Goal: Task Accomplishment & Management: Complete application form

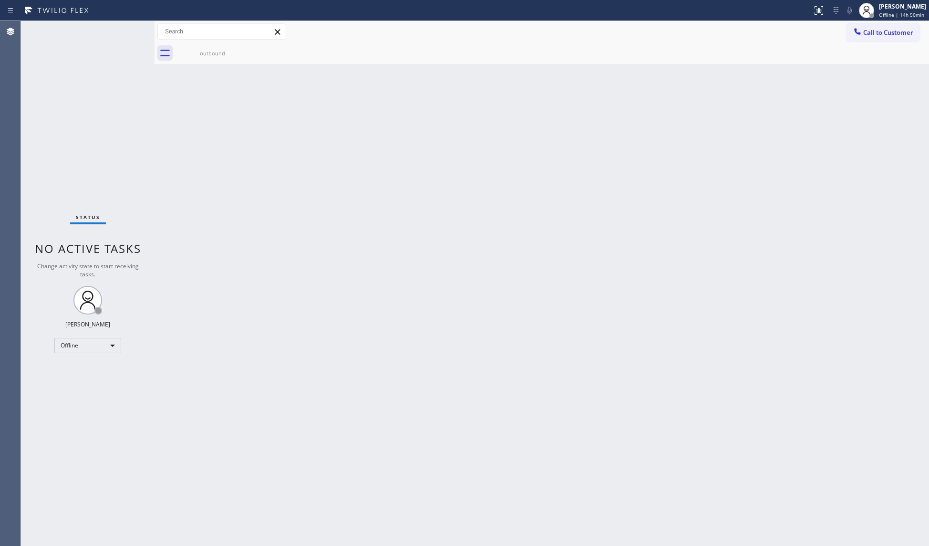
drag, startPoint x: 645, startPoint y: 199, endPoint x: 639, endPoint y: 198, distance: 5.7
click at [644, 198] on div "Back to Dashboard Change Sender ID Customers Technicians Select a contact Outbo…" at bounding box center [542, 283] width 775 height 525
click at [903, 8] on div "[PERSON_NAME]" at bounding box center [902, 6] width 47 height 8
drag, startPoint x: 865, startPoint y: 63, endPoint x: 916, endPoint y: 108, distance: 67.3
click at [867, 63] on button "Unavailable" at bounding box center [881, 63] width 95 height 12
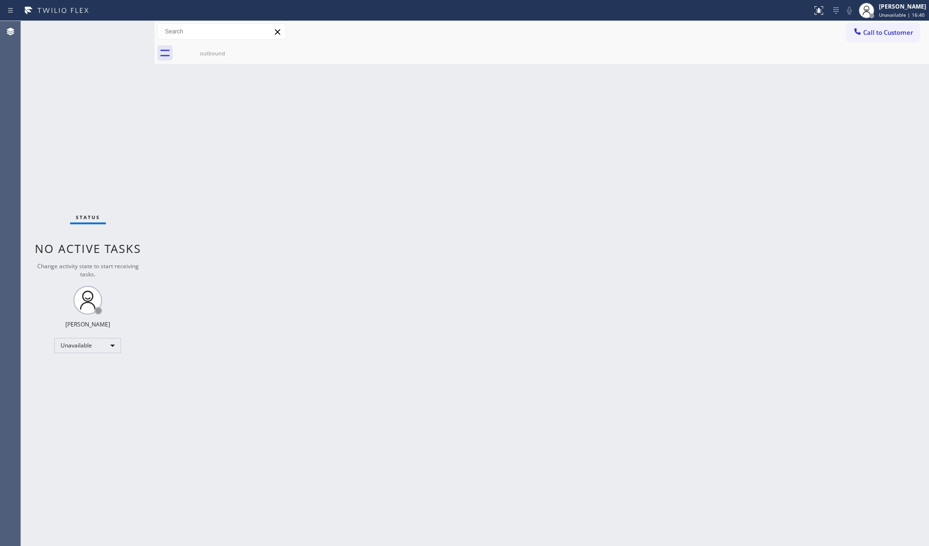
drag, startPoint x: 579, startPoint y: 117, endPoint x: 584, endPoint y: 104, distance: 14.4
click at [579, 117] on div "Back to Dashboard Change Sender ID Customers Technicians Select a contact Outbo…" at bounding box center [542, 283] width 775 height 525
click at [228, 56] on div "outbound" at bounding box center [213, 53] width 72 height 7
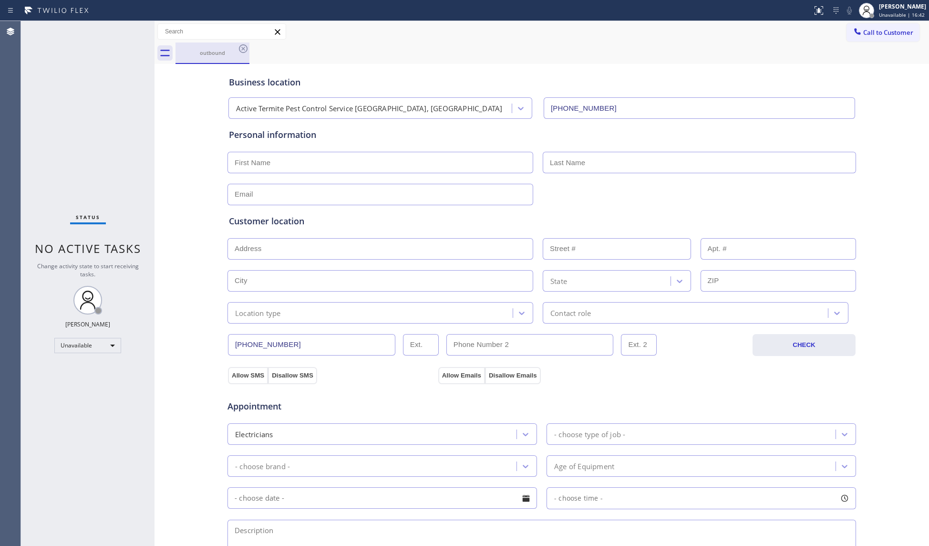
click at [235, 49] on div "outbound" at bounding box center [213, 52] width 72 height 7
click at [239, 47] on icon at bounding box center [243, 48] width 11 height 11
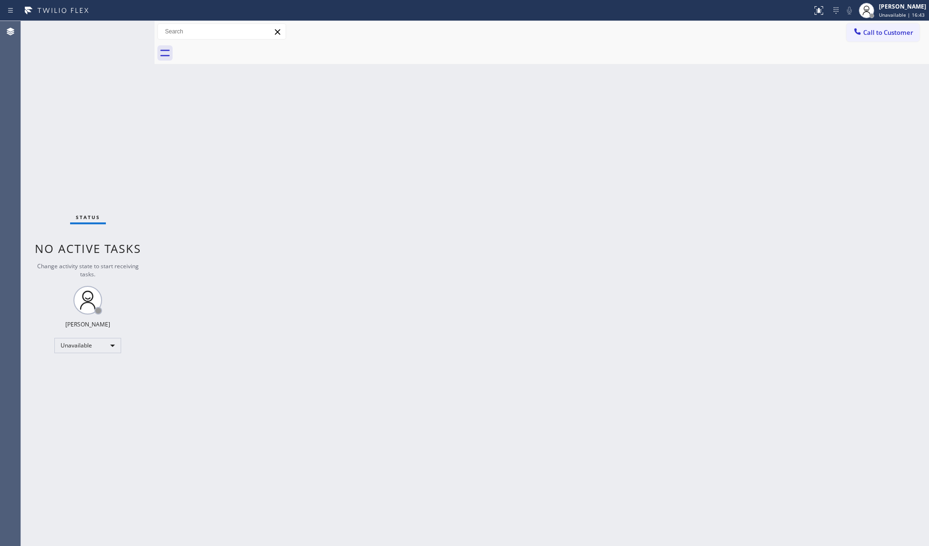
drag, startPoint x: 317, startPoint y: 134, endPoint x: 369, endPoint y: 143, distance: 52.9
click at [327, 137] on div "Back to Dashboard Change Sender ID Customers Technicians Select a contact Outbo…" at bounding box center [542, 283] width 775 height 525
click at [877, 30] on span "Call to Customer" at bounding box center [888, 32] width 50 height 9
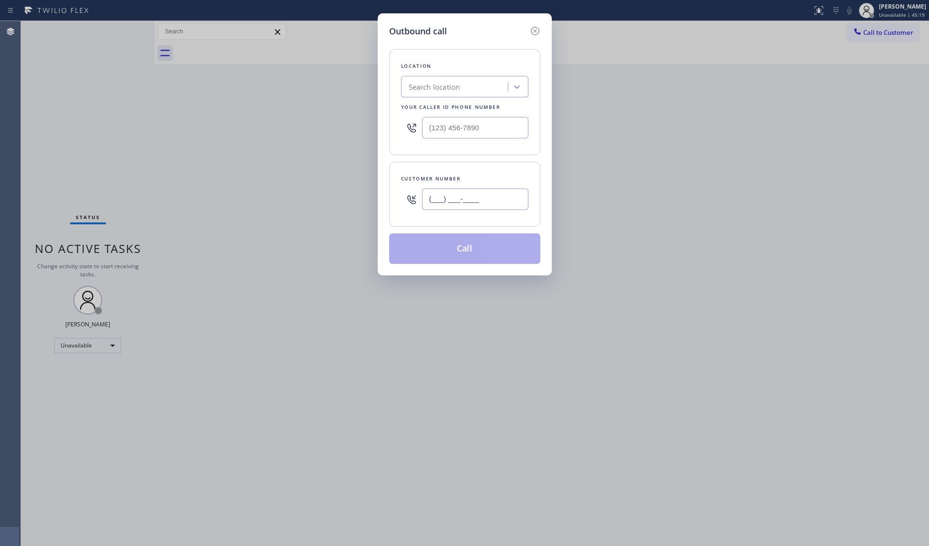
click at [507, 197] on input "(___) ___-____" at bounding box center [475, 198] width 106 height 21
paste input "714) 605-3271"
type input "[PHONE_NUMBER]"
click at [501, 135] on input "(___) ___-____" at bounding box center [475, 127] width 106 height 21
paste input "800) 568-8664"
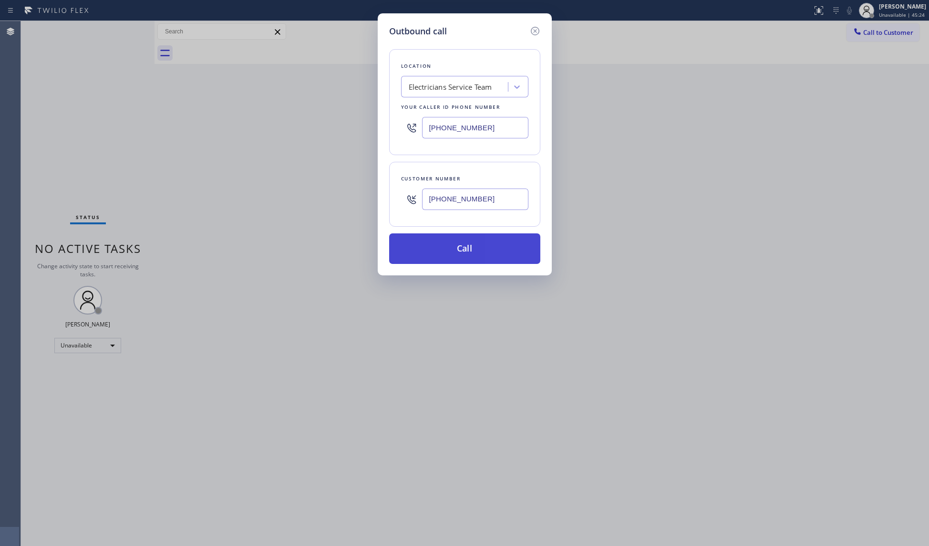
type input "[PHONE_NUMBER]"
click at [474, 249] on button "Call" at bounding box center [464, 248] width 151 height 31
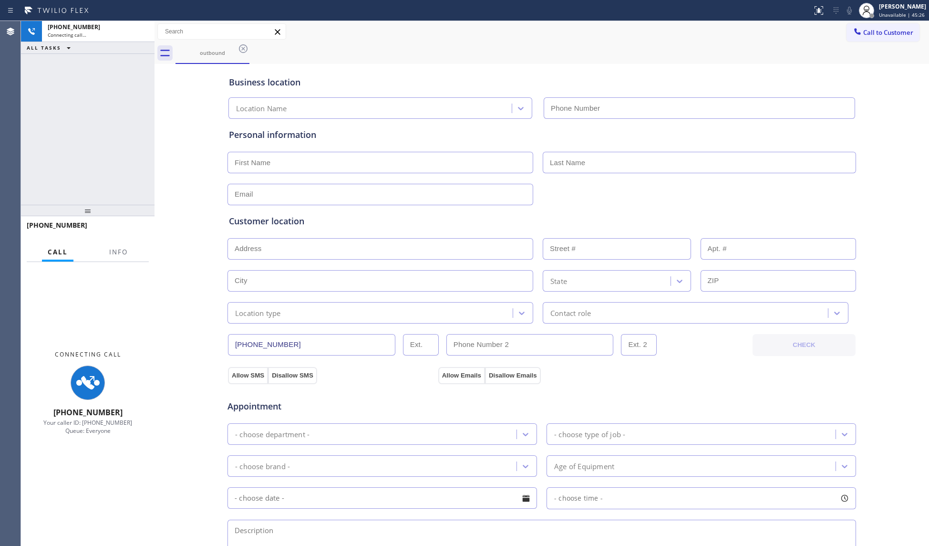
type input "[PHONE_NUMBER]"
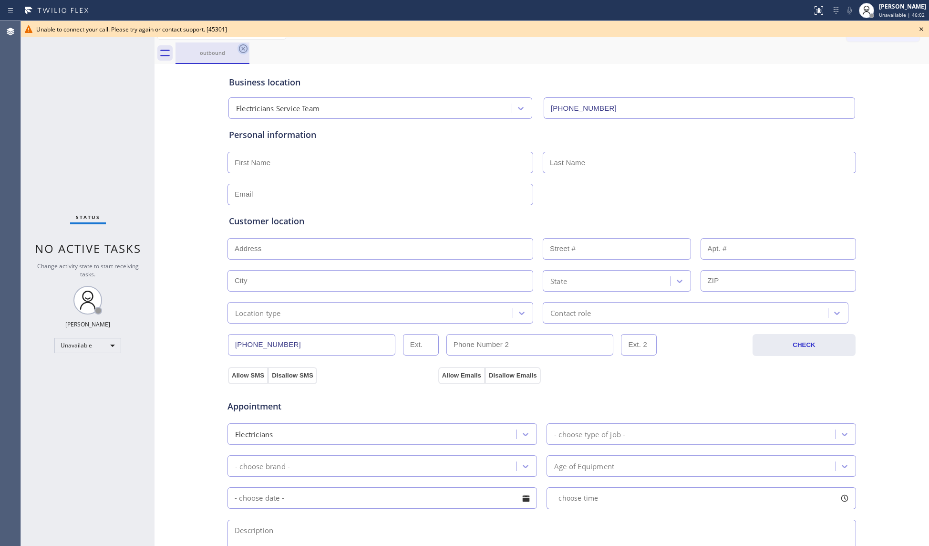
click at [243, 48] on icon at bounding box center [243, 48] width 11 height 11
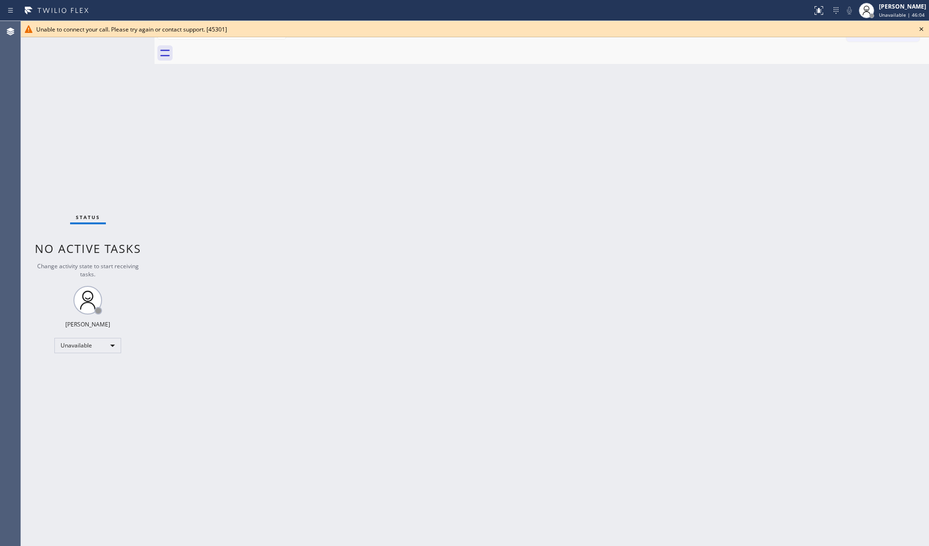
drag, startPoint x: 920, startPoint y: 27, endPoint x: 786, endPoint y: 105, distance: 155.2
click at [920, 28] on icon at bounding box center [921, 28] width 11 height 11
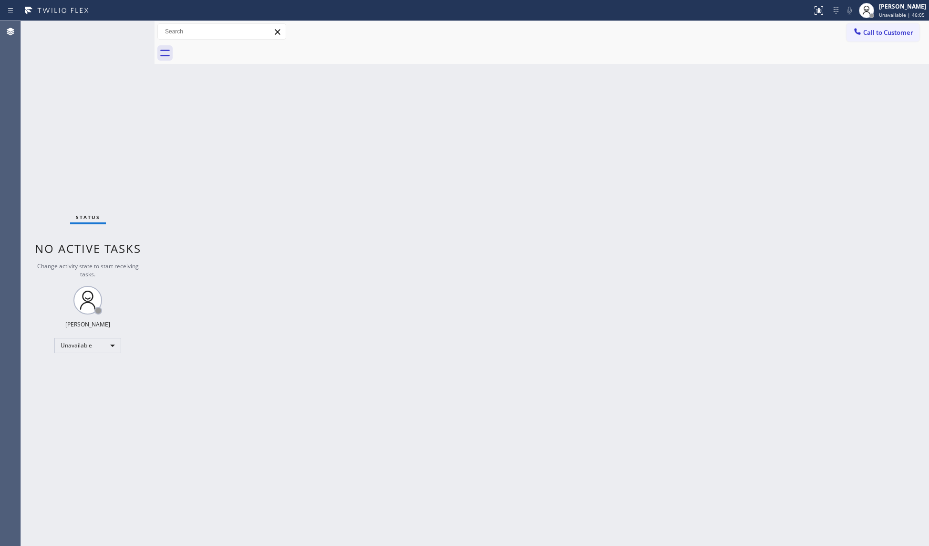
drag, startPoint x: 855, startPoint y: 35, endPoint x: 613, endPoint y: 117, distance: 256.3
click at [853, 37] on div at bounding box center [857, 32] width 11 height 11
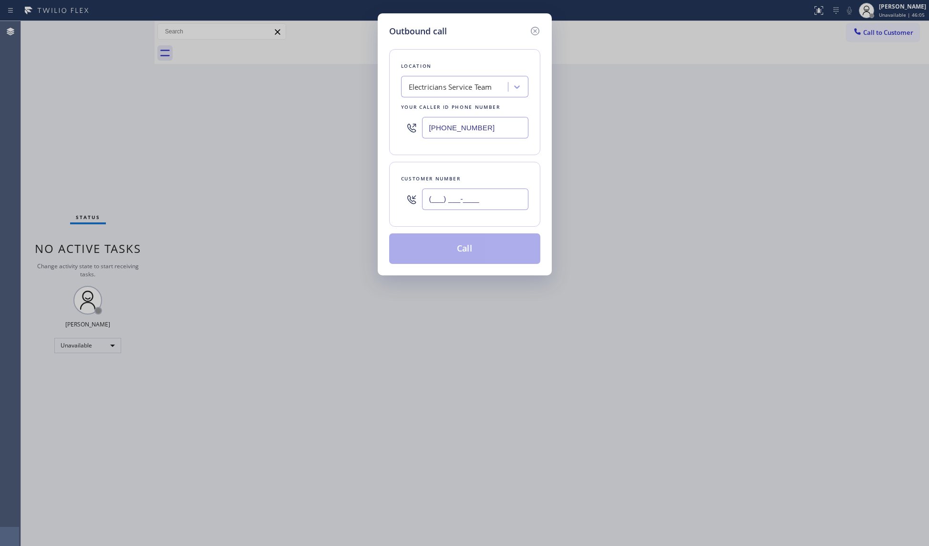
drag, startPoint x: 484, startPoint y: 195, endPoint x: 514, endPoint y: 192, distance: 30.7
click at [485, 197] on input "(___) ___-____" at bounding box center [475, 198] width 106 height 21
paste input "951) 623-0856"
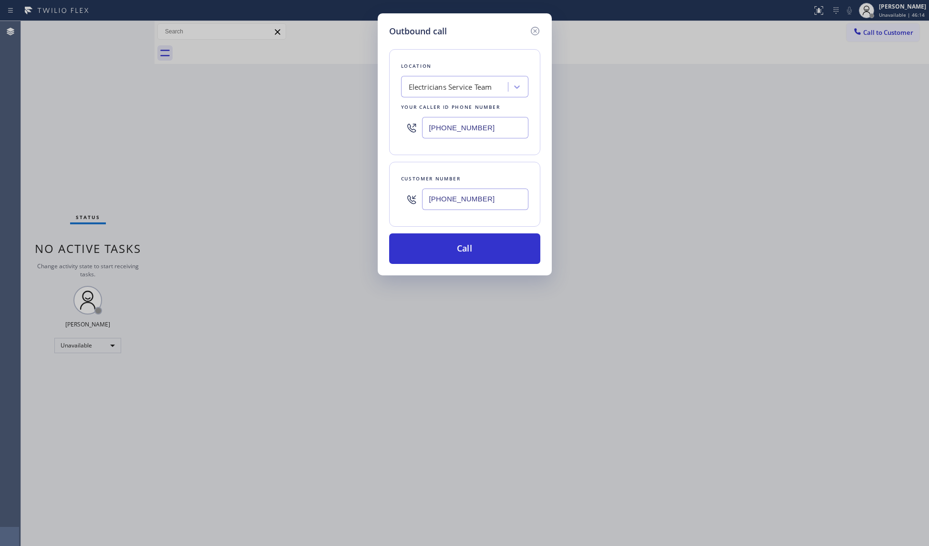
click at [500, 199] on input "[PHONE_NUMBER]" at bounding box center [475, 198] width 106 height 21
paste input "text"
type input "[PHONE_NUMBER]"
drag, startPoint x: 475, startPoint y: 132, endPoint x: 399, endPoint y: 117, distance: 77.7
click at [399, 117] on div "Location Electricians Service Team Your caller id phone number [PHONE_NUMBER]" at bounding box center [464, 102] width 151 height 106
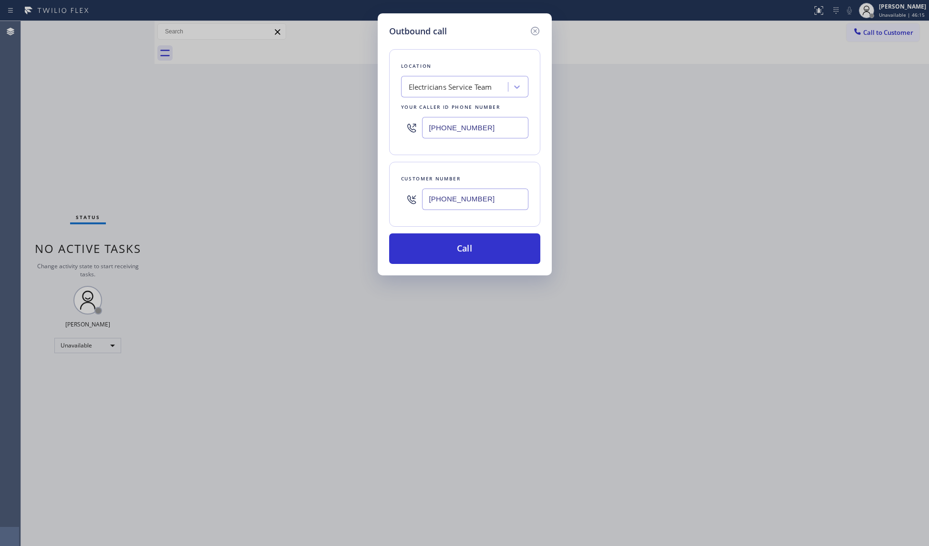
paste input "55) 999-4417"
type input "[PHONE_NUMBER]"
click at [481, 262] on button "Call" at bounding box center [464, 248] width 151 height 31
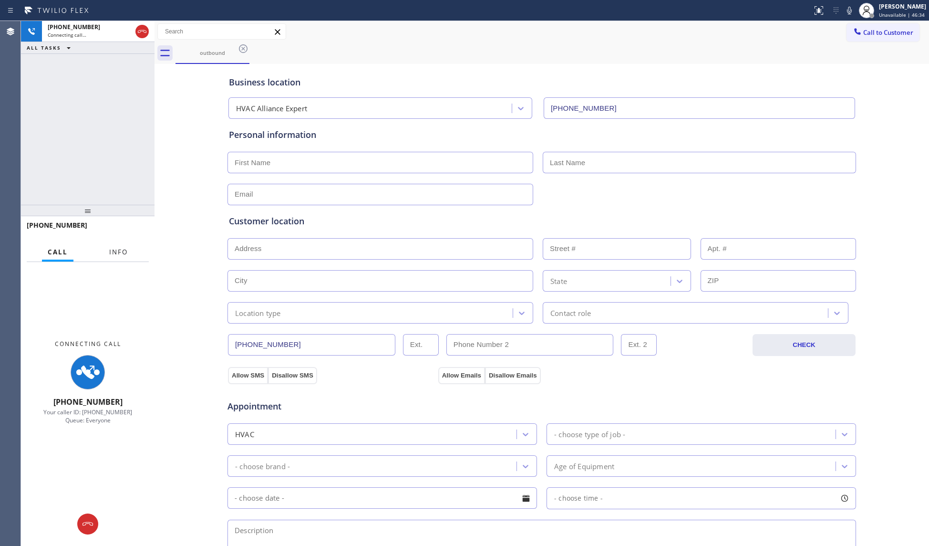
drag, startPoint x: 109, startPoint y: 250, endPoint x: 86, endPoint y: 224, distance: 34.8
click at [108, 250] on button "Info" at bounding box center [119, 252] width 30 height 19
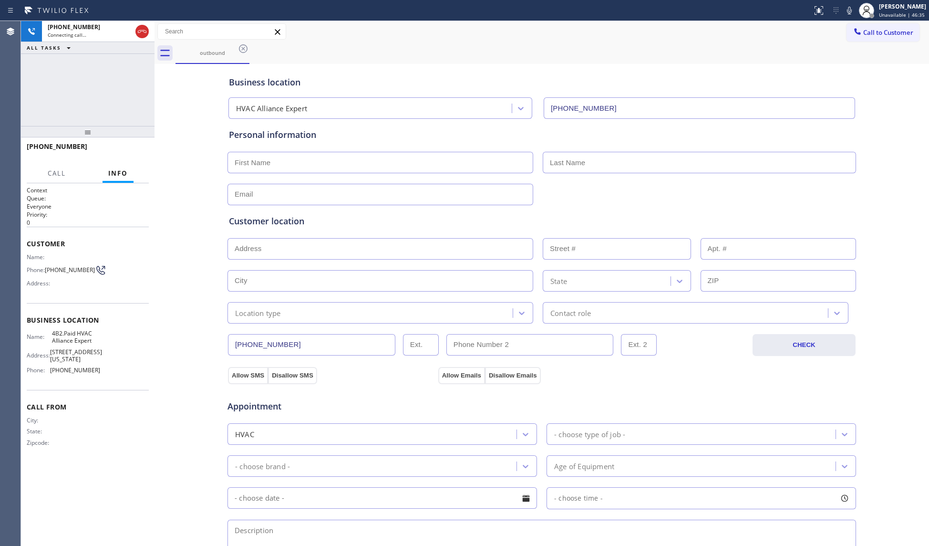
drag, startPoint x: 91, startPoint y: 180, endPoint x: 117, endPoint y: 102, distance: 82.5
click at [96, 113] on div "[PHONE_NUMBER] Connecting call… ALL TASKS ALL TASKS ACTIVE TASKS TASKS IN WRAP …" at bounding box center [88, 283] width 134 height 525
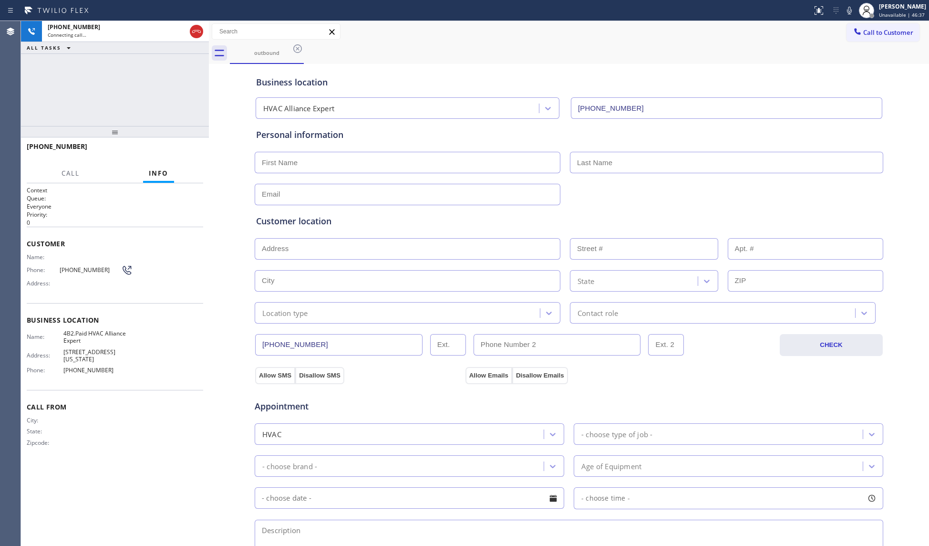
drag, startPoint x: 153, startPoint y: 76, endPoint x: 207, endPoint y: 77, distance: 54.4
click at [209, 77] on div at bounding box center [209, 283] width 0 height 525
drag, startPoint x: 182, startPoint y: 150, endPoint x: 175, endPoint y: 151, distance: 7.3
click at [181, 149] on span "HANG UP" at bounding box center [180, 150] width 29 height 7
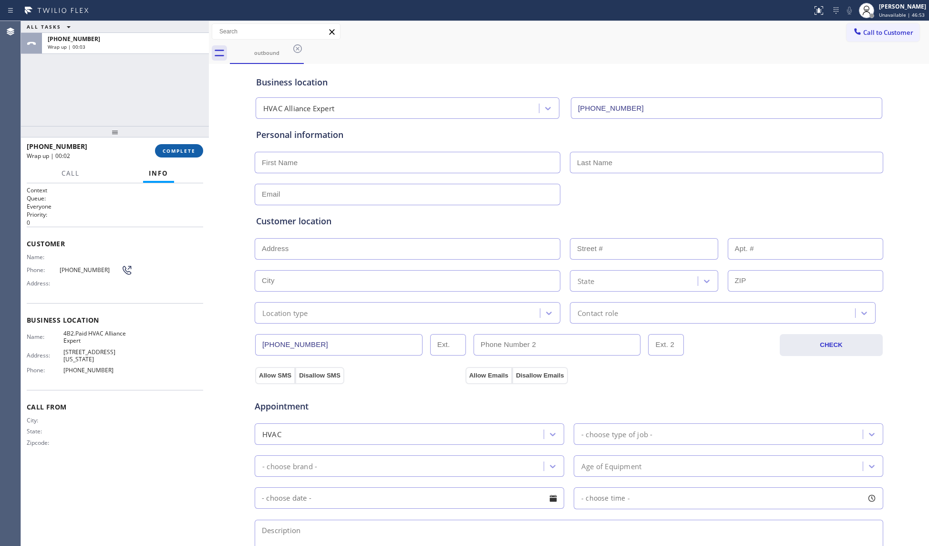
click at [183, 144] on button "COMPLETE" at bounding box center [179, 150] width 48 height 13
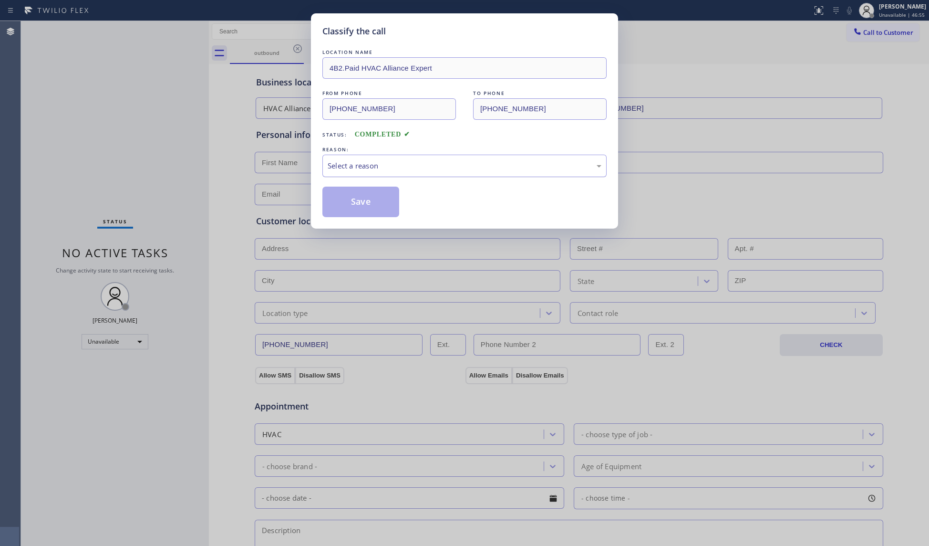
drag, startPoint x: 355, startPoint y: 167, endPoint x: 351, endPoint y: 175, distance: 8.8
click at [353, 173] on div "Select a reason" at bounding box center [464, 166] width 284 height 22
click at [341, 204] on button "Save" at bounding box center [360, 202] width 77 height 31
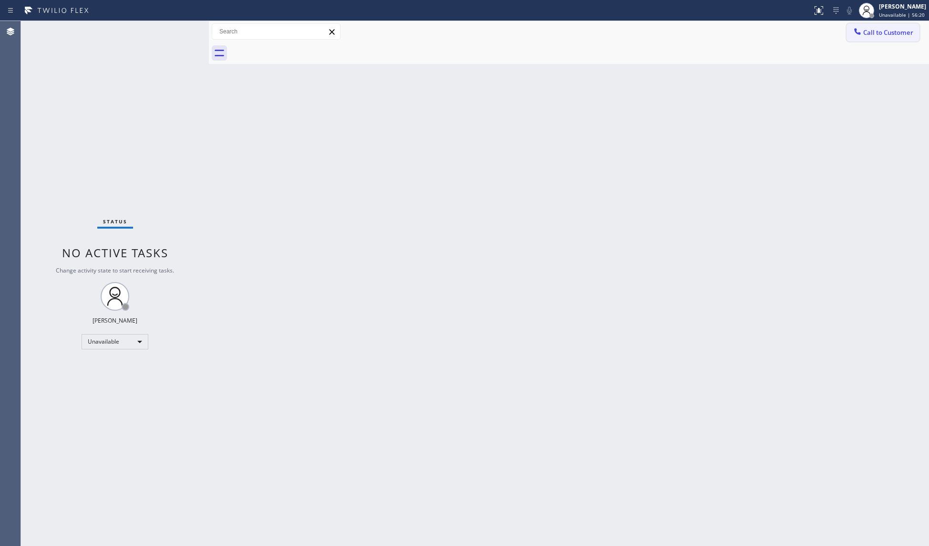
click at [866, 37] on button "Call to Customer" at bounding box center [883, 32] width 73 height 18
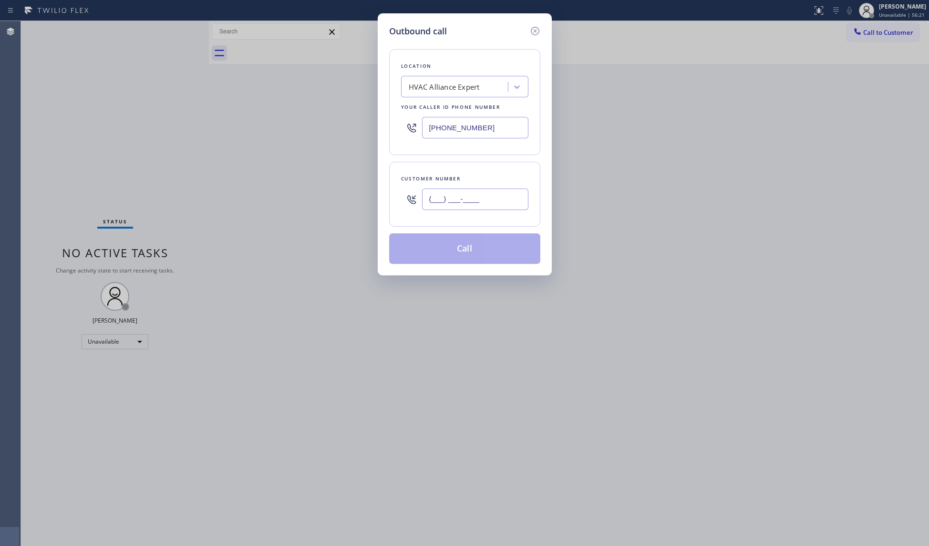
click at [508, 195] on input "(___) ___-____" at bounding box center [475, 198] width 106 height 21
paste input "844) 819-5467"
type input "[PHONE_NUMBER]"
drag, startPoint x: 483, startPoint y: 127, endPoint x: 387, endPoint y: 126, distance: 95.4
click at [387, 126] on div "Outbound call Location HVAC Alliance Expert Your caller id phone number [PHONE_…" at bounding box center [465, 144] width 174 height 262
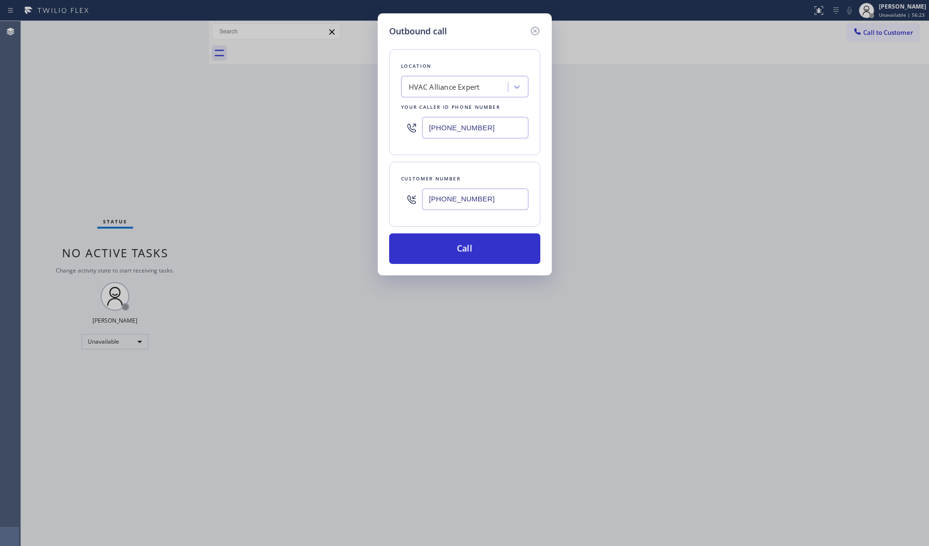
paste input "44) 819-546"
click at [428, 132] on input "[PHONE_NUMBER]" at bounding box center [475, 127] width 106 height 21
paste input "text"
type input "[PHONE_NUMBER]"
drag, startPoint x: 488, startPoint y: 205, endPoint x: 426, endPoint y: 204, distance: 61.5
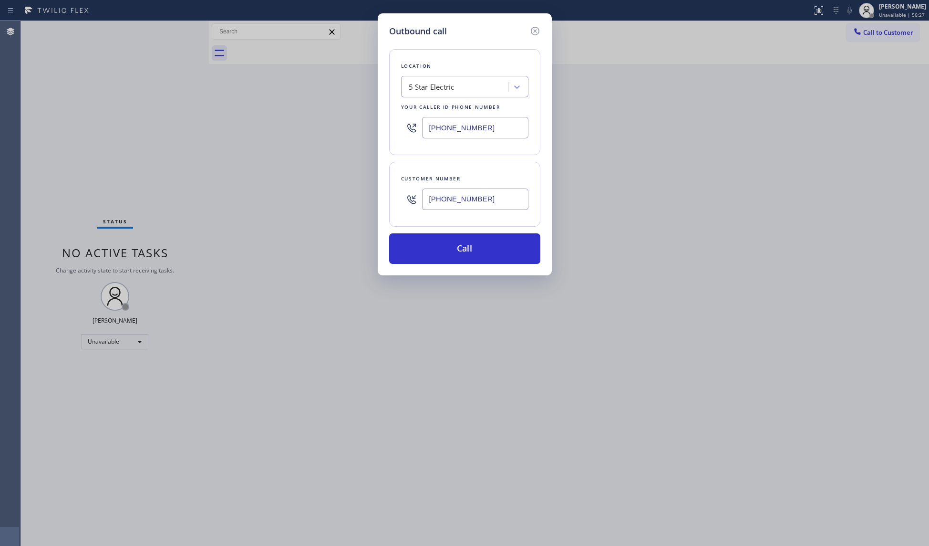
click at [426, 204] on input "[PHONE_NUMBER]" at bounding box center [475, 198] width 106 height 21
paste input "732) 915-2345"
type input "[PHONE_NUMBER]"
click at [467, 246] on button "Call" at bounding box center [464, 248] width 151 height 31
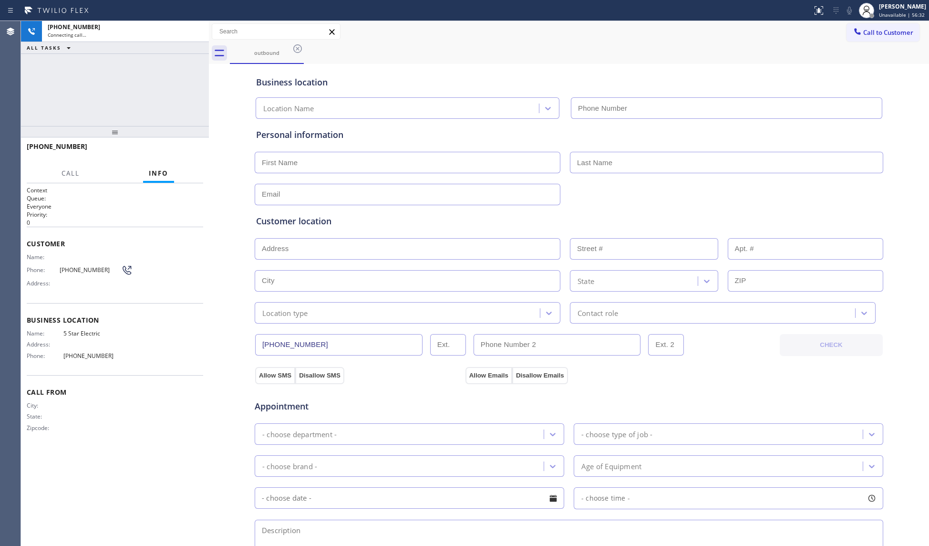
type input "[PHONE_NUMBER]"
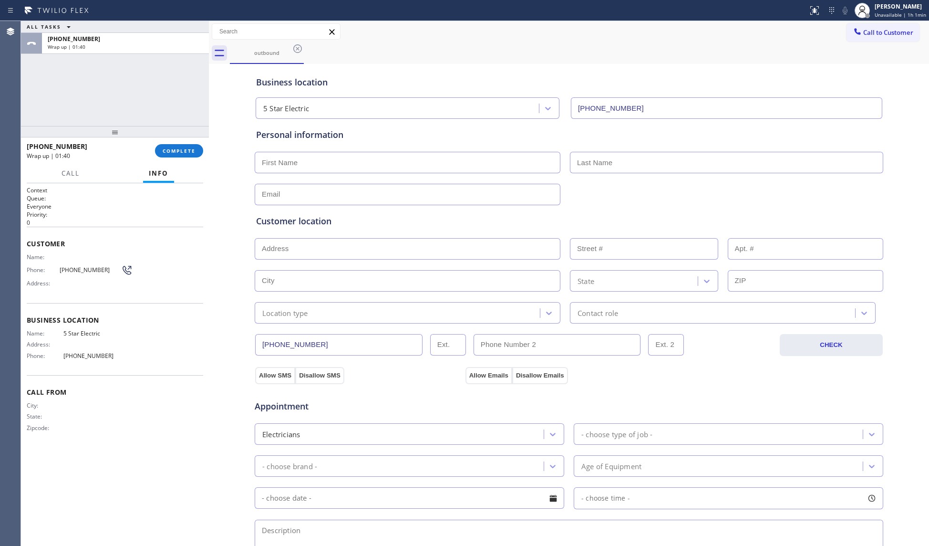
click at [322, 163] on input "text" at bounding box center [408, 162] width 306 height 21
paste input "[PERSON_NAME]"
type input "[PERSON_NAME]"
click at [699, 161] on input "text" at bounding box center [726, 162] width 313 height 21
paste input "Shor"
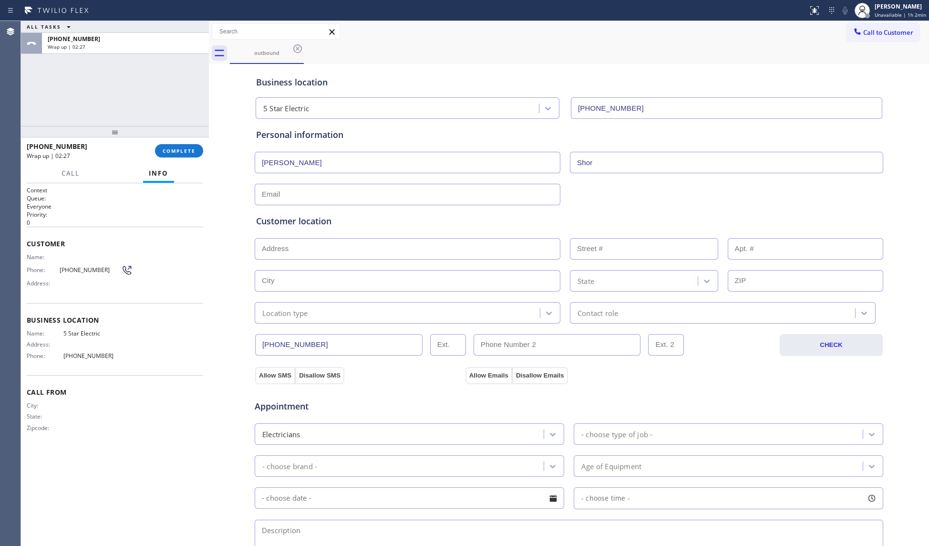
type input "Shor"
click at [310, 198] on div "Business location 5 Star Electric [PHONE_NUMBER] Personal information [PERSON_N…" at bounding box center [569, 392] width 716 height 652
click at [327, 191] on input "text" at bounding box center [408, 194] width 306 height 21
paste input "[EMAIL_ADDRESS][DOMAIN_NAME]"
type input "[EMAIL_ADDRESS][DOMAIN_NAME]"
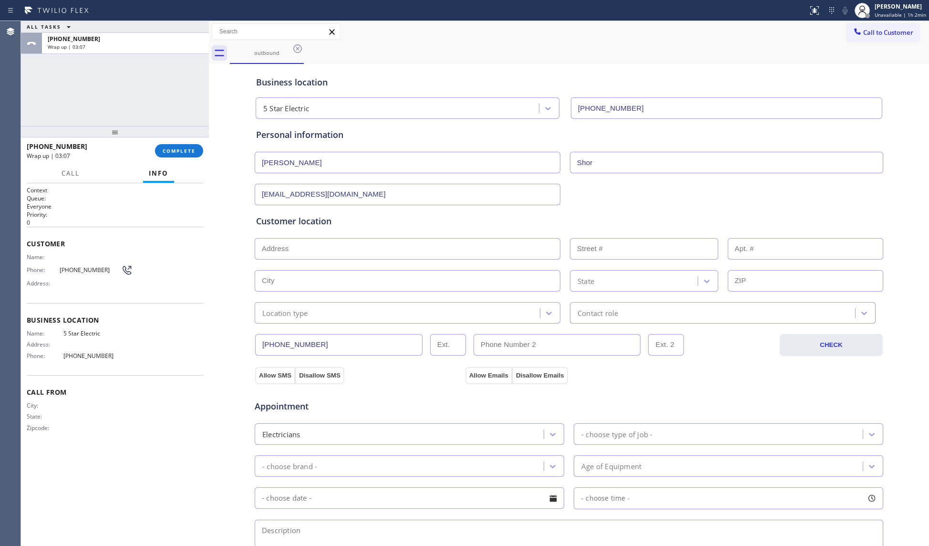
click at [262, 251] on input "text" at bounding box center [408, 248] width 306 height 21
paste input "[STREET_ADDRESS],"
type input "[STREET_ADDRESS]"
type input "40"
type input "Matawan"
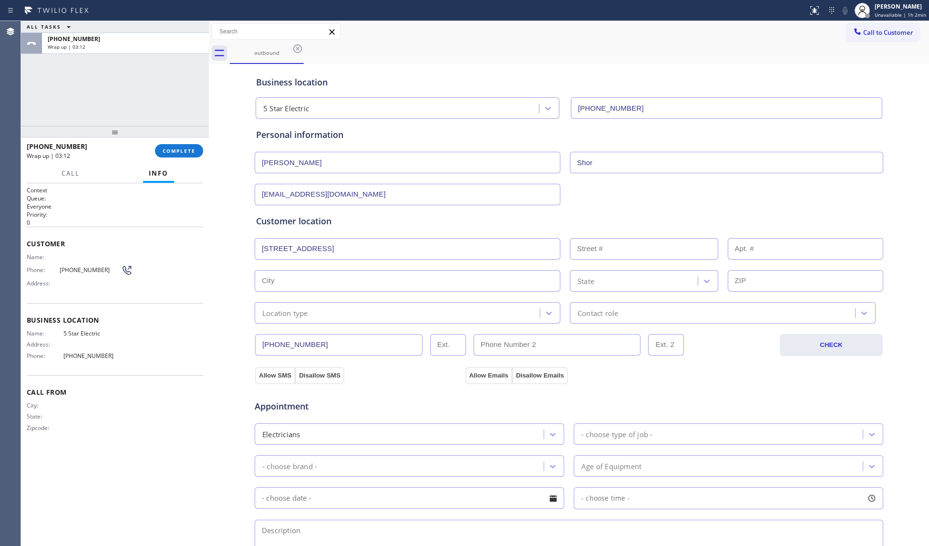
type input "07747"
click at [331, 318] on div "Location type" at bounding box center [399, 312] width 282 height 17
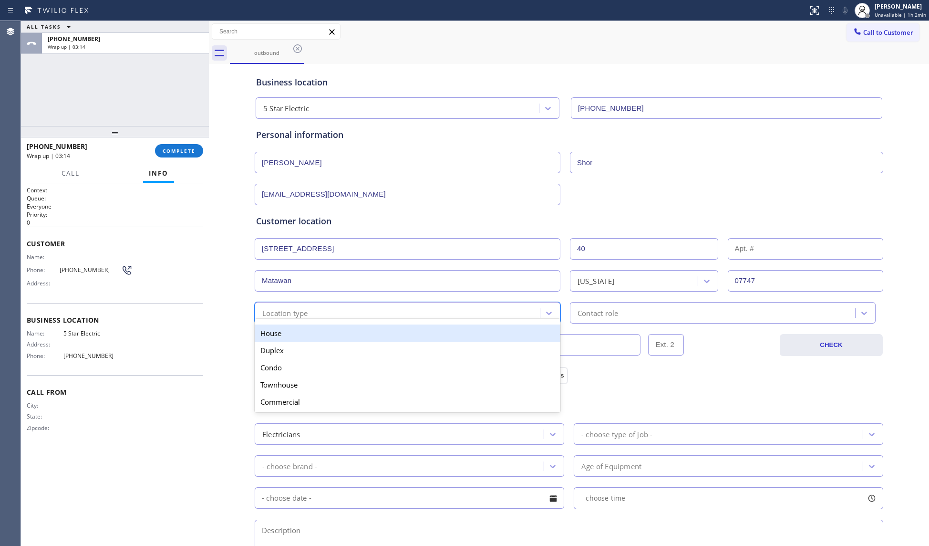
click at [300, 336] on div "House" at bounding box center [408, 332] width 306 height 17
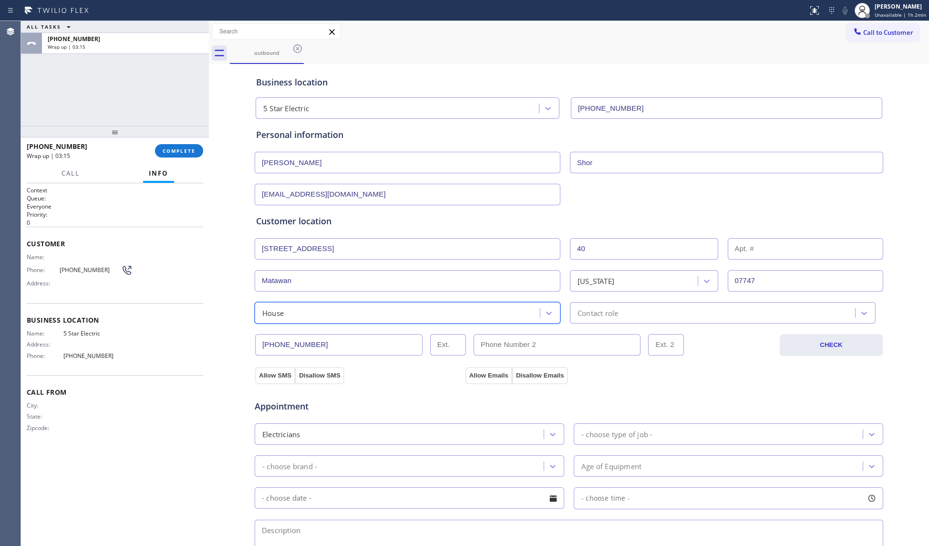
click at [626, 314] on div "Contact role" at bounding box center [714, 312] width 282 height 17
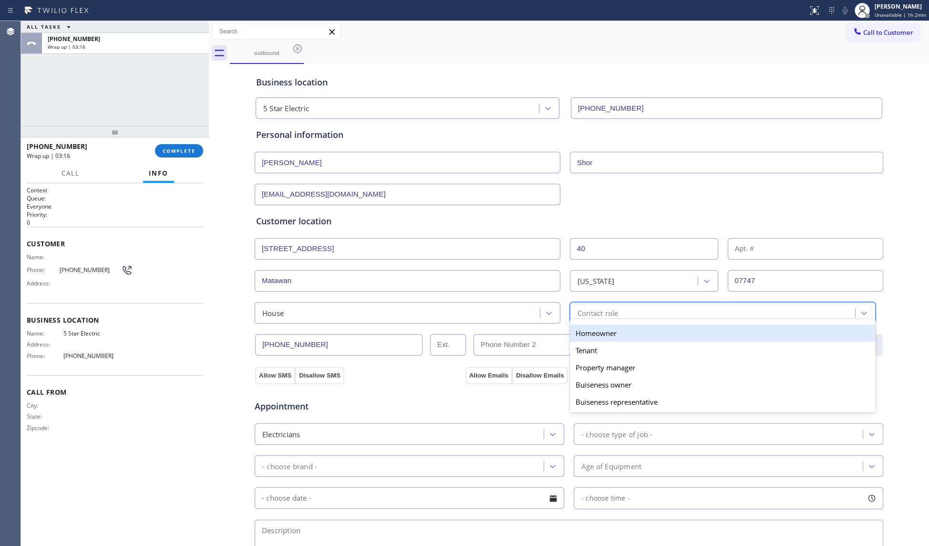
click at [599, 337] on div "Homeowner" at bounding box center [723, 332] width 306 height 17
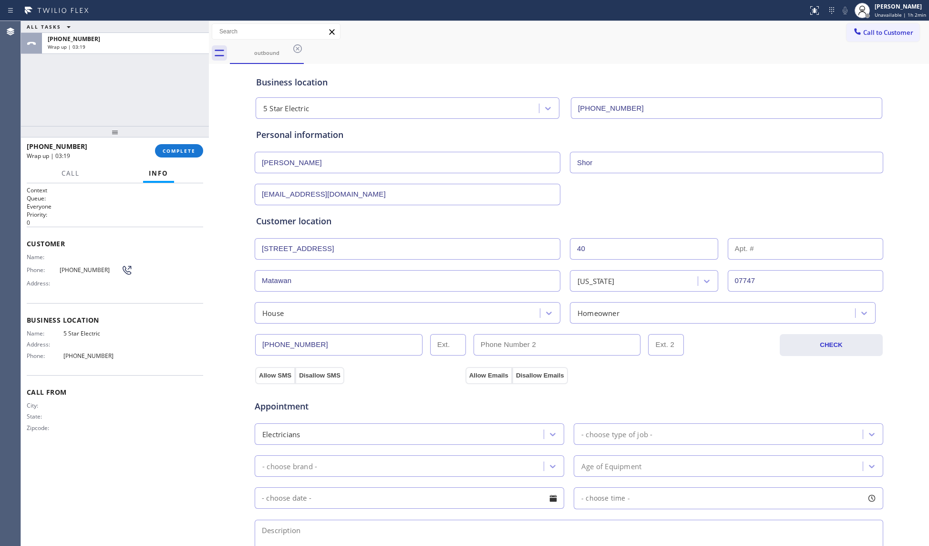
drag, startPoint x: 269, startPoint y: 373, endPoint x: 353, endPoint y: 373, distance: 84.4
click at [272, 373] on button "Allow SMS" at bounding box center [275, 375] width 40 height 17
click at [493, 373] on button "Allow Emails" at bounding box center [489, 375] width 47 height 17
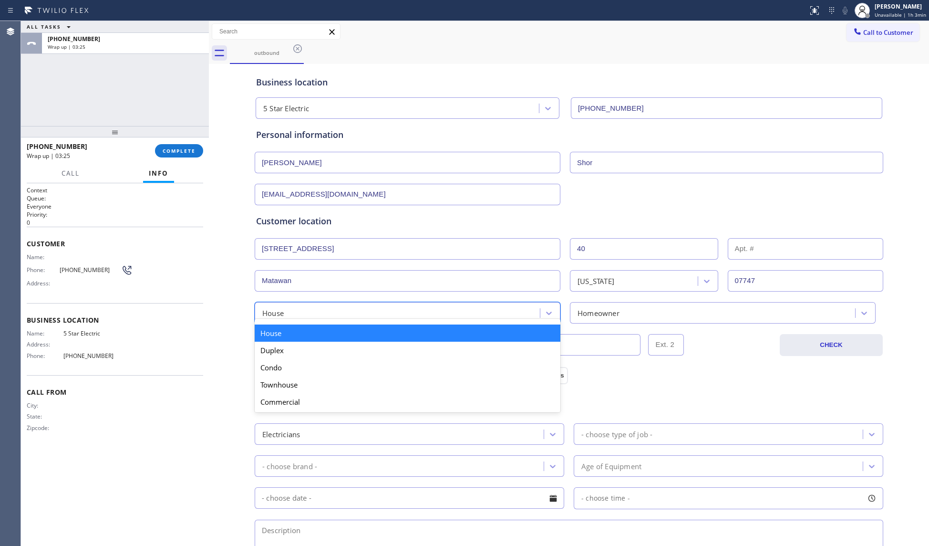
click at [275, 317] on div "House" at bounding box center [272, 312] width 21 height 11
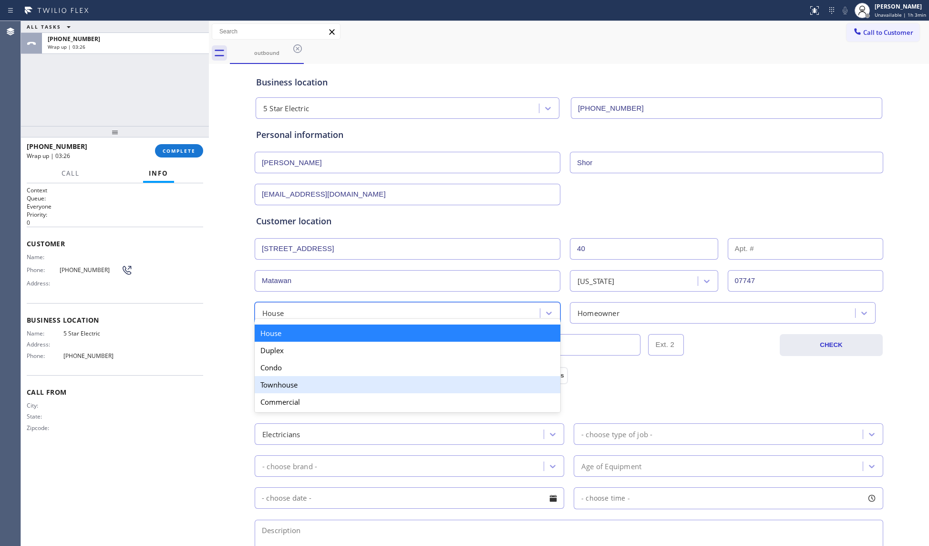
drag, startPoint x: 285, startPoint y: 390, endPoint x: 306, endPoint y: 382, distance: 22.5
click at [285, 390] on div "Townhouse" at bounding box center [408, 384] width 306 height 17
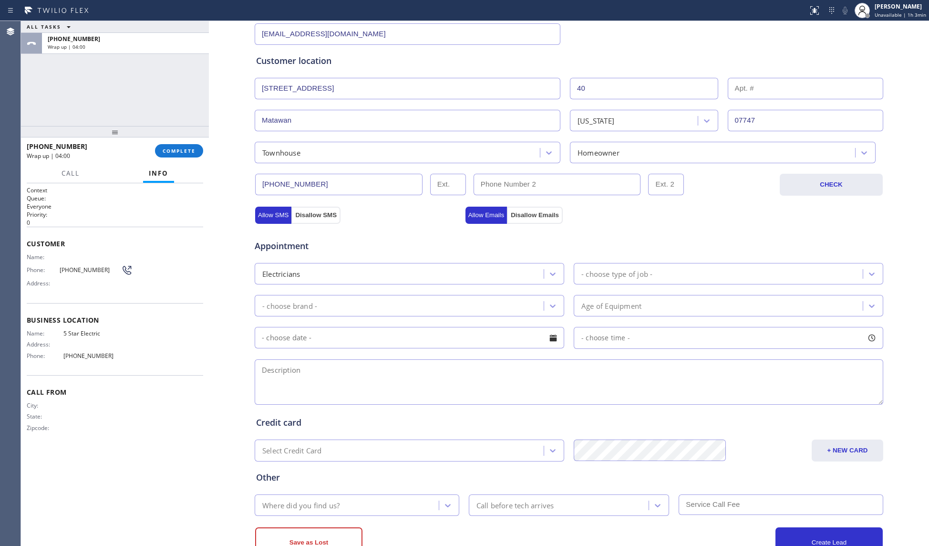
scroll to position [197, 0]
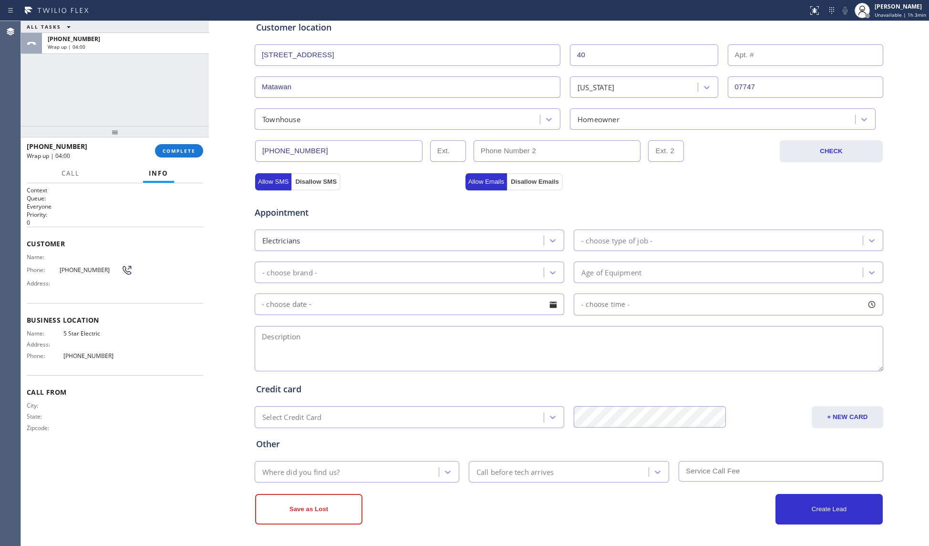
paste textarea "9-12, No scf, Isntall a Breaker box in garage for (LEVEL 2 - EV charger for Kia…"
drag, startPoint x: 394, startPoint y: 352, endPoint x: 406, endPoint y: 350, distance: 12.5
click at [396, 352] on textarea at bounding box center [569, 348] width 629 height 45
type textarea "9-12, No scf, Isntall a Breaker box in garage for (LEVEL 2 - EV charger for Kia…"
click at [640, 245] on div "- choose type of job -" at bounding box center [720, 240] width 286 height 17
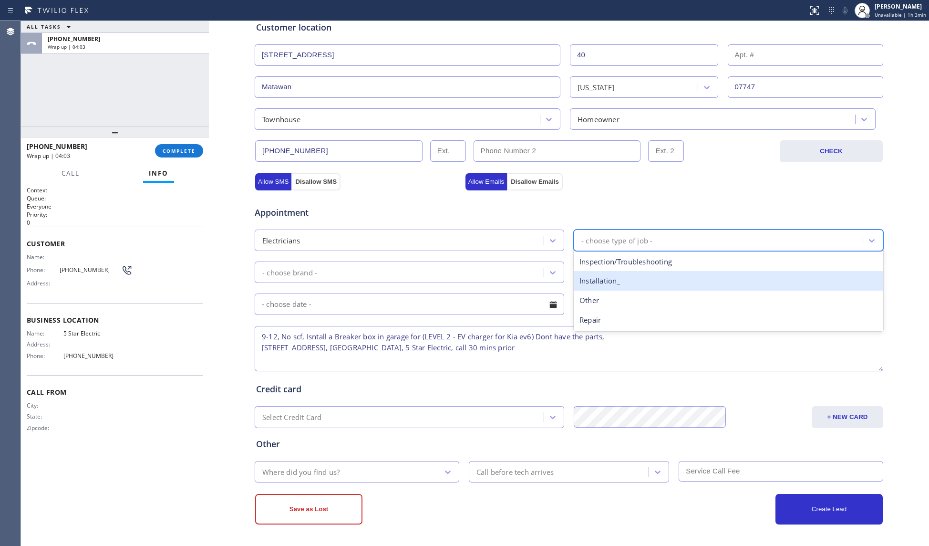
click at [614, 273] on div "Installation_" at bounding box center [729, 281] width 310 height 20
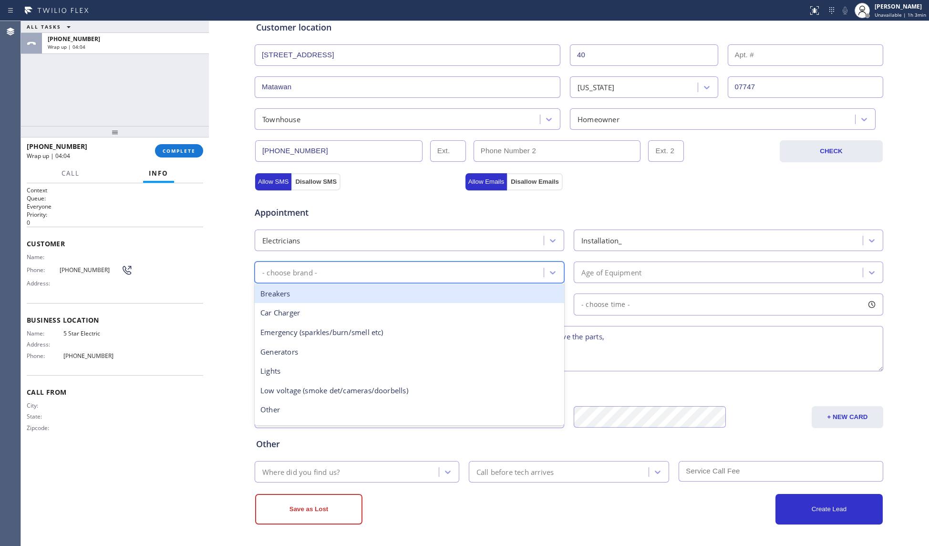
click at [509, 266] on div "- choose brand -" at bounding box center [401, 272] width 286 height 17
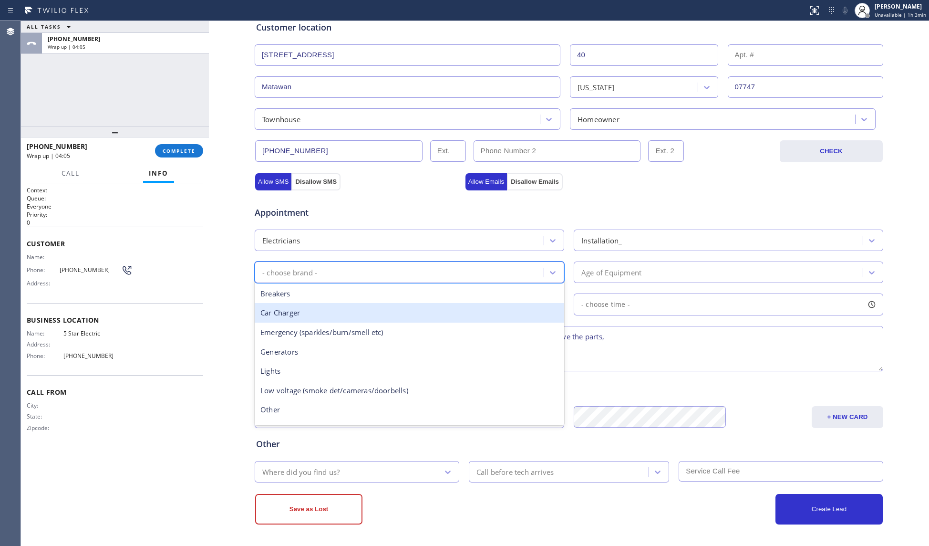
click at [409, 310] on div "Car Charger" at bounding box center [410, 313] width 310 height 20
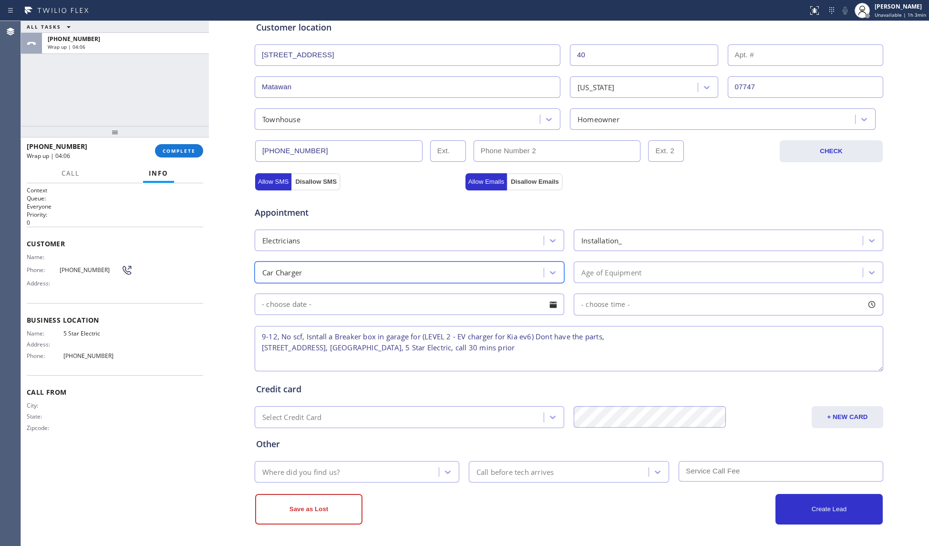
click at [595, 278] on div "Age of Equipment" at bounding box center [720, 272] width 286 height 17
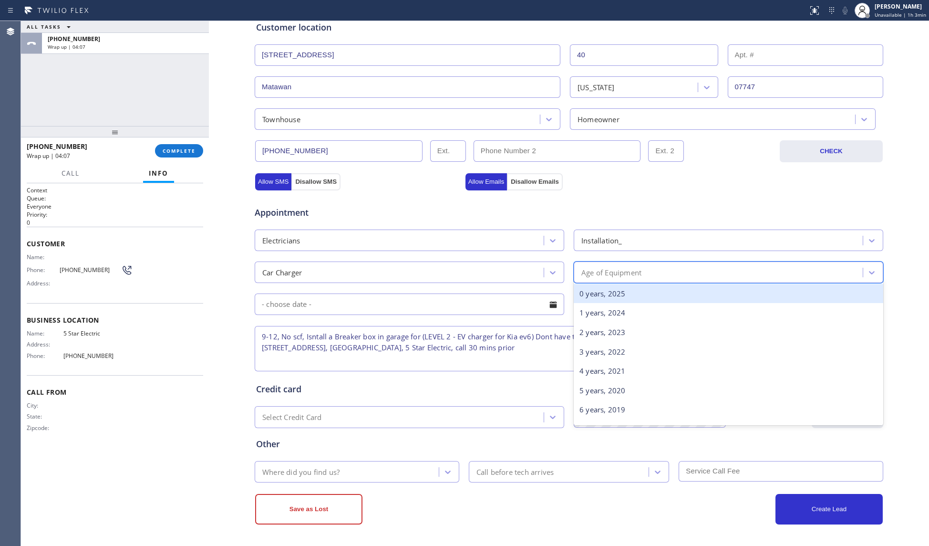
click at [603, 290] on div "0 years, 2025" at bounding box center [729, 294] width 310 height 20
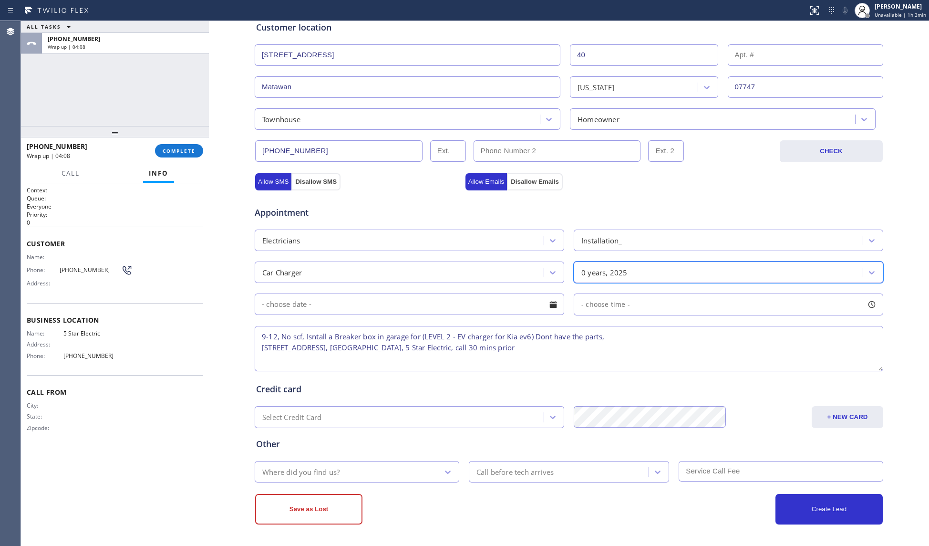
click at [315, 312] on input "text" at bounding box center [410, 303] width 310 height 21
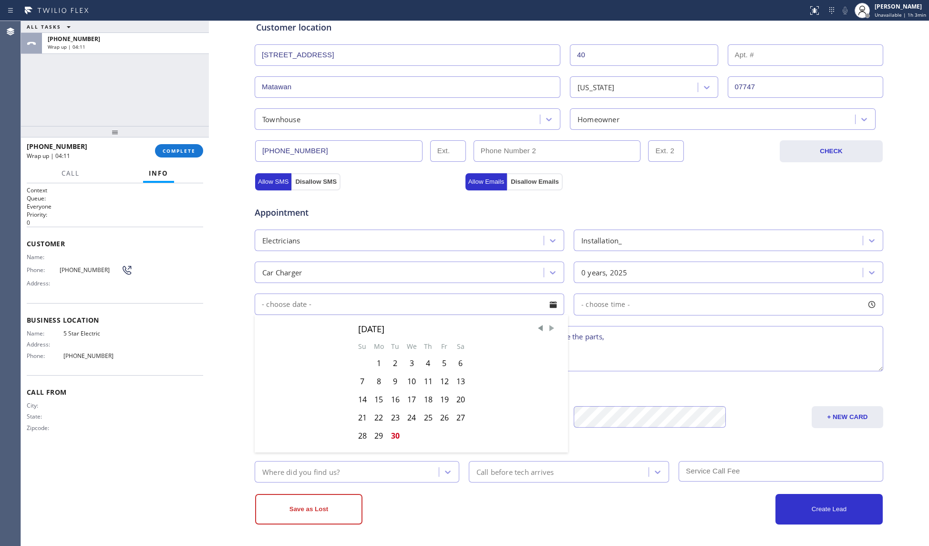
click at [548, 329] on span "Next Month" at bounding box center [552, 328] width 10 height 10
click at [374, 380] on div "6" at bounding box center [379, 381] width 17 height 18
type input "[DATE]"
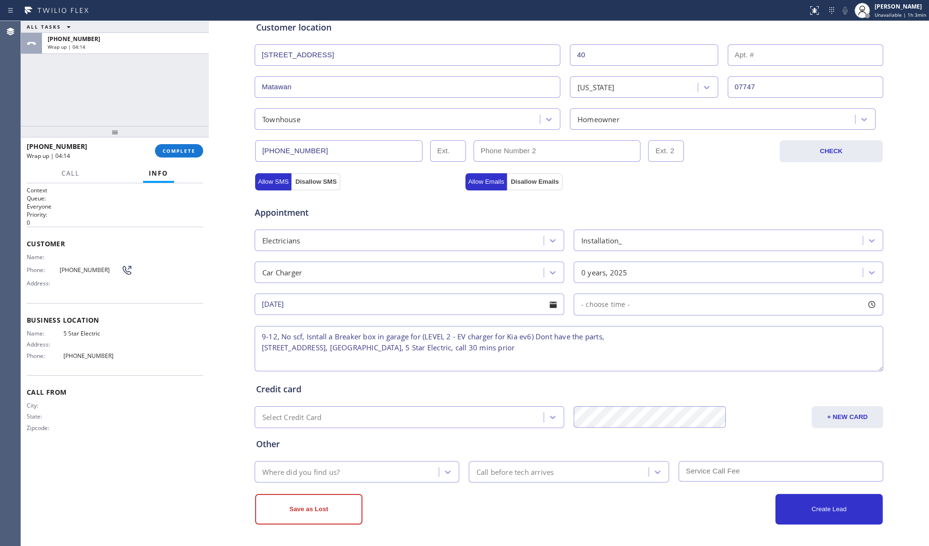
click at [610, 296] on div "- choose time -" at bounding box center [729, 304] width 310 height 22
drag, startPoint x: 579, startPoint y: 359, endPoint x: 669, endPoint y: 355, distance: 89.8
click at [669, 355] on div at bounding box center [674, 363] width 11 height 20
drag, startPoint x: 577, startPoint y: 361, endPoint x: 605, endPoint y: 359, distance: 27.7
click at [605, 359] on div at bounding box center [606, 363] width 11 height 20
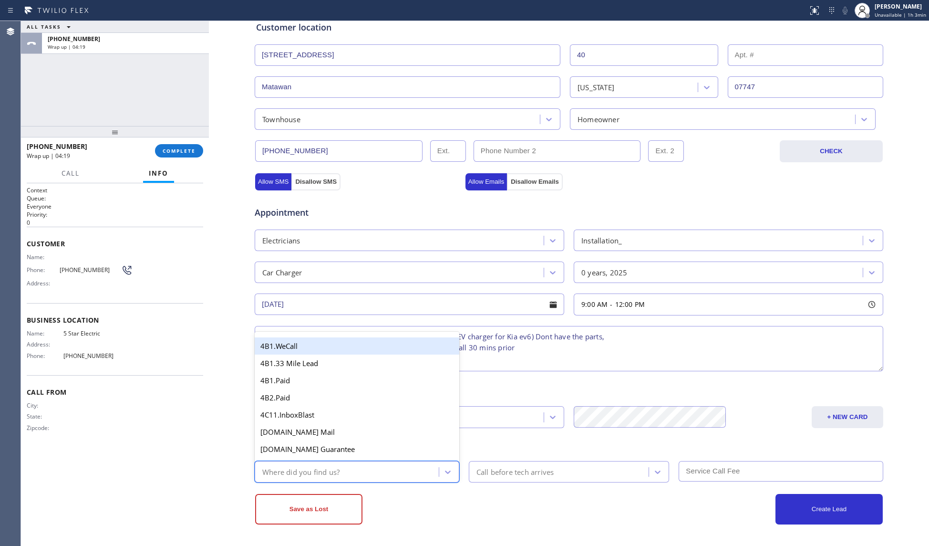
click at [332, 469] on div "Where did you find us?" at bounding box center [300, 471] width 77 height 11
type input "we"
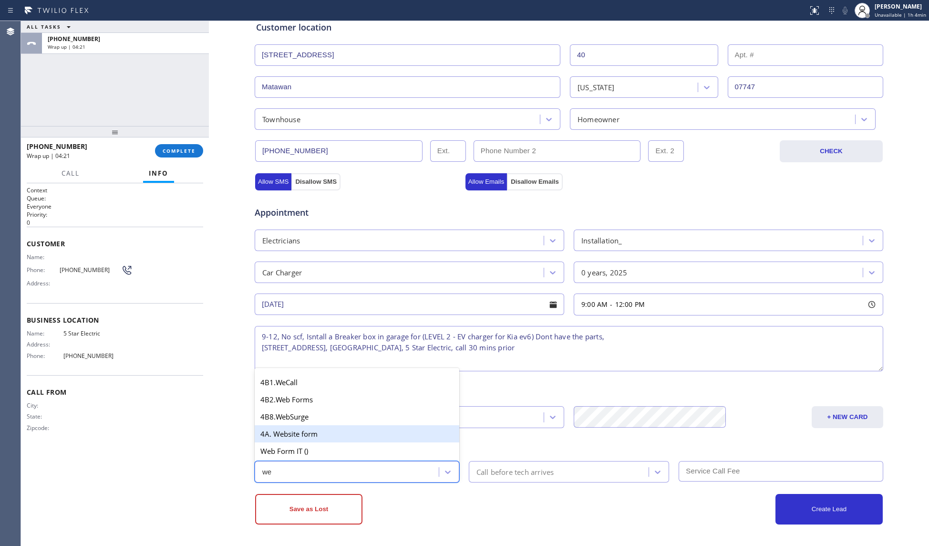
click at [298, 426] on div "4A. Website form" at bounding box center [357, 433] width 205 height 17
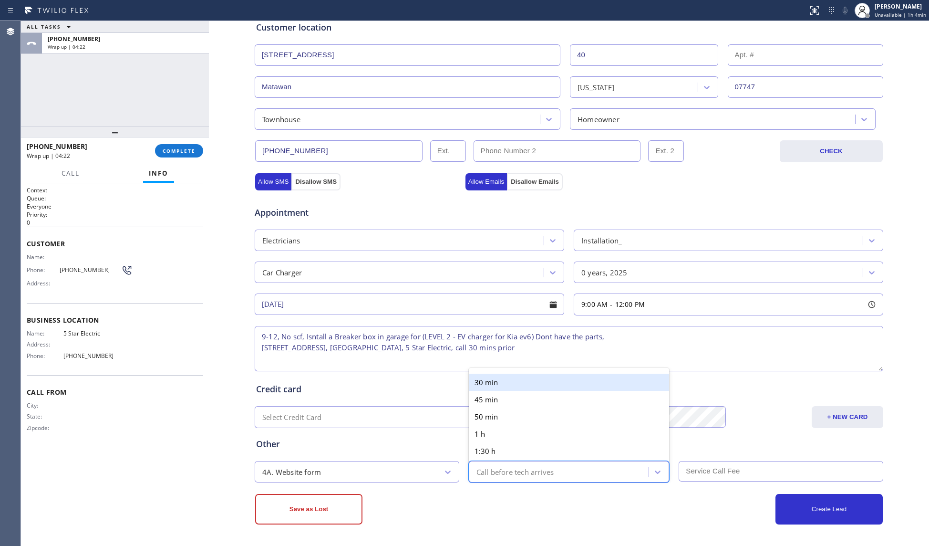
click at [506, 464] on div "Call before tech arrives" at bounding box center [560, 471] width 177 height 17
drag, startPoint x: 490, startPoint y: 378, endPoint x: 567, endPoint y: 402, distance: 79.8
click at [493, 380] on div "30 min" at bounding box center [569, 382] width 201 height 17
click at [688, 461] on input "text" at bounding box center [781, 471] width 205 height 21
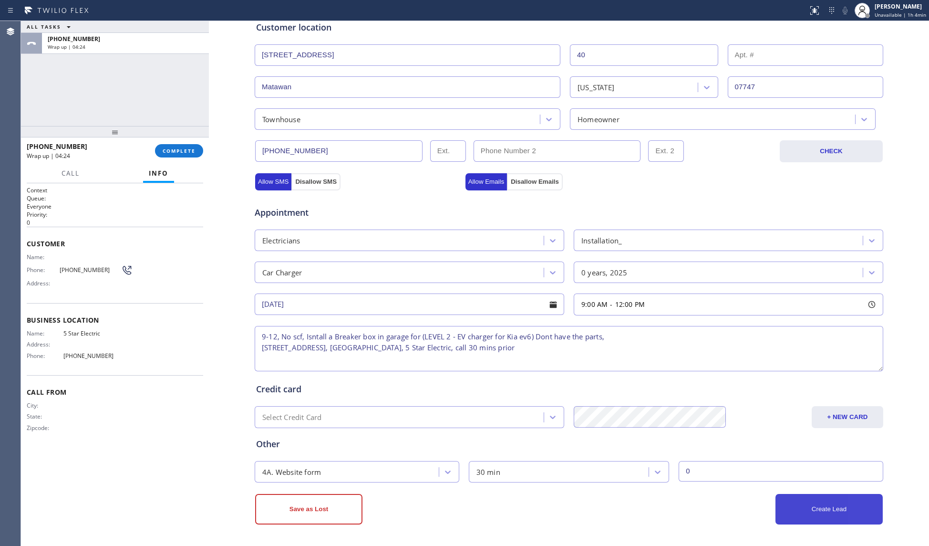
type input "0"
click at [811, 502] on button "Create Lead" at bounding box center [829, 509] width 107 height 31
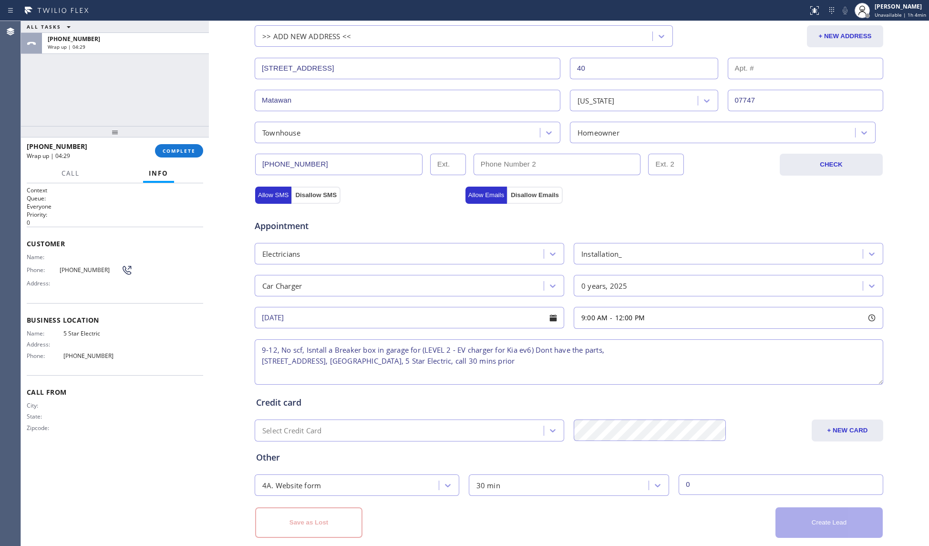
scroll to position [229, 0]
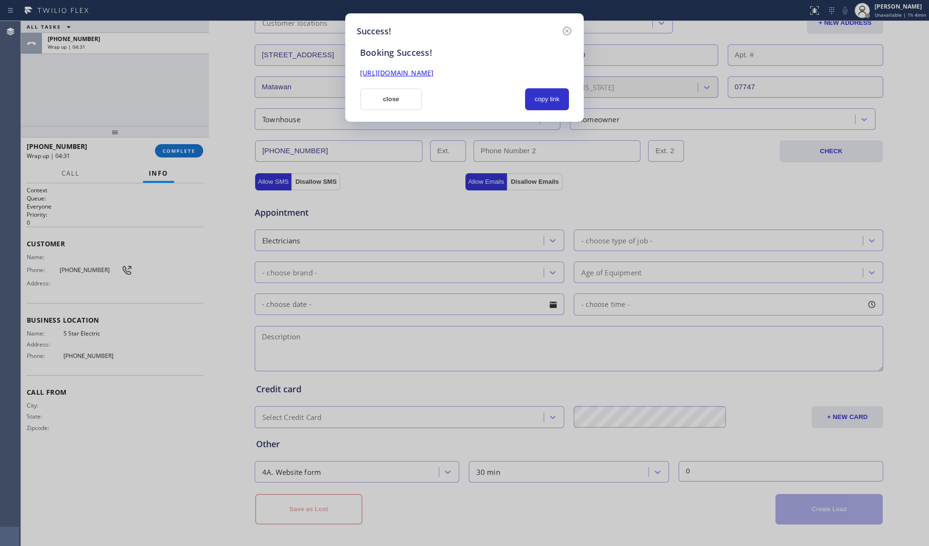
click at [544, 102] on button "copy link" at bounding box center [547, 99] width 44 height 22
click at [397, 94] on button "close" at bounding box center [391, 99] width 62 height 22
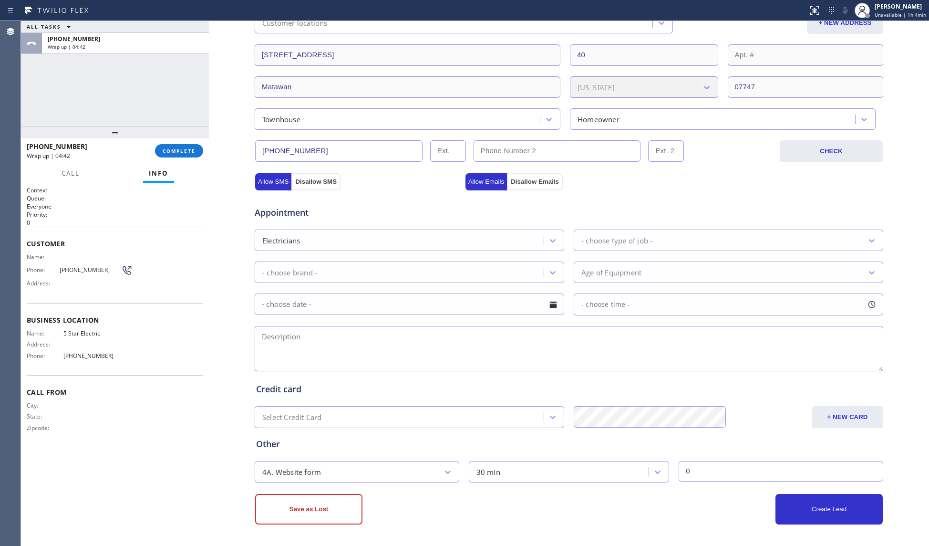
drag, startPoint x: 182, startPoint y: 150, endPoint x: 283, endPoint y: 107, distance: 110.1
click at [184, 149] on span "COMPLETE" at bounding box center [179, 150] width 33 height 7
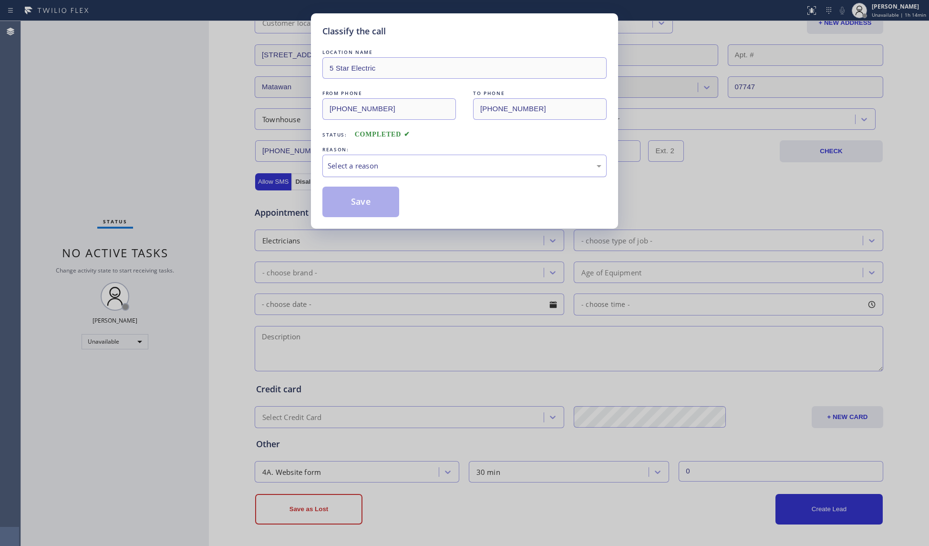
click at [420, 165] on div "Select a reason" at bounding box center [465, 165] width 274 height 11
click at [361, 200] on button "Save" at bounding box center [360, 202] width 77 height 31
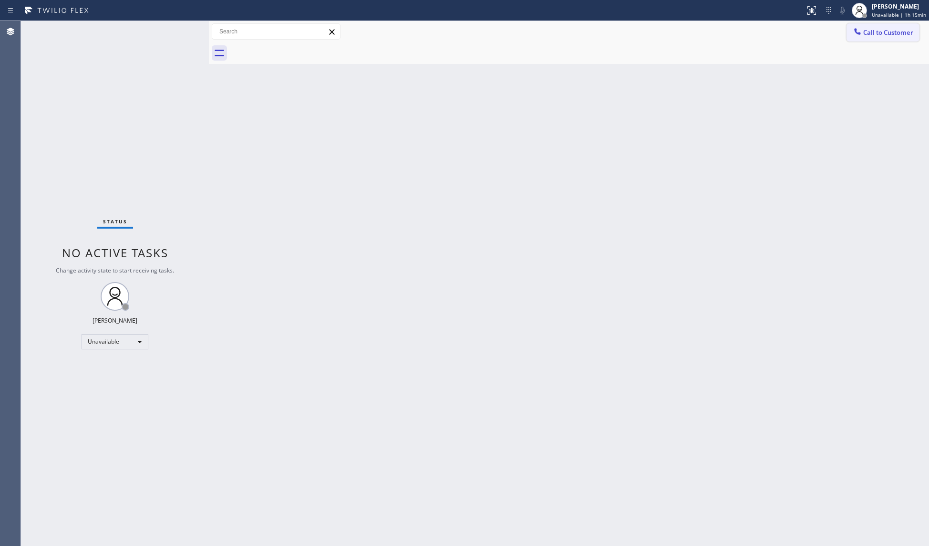
drag, startPoint x: 848, startPoint y: 30, endPoint x: 838, endPoint y: 37, distance: 13.0
click at [849, 30] on button "Call to Customer" at bounding box center [883, 32] width 73 height 18
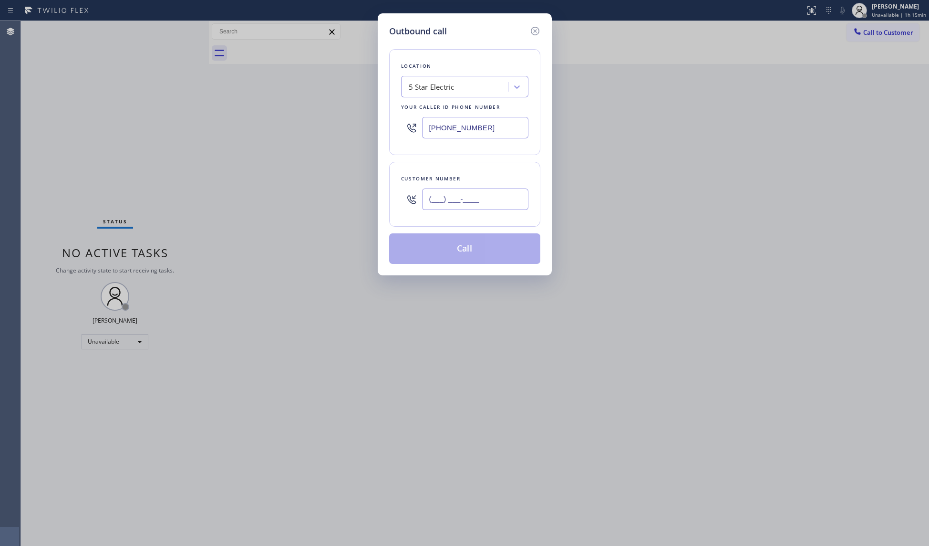
click at [494, 210] on input "(___) ___-____" at bounding box center [475, 198] width 106 height 21
paste input "714) 492-3084"
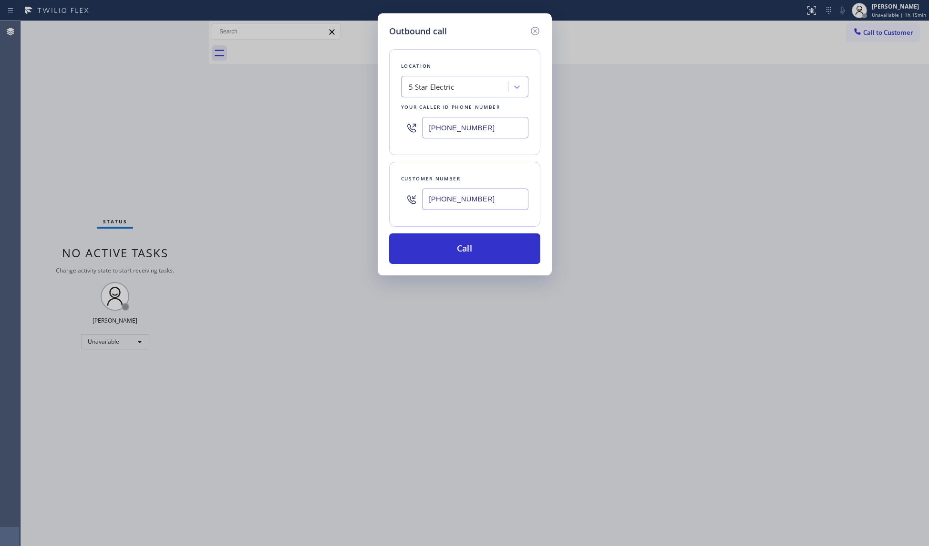
type input "[PHONE_NUMBER]"
drag, startPoint x: 523, startPoint y: 126, endPoint x: 420, endPoint y: 126, distance: 103.0
click at [426, 128] on input "[PHONE_NUMBER]" at bounding box center [475, 127] width 106 height 21
paste input "88) 909-0120"
type input "[PHONE_NUMBER]"
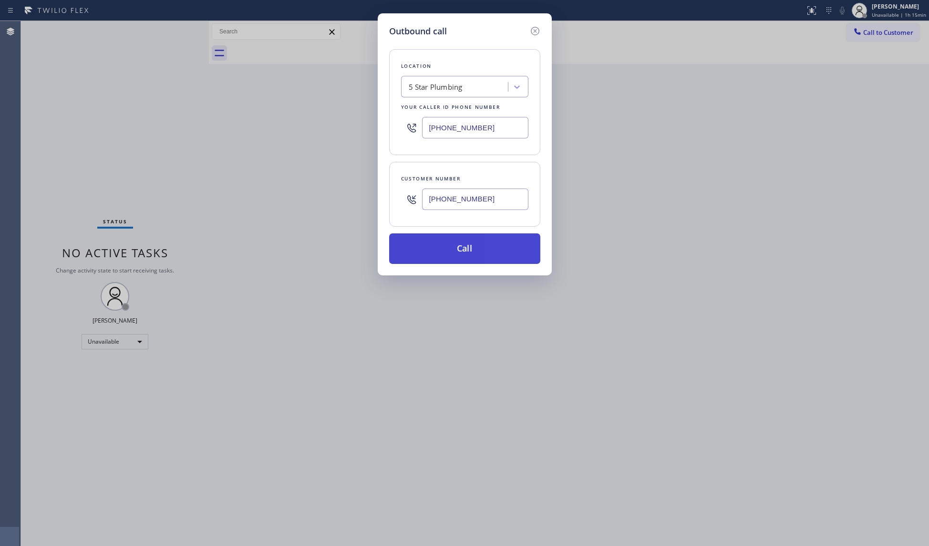
click at [474, 247] on button "Call" at bounding box center [464, 248] width 151 height 31
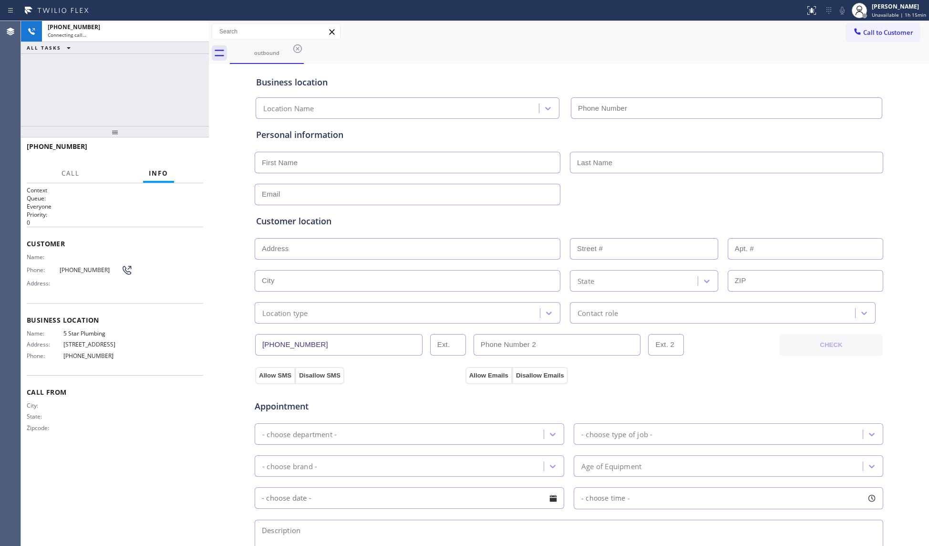
type input "[PHONE_NUMBER]"
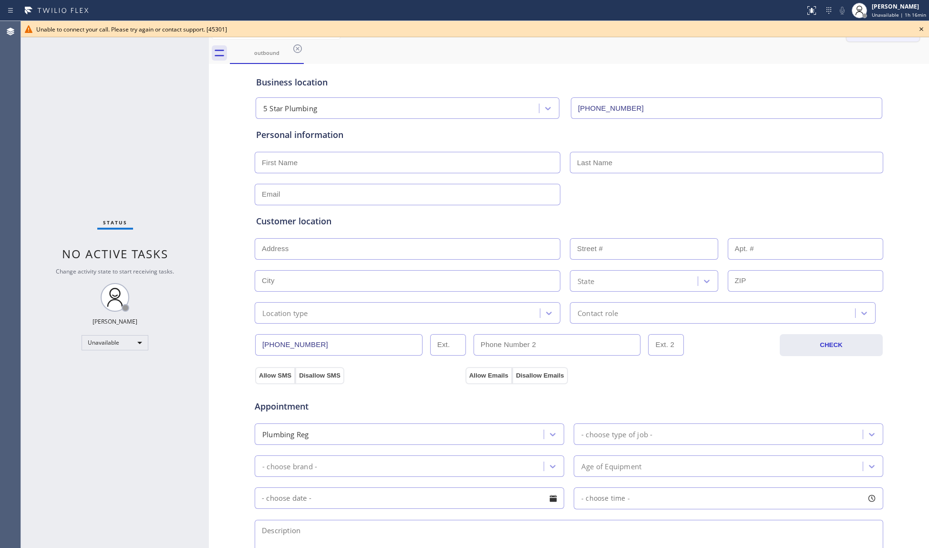
drag, startPoint x: 917, startPoint y: 29, endPoint x: 897, endPoint y: 31, distance: 20.2
click at [916, 29] on icon at bounding box center [921, 28] width 11 height 11
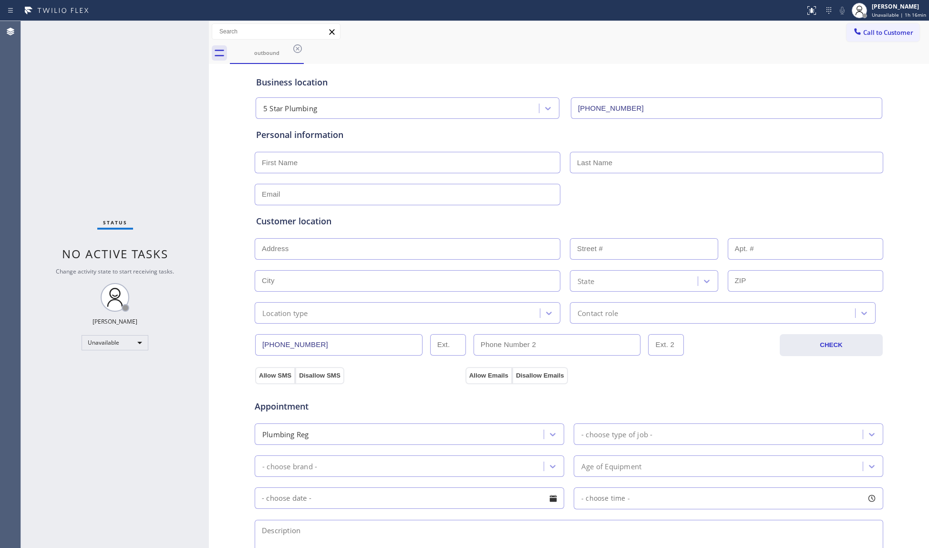
drag, startPoint x: 897, startPoint y: 31, endPoint x: 825, endPoint y: 58, distance: 76.6
click at [895, 31] on span "Call to Customer" at bounding box center [888, 32] width 50 height 9
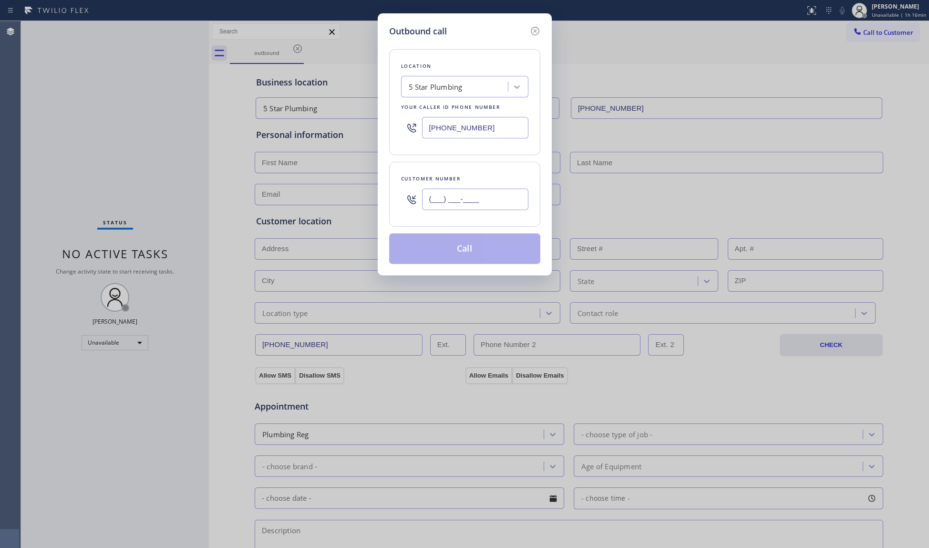
click at [517, 204] on input "(___) ___-____" at bounding box center [475, 198] width 106 height 21
paste input "909) 683-5259"
type input "[PHONE_NUMBER]"
click at [469, 253] on button "Call" at bounding box center [464, 248] width 151 height 31
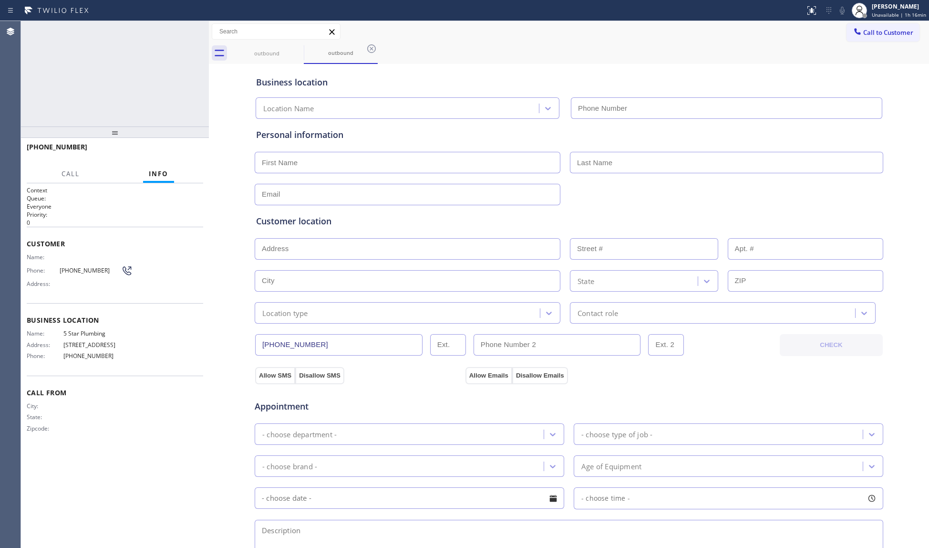
type input "[PHONE_NUMBER]"
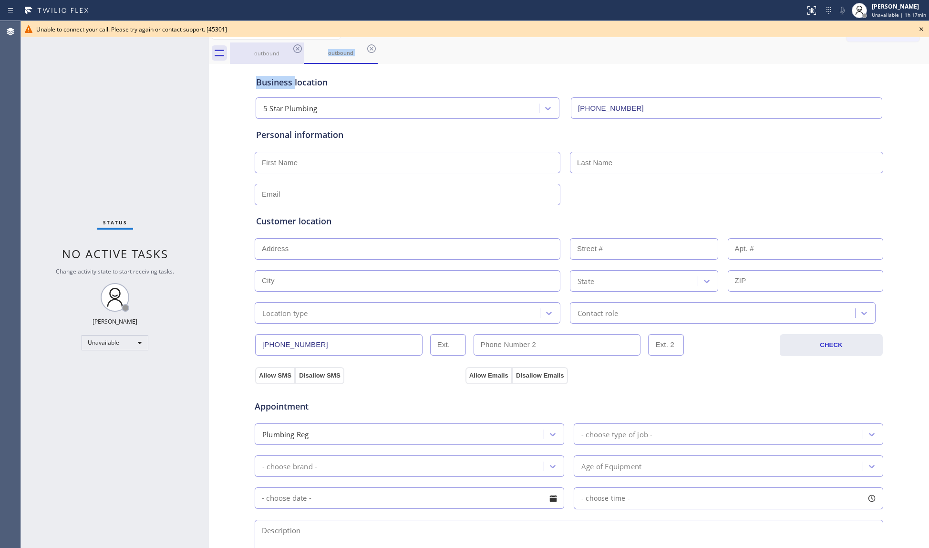
click at [288, 60] on div "outbound outbound Call to Customer Outbound call Location 5 Star Plumbing Your …" at bounding box center [569, 380] width 720 height 718
click at [299, 47] on icon at bounding box center [297, 48] width 9 height 9
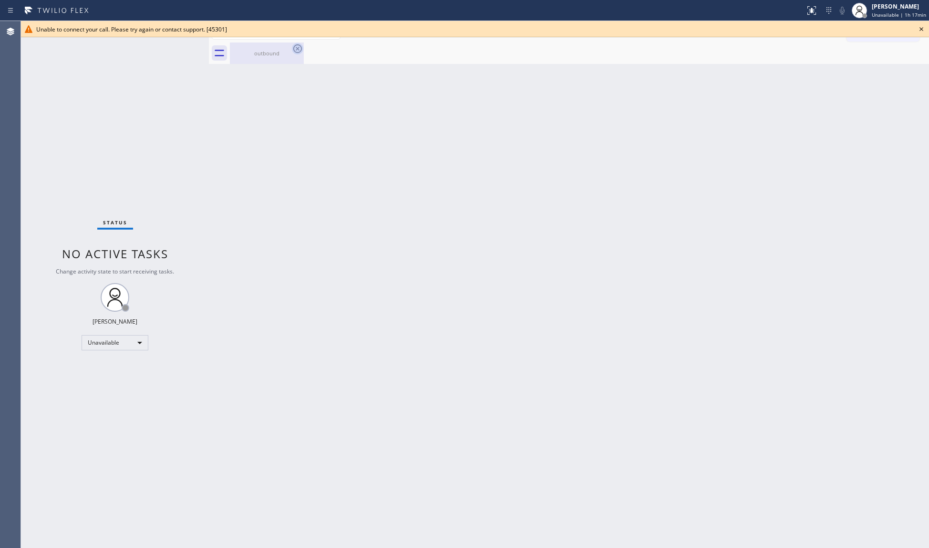
click at [299, 46] on icon at bounding box center [297, 48] width 11 height 11
click at [299, 50] on icon at bounding box center [297, 48] width 9 height 9
click at [286, 52] on div "outbound" at bounding box center [267, 53] width 72 height 7
click at [918, 29] on icon at bounding box center [921, 28] width 11 height 11
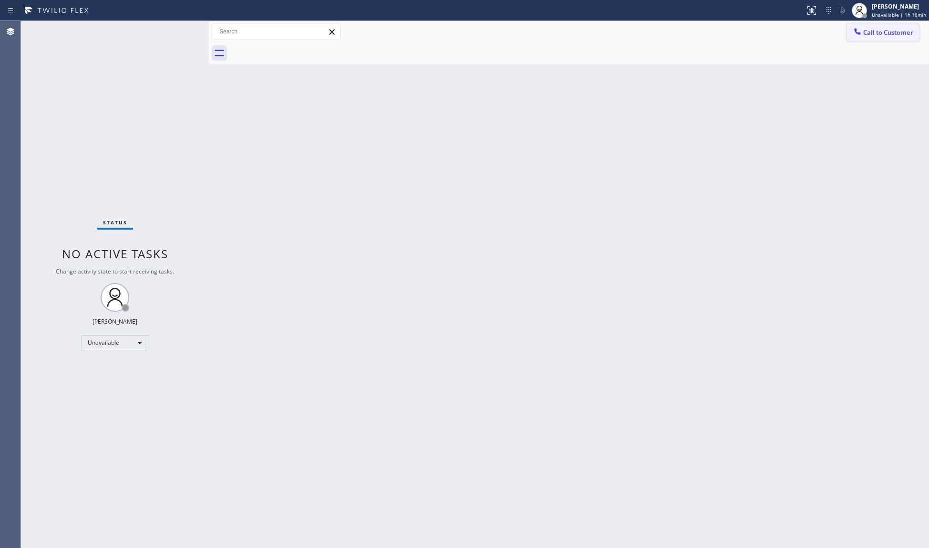
click at [881, 27] on button "Call to Customer" at bounding box center [883, 32] width 73 height 18
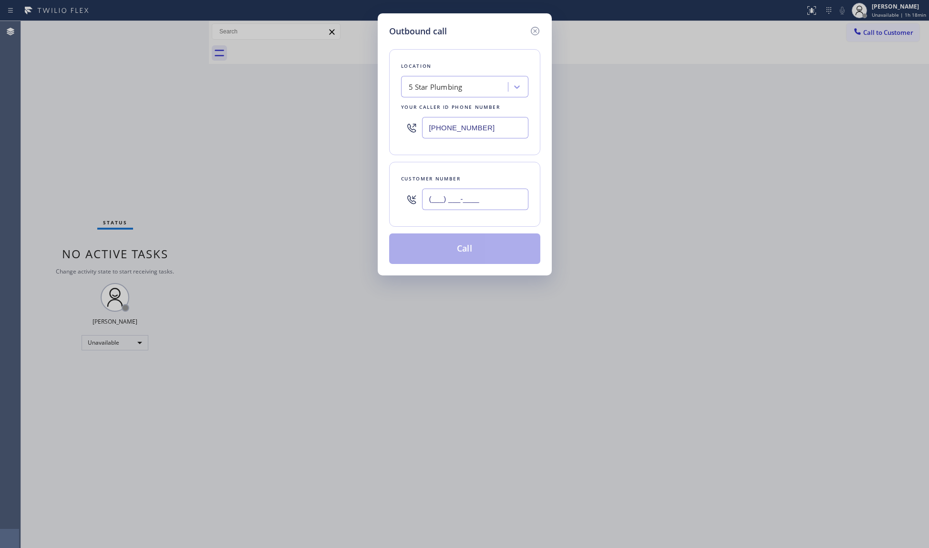
click at [490, 206] on input "(___) ___-____" at bounding box center [475, 198] width 106 height 21
paste input "281) 413-2488"
type input "[PHONE_NUMBER]"
click at [504, 200] on input "[PHONE_NUMBER]" at bounding box center [475, 198] width 106 height 21
drag, startPoint x: 489, startPoint y: 131, endPoint x: 386, endPoint y: 124, distance: 102.3
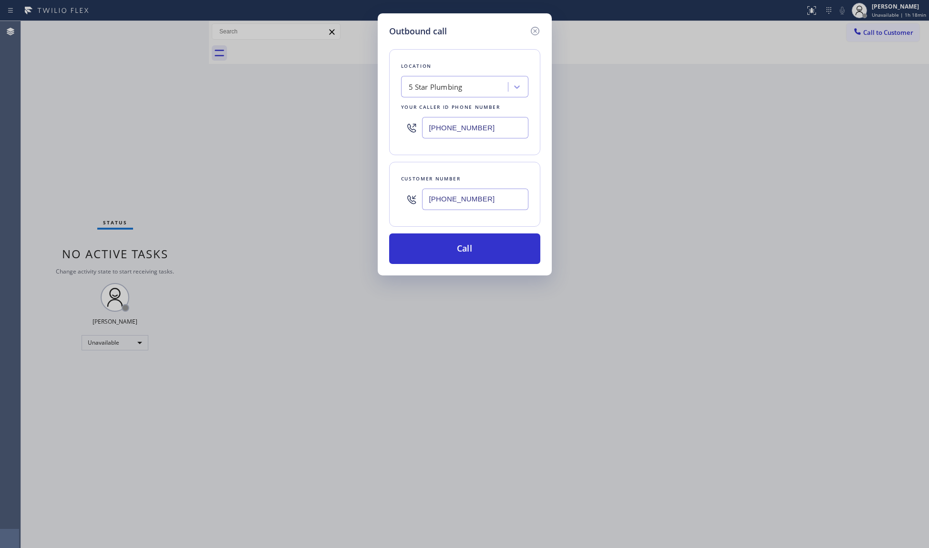
click at [385, 124] on div "Outbound call Location 5 Star Plumbing Your caller id phone number [PHONE_NUMBE…" at bounding box center [465, 144] width 174 height 262
paste input "00) 568-8664"
type input "[PHONE_NUMBER]"
click at [464, 247] on button "Call" at bounding box center [464, 248] width 151 height 31
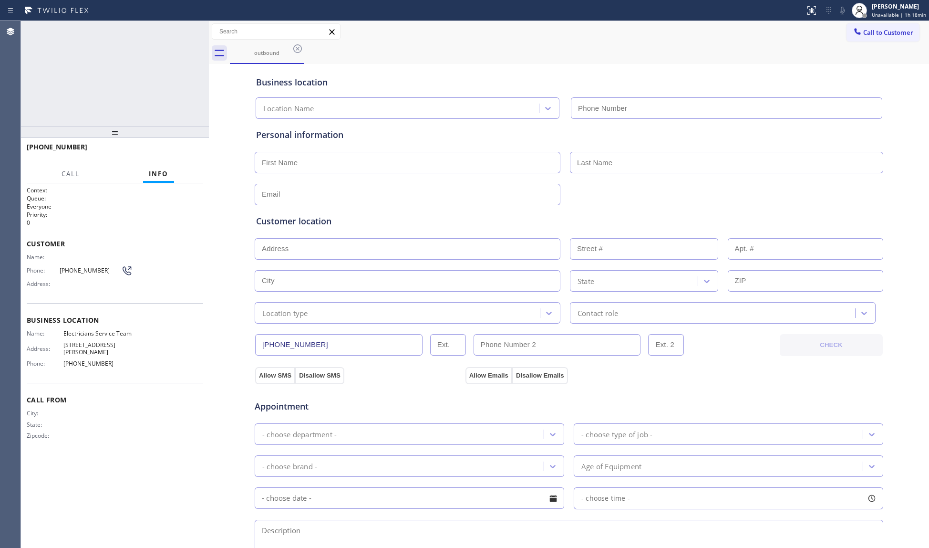
type input "[PHONE_NUMBER]"
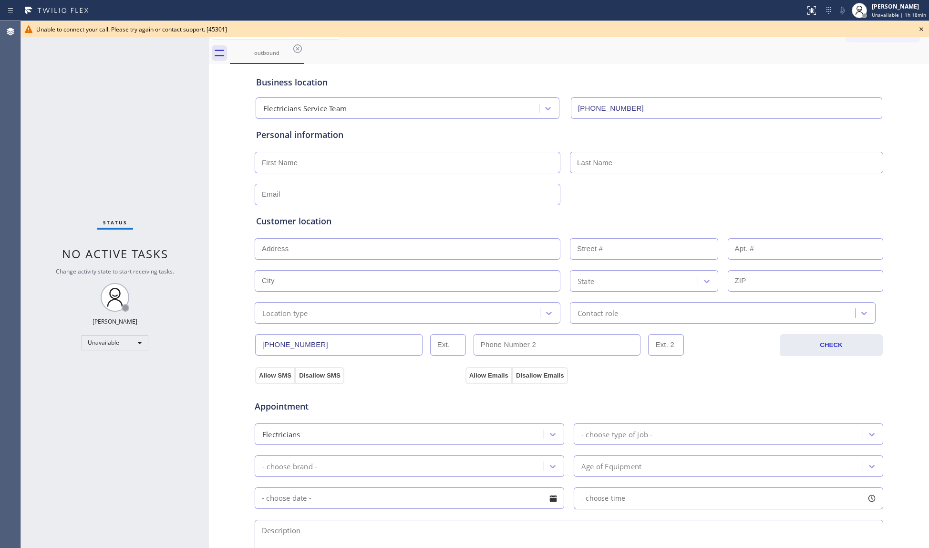
drag, startPoint x: 923, startPoint y: 30, endPoint x: 903, endPoint y: 35, distance: 20.4
click at [922, 30] on icon at bounding box center [921, 28] width 11 height 11
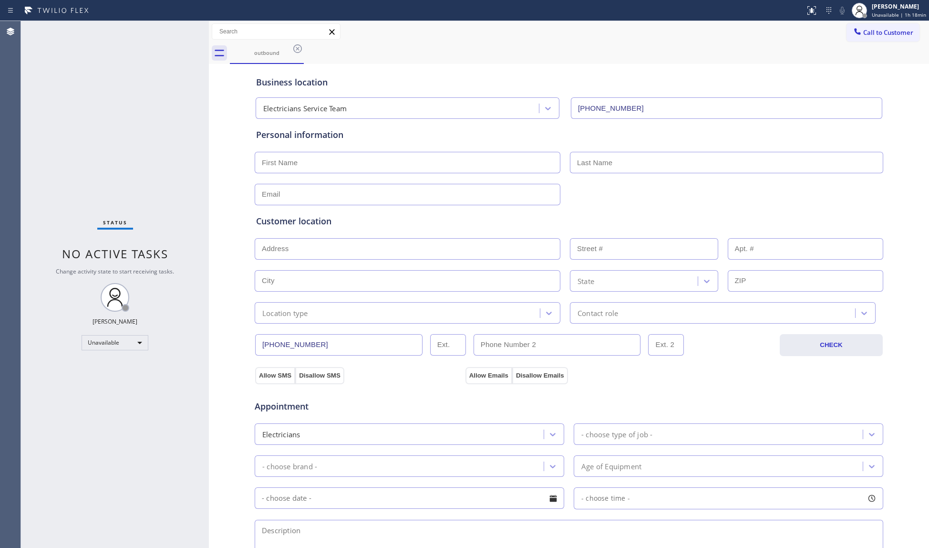
drag, startPoint x: 901, startPoint y: 35, endPoint x: 876, endPoint y: 37, distance: 25.4
click at [901, 35] on span "Call to Customer" at bounding box center [888, 32] width 50 height 9
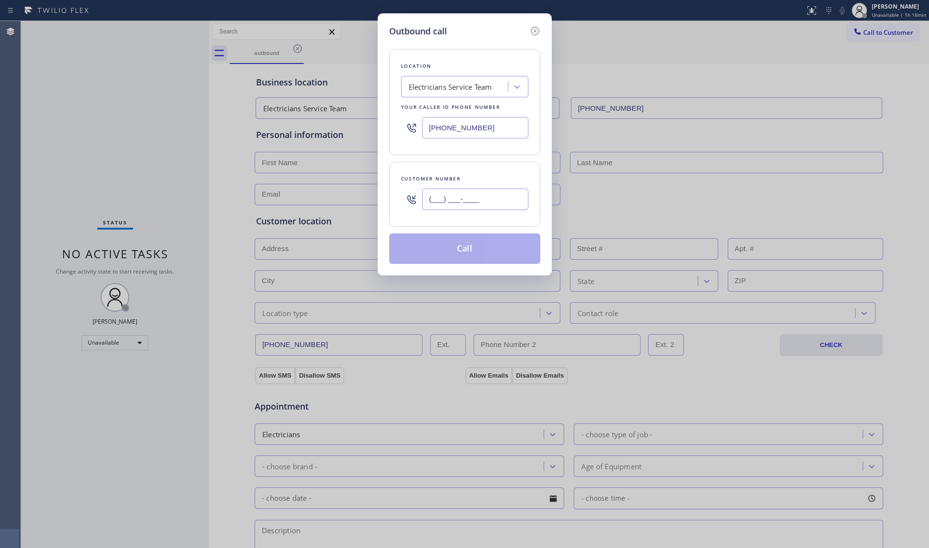
click at [495, 202] on input "(___) ___-____" at bounding box center [475, 198] width 106 height 21
paste input "800) 568-8664"
drag, startPoint x: 494, startPoint y: 205, endPoint x: 345, endPoint y: 205, distance: 148.8
click at [341, 213] on div "Outbound call Location Electricians Service Team Your caller id phone number [P…" at bounding box center [464, 274] width 929 height 548
paste input "714) 208-6111"
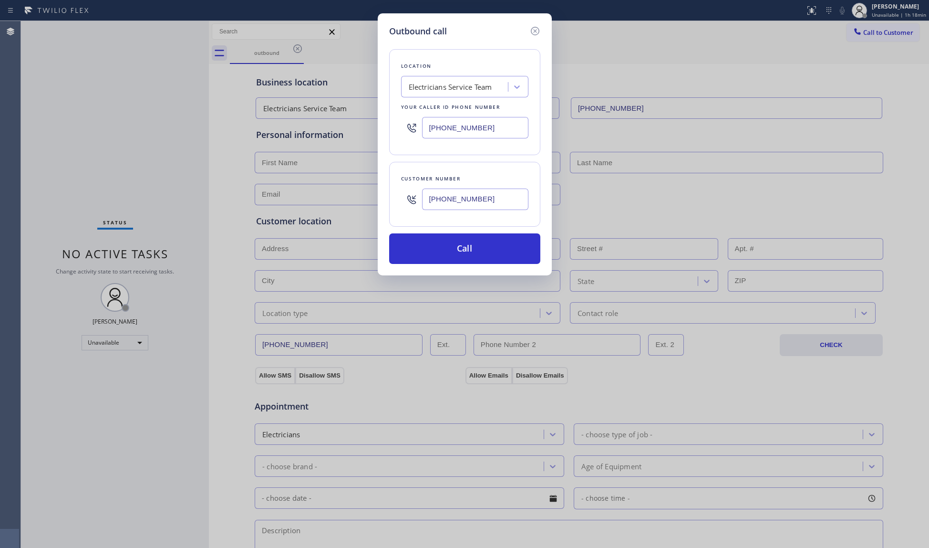
type input "[PHONE_NUMBER]"
drag, startPoint x: 512, startPoint y: 132, endPoint x: 426, endPoint y: 125, distance: 86.6
click at [426, 125] on input "[PHONE_NUMBER]" at bounding box center [475, 127] width 106 height 21
paste input "686-5038"
type input "[PHONE_NUMBER]"
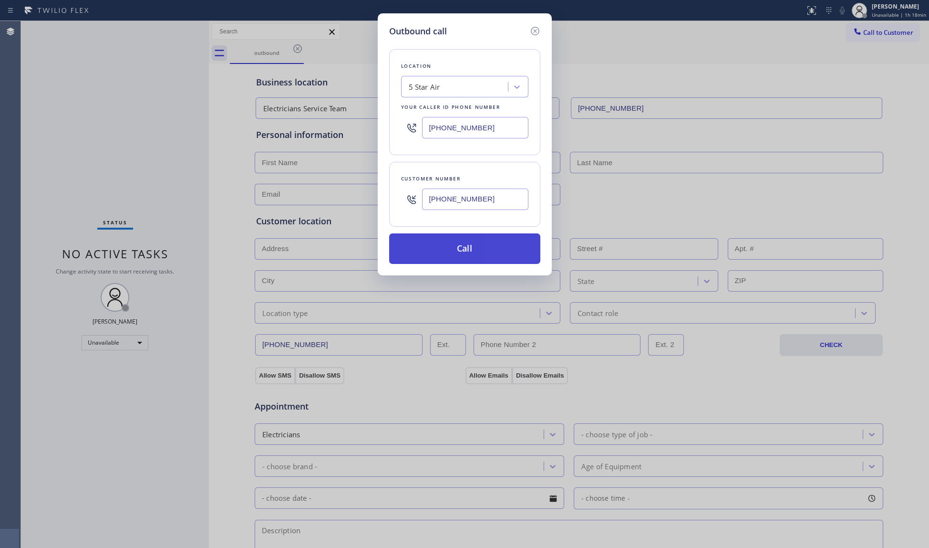
click at [455, 255] on button "Call" at bounding box center [464, 248] width 151 height 31
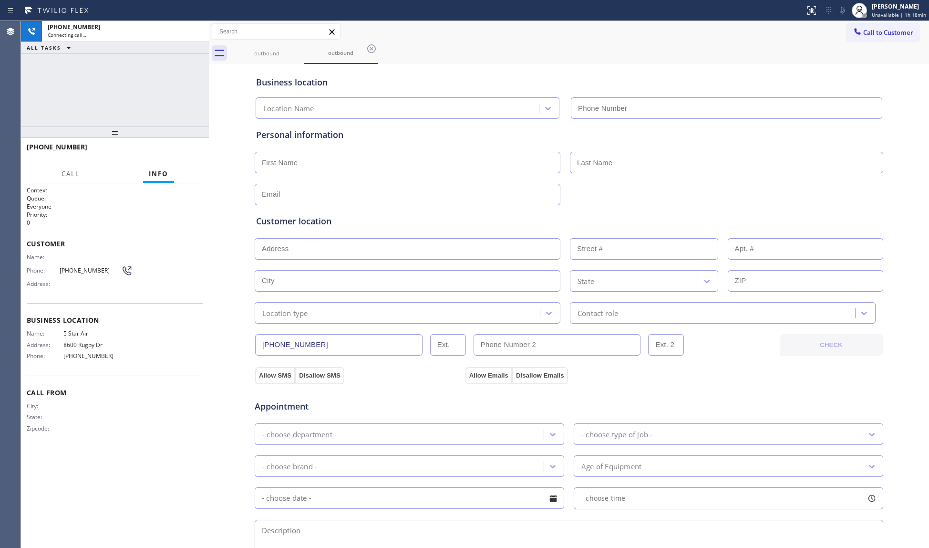
type input "[PHONE_NUMBER]"
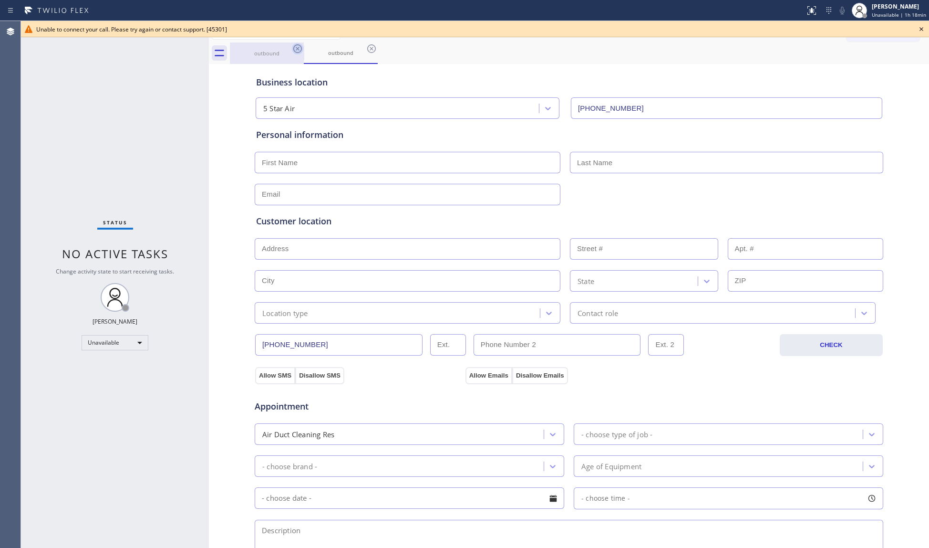
click at [295, 44] on icon at bounding box center [297, 48] width 11 height 11
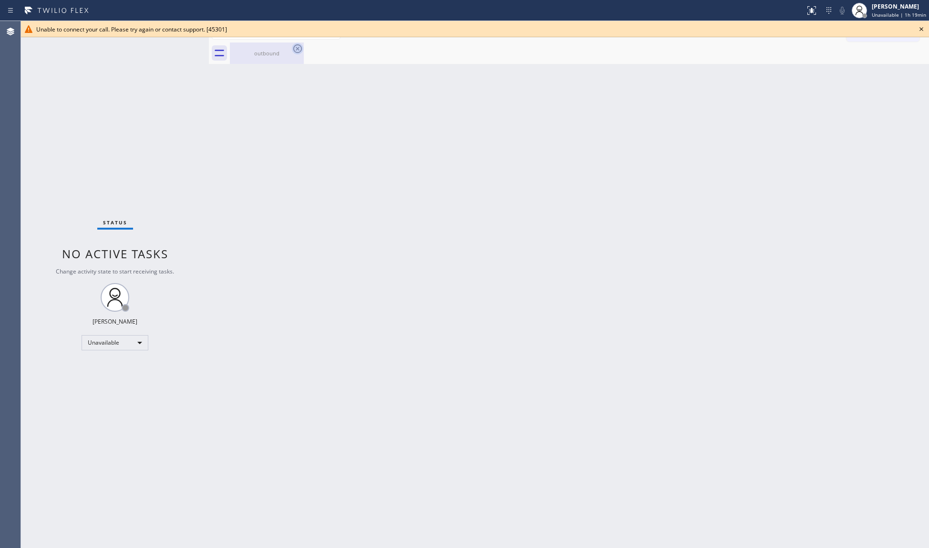
click at [297, 44] on icon at bounding box center [297, 48] width 11 height 11
click at [285, 48] on div "outbound" at bounding box center [267, 52] width 72 height 21
click at [923, 28] on icon at bounding box center [922, 29] width 4 height 4
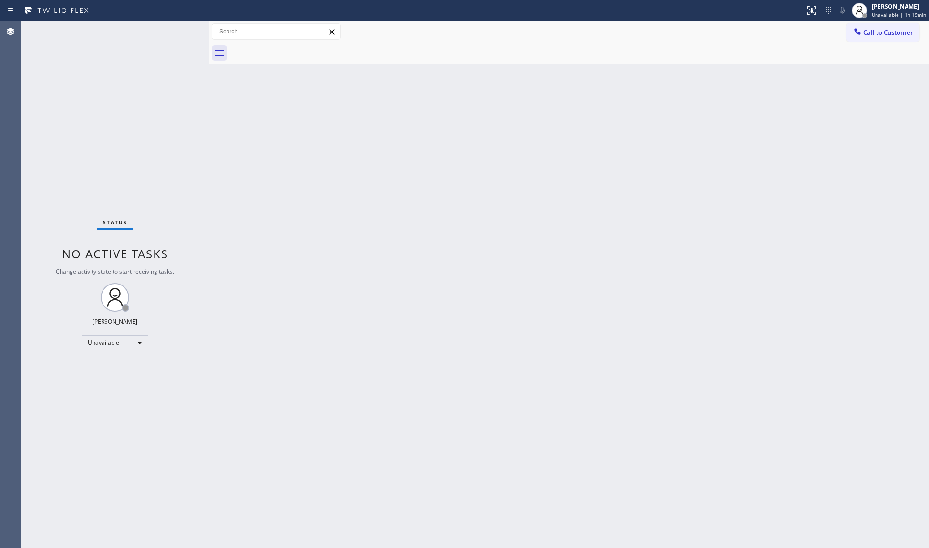
drag, startPoint x: 812, startPoint y: 96, endPoint x: 762, endPoint y: 104, distance: 50.2
click at [807, 97] on div "Back to Dashboard Change Sender ID Customers Technicians Select a contact Outbo…" at bounding box center [569, 284] width 720 height 527
click at [914, 11] on div "[PERSON_NAME] Unavailable | 1h 20min" at bounding box center [899, 10] width 59 height 17
drag, startPoint x: 857, startPoint y: 69, endPoint x: 859, endPoint y: 63, distance: 6.2
click at [857, 69] on button "Break" at bounding box center [881, 75] width 95 height 12
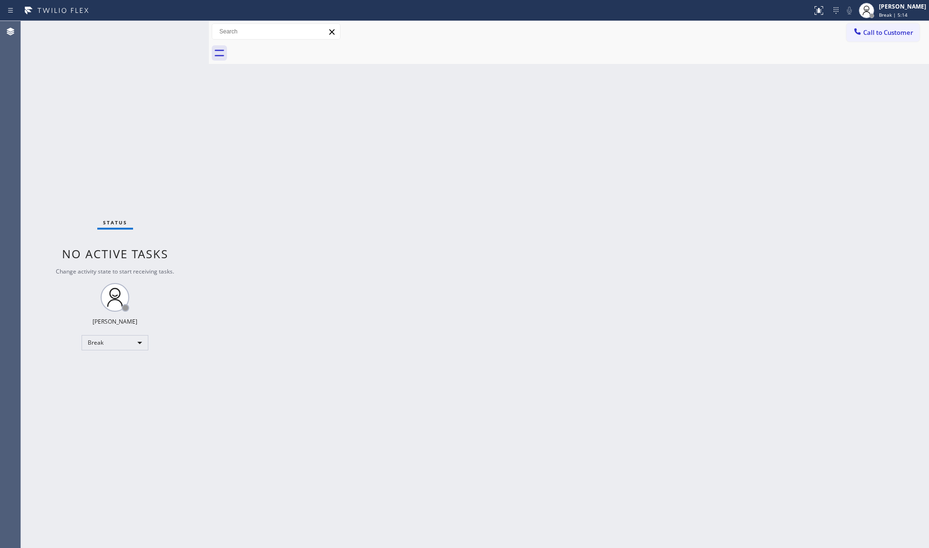
drag, startPoint x: 909, startPoint y: 10, endPoint x: 894, endPoint y: 23, distance: 20.0
click at [909, 10] on div "[PERSON_NAME]" at bounding box center [902, 6] width 47 height 8
click at [847, 52] on button "Available" at bounding box center [881, 50] width 95 height 12
drag, startPoint x: 745, startPoint y: 147, endPoint x: 751, endPoint y: 142, distance: 8.1
click at [749, 144] on div "Back to Dashboard Change Sender ID Customers Technicians Select a contact Outbo…" at bounding box center [569, 284] width 720 height 527
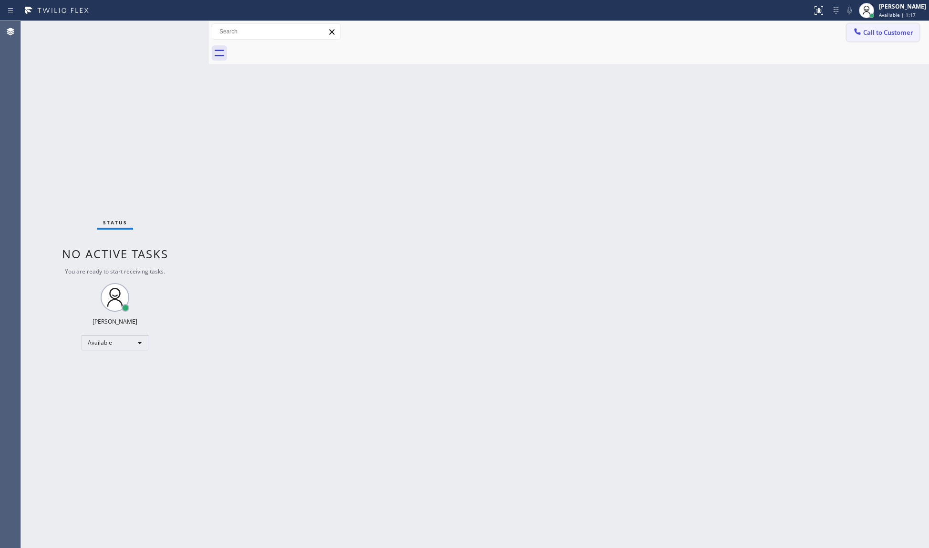
click at [871, 31] on span "Call to Customer" at bounding box center [888, 32] width 50 height 9
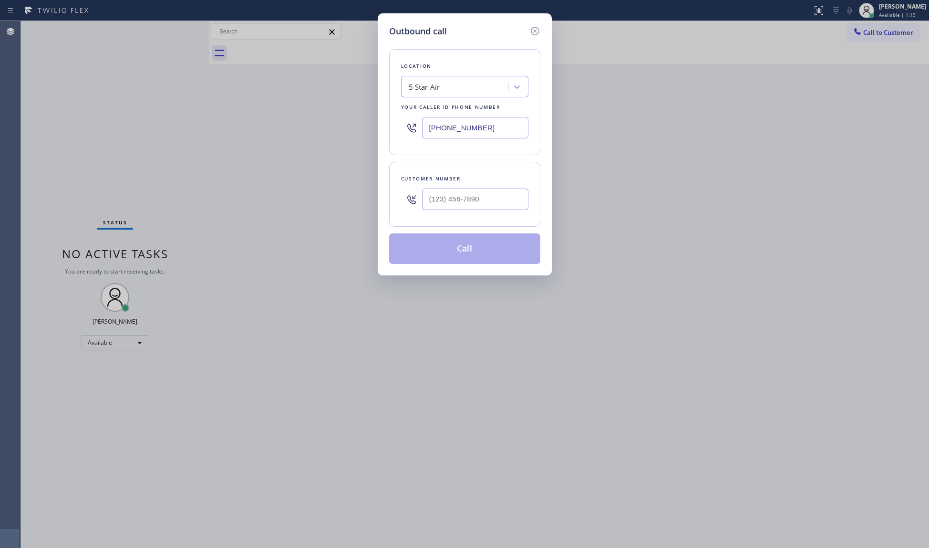
drag, startPoint x: 495, startPoint y: 129, endPoint x: 418, endPoint y: 134, distance: 77.0
click at [418, 135] on div "[PHONE_NUMBER]" at bounding box center [464, 127] width 127 height 31
paste input "949) 506-2636"
type input "[PHONE_NUMBER]"
click at [494, 193] on input "(___) ___-____" at bounding box center [475, 198] width 106 height 21
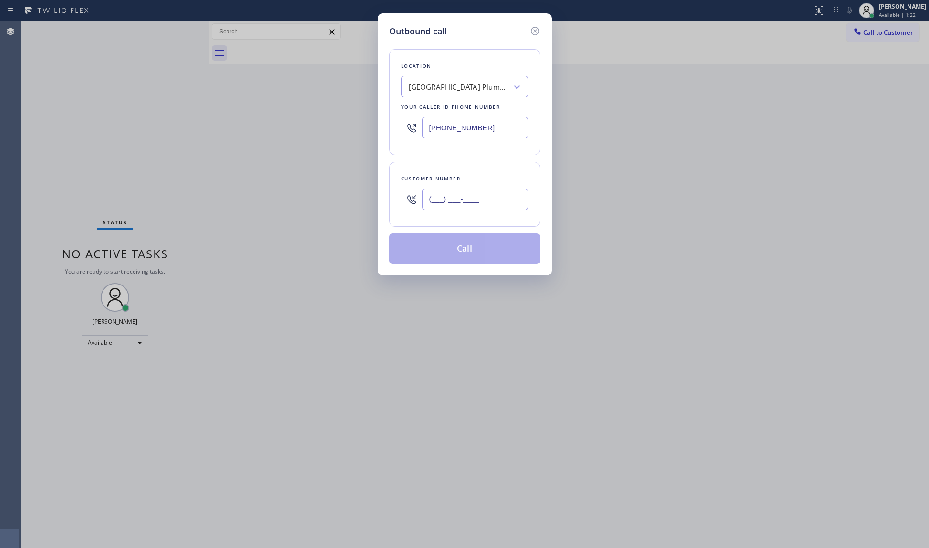
paste input "949) 200-5812"
type input "[PHONE_NUMBER]"
click at [470, 257] on button "Call" at bounding box center [464, 248] width 151 height 31
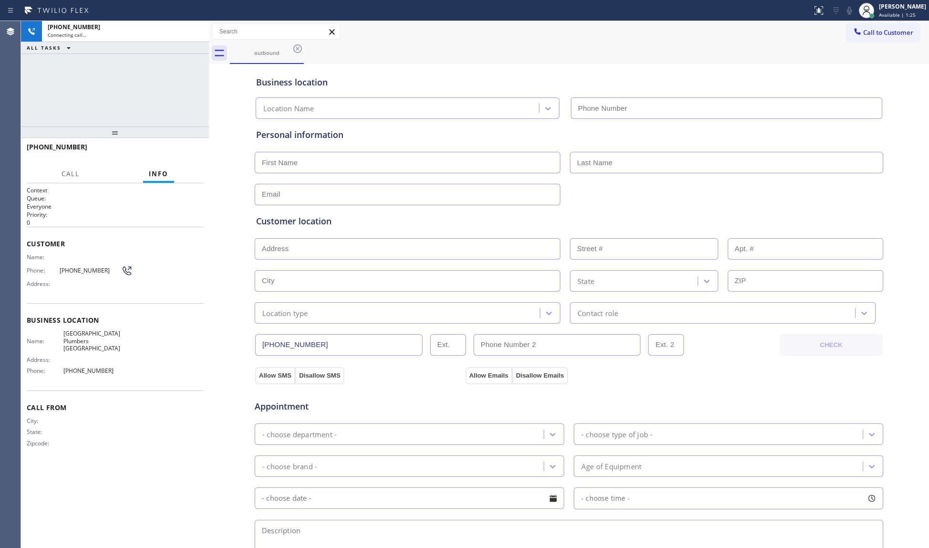
type input "[PHONE_NUMBER]"
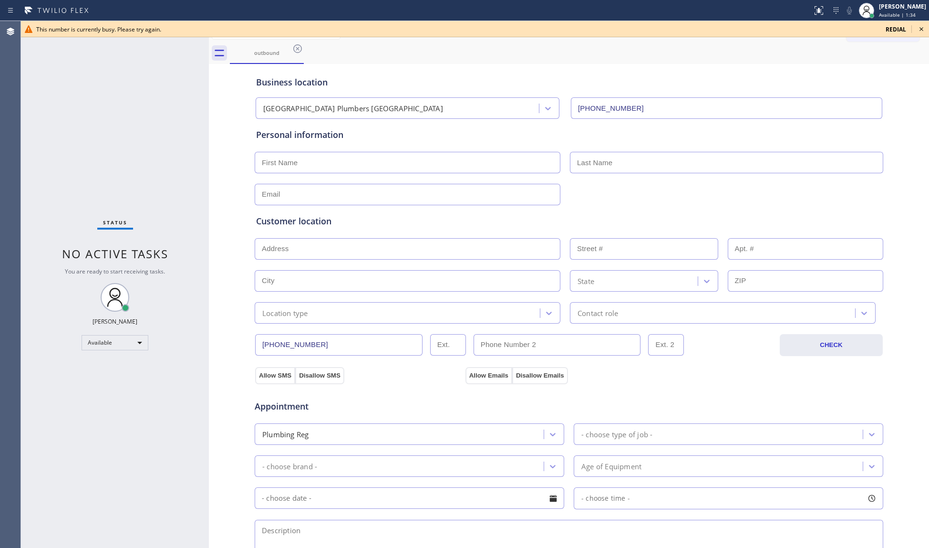
click at [922, 30] on icon at bounding box center [921, 28] width 11 height 11
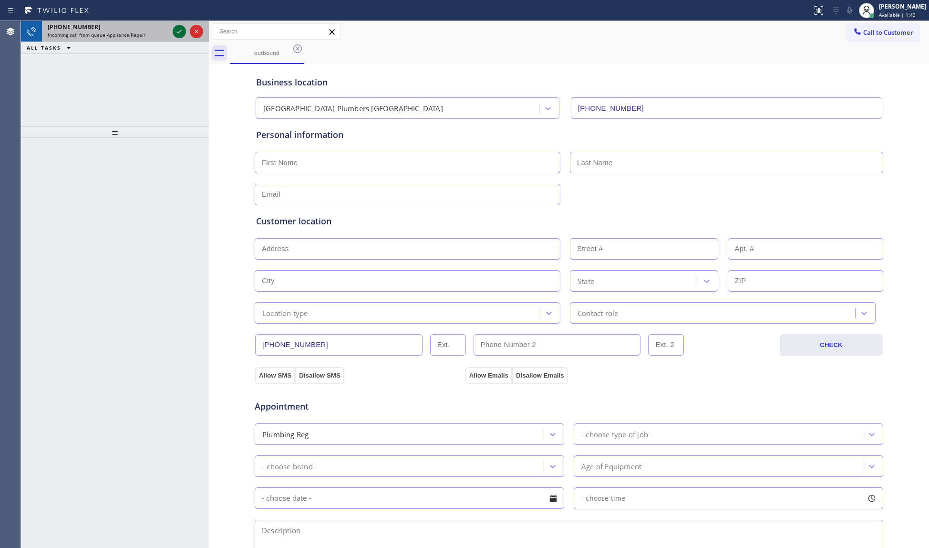
click at [176, 31] on icon at bounding box center [179, 31] width 11 height 11
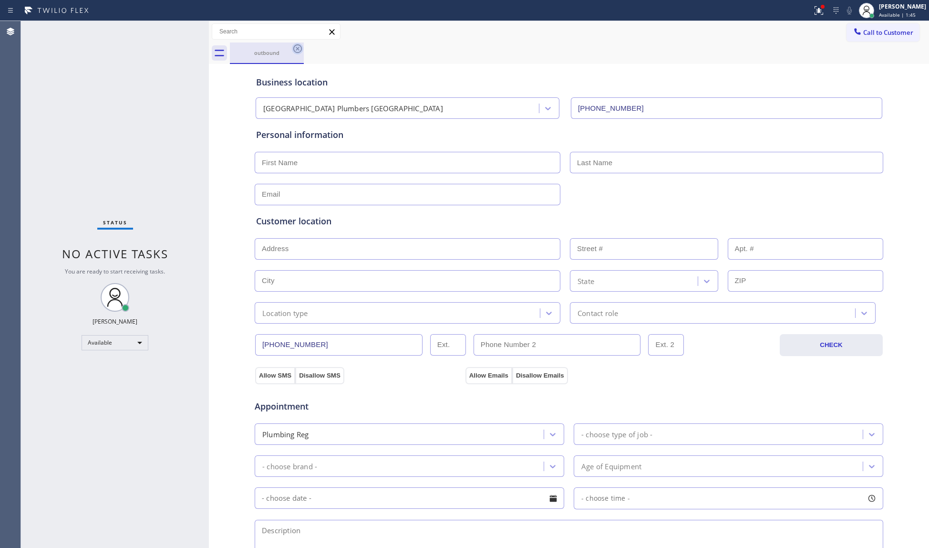
click at [296, 48] on icon at bounding box center [297, 48] width 11 height 11
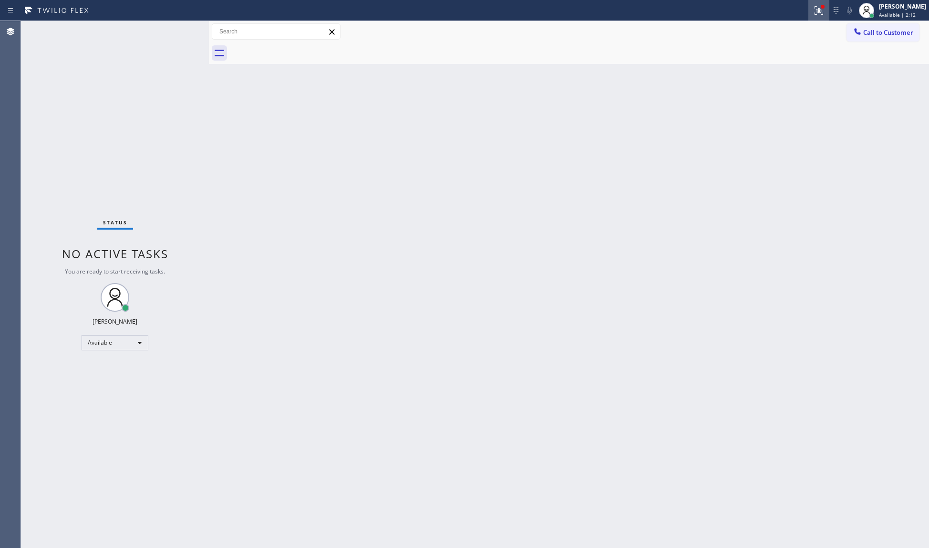
drag, startPoint x: 811, startPoint y: 6, endPoint x: 820, endPoint y: 4, distance: 8.5
click at [811, 6] on div at bounding box center [819, 10] width 21 height 11
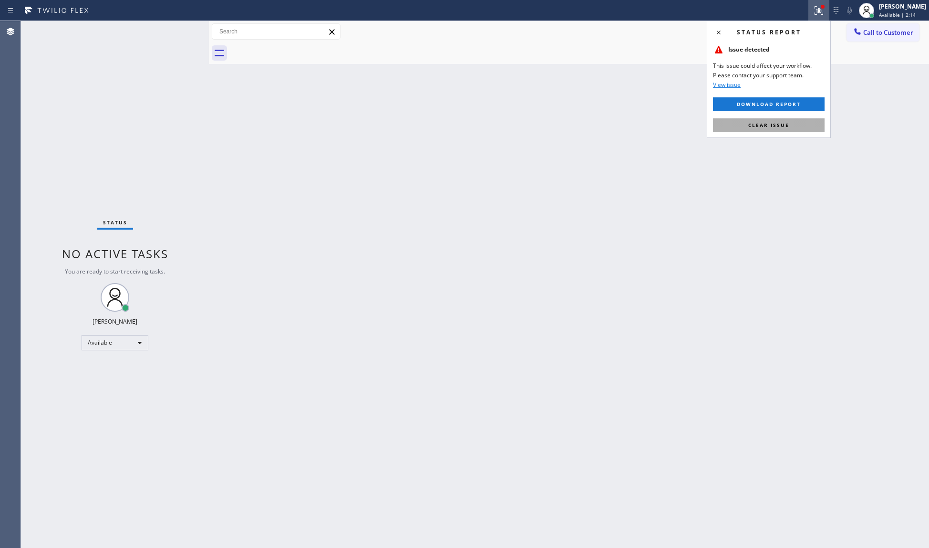
click at [766, 127] on span "Clear issue" at bounding box center [768, 125] width 41 height 7
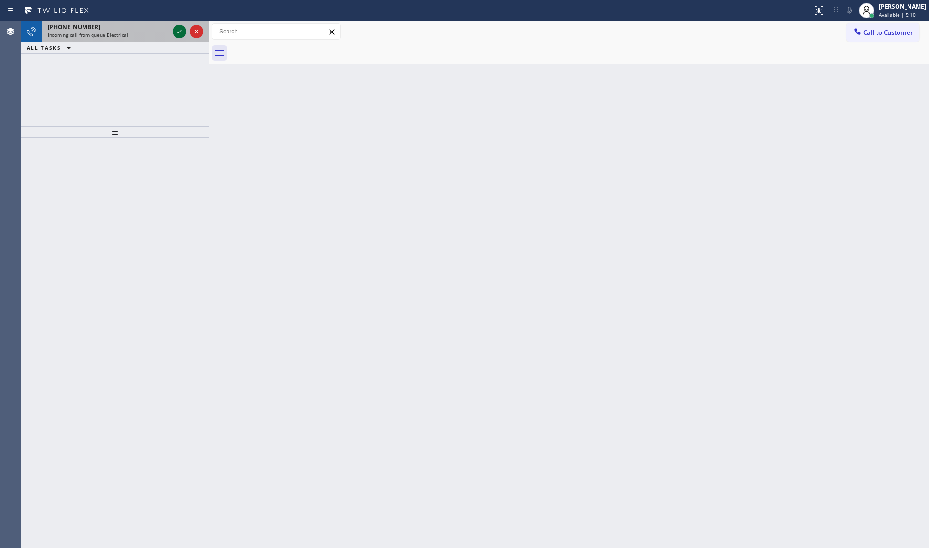
click at [181, 29] on icon at bounding box center [179, 31] width 11 height 11
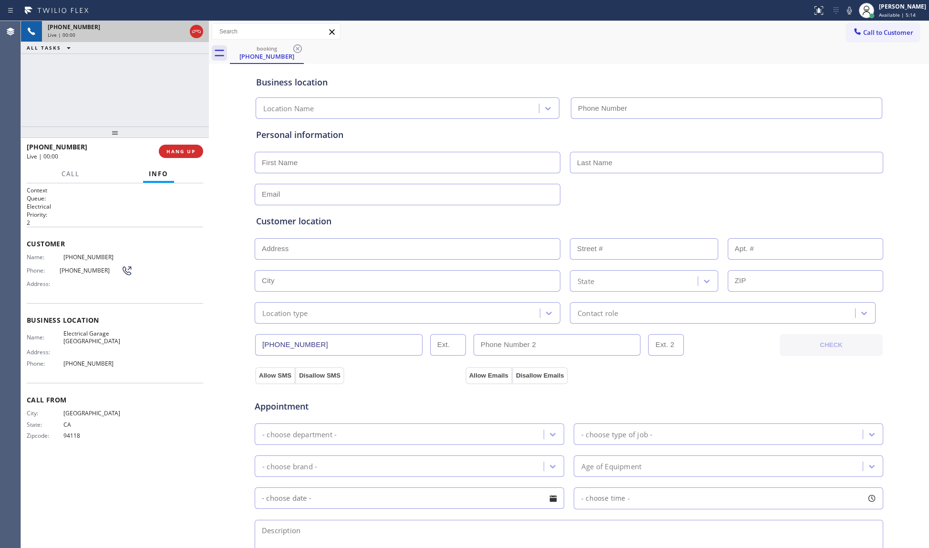
type input "[PHONE_NUMBER]"
click at [178, 149] on span "HANG UP" at bounding box center [180, 151] width 29 height 7
click at [184, 148] on span "HANG UP" at bounding box center [180, 151] width 29 height 7
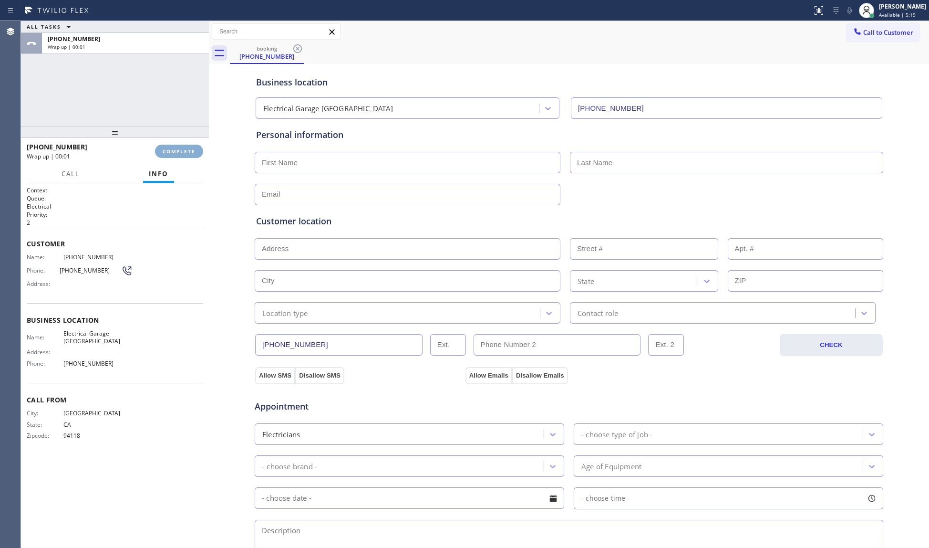
click at [188, 148] on span "COMPLETE" at bounding box center [179, 151] width 33 height 7
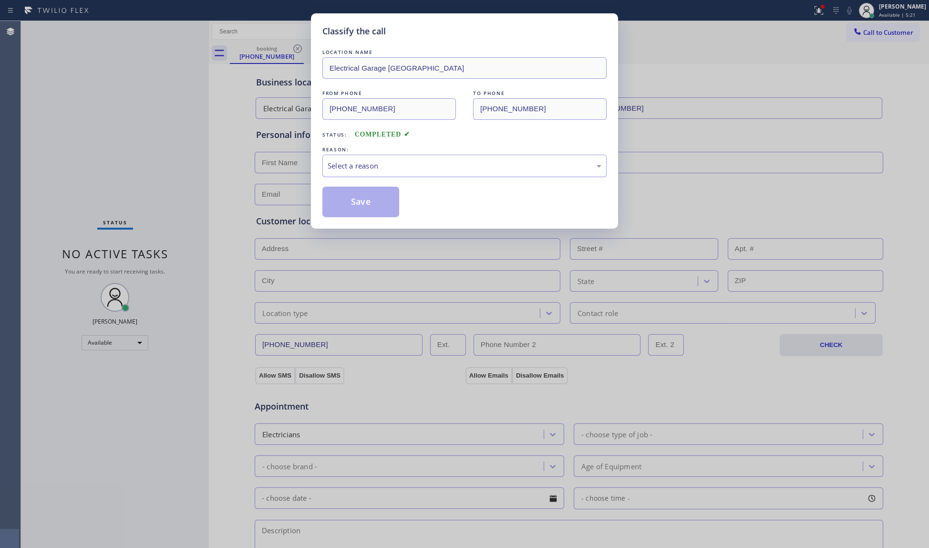
click at [364, 167] on div "Select a reason" at bounding box center [465, 165] width 274 height 11
click at [355, 208] on button "Save" at bounding box center [360, 202] width 77 height 31
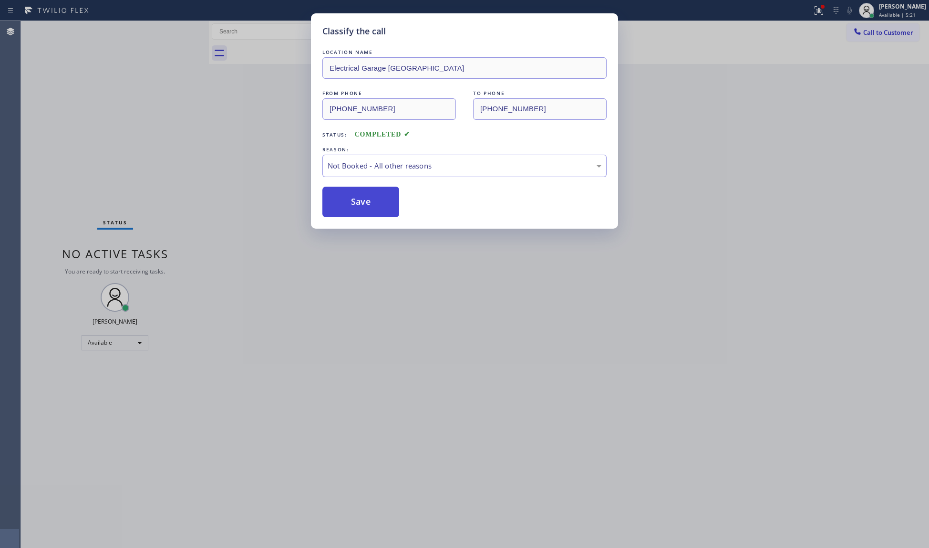
click at [355, 207] on button "Save" at bounding box center [360, 202] width 77 height 31
click at [353, 205] on button "Save" at bounding box center [360, 202] width 77 height 31
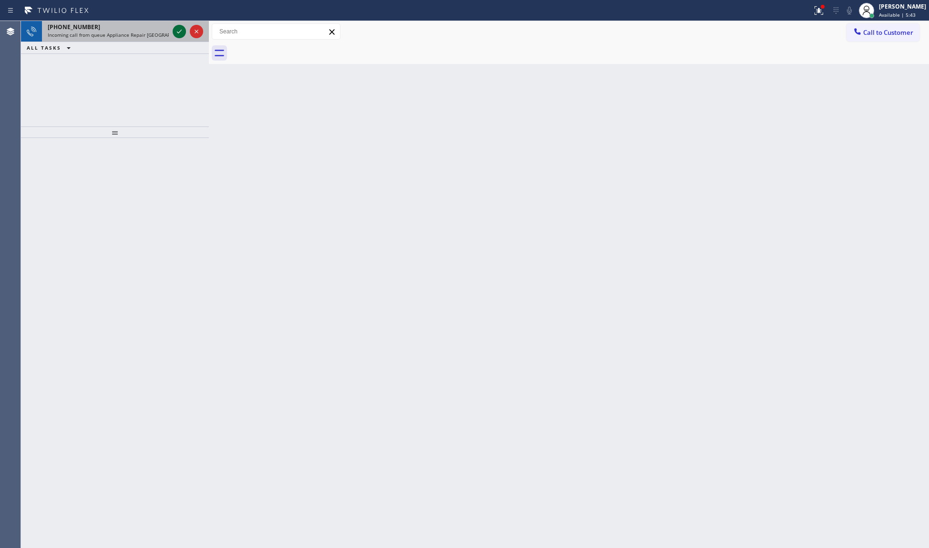
click at [174, 31] on icon at bounding box center [179, 31] width 11 height 11
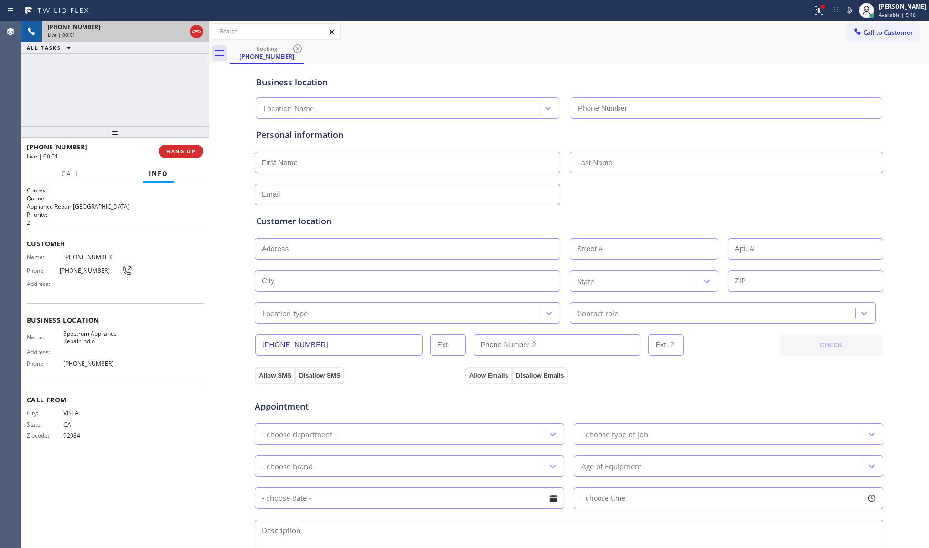
type input "[PHONE_NUMBER]"
click at [172, 146] on button "HANG UP" at bounding box center [181, 151] width 44 height 13
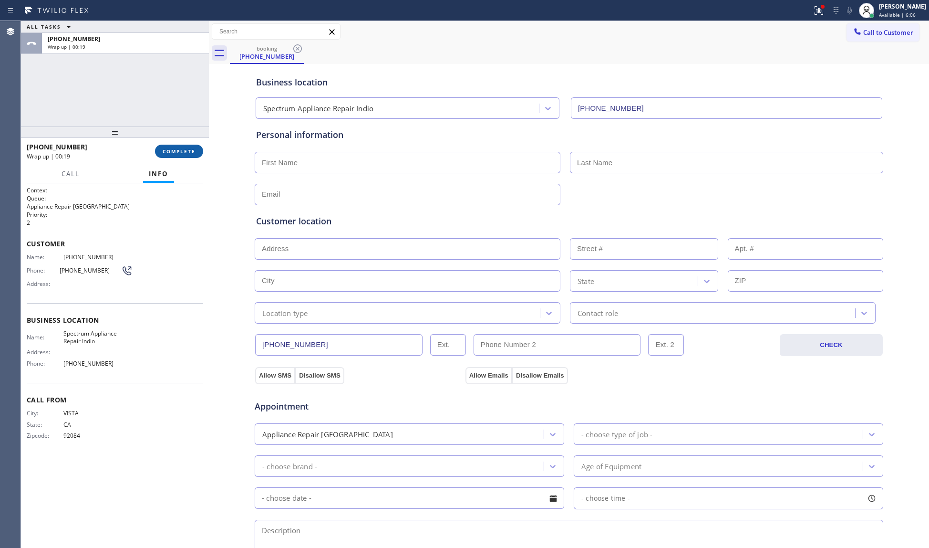
click at [186, 145] on button "COMPLETE" at bounding box center [179, 151] width 48 height 13
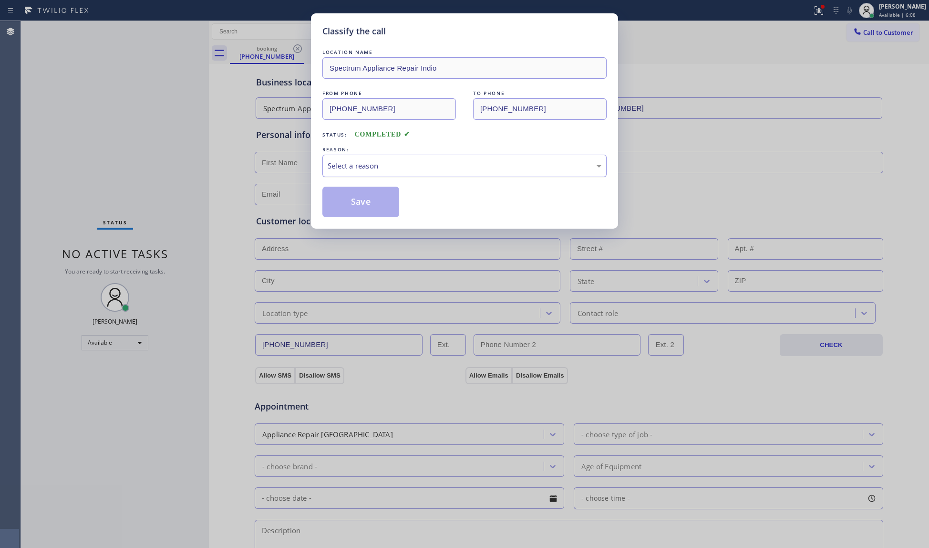
click at [370, 163] on div "Select a reason" at bounding box center [465, 165] width 274 height 11
click at [361, 201] on button "Save" at bounding box center [360, 202] width 77 height 31
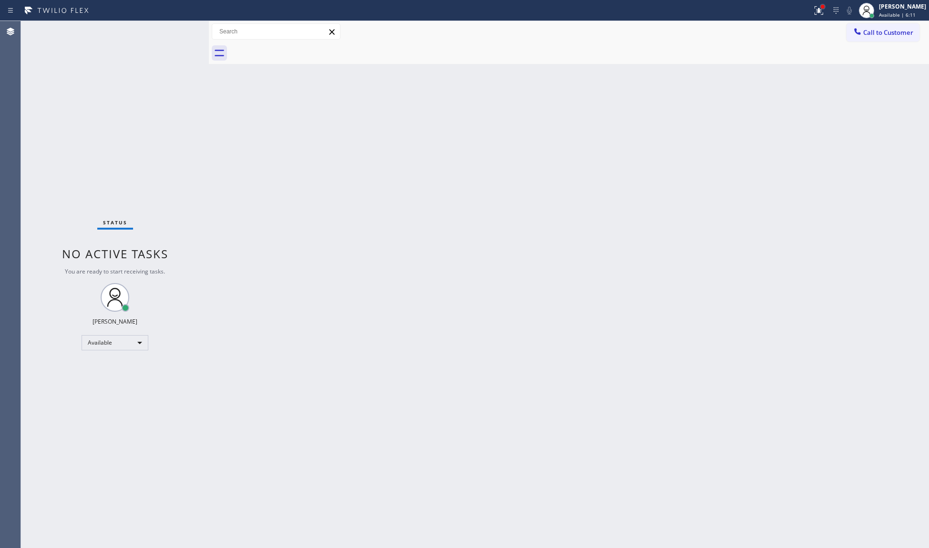
click at [821, 5] on div at bounding box center [823, 7] width 6 height 6
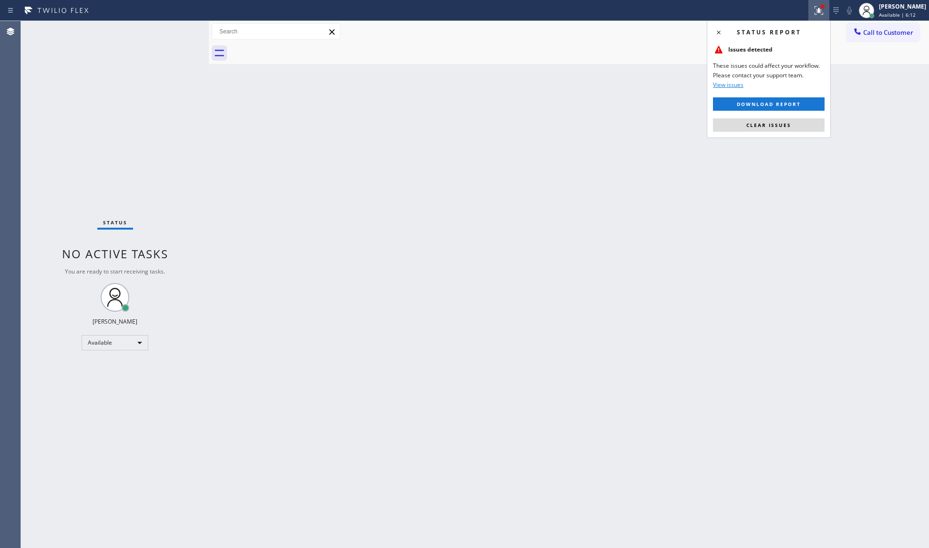
click at [794, 125] on button "Clear issues" at bounding box center [769, 124] width 112 height 13
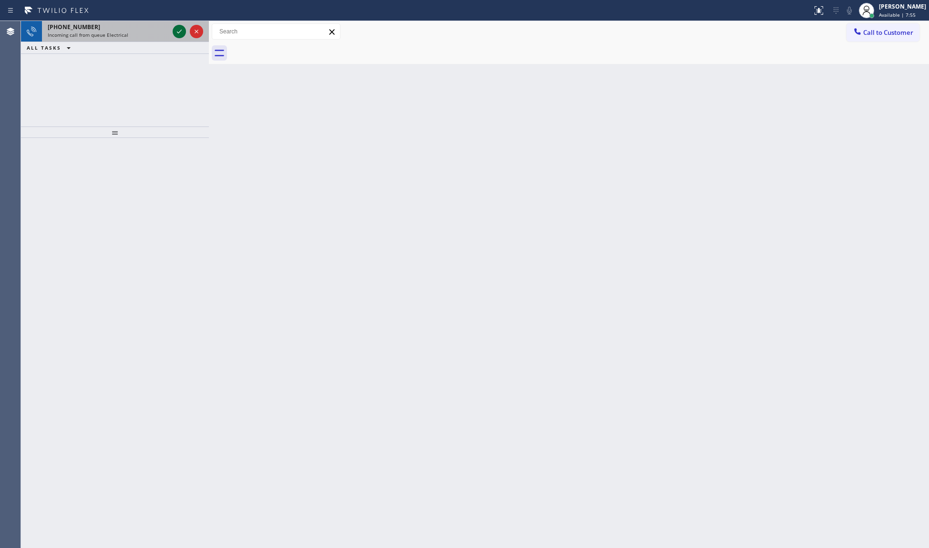
click at [176, 27] on icon at bounding box center [179, 31] width 11 height 11
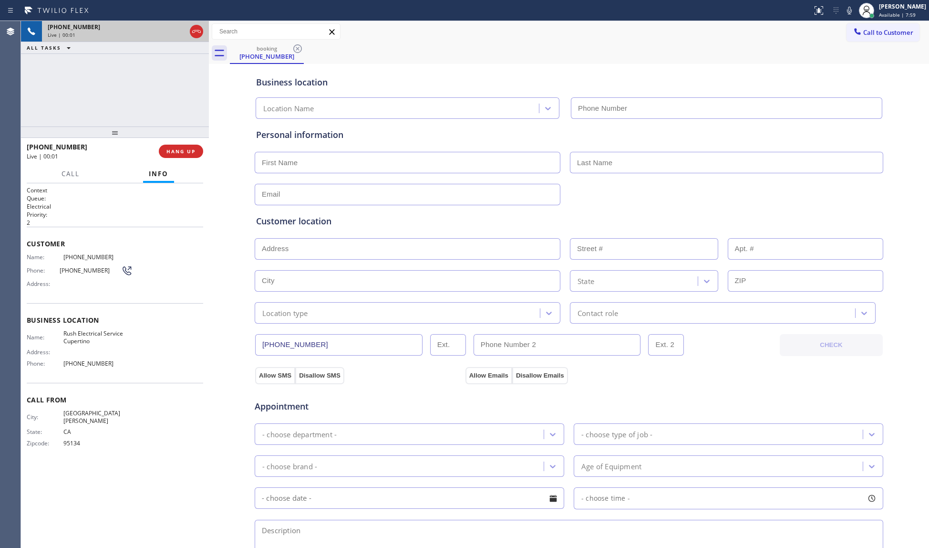
type input "[PHONE_NUMBER]"
click at [186, 147] on button "HANG UP" at bounding box center [181, 151] width 44 height 13
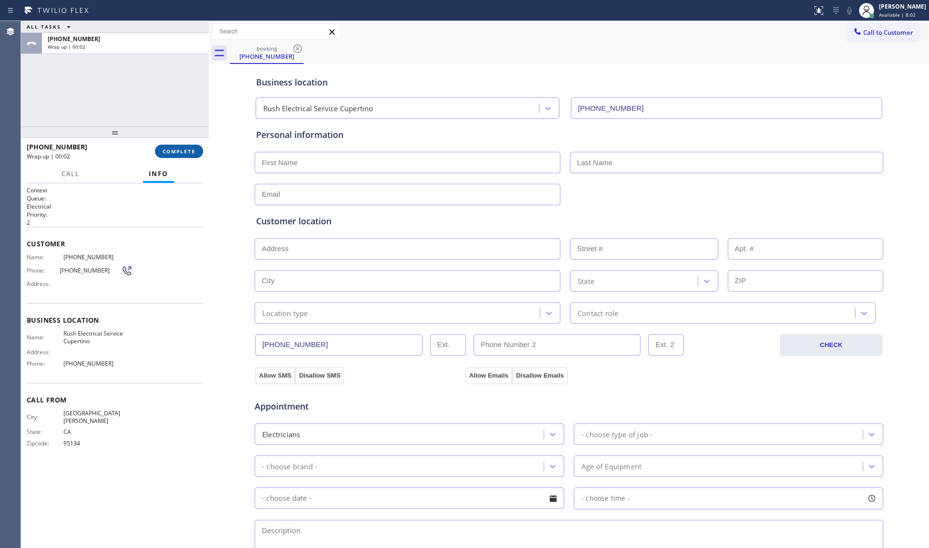
click at [186, 152] on span "COMPLETE" at bounding box center [179, 151] width 33 height 7
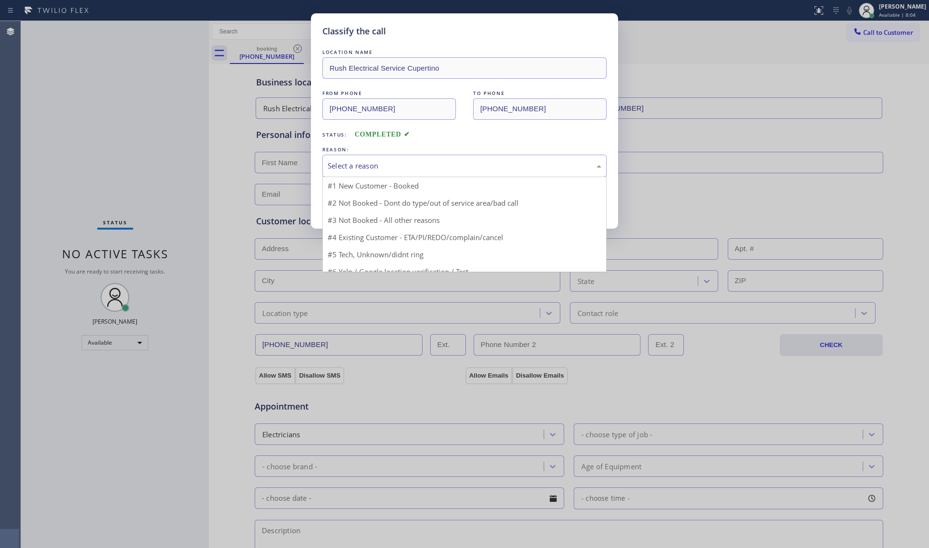
click at [350, 163] on div "Select a reason" at bounding box center [465, 165] width 274 height 11
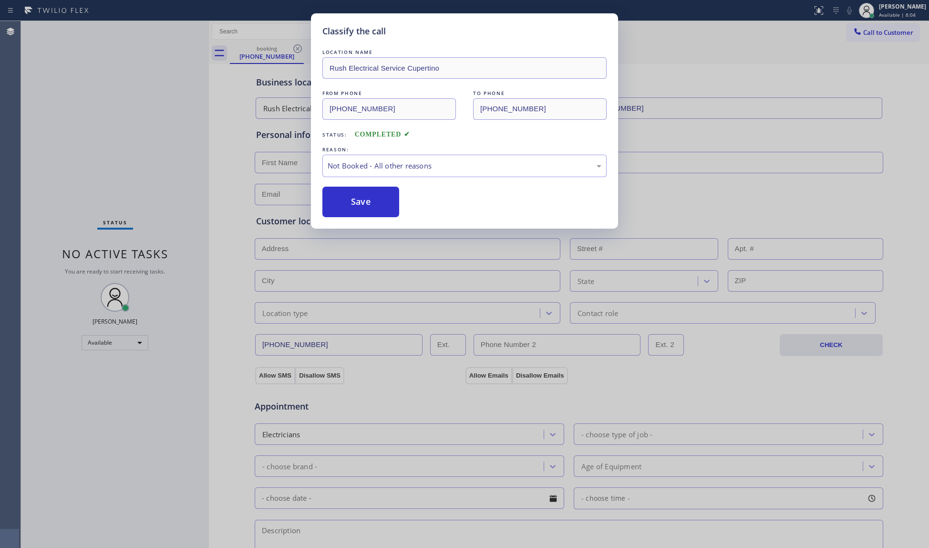
click at [366, 199] on button "Save" at bounding box center [360, 202] width 77 height 31
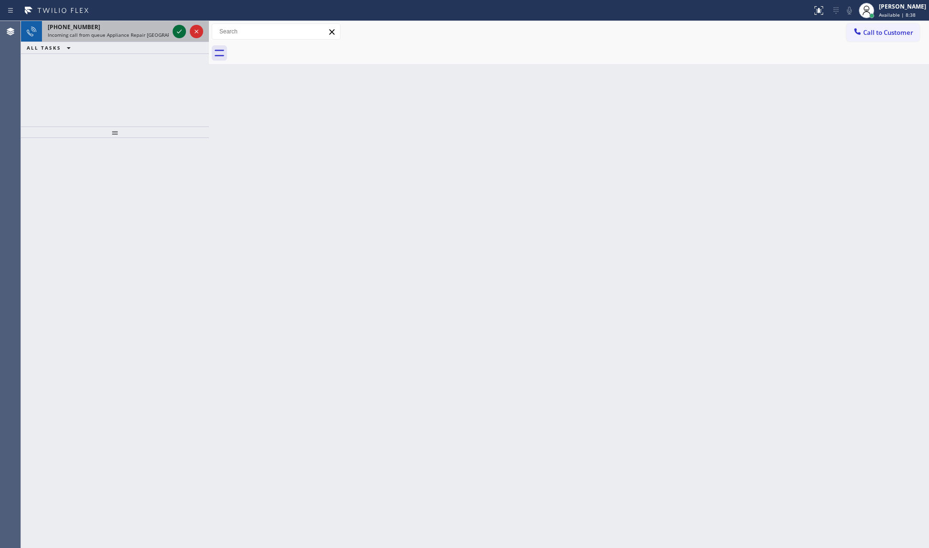
click at [177, 31] on icon at bounding box center [179, 31] width 11 height 11
click at [178, 21] on div at bounding box center [188, 31] width 34 height 21
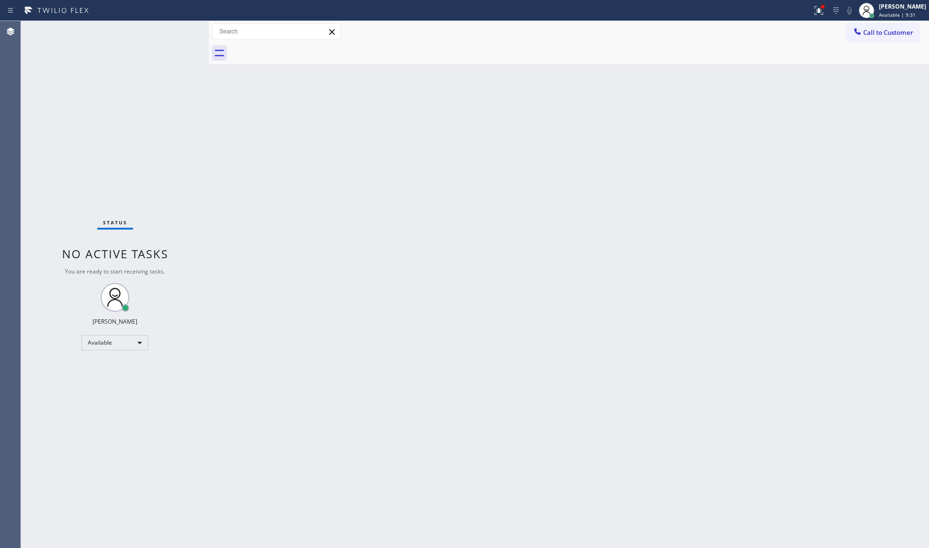
click at [179, 25] on div "Status No active tasks You are ready to start receiving tasks. [PERSON_NAME] Av…" at bounding box center [115, 284] width 188 height 527
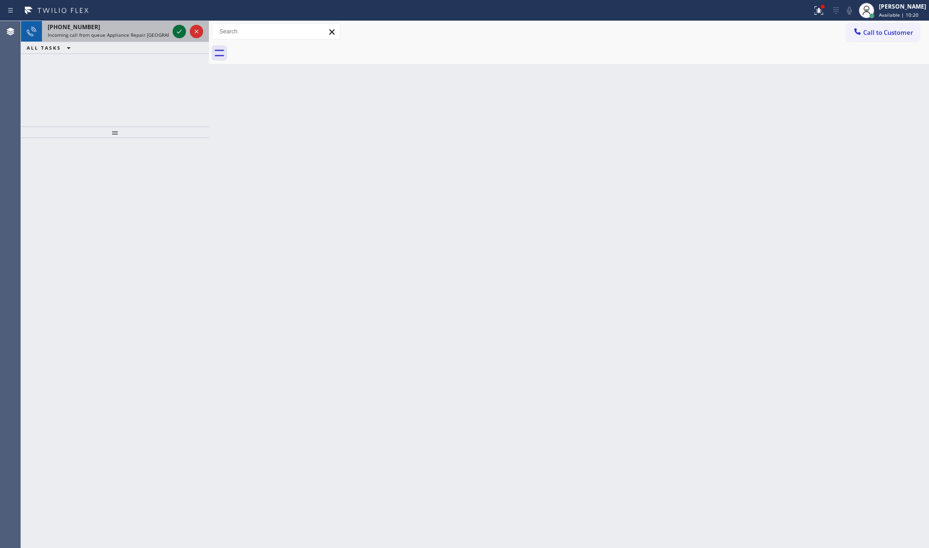
click at [176, 29] on icon at bounding box center [179, 31] width 11 height 11
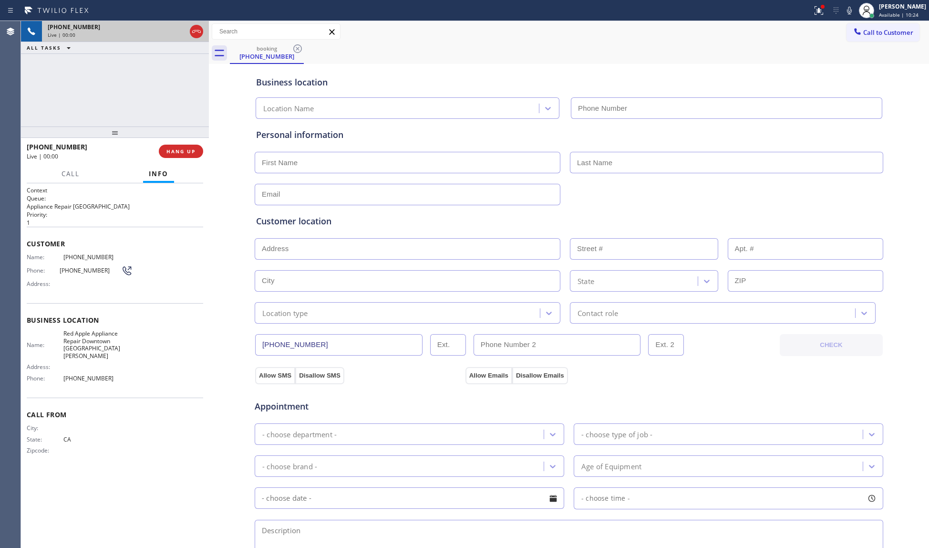
type input "[PHONE_NUMBER]"
click at [186, 147] on button "HANG UP" at bounding box center [181, 151] width 44 height 13
click at [186, 146] on button "HANG UP" at bounding box center [181, 151] width 44 height 13
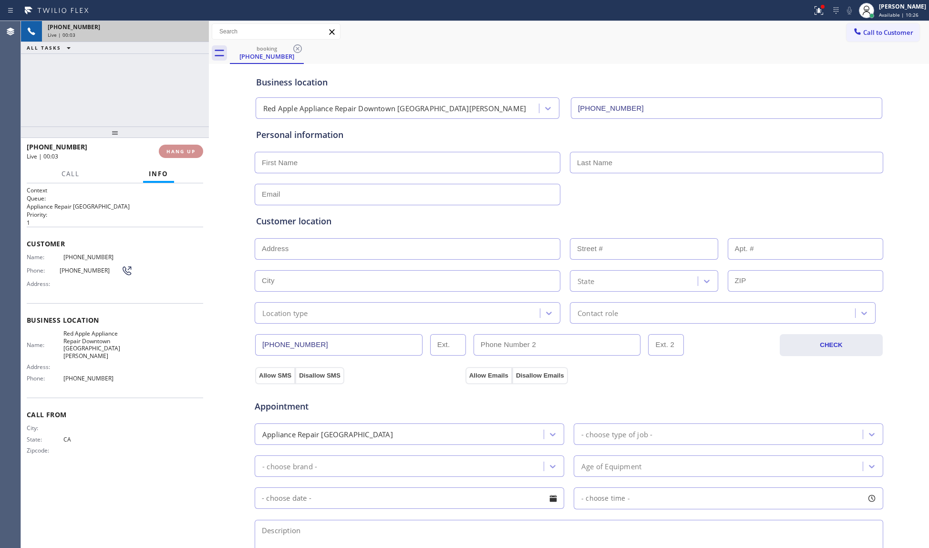
click at [186, 146] on button "HANG UP" at bounding box center [181, 151] width 44 height 13
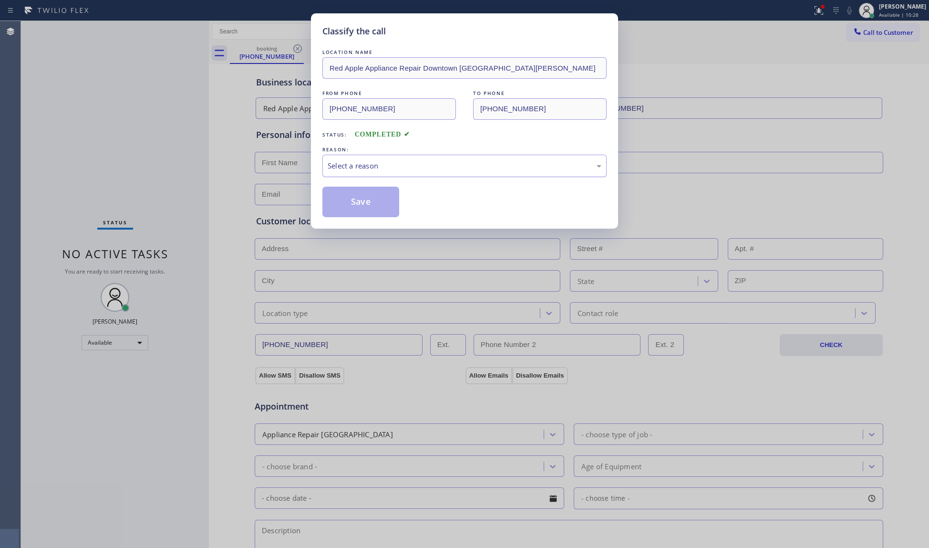
click at [364, 158] on div "Select a reason" at bounding box center [464, 166] width 284 height 22
click at [346, 199] on button "Save" at bounding box center [360, 202] width 77 height 31
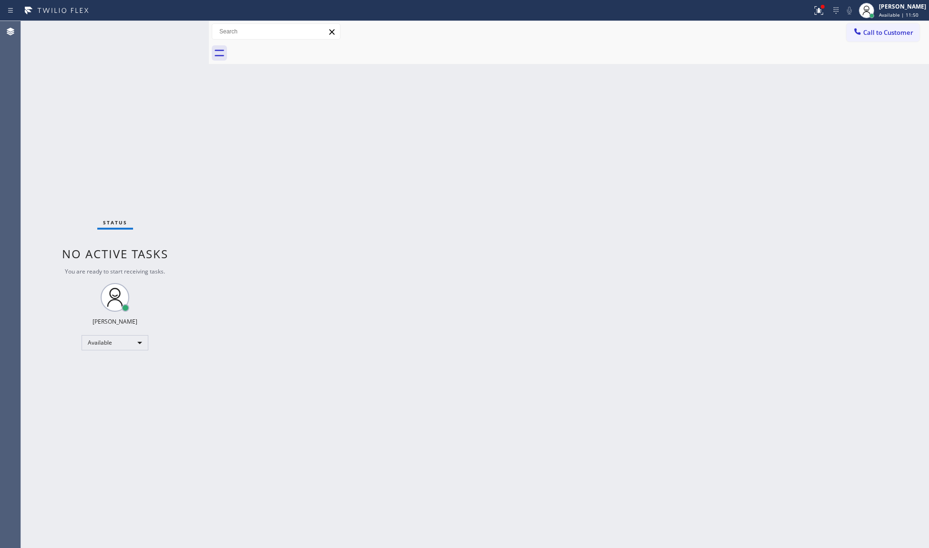
click at [806, 17] on div at bounding box center [406, 10] width 805 height 15
click at [817, 16] on button at bounding box center [819, 10] width 21 height 21
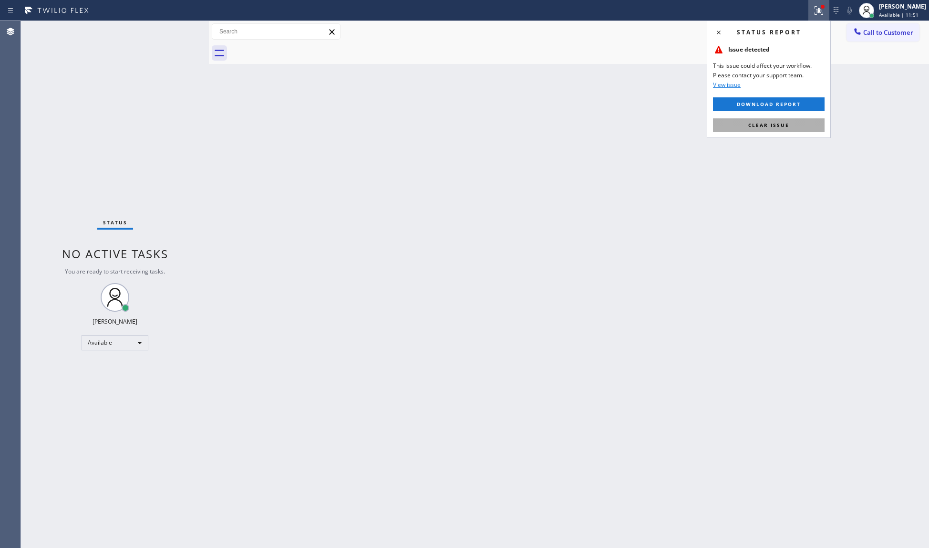
click at [796, 121] on button "Clear issue" at bounding box center [769, 124] width 112 height 13
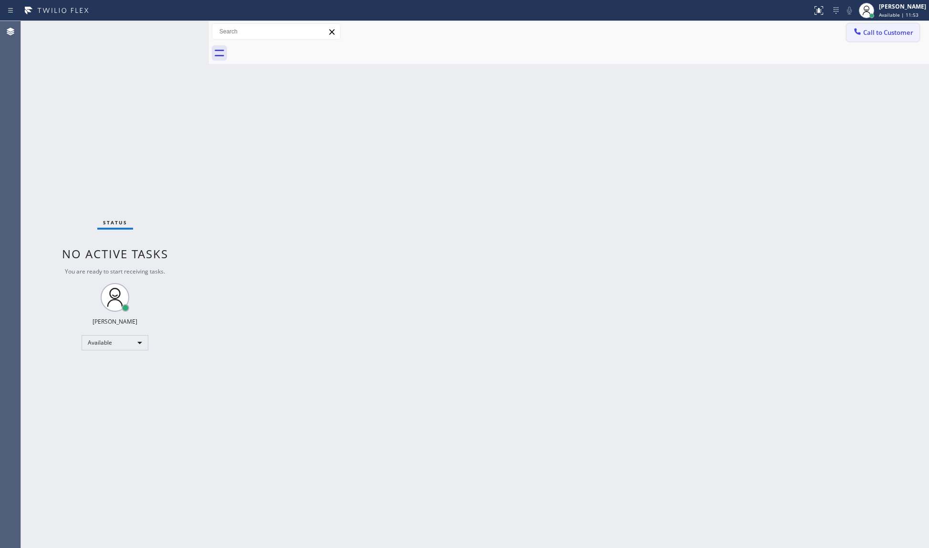
click at [866, 34] on span "Call to Customer" at bounding box center [888, 32] width 50 height 9
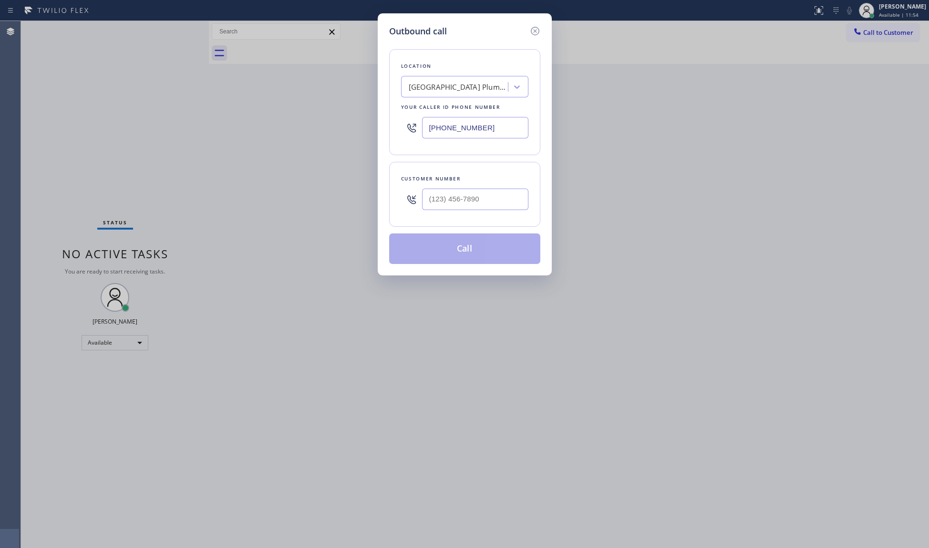
drag, startPoint x: 494, startPoint y: 127, endPoint x: 370, endPoint y: 125, distance: 124.1
click at [370, 125] on div "Outbound call Location [GEOGRAPHIC_DATA] Plumbers [GEOGRAPHIC_DATA] Your caller…" at bounding box center [464, 274] width 929 height 548
paste input "714) 599-8844"
type input "[PHONE_NUMBER]"
click at [436, 197] on input "(___) ___-____" at bounding box center [475, 198] width 106 height 21
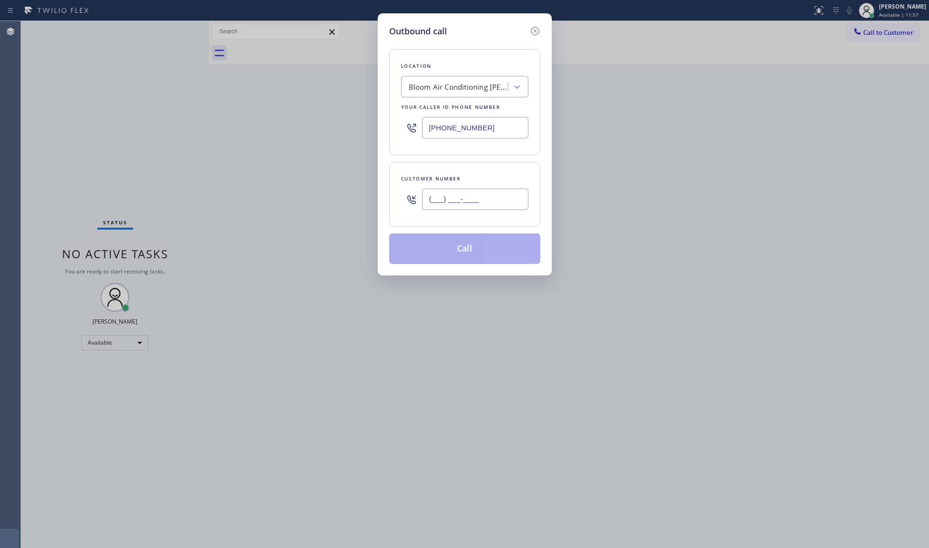
paste input "714) 208-6880"
type input "[PHONE_NUMBER]"
click at [493, 252] on button "Call" at bounding box center [464, 248] width 151 height 31
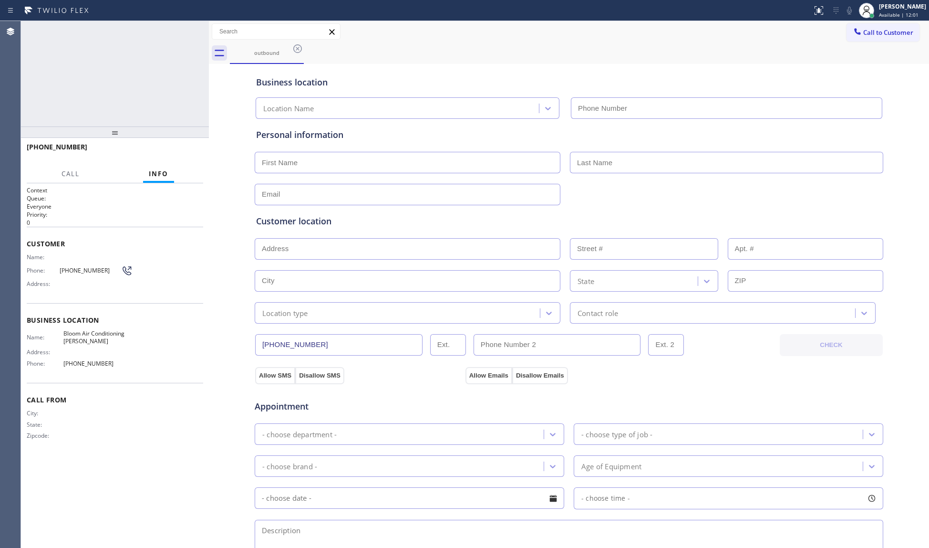
type input "[PHONE_NUMBER]"
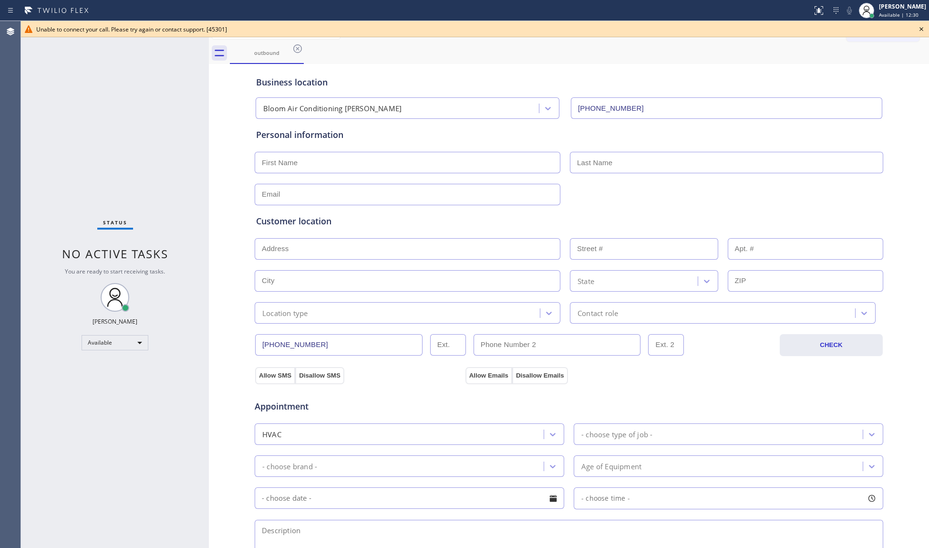
click at [920, 27] on icon at bounding box center [921, 28] width 11 height 11
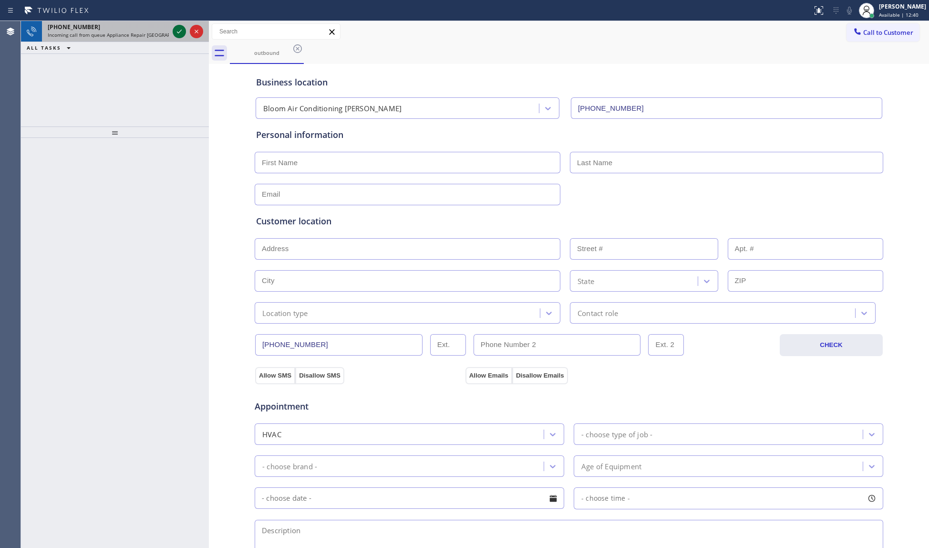
click at [180, 34] on icon at bounding box center [179, 31] width 11 height 11
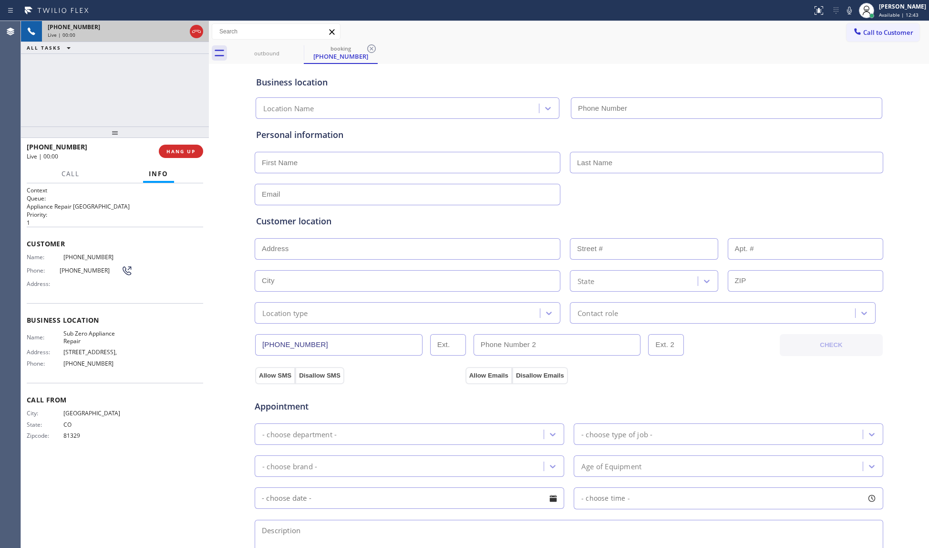
type input "[PHONE_NUMBER]"
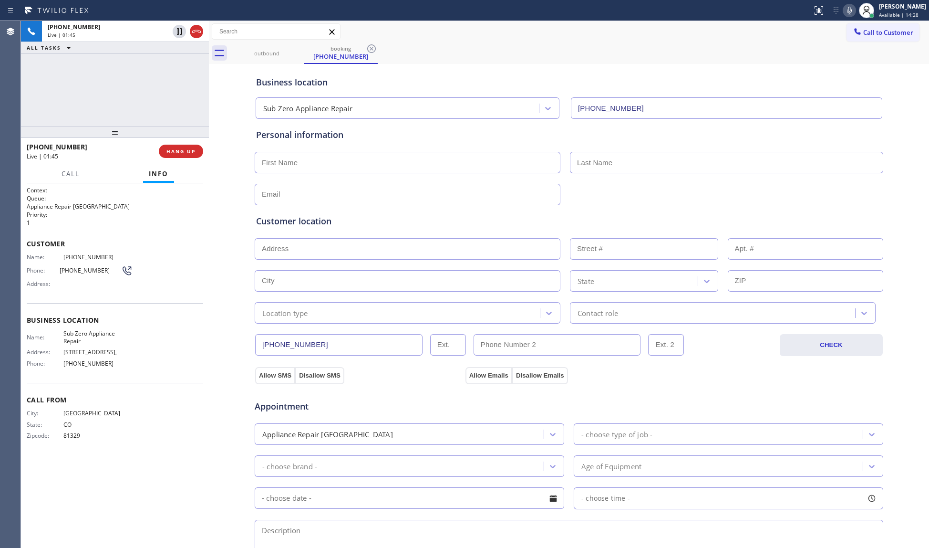
click at [851, 10] on icon at bounding box center [849, 10] width 11 height 11
click at [94, 341] on span "Sub Zero Appliance Repair" at bounding box center [97, 337] width 69 height 15
click at [92, 333] on span "Sub Zero Appliance Repair" at bounding box center [97, 337] width 69 height 15
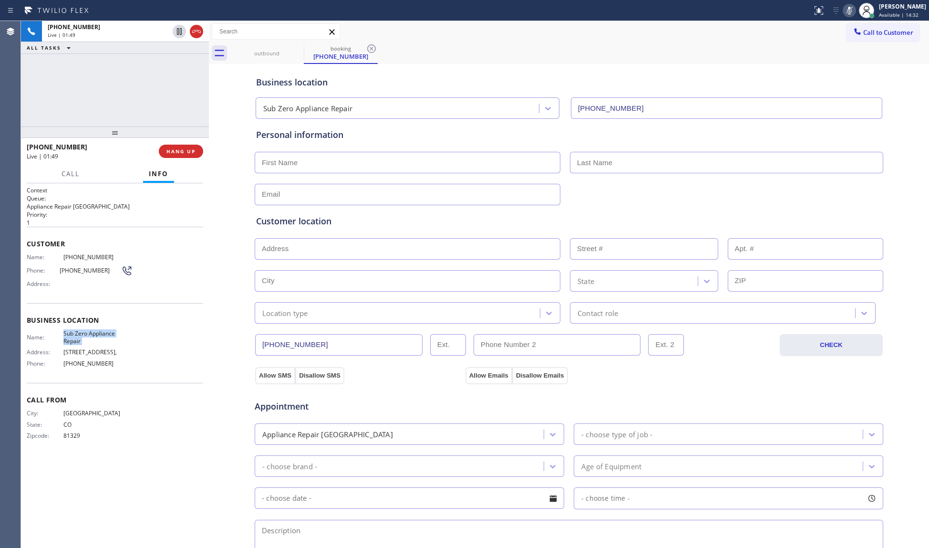
copy span "Sub Zero Appliance Repair"
click at [77, 367] on span "[PHONE_NUMBER]" at bounding box center [97, 363] width 69 height 7
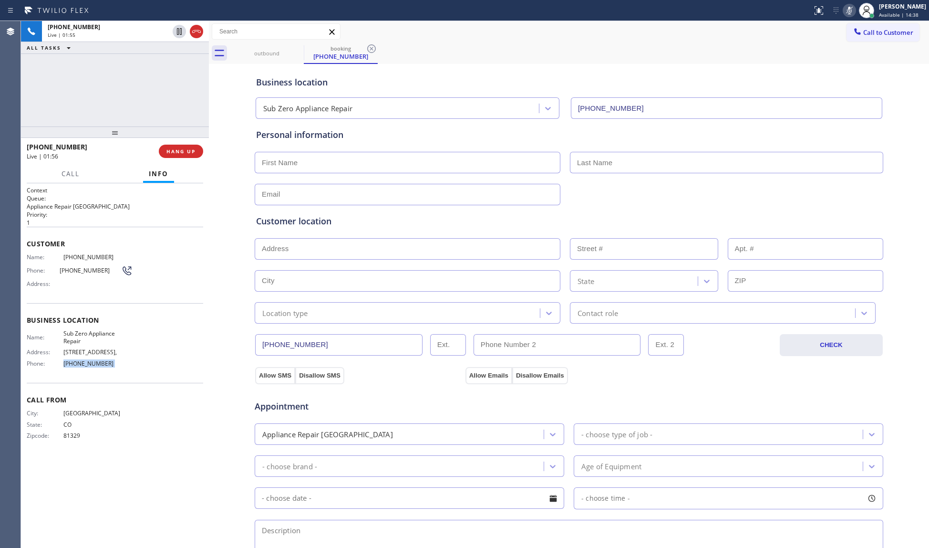
copy span "[PHONE_NUMBER]"
click at [353, 341] on input "[PHONE_NUMBER]" at bounding box center [338, 344] width 167 height 21
click at [339, 157] on input "text" at bounding box center [408, 162] width 306 height 21
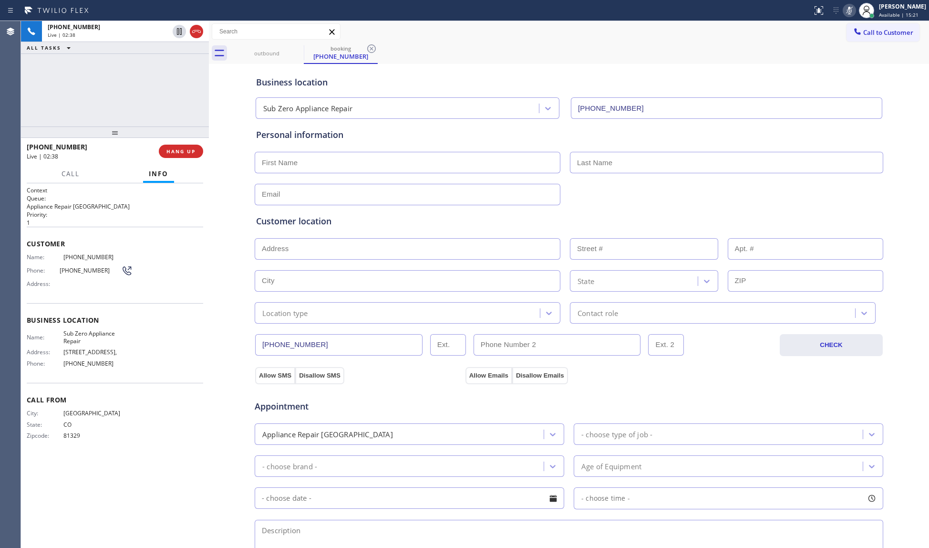
paste input "[PERSON_NAME]"
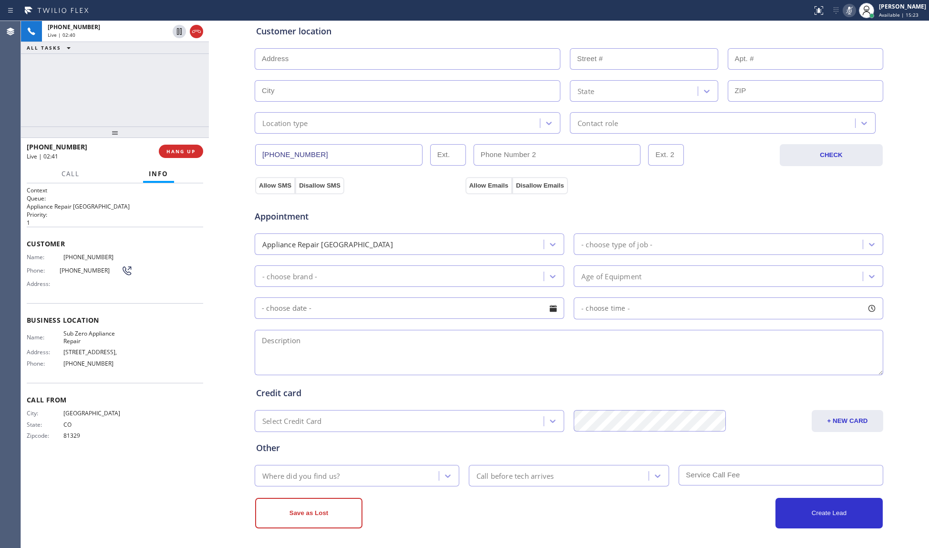
scroll to position [191, 0]
type input "[PERSON_NAME]"
click at [657, 239] on div "- choose type of job -" at bounding box center [720, 243] width 286 height 17
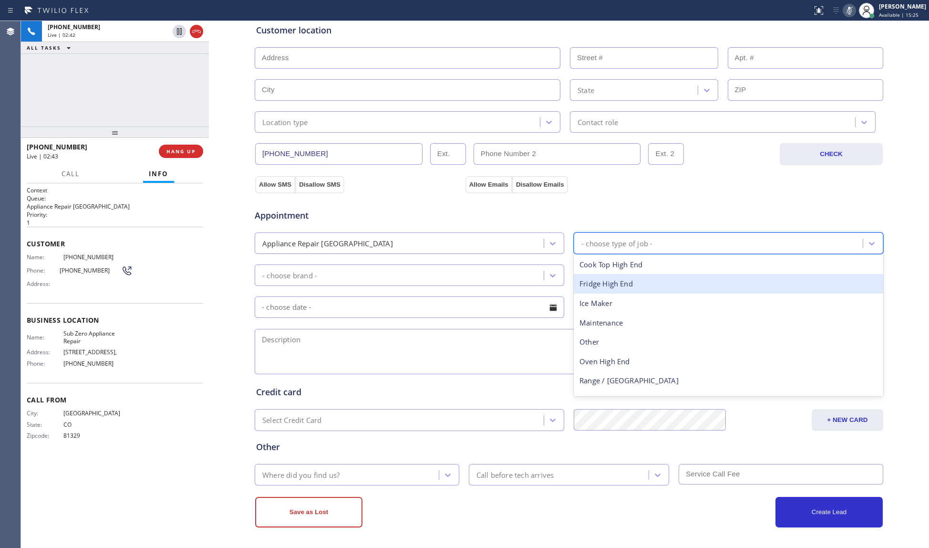
click at [603, 289] on div "Fridge High End" at bounding box center [729, 284] width 310 height 20
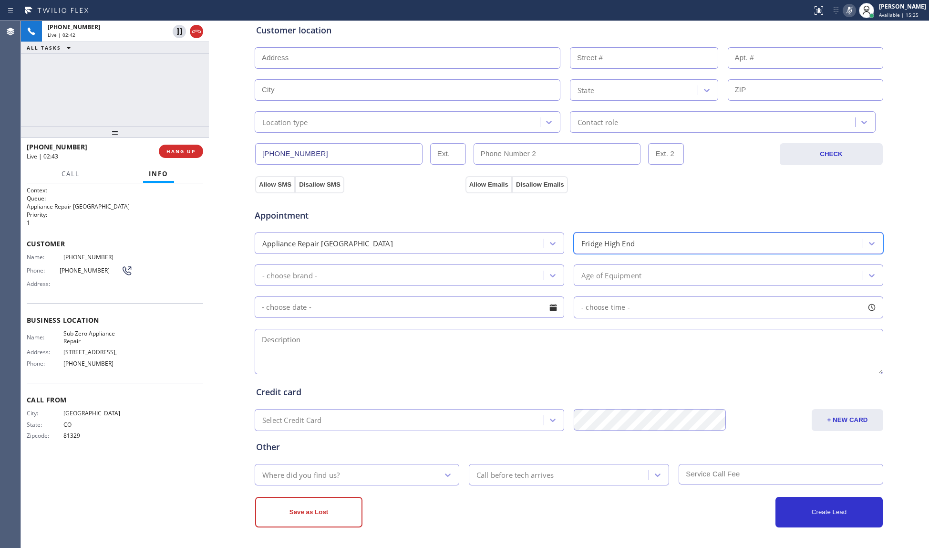
click at [415, 273] on div "- choose brand -" at bounding box center [401, 275] width 286 height 17
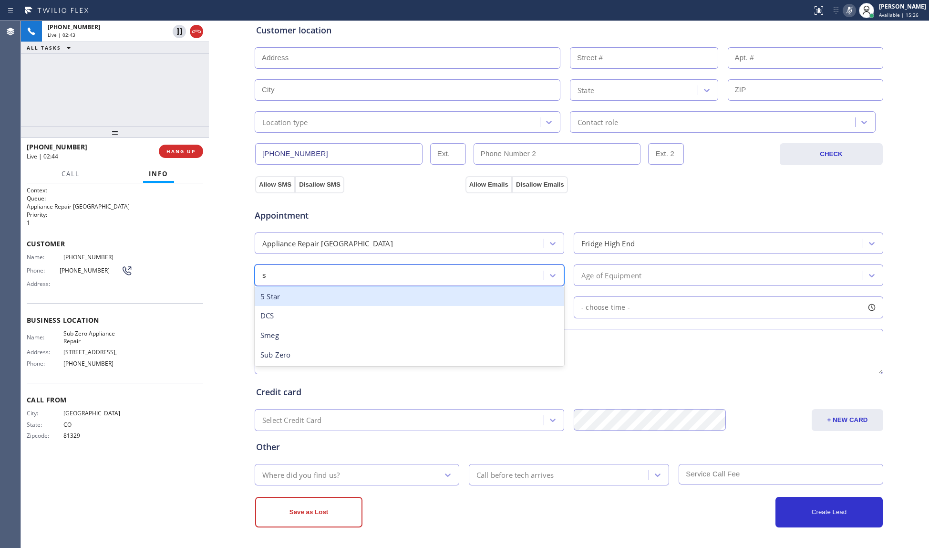
type input "su"
drag, startPoint x: 346, startPoint y: 301, endPoint x: 357, endPoint y: 301, distance: 11.0
click at [350, 301] on div "Sub Zero" at bounding box center [410, 297] width 310 height 20
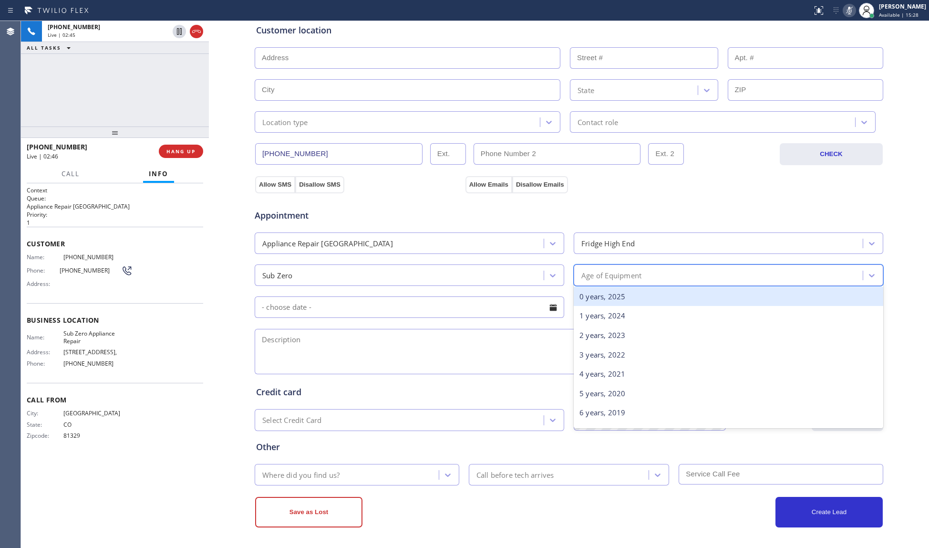
click at [619, 277] on div "Age of Equipment" at bounding box center [612, 275] width 60 height 11
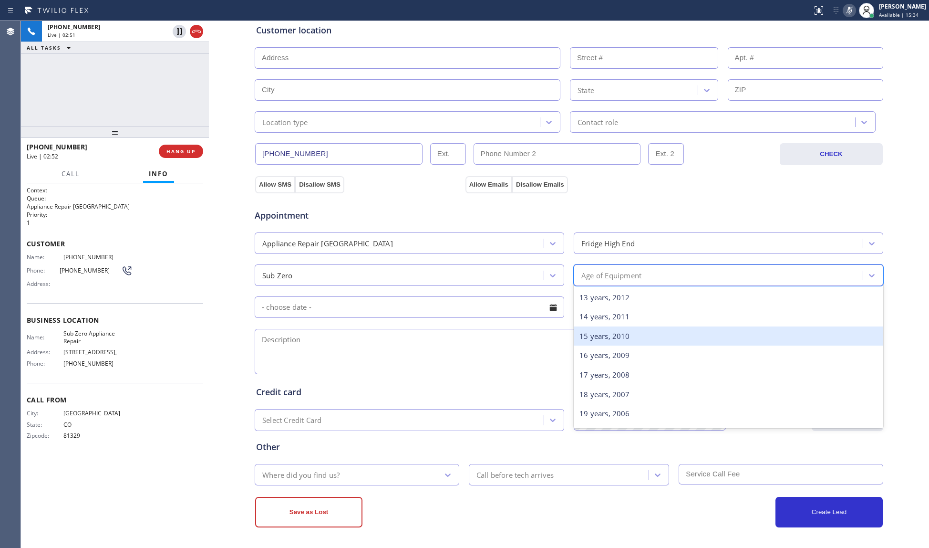
scroll to position [254, 0]
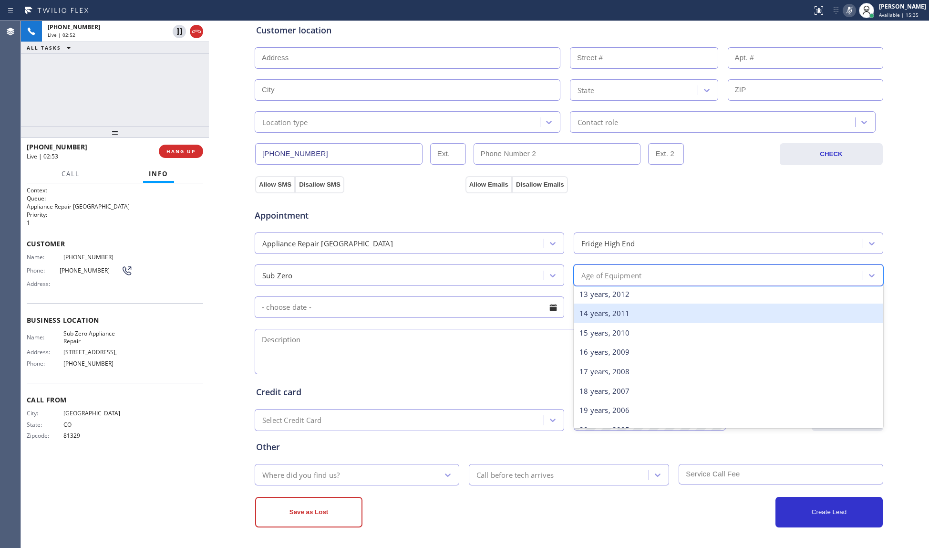
click at [598, 313] on div "14 years, 2011" at bounding box center [729, 313] width 310 height 20
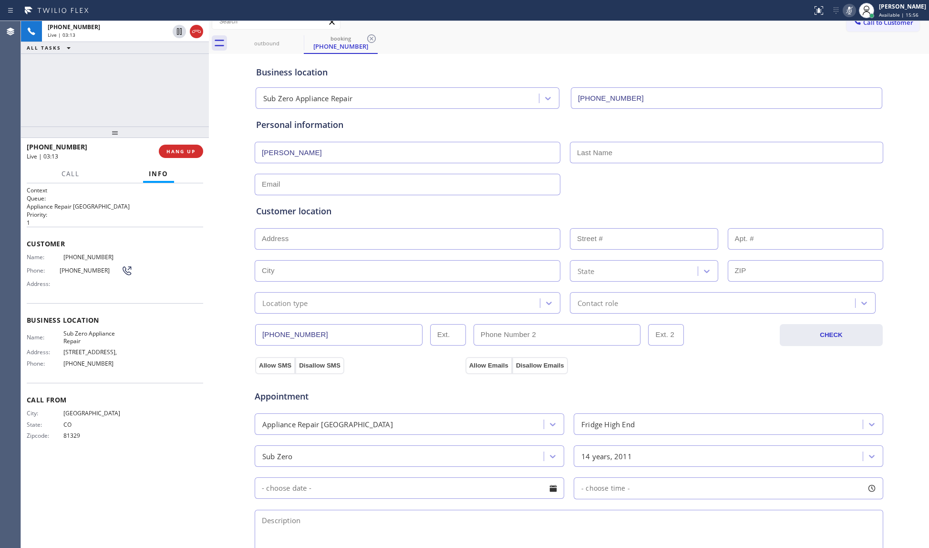
scroll to position [0, 0]
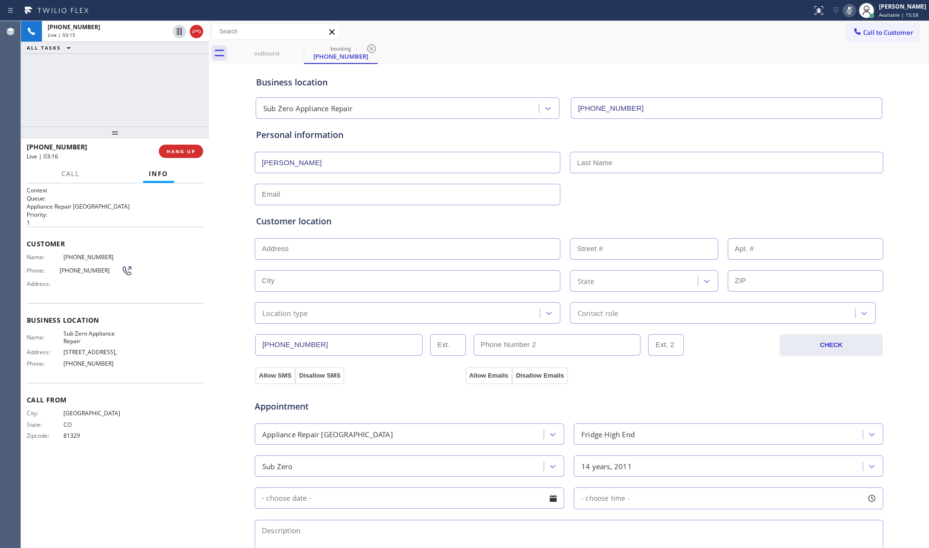
click at [851, 5] on icon at bounding box center [849, 10] width 11 height 11
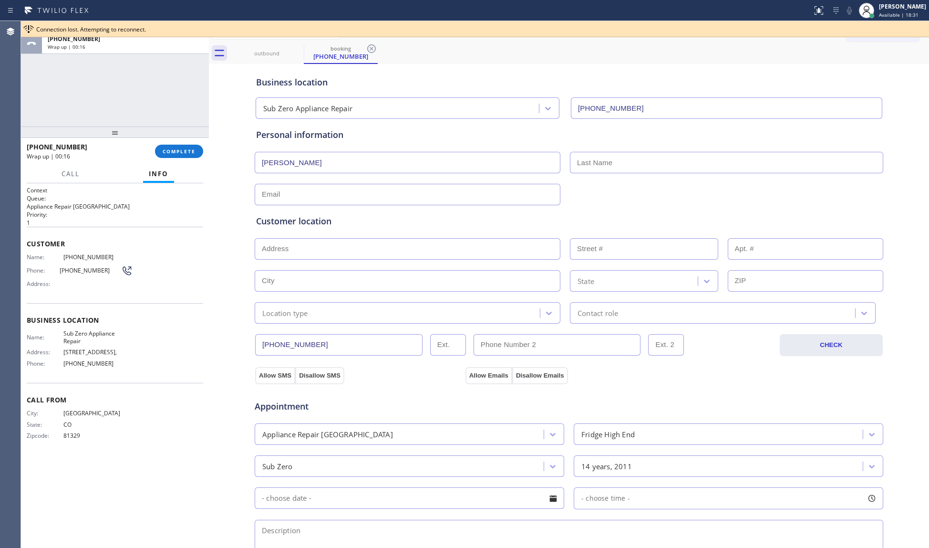
click at [301, 249] on input "text" at bounding box center [408, 248] width 306 height 21
paste input "[GEOGRAPHIC_DATA], OR 97202"
type input "[GEOGRAPHIC_DATA], OR 97202, [GEOGRAPHIC_DATA]"
type input "[GEOGRAPHIC_DATA]"
type input "97202"
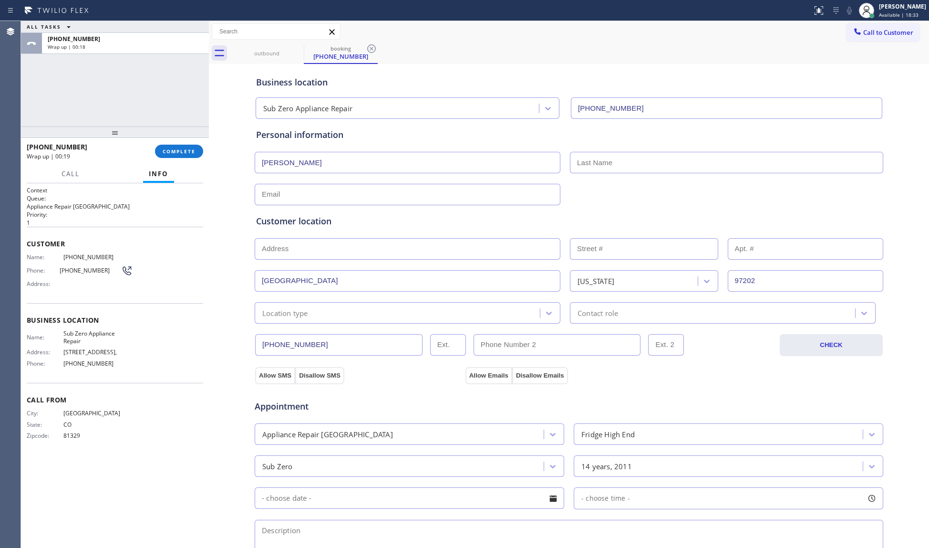
click at [307, 315] on div "Location type" at bounding box center [399, 312] width 282 height 17
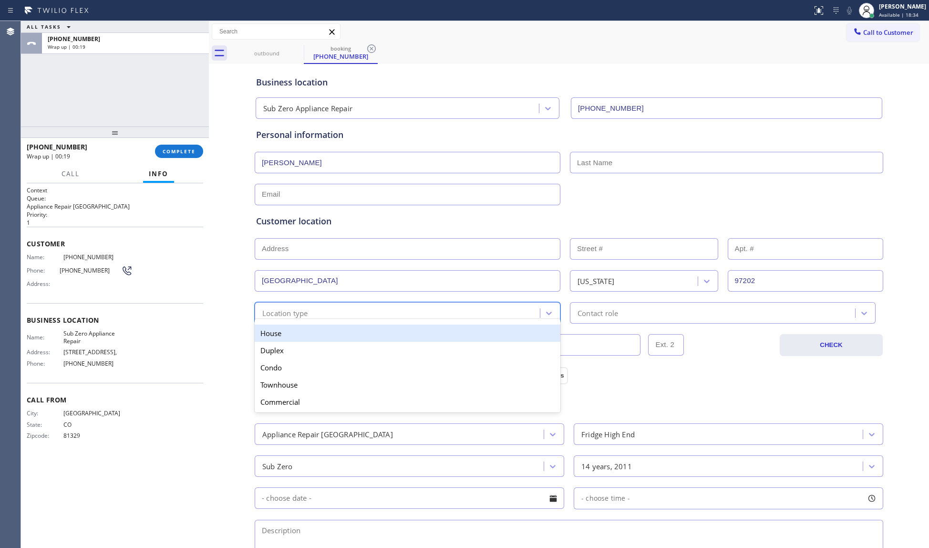
click at [296, 338] on div "House" at bounding box center [408, 332] width 306 height 17
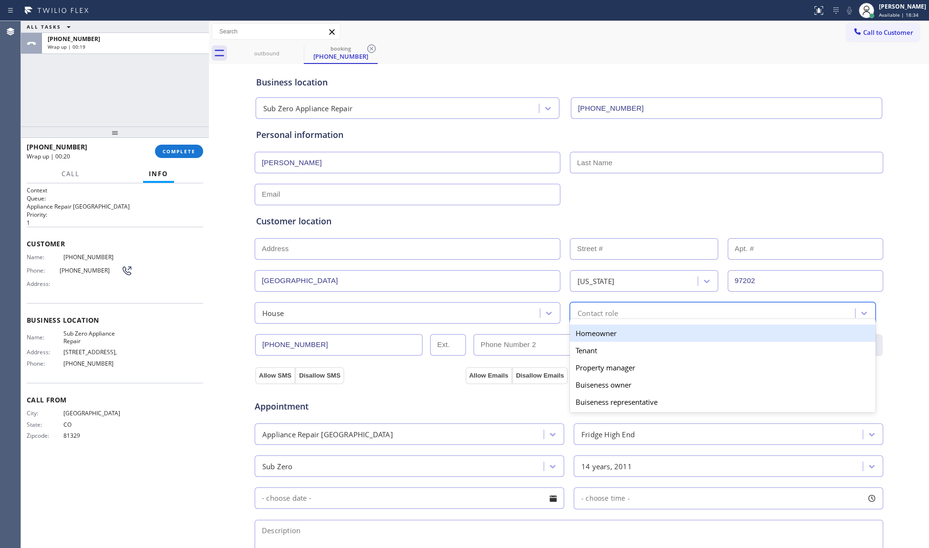
click at [588, 309] on div "Contact role" at bounding box center [598, 312] width 41 height 11
click at [596, 338] on div "Homeowner" at bounding box center [723, 332] width 306 height 17
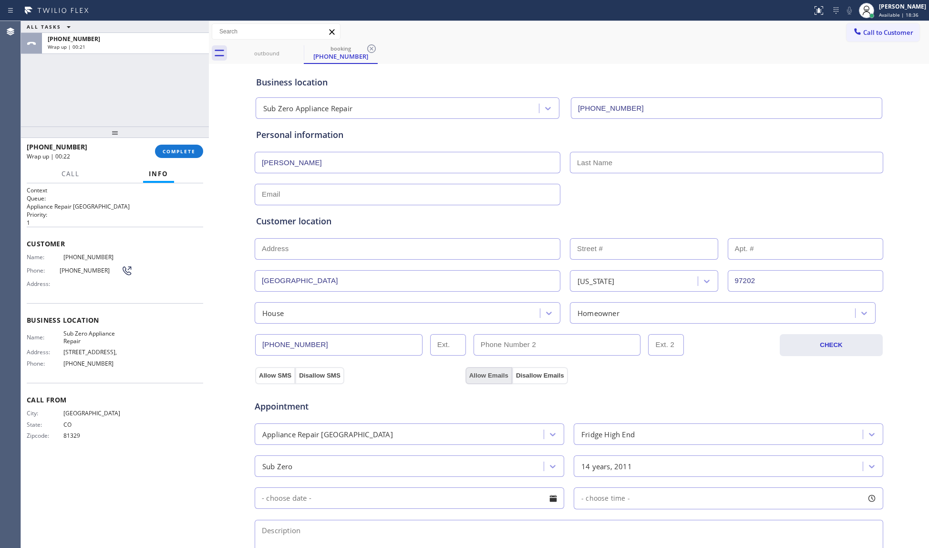
click at [481, 373] on button "Allow Emails" at bounding box center [489, 375] width 47 height 17
click at [285, 380] on button "Allow SMS" at bounding box center [275, 375] width 40 height 17
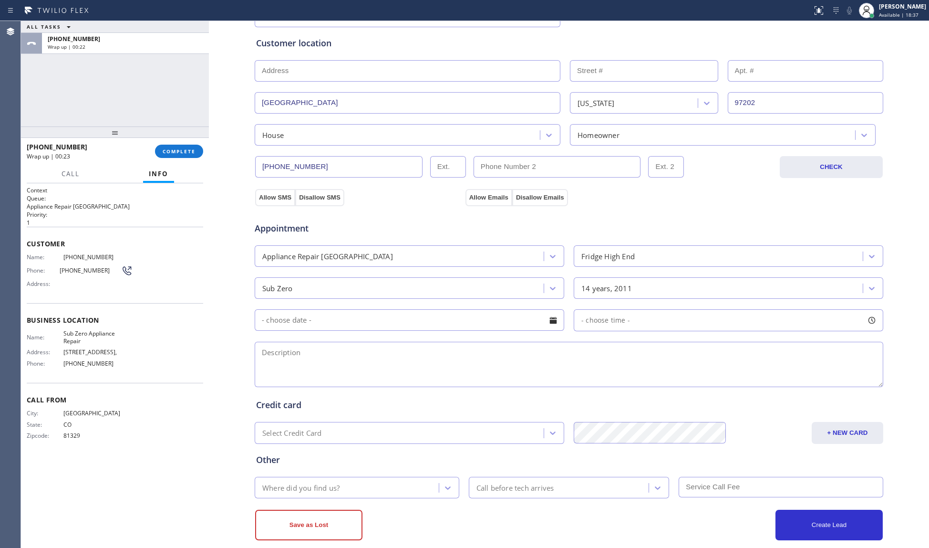
scroll to position [191, 0]
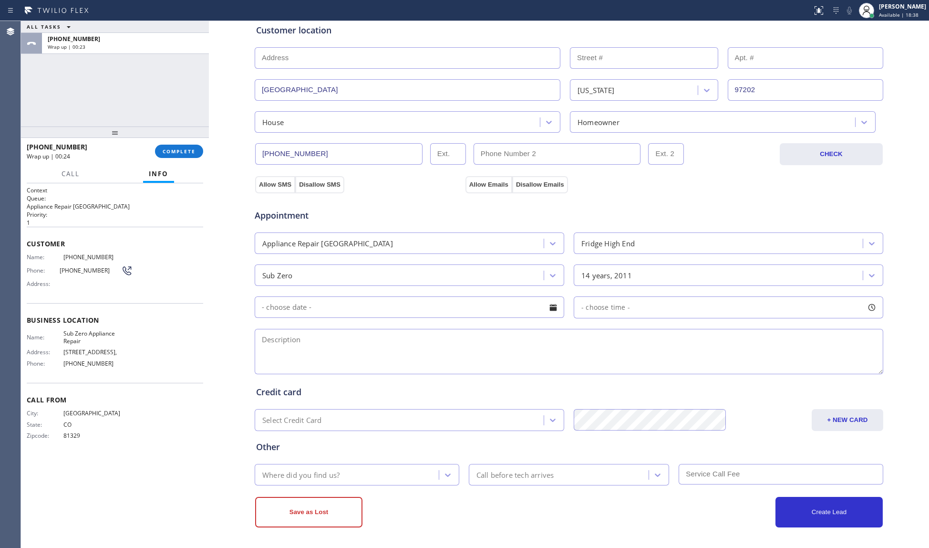
click at [338, 361] on textarea at bounding box center [569, 351] width 629 height 45
paste textarea "Subzero Fridge, Freezer problem - clogged drain maybe, [GEOGRAPHIC_DATA], House"
click at [403, 363] on textarea at bounding box center [569, 351] width 629 height 45
type textarea "Subzero Fridge, Freezer problem - clogged drain maybe, [GEOGRAPHIC_DATA], [GEOG…"
click at [355, 469] on div "Where did you find us?" at bounding box center [348, 474] width 181 height 17
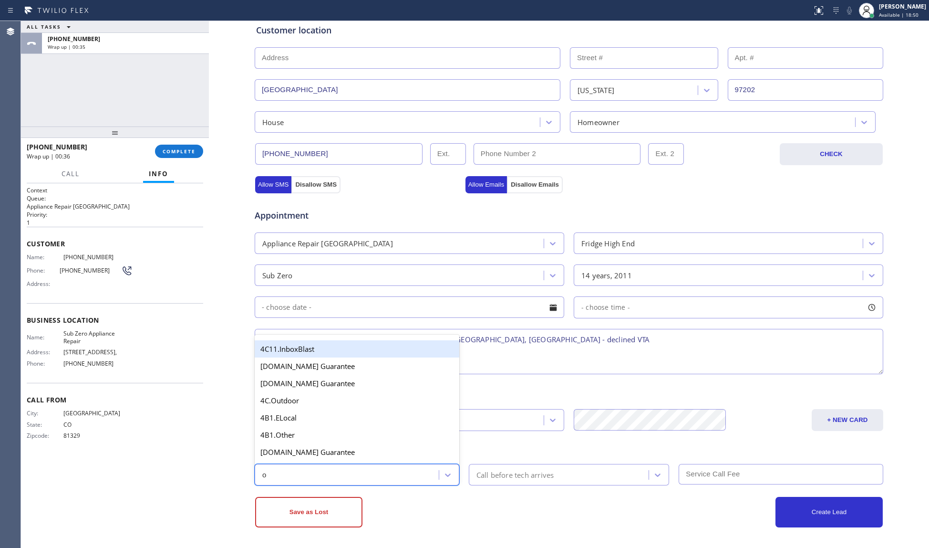
type input "ou"
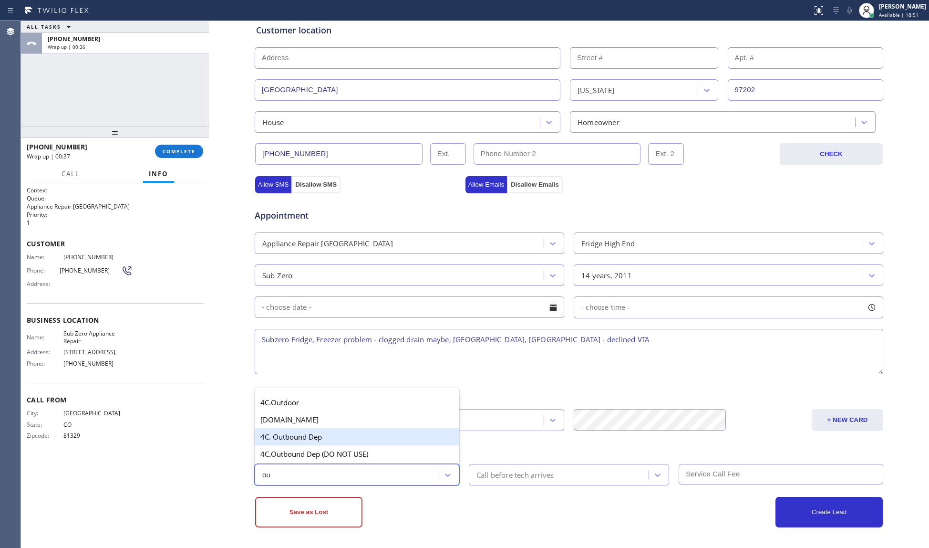
drag, startPoint x: 310, startPoint y: 445, endPoint x: 346, endPoint y: 450, distance: 36.7
click at [311, 444] on div "4C. Outbound Dep" at bounding box center [357, 436] width 205 height 17
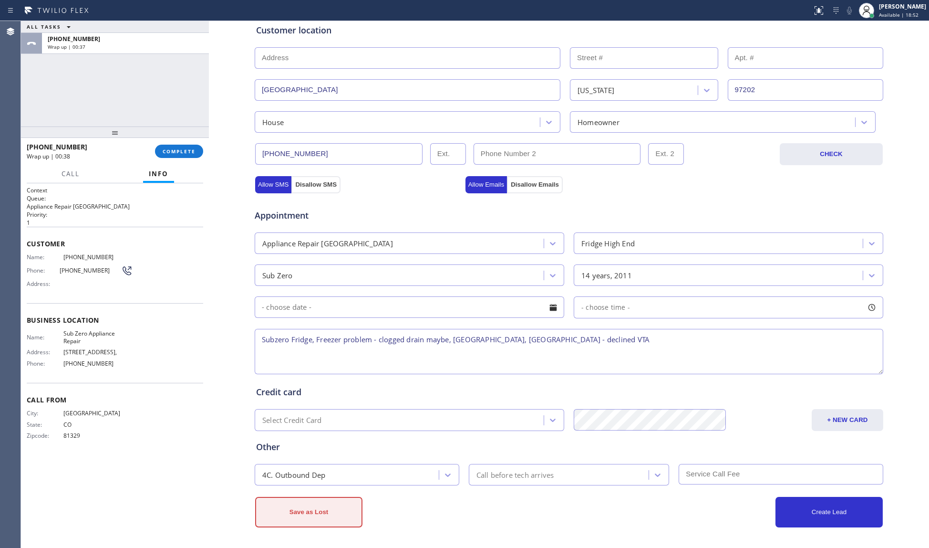
click at [352, 518] on button "Save as Lost" at bounding box center [308, 512] width 107 height 31
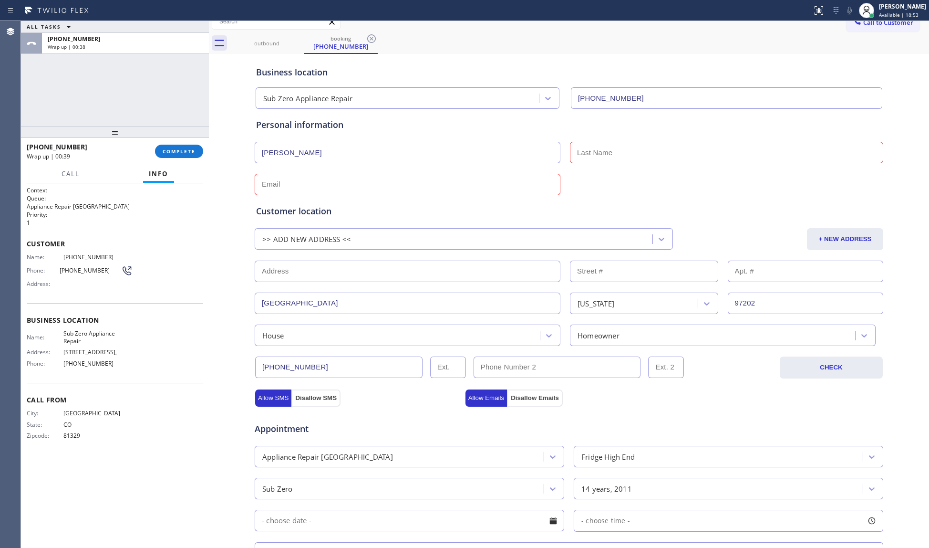
scroll to position [0, 0]
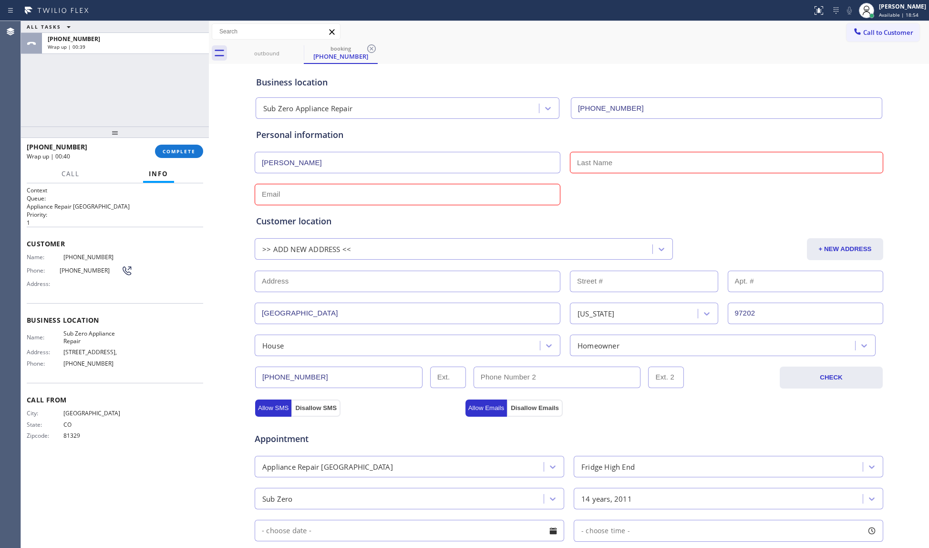
click at [602, 172] on input "text" at bounding box center [726, 162] width 313 height 21
type input "Miss"
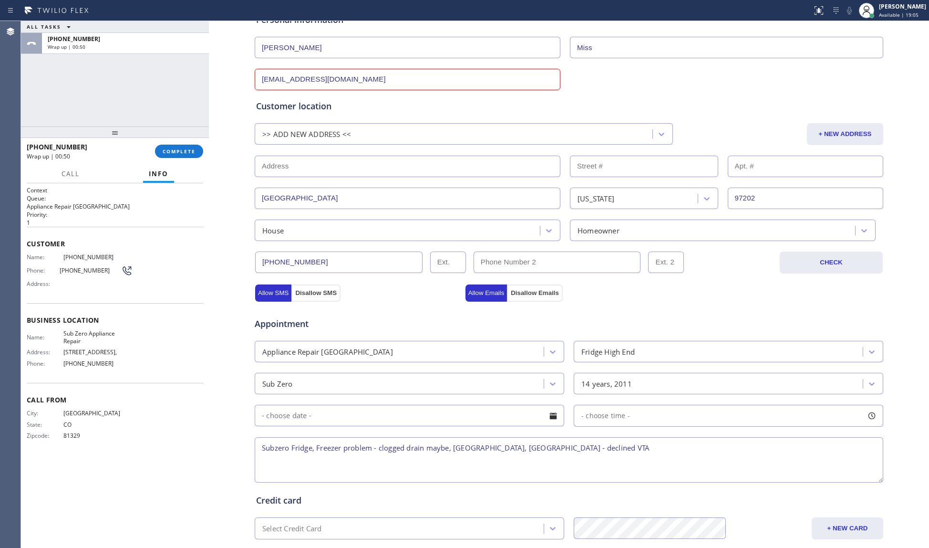
scroll to position [227, 0]
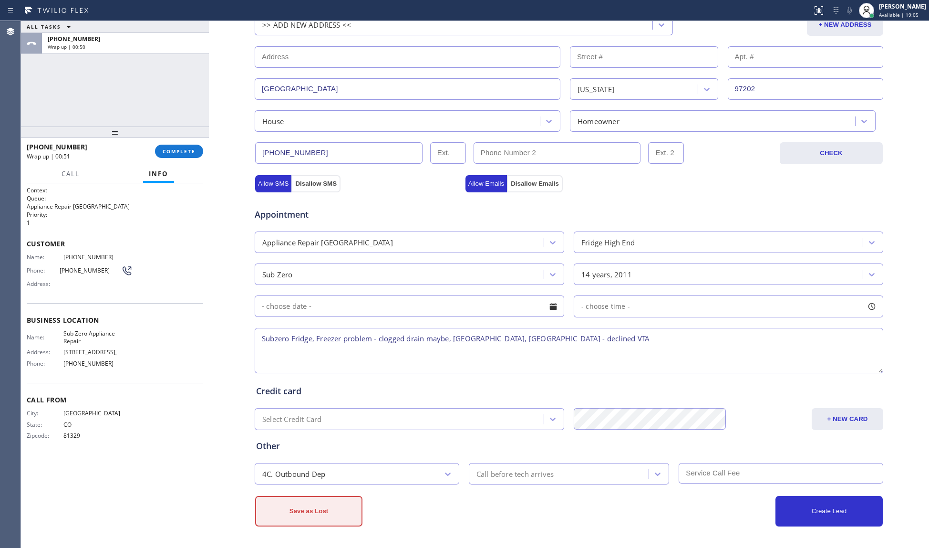
type input "[EMAIL_ADDRESS][DOMAIN_NAME]"
click at [329, 502] on button "Save as Lost" at bounding box center [308, 511] width 107 height 31
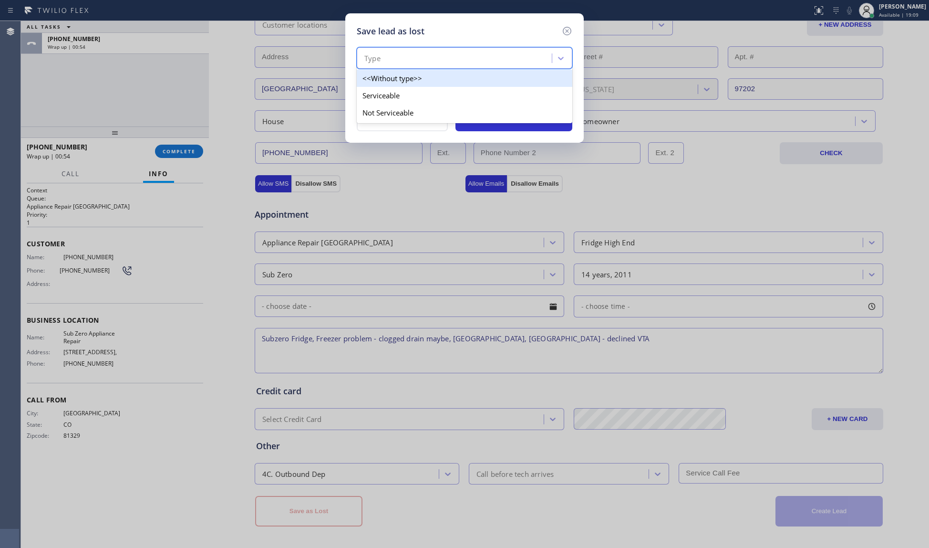
drag, startPoint x: 426, startPoint y: 59, endPoint x: 405, endPoint y: 99, distance: 45.5
click at [426, 61] on div "Type" at bounding box center [456, 58] width 192 height 17
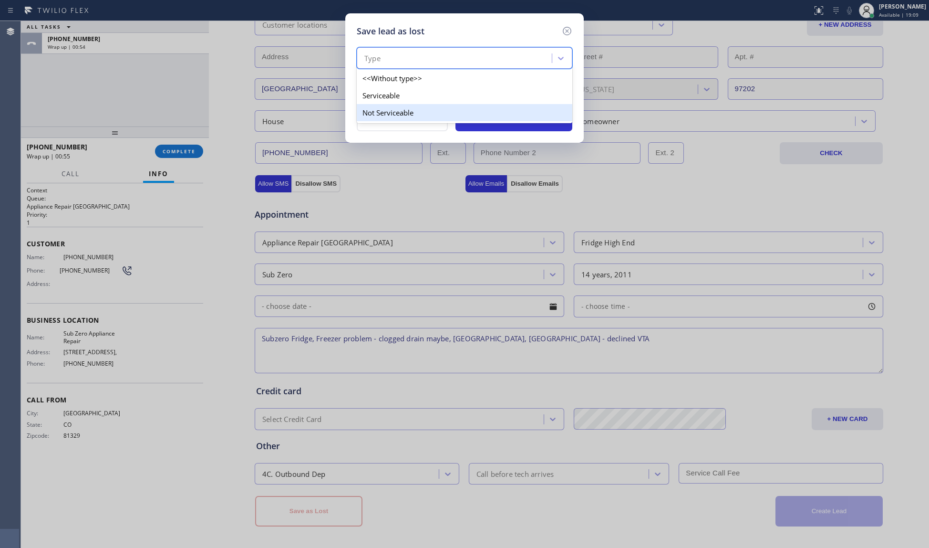
click at [399, 109] on div "Not Serviceable" at bounding box center [465, 112] width 216 height 17
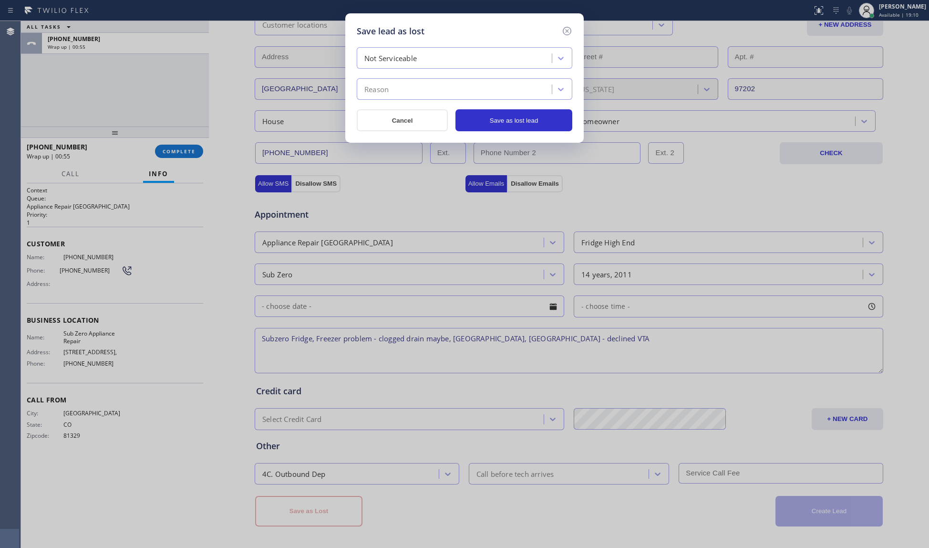
click at [387, 88] on div "Reason" at bounding box center [376, 89] width 24 height 11
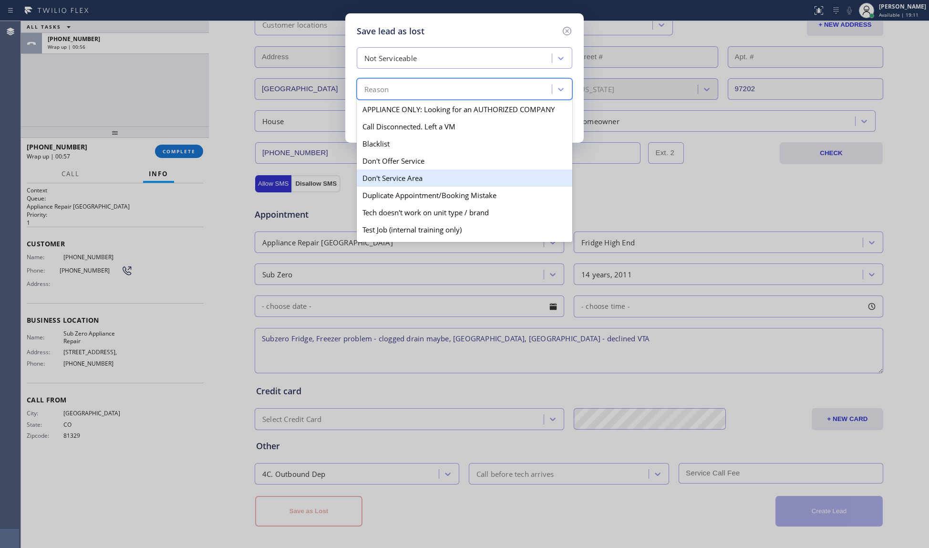
click at [392, 175] on div "Don't Service Area" at bounding box center [465, 177] width 216 height 17
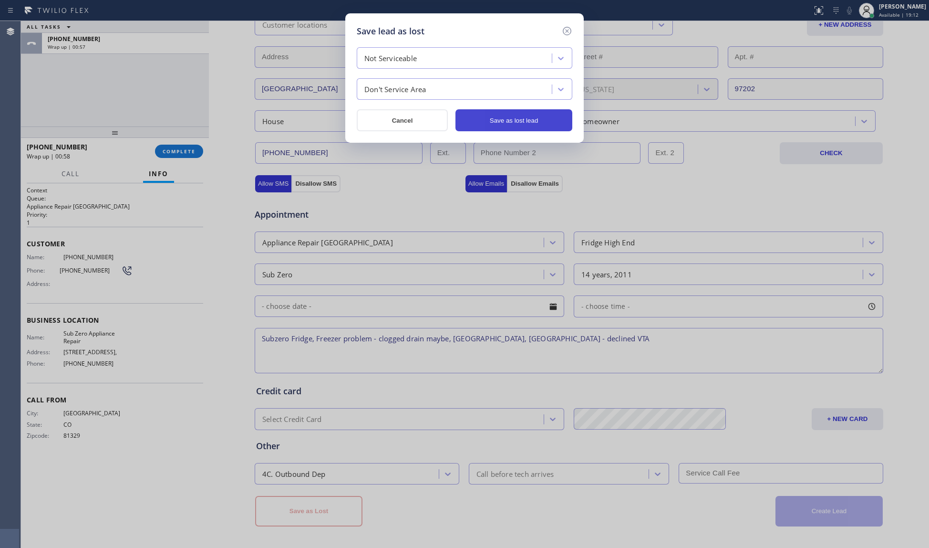
click at [499, 122] on button "Save as lost lead" at bounding box center [514, 120] width 117 height 22
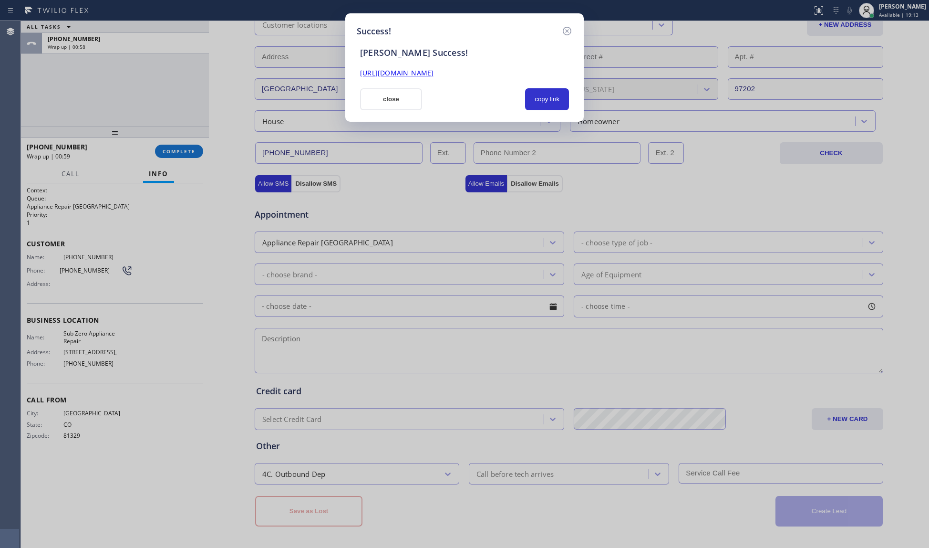
click at [401, 99] on button "close" at bounding box center [391, 99] width 62 height 22
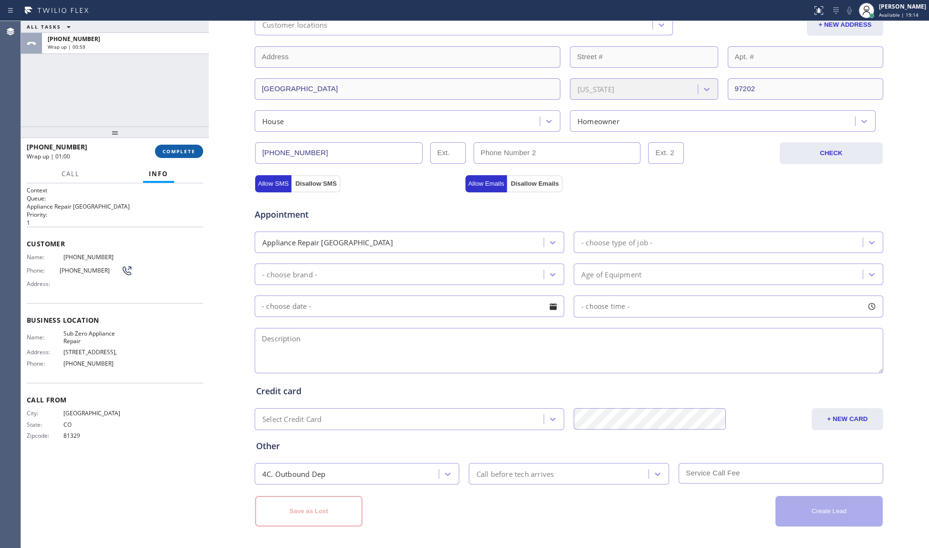
drag, startPoint x: 189, startPoint y: 151, endPoint x: 203, endPoint y: 151, distance: 13.4
click at [193, 151] on span "COMPLETE" at bounding box center [179, 151] width 33 height 7
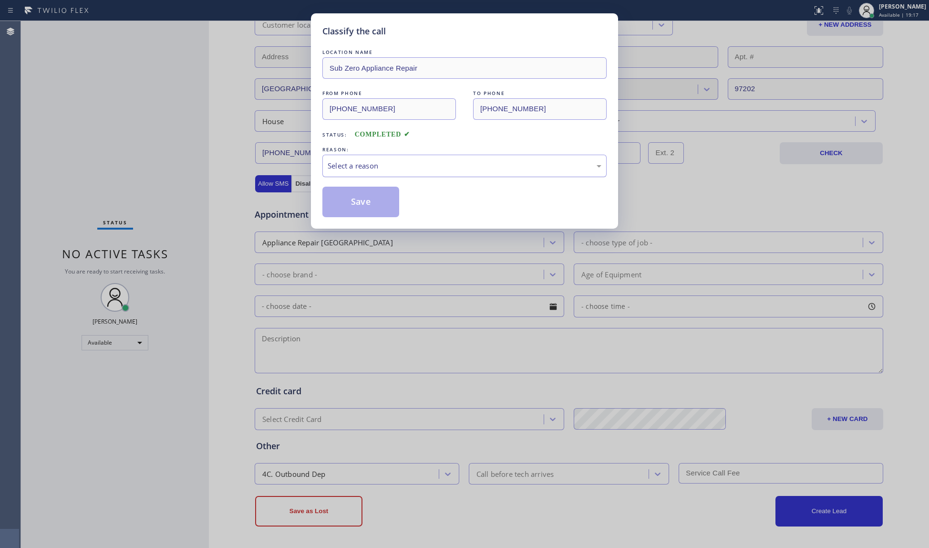
click at [481, 160] on div "Select a reason" at bounding box center [465, 165] width 274 height 11
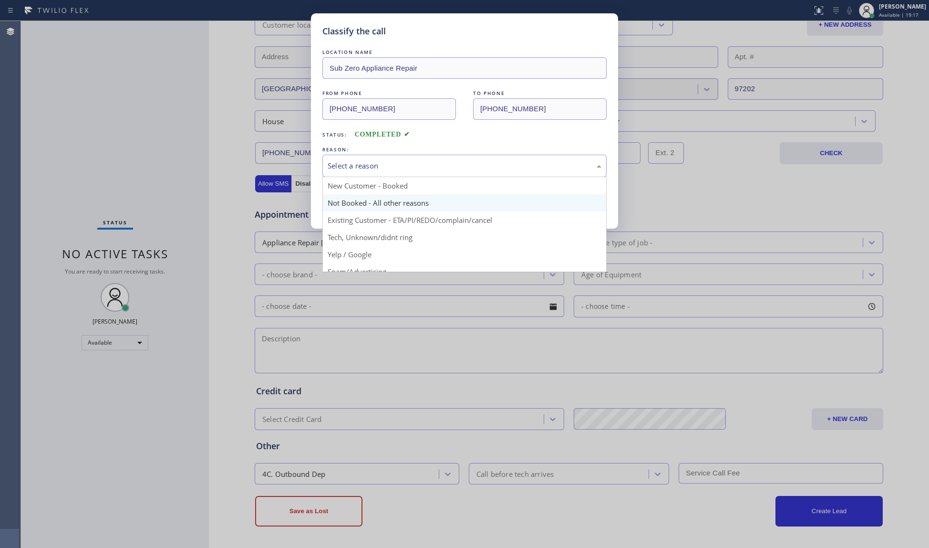
click at [376, 205] on button "Save" at bounding box center [360, 202] width 77 height 31
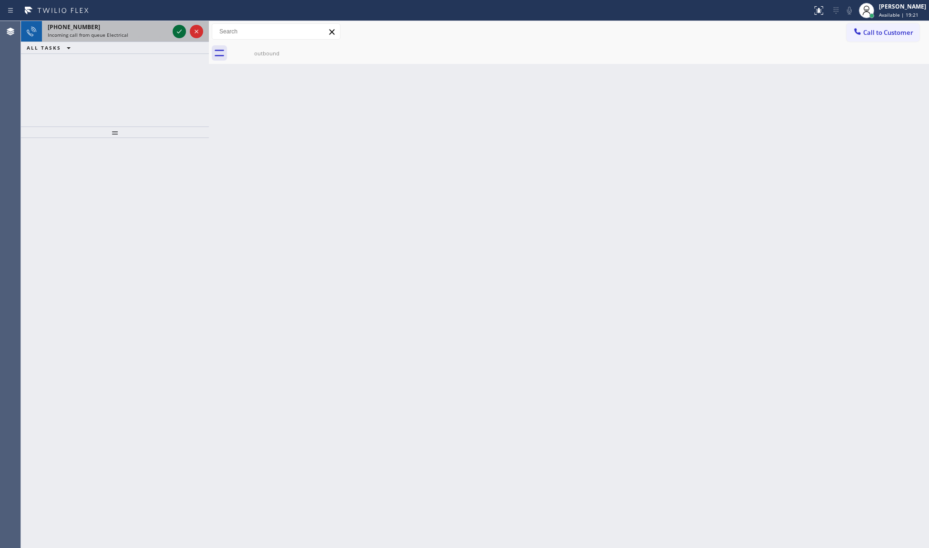
click at [176, 33] on icon at bounding box center [179, 31] width 11 height 11
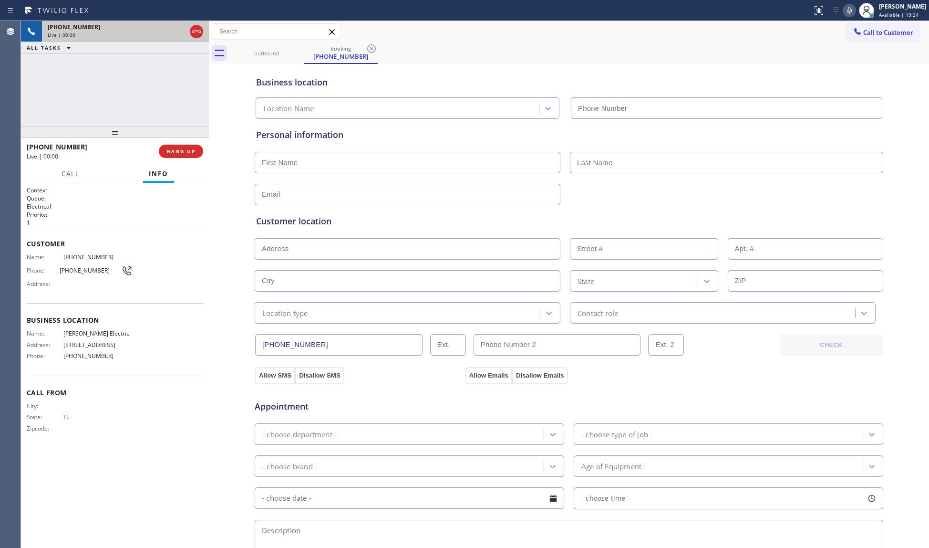
type input "[PHONE_NUMBER]"
click at [86, 336] on span "[PERSON_NAME] Electric" at bounding box center [97, 333] width 69 height 7
copy span "[PERSON_NAME] Electric"
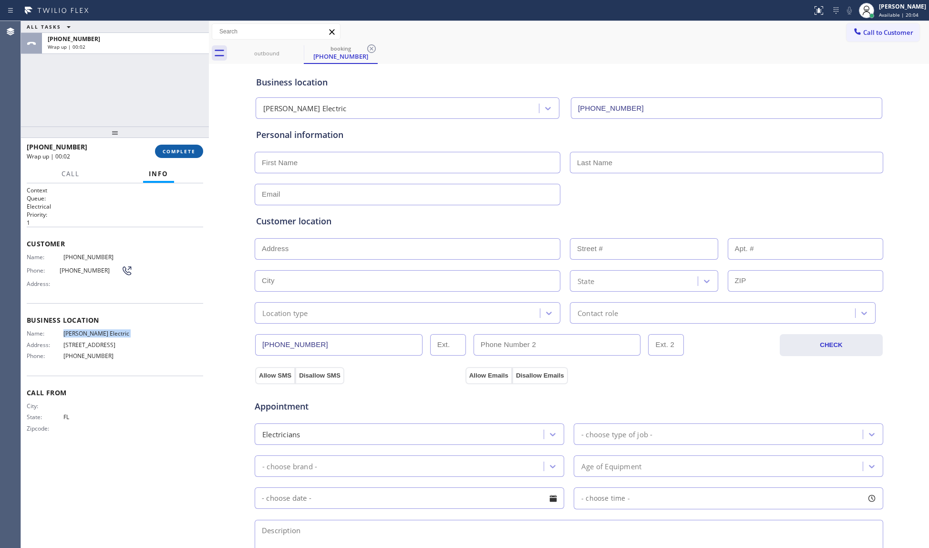
click at [189, 147] on button "COMPLETE" at bounding box center [179, 151] width 48 height 13
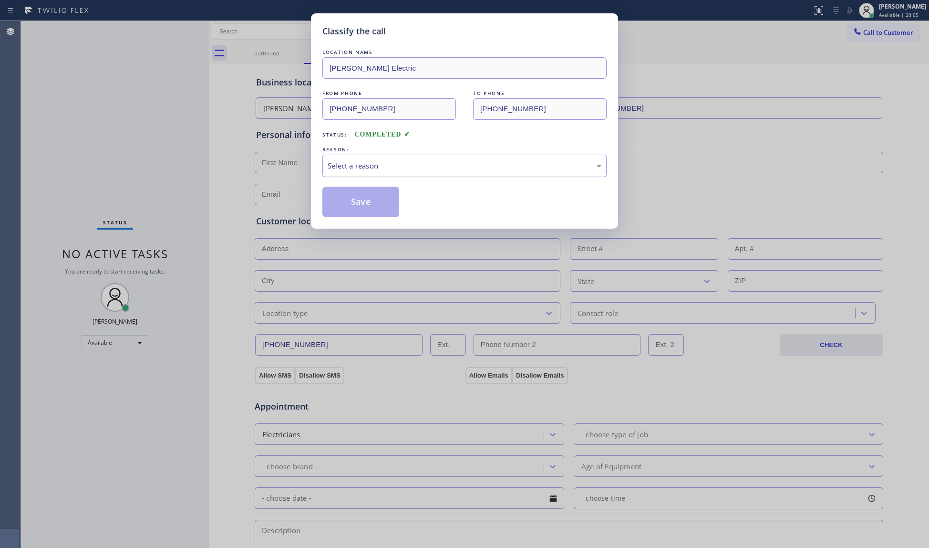
click at [365, 173] on div "Select a reason" at bounding box center [464, 166] width 284 height 22
click at [352, 207] on button "Save" at bounding box center [360, 202] width 77 height 31
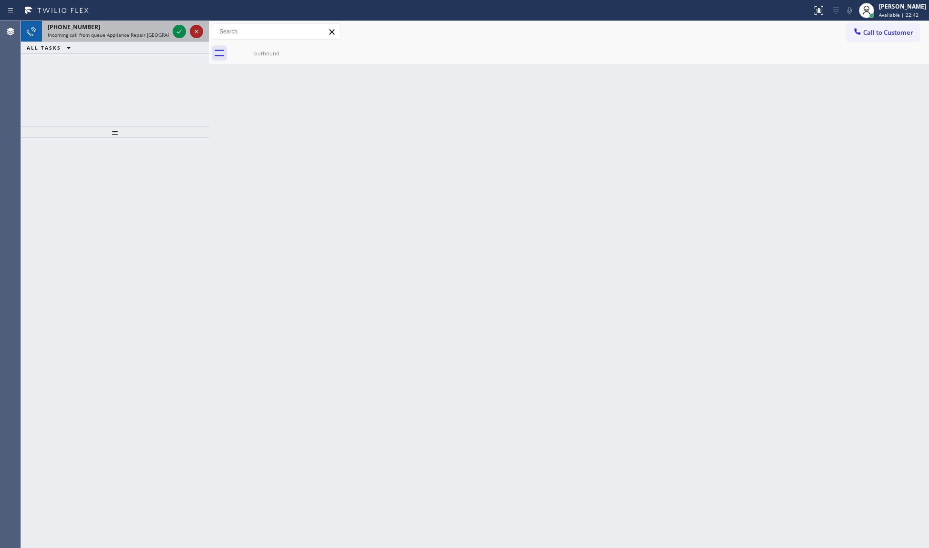
drag, startPoint x: 180, startPoint y: 30, endPoint x: 192, endPoint y: 33, distance: 12.4
click at [180, 31] on icon at bounding box center [179, 31] width 11 height 11
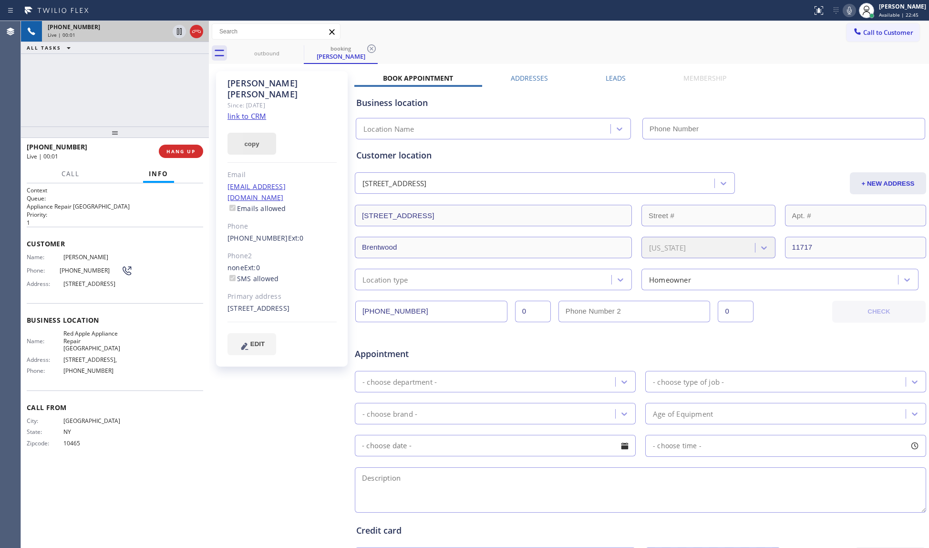
type input "[PHONE_NUMBER]"
click at [256, 111] on link "link to CRM" at bounding box center [247, 116] width 39 height 10
click at [852, 10] on icon at bounding box center [849, 10] width 11 height 11
click at [851, 10] on rect at bounding box center [849, 9] width 7 height 7
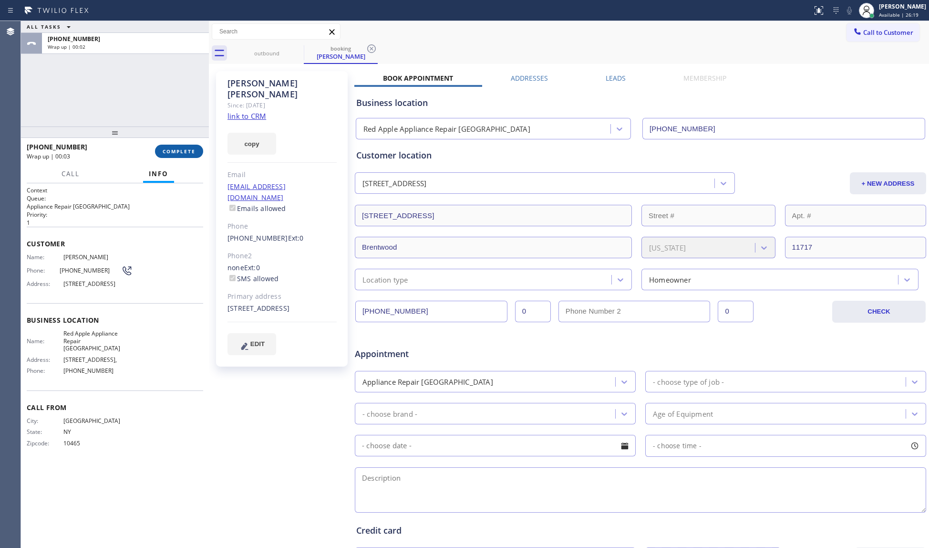
click at [182, 148] on span "COMPLETE" at bounding box center [179, 151] width 33 height 7
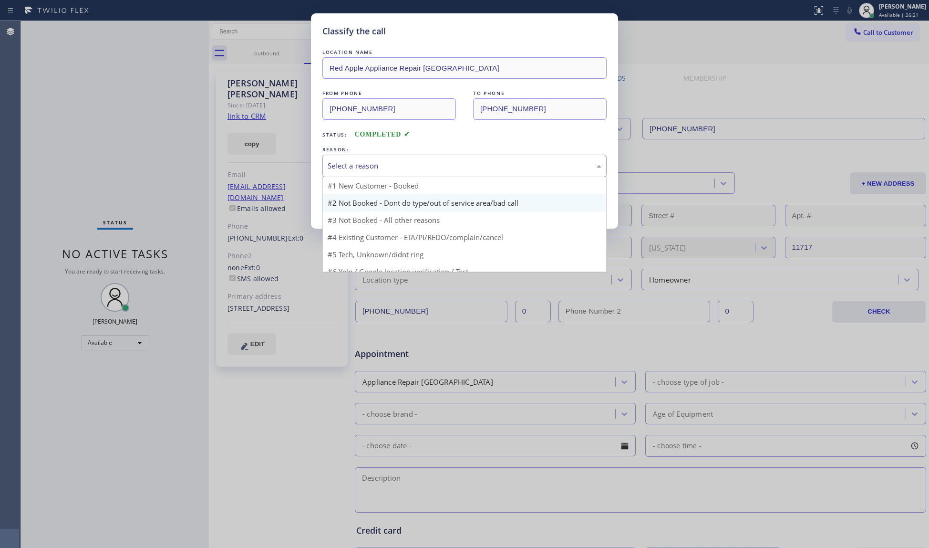
drag, startPoint x: 382, startPoint y: 159, endPoint x: 352, endPoint y: 197, distance: 47.5
click at [381, 161] on div "Select a reason" at bounding box center [464, 166] width 284 height 22
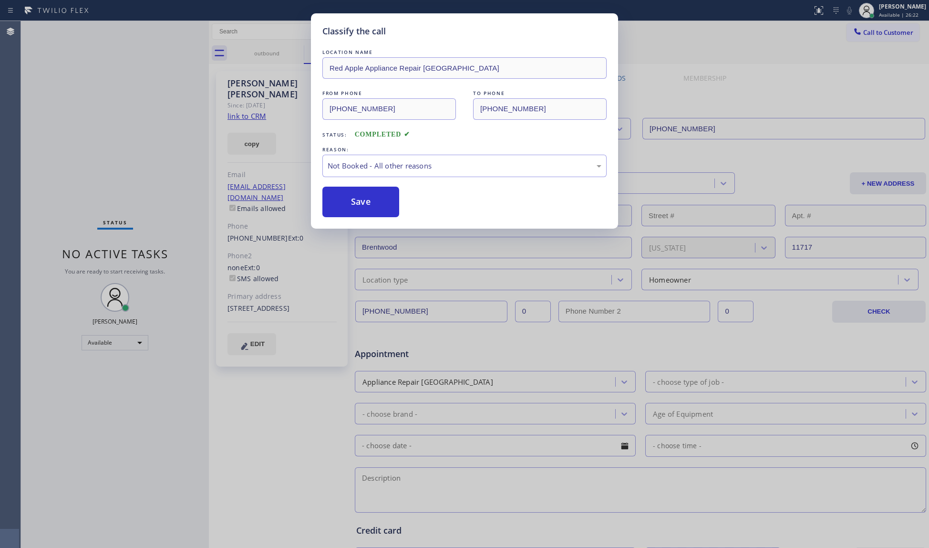
click at [353, 199] on button "Save" at bounding box center [360, 202] width 77 height 31
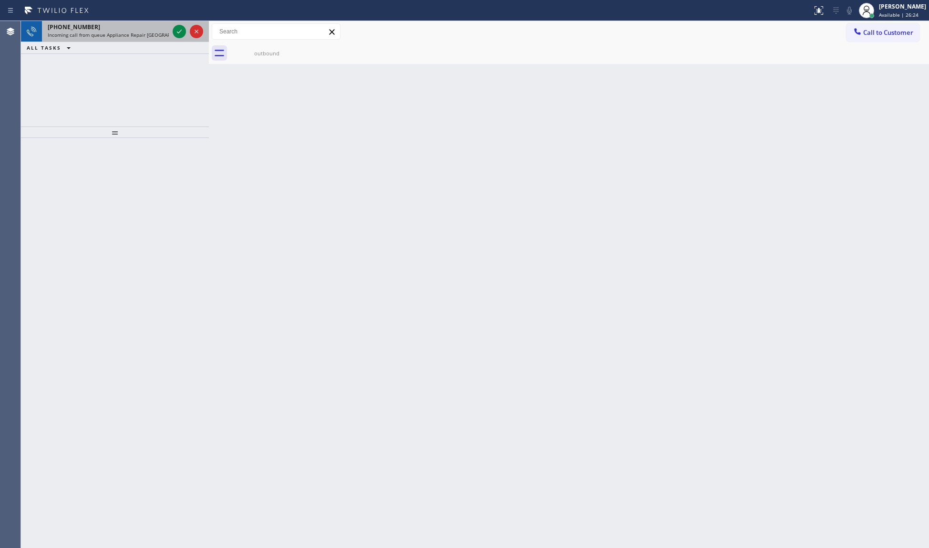
drag, startPoint x: 178, startPoint y: 31, endPoint x: 180, endPoint y: 39, distance: 7.9
click at [180, 33] on icon at bounding box center [179, 31] width 11 height 11
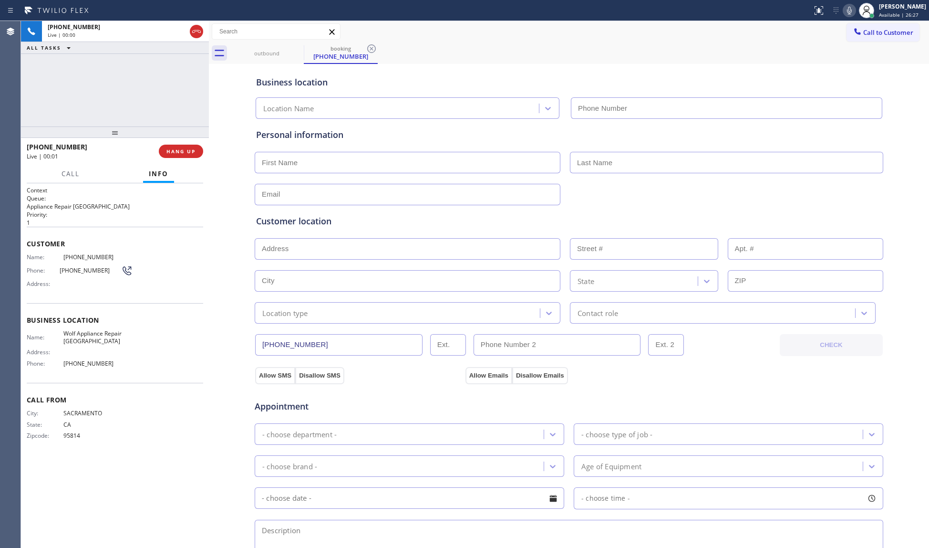
type input "[PHONE_NUMBER]"
click at [179, 112] on div "[PHONE_NUMBER] Live | 00:13 ALL TASKS ALL TASKS ACTIVE TASKS TASKS IN WRAP UP" at bounding box center [115, 73] width 188 height 105
click at [184, 157] on button "HANG UP" at bounding box center [181, 151] width 44 height 13
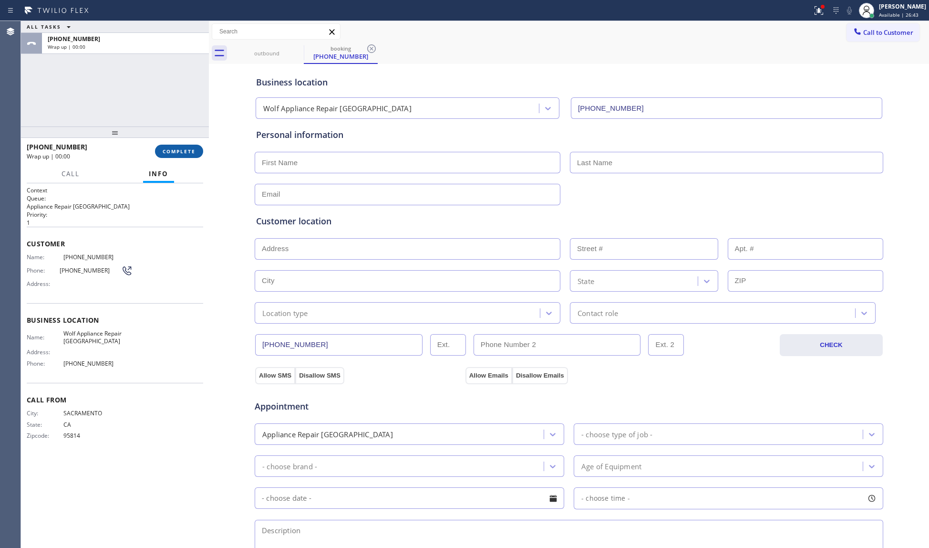
click at [184, 157] on button "COMPLETE" at bounding box center [179, 151] width 48 height 13
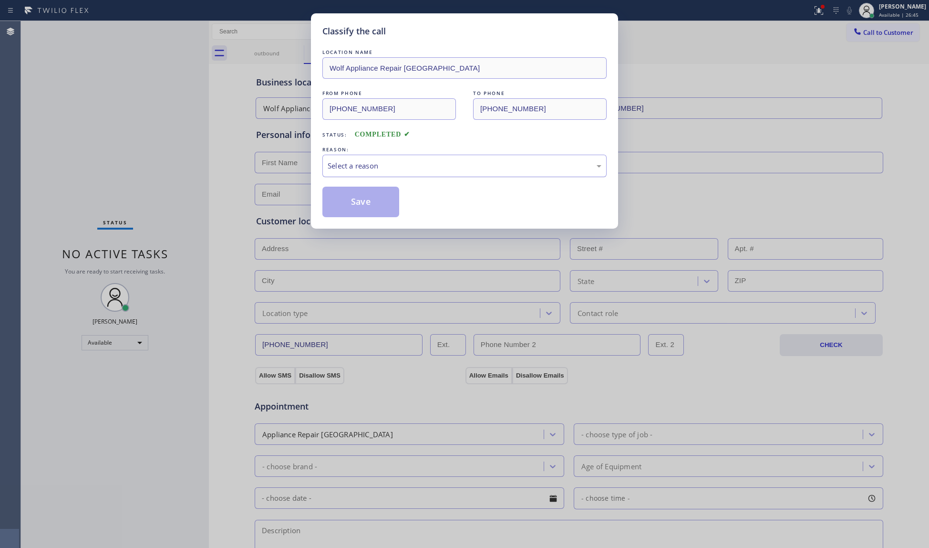
drag, startPoint x: 436, startPoint y: 168, endPoint x: 429, endPoint y: 168, distance: 6.7
click at [435, 168] on div "Select a reason" at bounding box center [465, 165] width 274 height 11
click at [369, 197] on button "Save" at bounding box center [360, 202] width 77 height 31
click at [228, 155] on div "Classify the call LOCATION NAME Wolf Appliance Repair Phoenix FROM PHONE [PHONE…" at bounding box center [464, 274] width 929 height 548
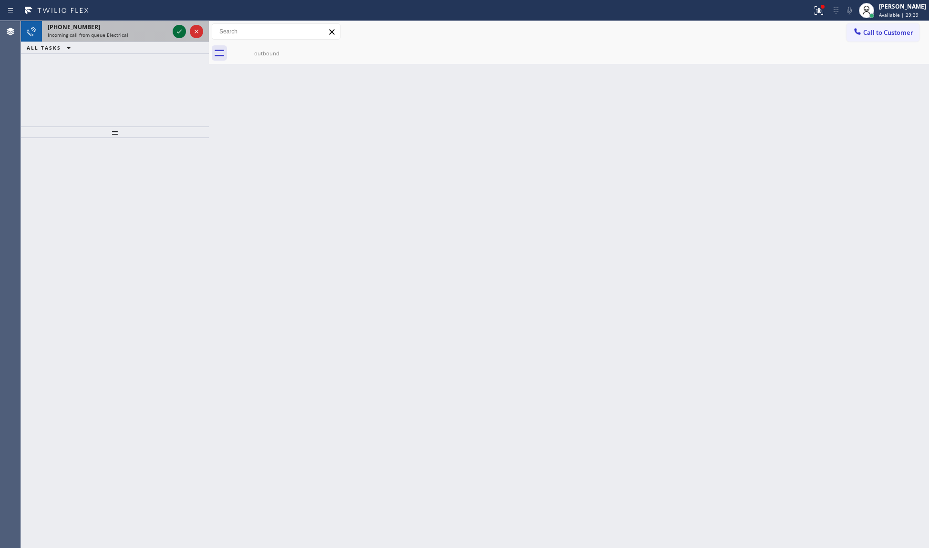
click at [181, 30] on icon at bounding box center [179, 31] width 11 height 11
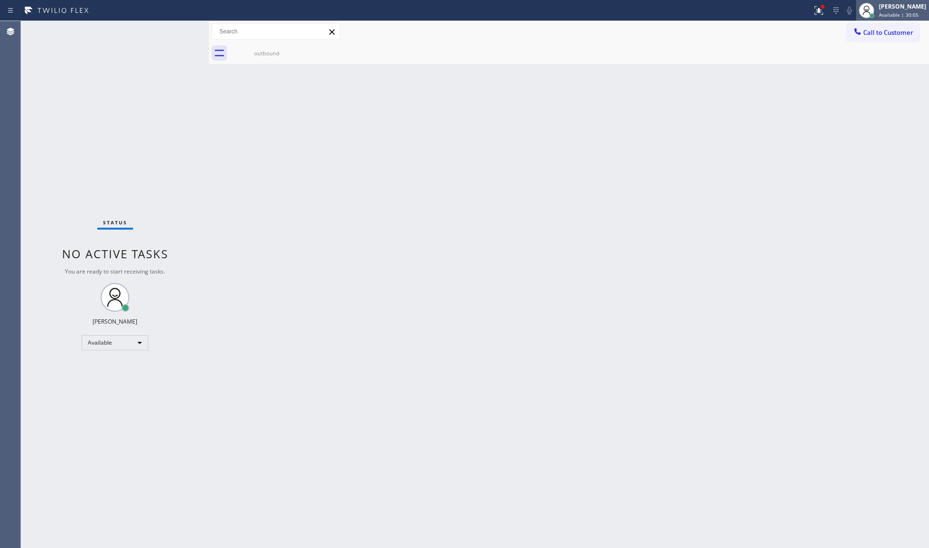
click at [884, 8] on div "[PERSON_NAME]" at bounding box center [902, 6] width 47 height 8
click at [853, 58] on button "Unavailable" at bounding box center [881, 63] width 95 height 12
click at [895, 15] on span "Unavailable | 2:08" at bounding box center [900, 14] width 43 height 7
click at [872, 52] on button "Available" at bounding box center [881, 50] width 95 height 12
click at [825, 18] on button at bounding box center [819, 10] width 21 height 21
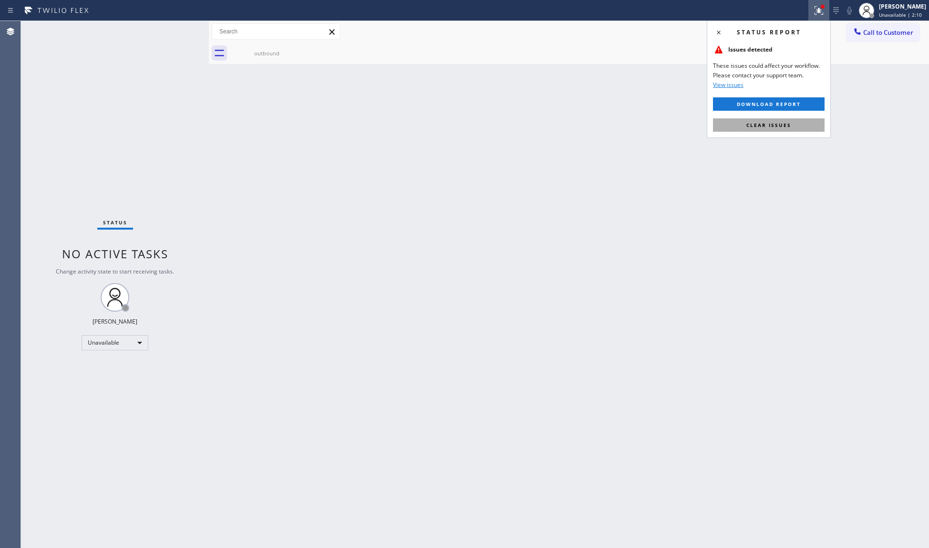
click at [800, 129] on button "Clear issues" at bounding box center [769, 124] width 112 height 13
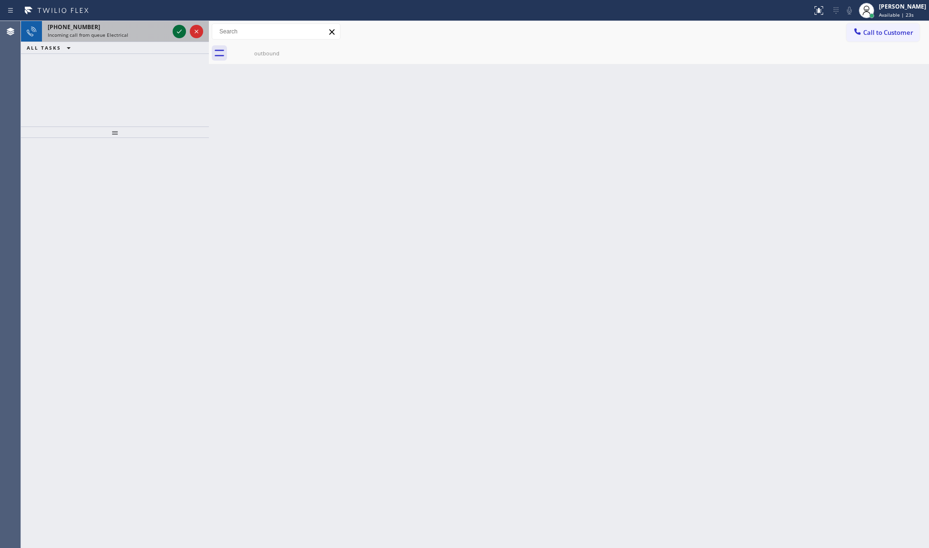
click at [182, 32] on icon at bounding box center [179, 31] width 11 height 11
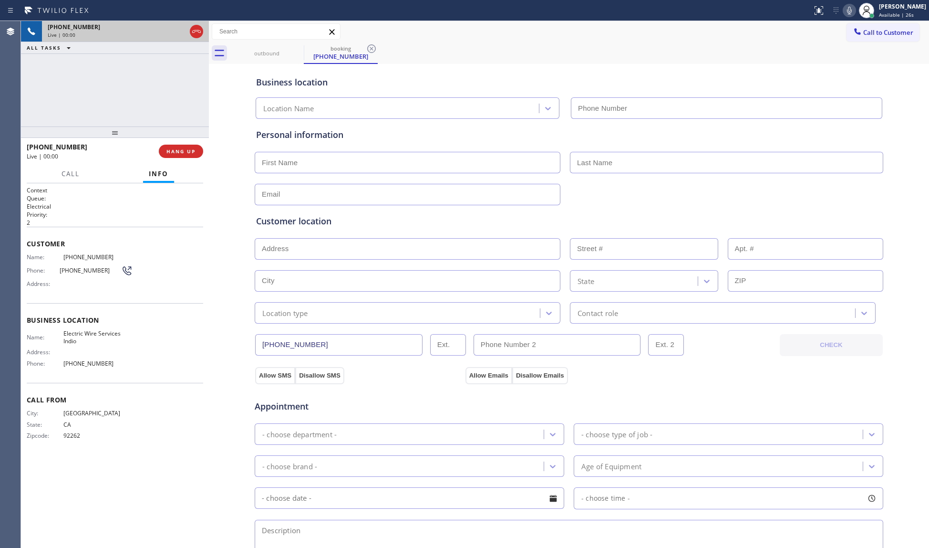
type input "[PHONE_NUMBER]"
click at [165, 425] on div "City: [GEOGRAPHIC_DATA]: [US_STATE] Zipcode: 92262" at bounding box center [115, 425] width 177 height 33
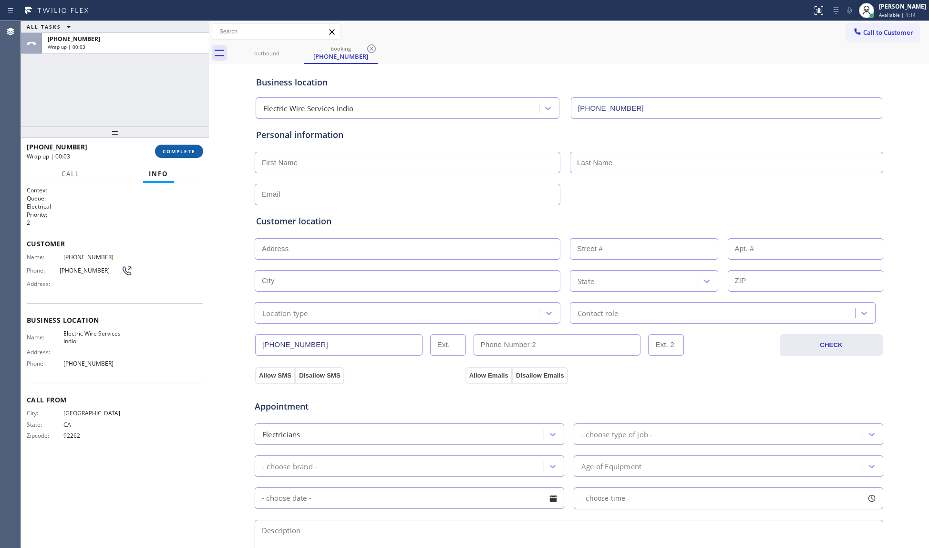
click at [182, 151] on span "COMPLETE" at bounding box center [179, 151] width 33 height 7
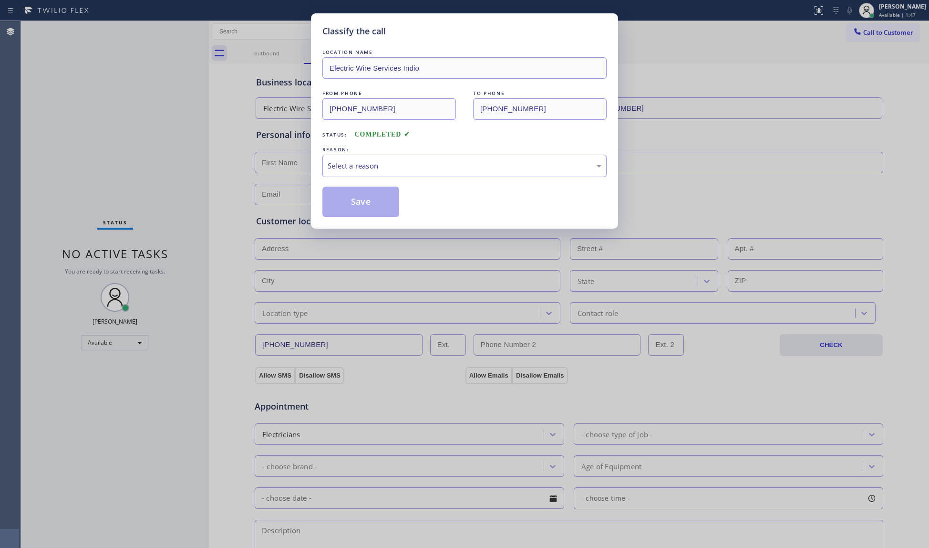
click at [354, 172] on div "Select a reason" at bounding box center [464, 166] width 284 height 22
click at [343, 203] on button "Save" at bounding box center [360, 202] width 77 height 31
click at [343, 201] on button "Save" at bounding box center [360, 202] width 77 height 31
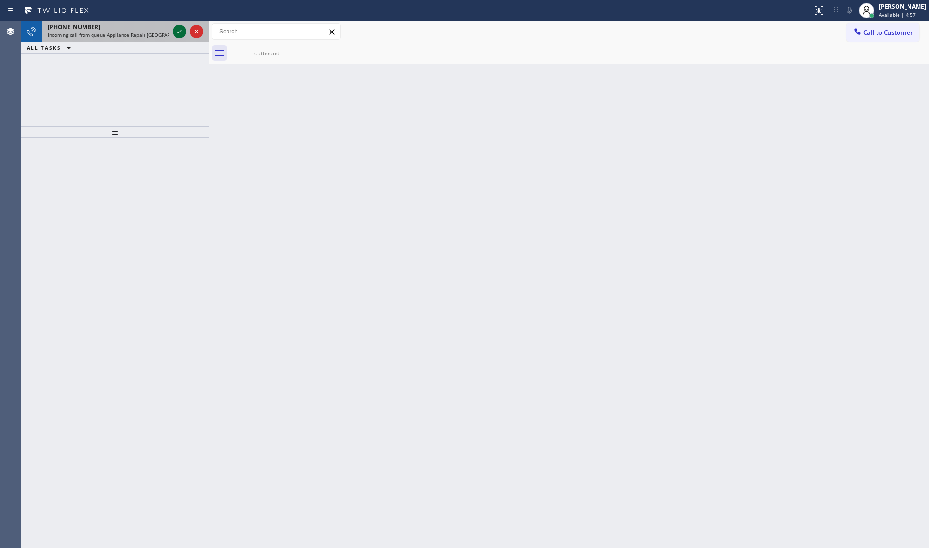
click at [177, 32] on icon at bounding box center [179, 32] width 5 height 4
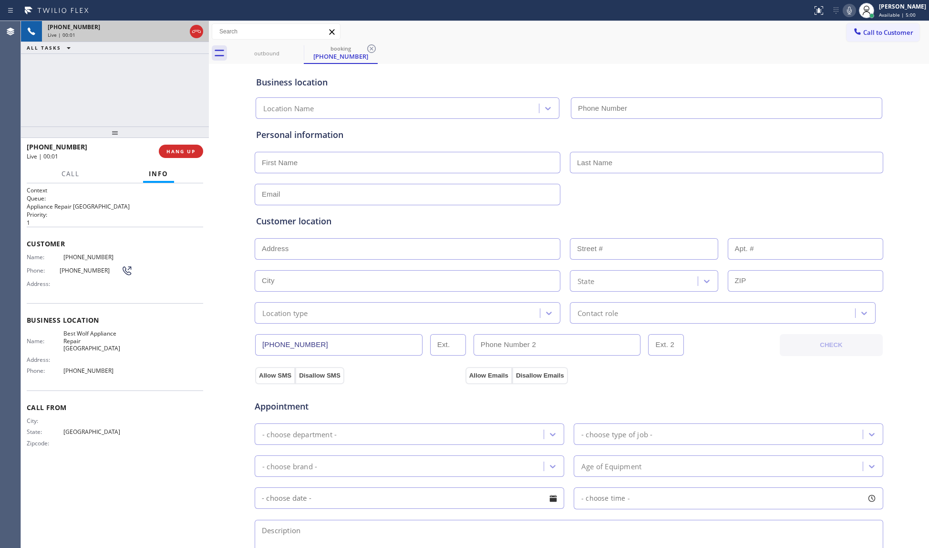
type input "[PHONE_NUMBER]"
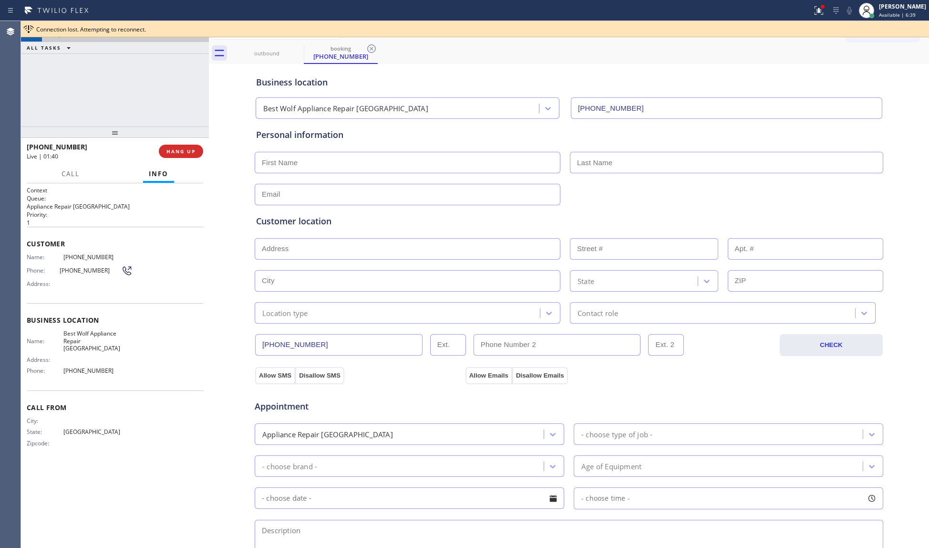
click at [86, 343] on span "Best Wolf Appliance Repair [GEOGRAPHIC_DATA]" at bounding box center [97, 341] width 69 height 22
click at [86, 342] on span "Best Wolf Appliance Repair [GEOGRAPHIC_DATA]" at bounding box center [97, 341] width 69 height 22
copy span "Best Wolf Appliance Repair [GEOGRAPHIC_DATA]"
click at [91, 367] on span "[PHONE_NUMBER]" at bounding box center [97, 370] width 69 height 7
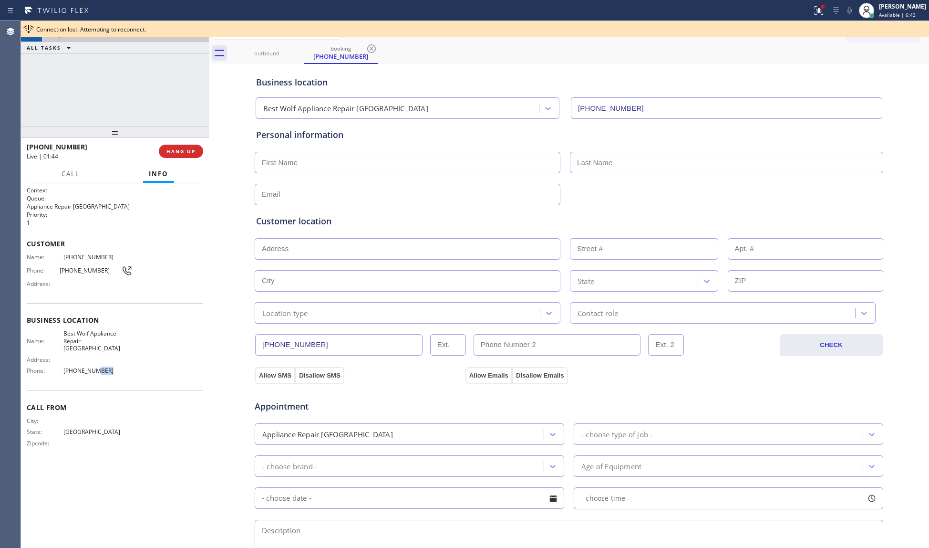
click at [91, 367] on span "[PHONE_NUMBER]" at bounding box center [97, 370] width 69 height 7
copy span "[PHONE_NUMBER]"
click at [301, 344] on input "[PHONE_NUMBER]" at bounding box center [338, 344] width 167 height 21
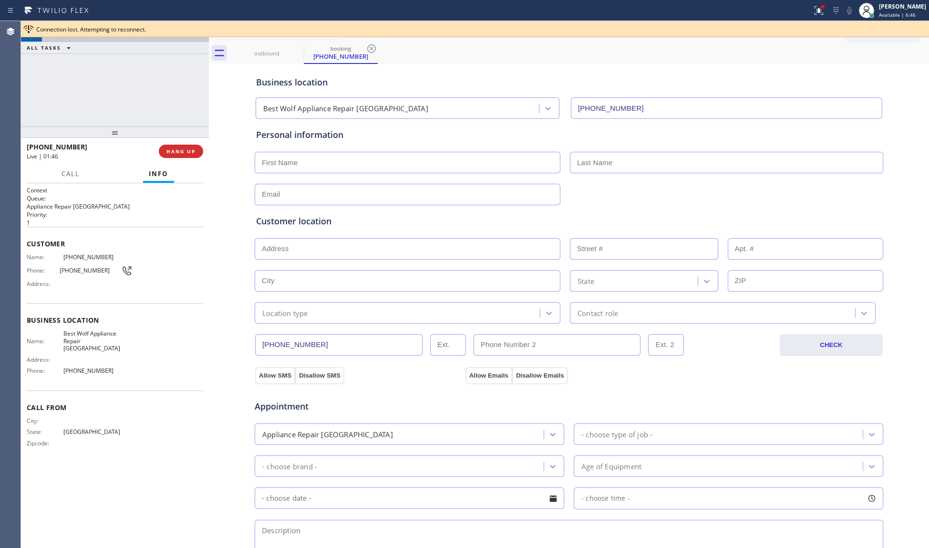
click at [302, 344] on input "[PHONE_NUMBER]" at bounding box center [338, 344] width 167 height 21
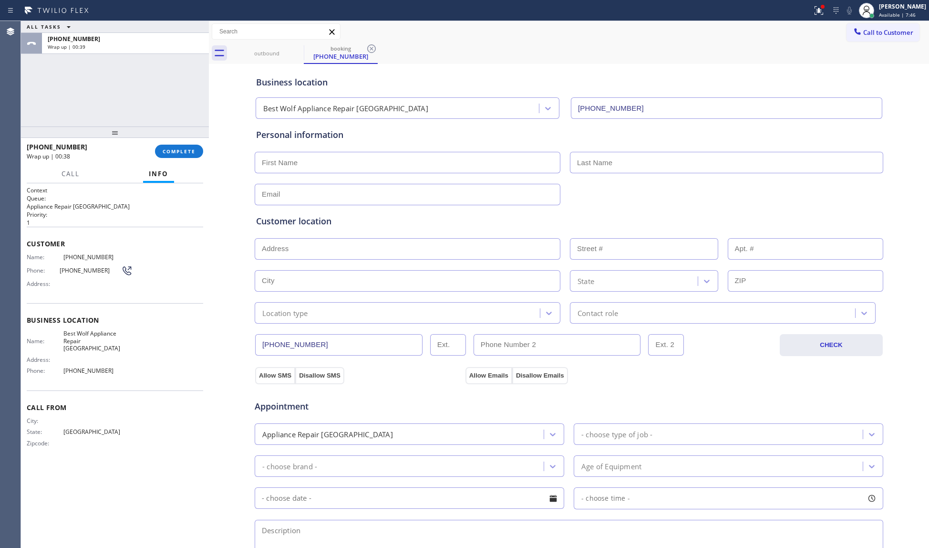
click at [733, 37] on div "Call to Customer Outbound call Location Bloom Air Conditioning [PERSON_NAME] Yo…" at bounding box center [569, 31] width 720 height 17
click at [892, 5] on div "[PERSON_NAME]" at bounding box center [902, 6] width 47 height 8
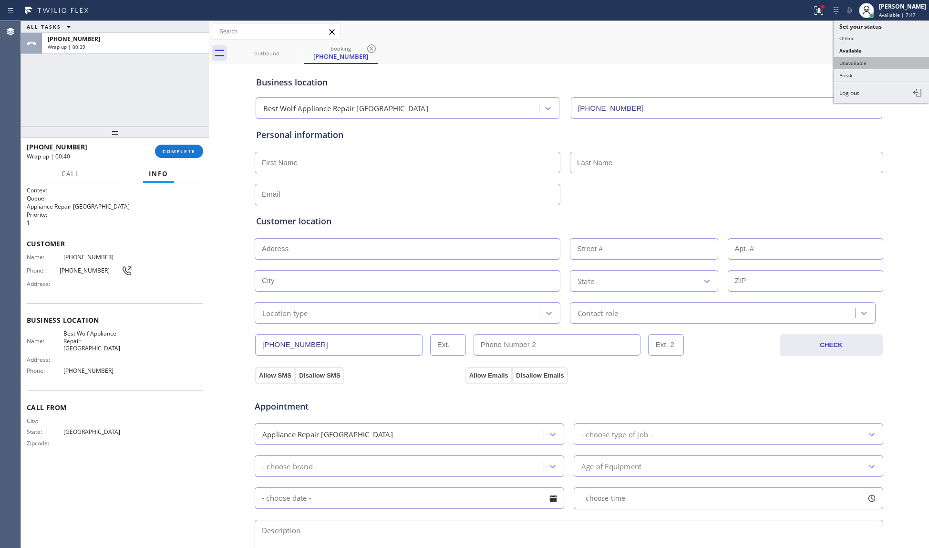
click at [877, 61] on button "Unavailable" at bounding box center [881, 63] width 95 height 12
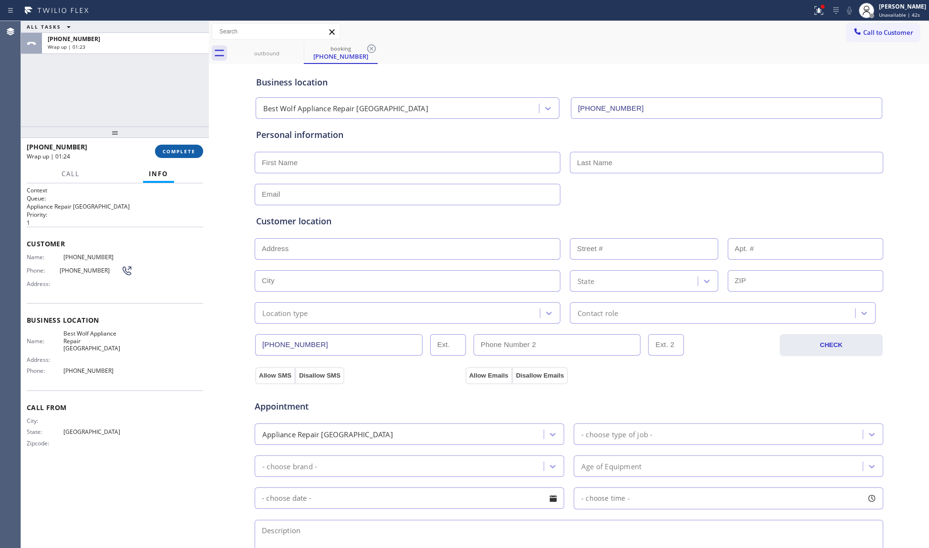
click at [186, 148] on span "COMPLETE" at bounding box center [179, 151] width 33 height 7
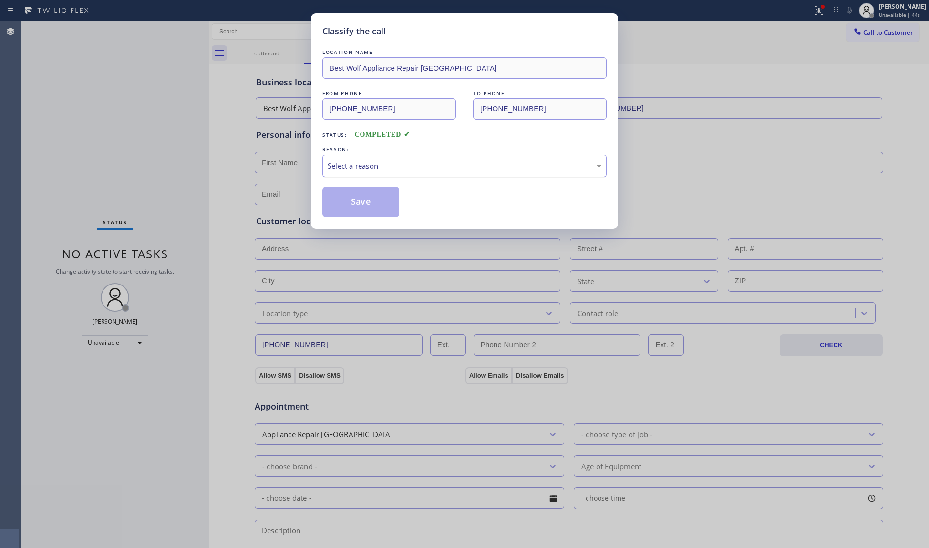
drag, startPoint x: 445, startPoint y: 156, endPoint x: 437, endPoint y: 161, distance: 8.6
click at [439, 160] on div "Select a reason" at bounding box center [464, 166] width 284 height 22
click at [364, 201] on button "Save" at bounding box center [360, 202] width 77 height 31
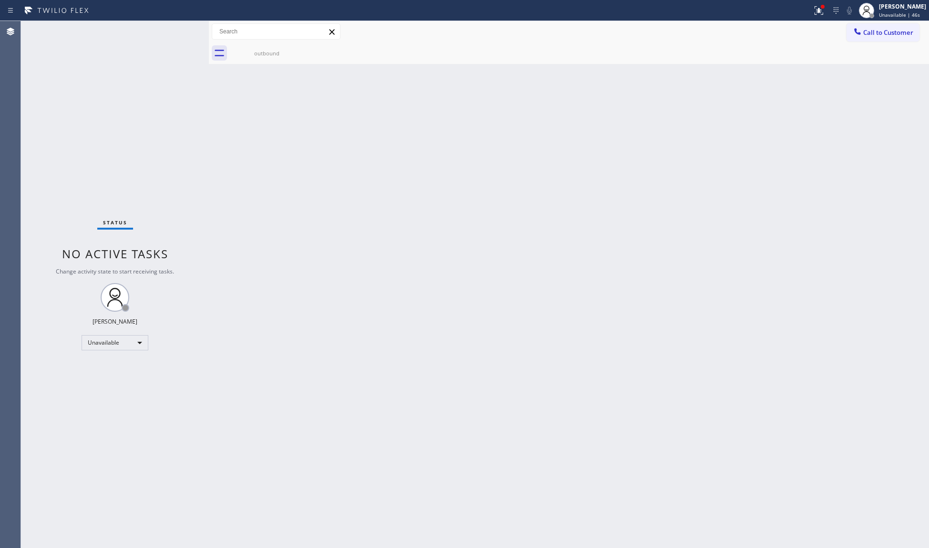
drag, startPoint x: 870, startPoint y: 31, endPoint x: 876, endPoint y: 36, distance: 7.8
click at [871, 32] on span "Call to Customer" at bounding box center [888, 32] width 50 height 9
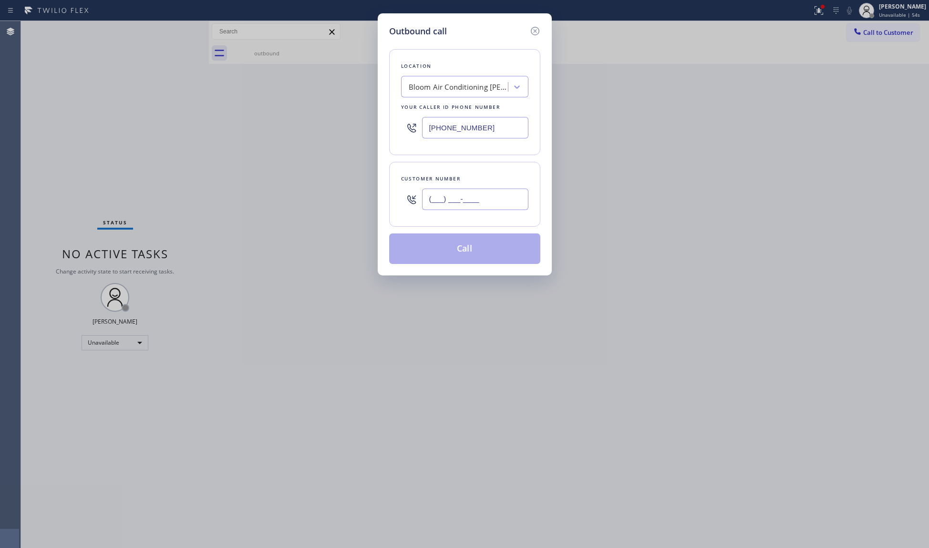
paste input "text"
drag, startPoint x: 502, startPoint y: 202, endPoint x: 509, endPoint y: 204, distance: 6.5
click at [503, 203] on input "(___) ___-____" at bounding box center [475, 198] width 106 height 21
paste input "469) 670-4659"
type input "[PHONE_NUMBER]"
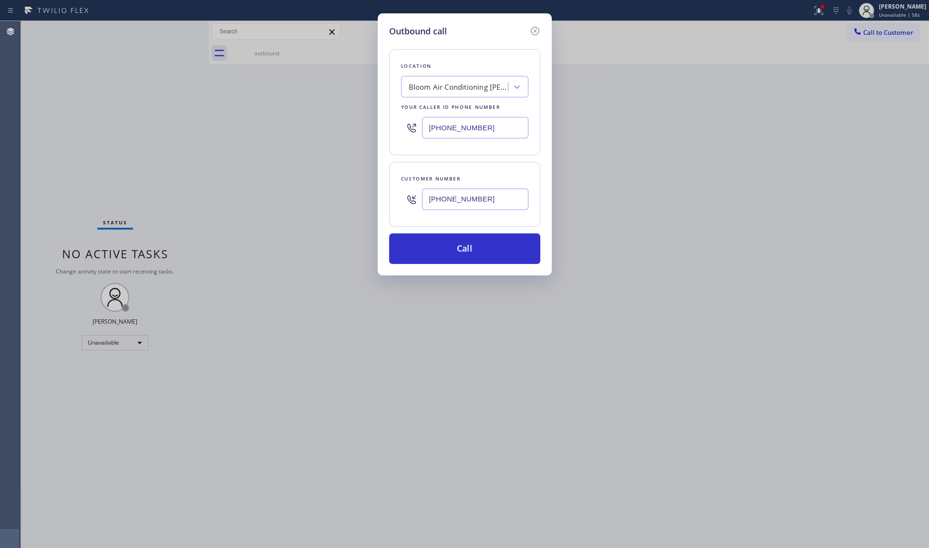
drag, startPoint x: 515, startPoint y: 128, endPoint x: 376, endPoint y: 128, distance: 138.8
click at [378, 130] on div "Outbound call Location Bloom Air Conditioning [PERSON_NAME] Your caller id phon…" at bounding box center [465, 144] width 174 height 262
paste input "214) 949-1673"
type input "[PHONE_NUMBER]"
click at [466, 246] on button "Call" at bounding box center [464, 248] width 151 height 31
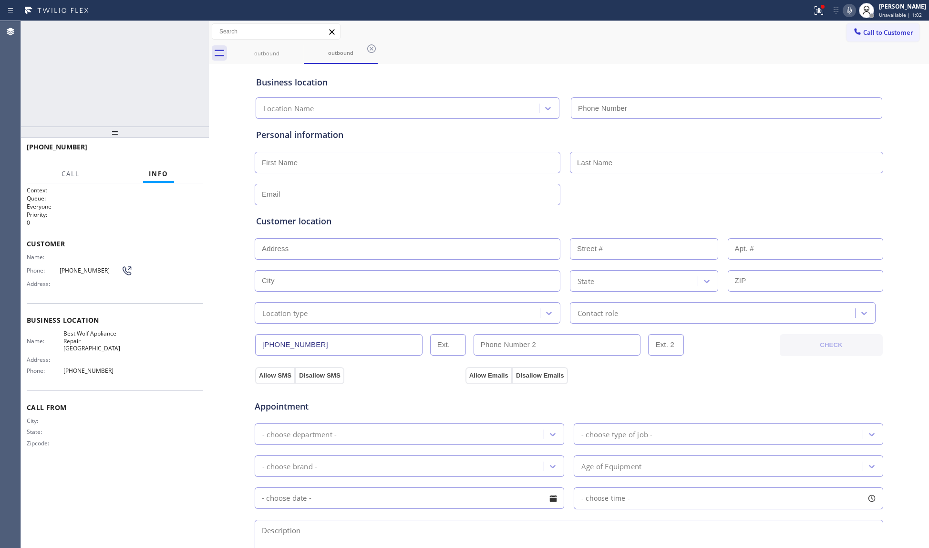
type input "[PHONE_NUMBER]"
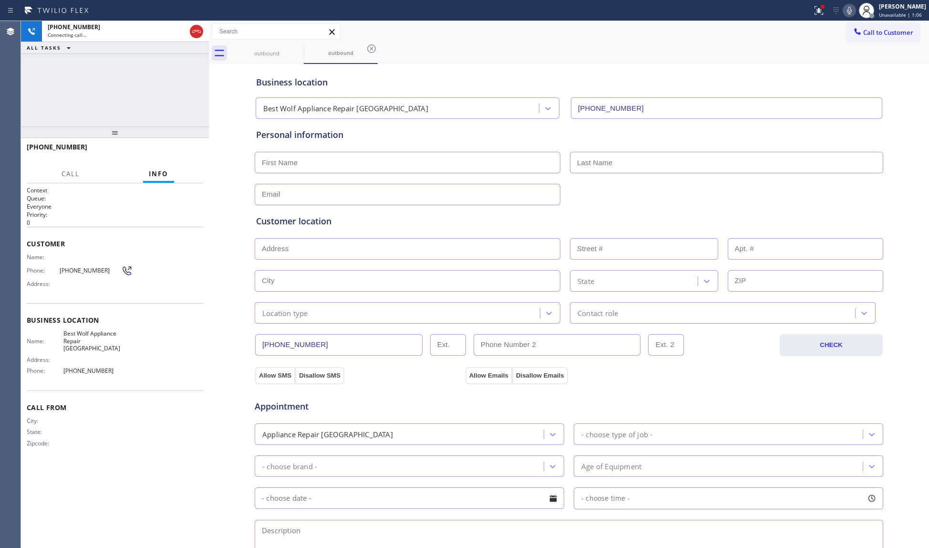
click at [576, 42] on div "outbound outbound" at bounding box center [579, 52] width 699 height 21
drag, startPoint x: 429, startPoint y: 74, endPoint x: 444, endPoint y: 84, distance: 17.5
click at [429, 73] on div "Business location Best Wolf Appliance Repair [GEOGRAPHIC_DATA] [PHONE_NUMBER]" at bounding box center [569, 92] width 630 height 52
click at [197, 28] on icon at bounding box center [196, 31] width 11 height 11
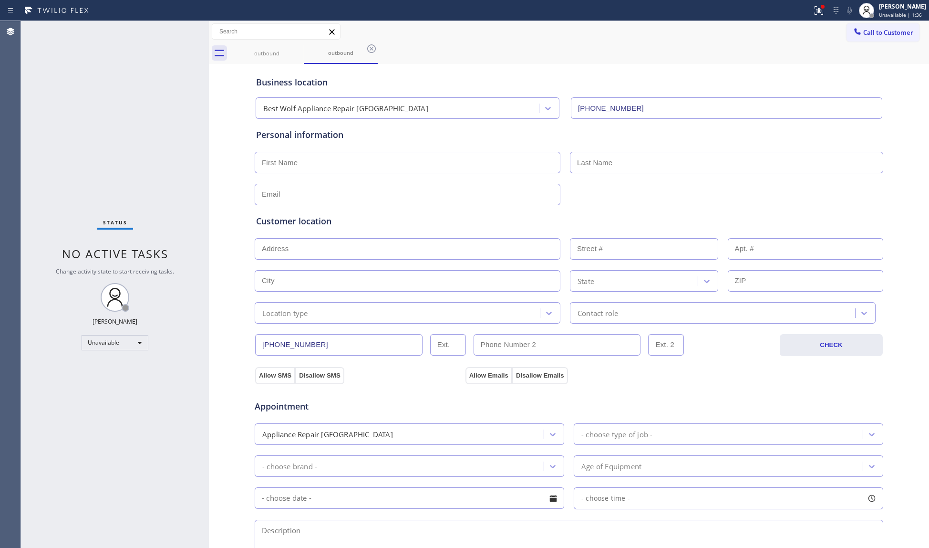
drag, startPoint x: 510, startPoint y: 16, endPoint x: 503, endPoint y: 26, distance: 11.9
click at [509, 18] on div "Status report Issues detected These issues could affect your workflow. Please c…" at bounding box center [464, 10] width 929 height 21
click at [302, 52] on icon at bounding box center [297, 48] width 11 height 11
click at [297, 50] on icon at bounding box center [297, 48] width 11 height 11
click at [366, 50] on icon at bounding box center [371, 48] width 11 height 11
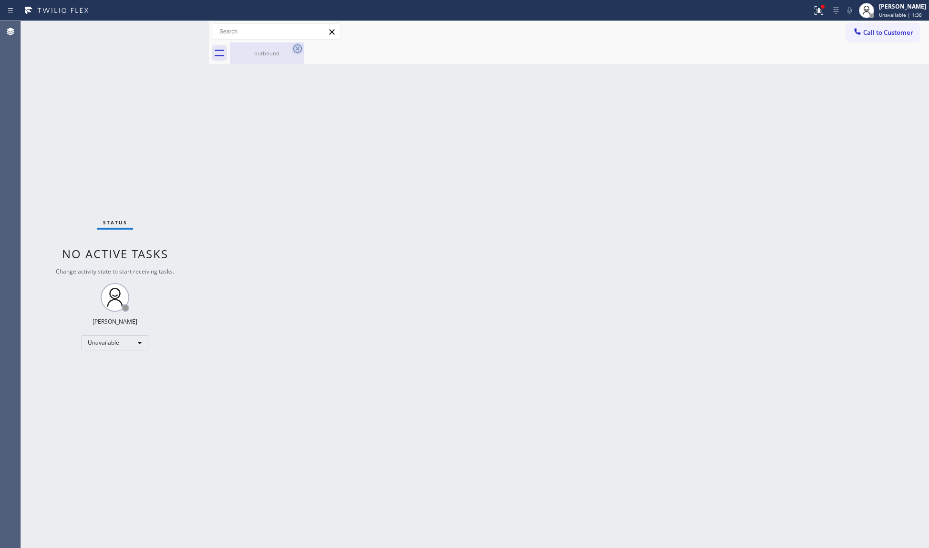
click at [296, 50] on icon at bounding box center [297, 48] width 9 height 9
drag, startPoint x: 262, startPoint y: 54, endPoint x: 310, endPoint y: 57, distance: 47.8
click at [266, 57] on div "outbound" at bounding box center [267, 52] width 72 height 21
click at [816, 14] on icon at bounding box center [818, 10] width 11 height 11
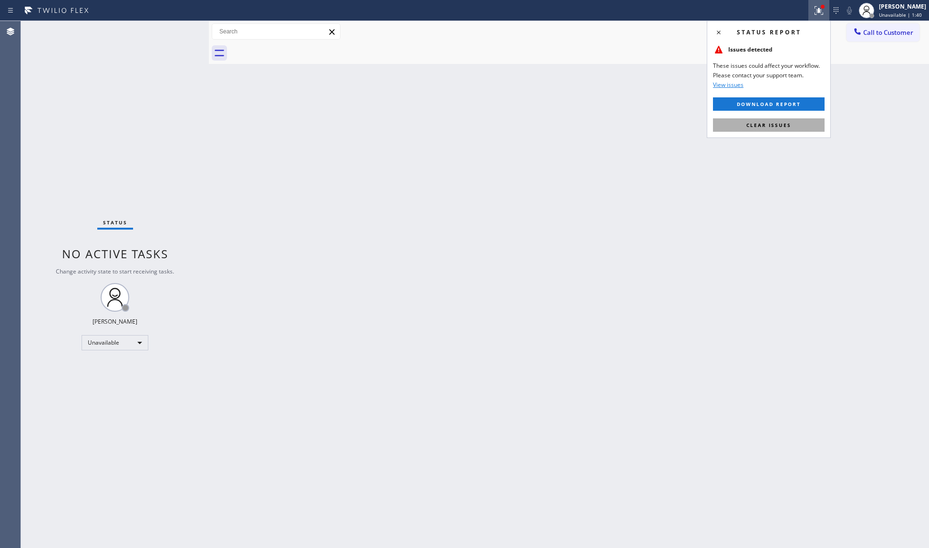
click at [758, 124] on span "Clear issues" at bounding box center [769, 125] width 45 height 7
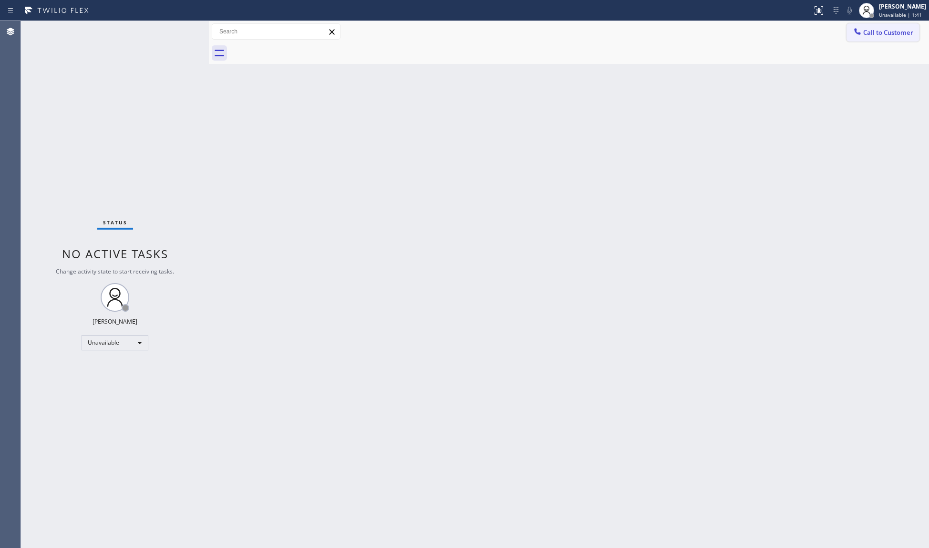
click at [863, 25] on button "Call to Customer" at bounding box center [883, 32] width 73 height 18
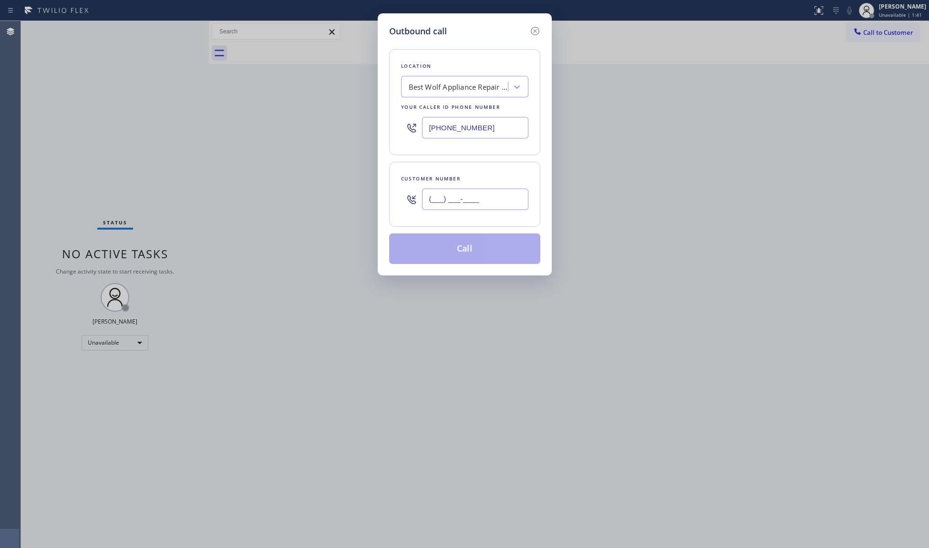
drag, startPoint x: 510, startPoint y: 198, endPoint x: 521, endPoint y: 195, distance: 11.6
click at [510, 200] on input "(___) ___-____" at bounding box center [475, 198] width 106 height 21
paste input "469) 670-4659"
type input "[PHONE_NUMBER]"
click at [468, 220] on div "Customer number [PHONE_NUMBER]" at bounding box center [464, 194] width 151 height 65
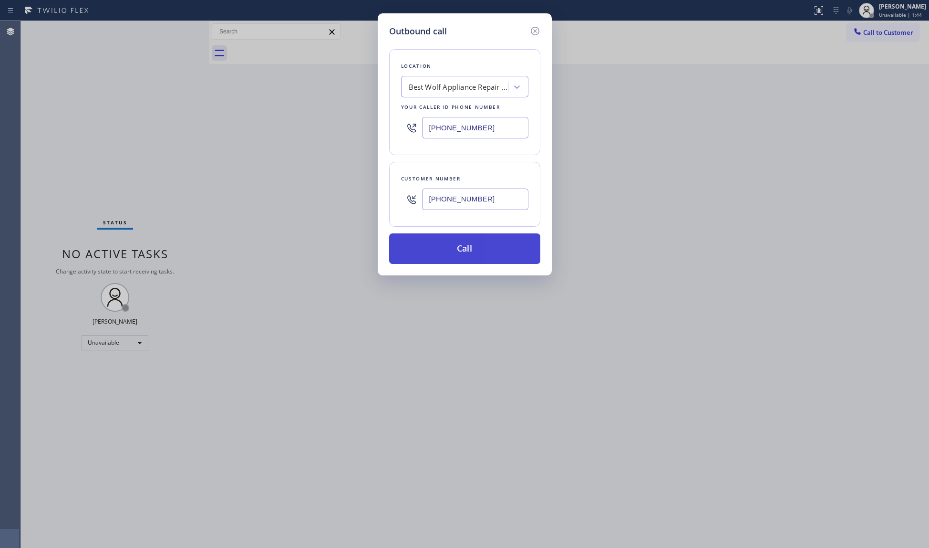
click at [453, 257] on button "Call" at bounding box center [464, 248] width 151 height 31
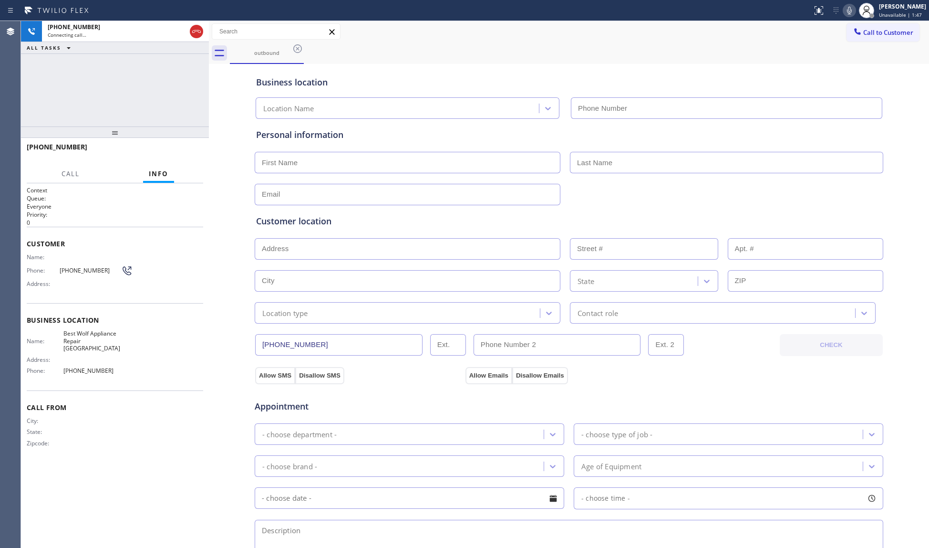
type input "[PHONE_NUMBER]"
click at [855, 10] on icon at bounding box center [849, 10] width 11 height 11
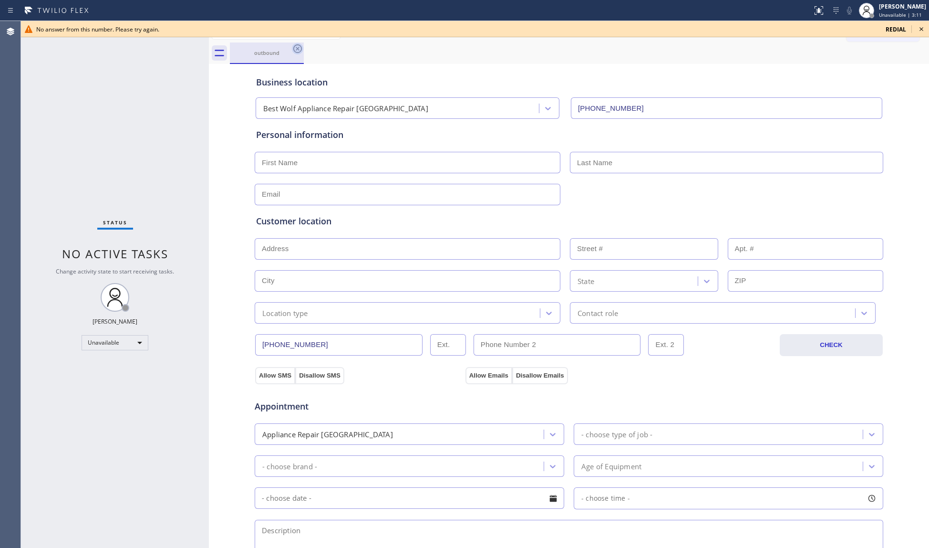
click at [298, 50] on icon at bounding box center [297, 48] width 11 height 11
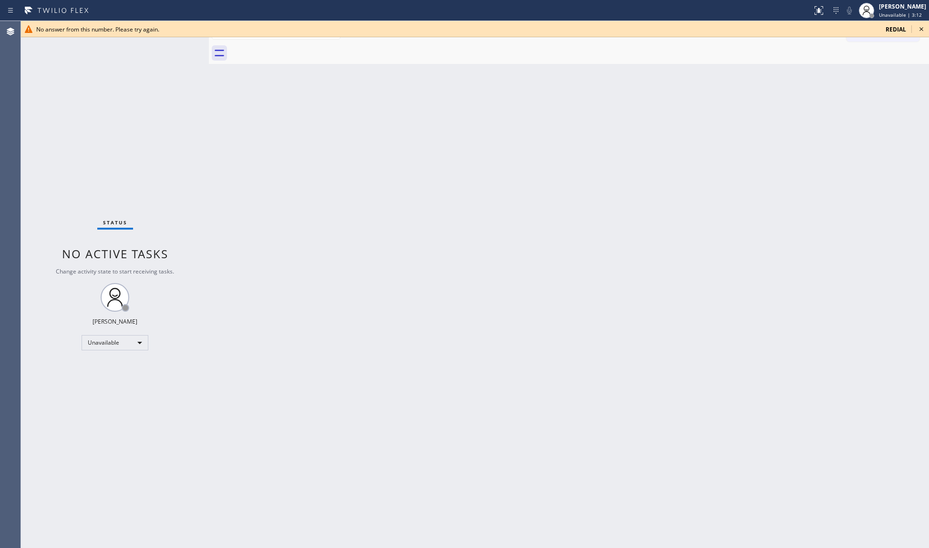
click at [921, 31] on icon at bounding box center [921, 28] width 11 height 11
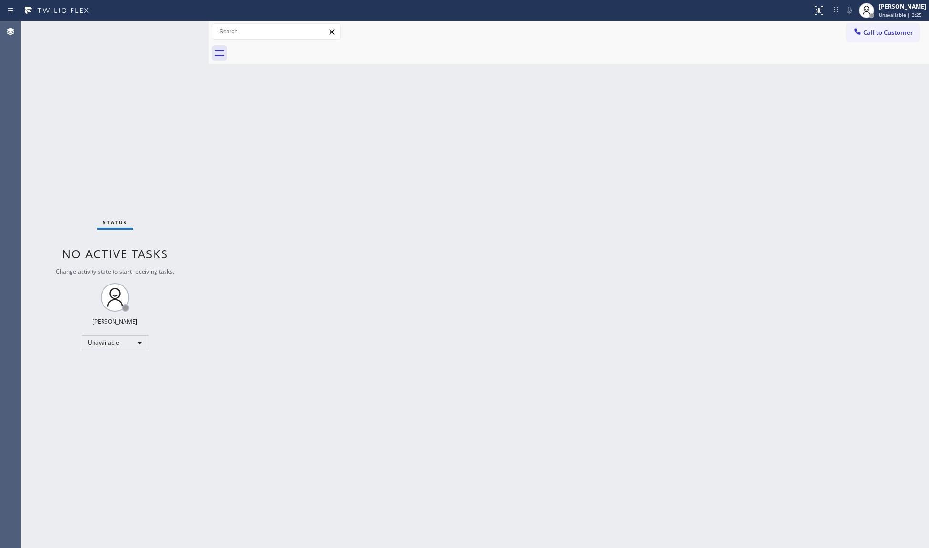
click at [583, 271] on div "Back to Dashboard Change Sender ID Customers Technicians Select a contact Outbo…" at bounding box center [569, 284] width 720 height 527
click at [884, 11] on span "Unavailable | 7:29" at bounding box center [900, 14] width 43 height 7
click at [849, 48] on button "Available" at bounding box center [881, 50] width 95 height 12
click at [871, 29] on span "Call to Customer" at bounding box center [888, 32] width 50 height 9
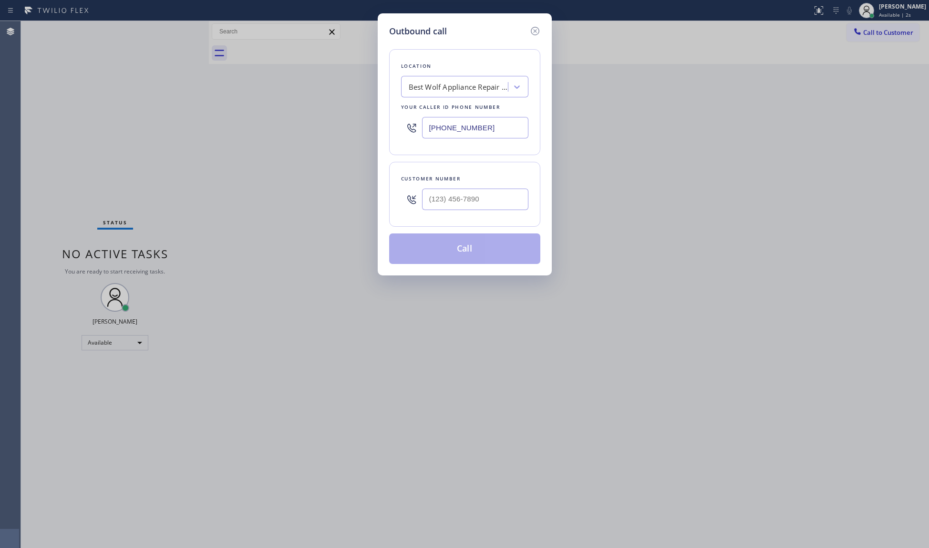
drag, startPoint x: 498, startPoint y: 132, endPoint x: 275, endPoint y: 164, distance: 225.6
click at [318, 151] on div "Outbound call Location Best Wolf Appliance Repair [GEOGRAPHIC_DATA] Your caller…" at bounding box center [464, 274] width 929 height 548
paste input "847) 443-5040"
type input "[PHONE_NUMBER]"
click at [453, 199] on input "(___) ___-____" at bounding box center [475, 198] width 106 height 21
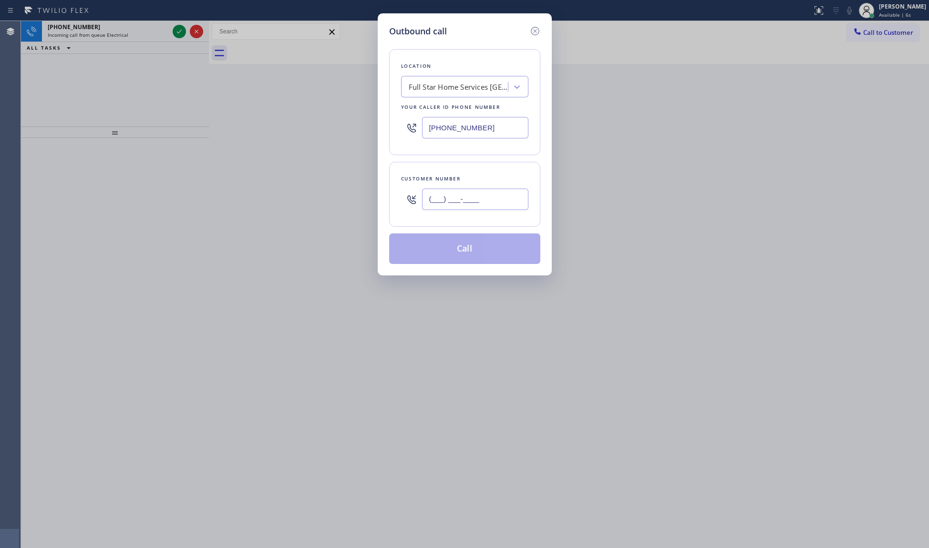
paste input "469) 529-0965"
type input "[PHONE_NUMBER]"
drag, startPoint x: 535, startPoint y: 28, endPoint x: 388, endPoint y: 33, distance: 146.6
click at [533, 29] on icon at bounding box center [535, 30] width 11 height 11
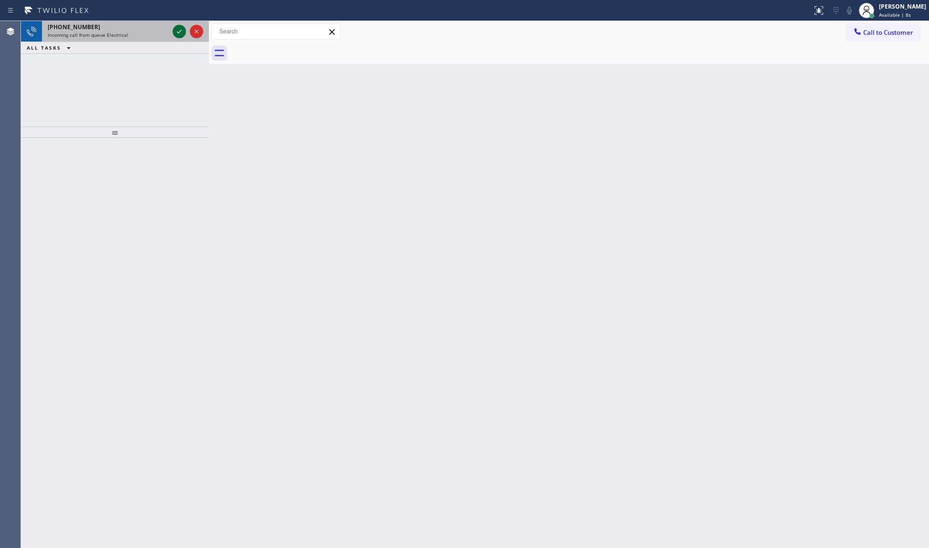
click at [178, 31] on icon at bounding box center [179, 31] width 11 height 11
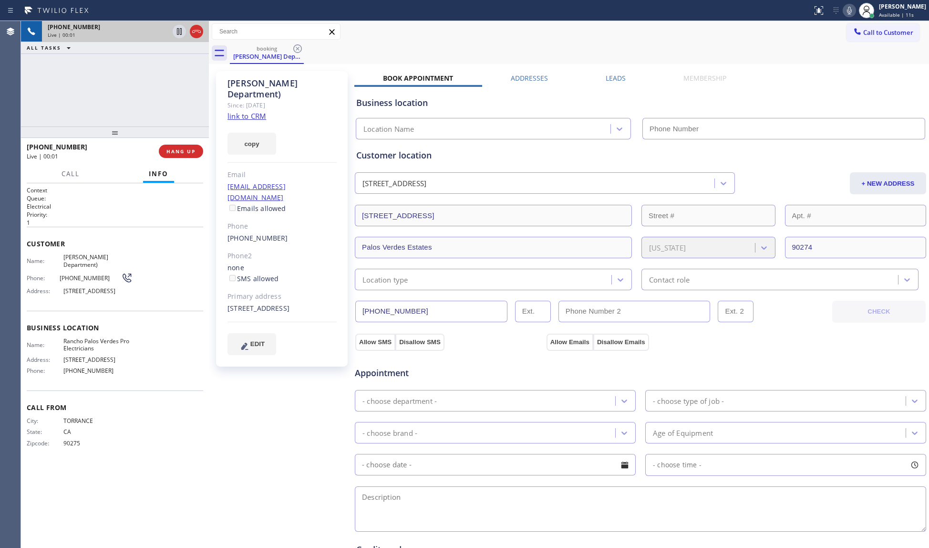
type input "[PHONE_NUMBER]"
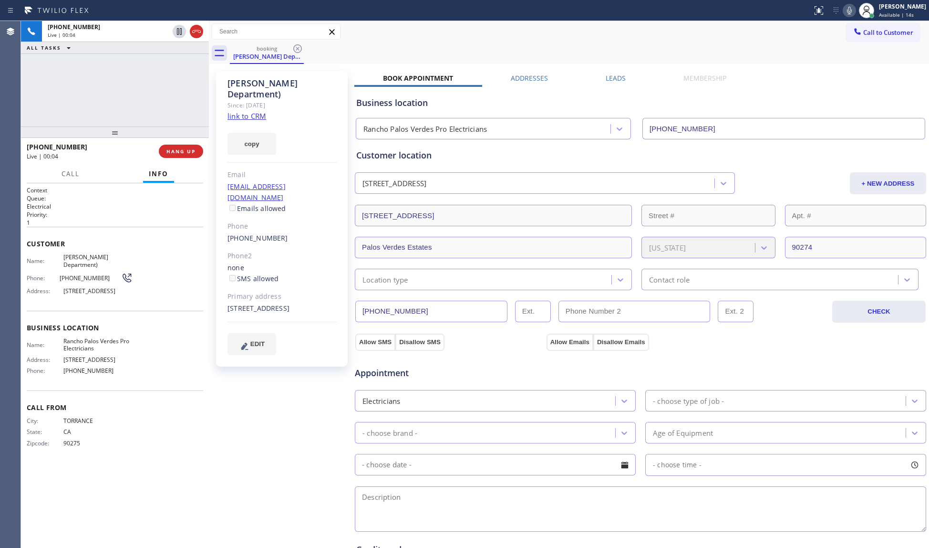
click at [249, 111] on link "link to CRM" at bounding box center [247, 116] width 39 height 10
click at [853, 8] on icon at bounding box center [849, 10] width 11 height 11
drag, startPoint x: 855, startPoint y: 8, endPoint x: 861, endPoint y: 10, distance: 6.2
click at [855, 8] on icon at bounding box center [849, 10] width 11 height 11
drag, startPoint x: 853, startPoint y: 14, endPoint x: 871, endPoint y: 33, distance: 26.0
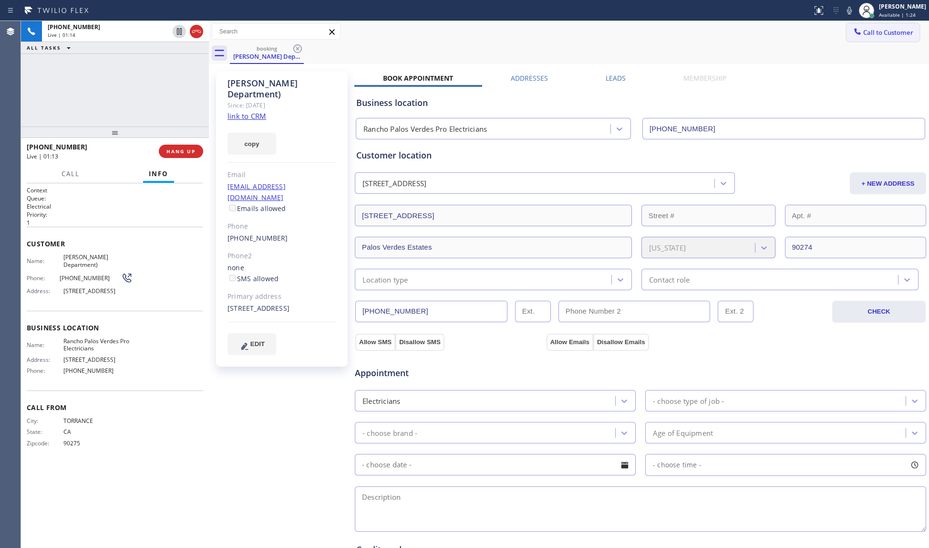
click at [853, 14] on icon at bounding box center [849, 10] width 11 height 11
click at [530, 35] on div "Call to Customer Outbound call Location Full Star Home Services [GEOGRAPHIC_DAT…" at bounding box center [569, 31] width 720 height 17
click at [848, 8] on icon at bounding box center [849, 10] width 11 height 11
click at [405, 310] on input "[PHONE_NUMBER]" at bounding box center [431, 311] width 152 height 21
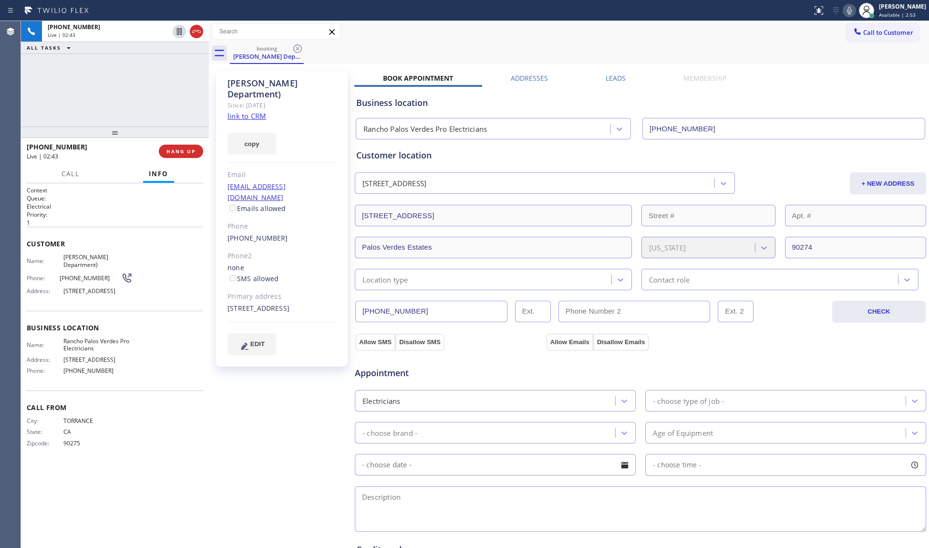
click at [405, 309] on input "[PHONE_NUMBER]" at bounding box center [431, 311] width 152 height 21
click at [108, 343] on span "Rancho Palos Verdes Pro Electricians" at bounding box center [97, 344] width 69 height 15
click at [107, 342] on span "Rancho Palos Verdes Pro Electricians" at bounding box center [97, 344] width 69 height 15
click at [109, 342] on span "Rancho Palos Verdes Pro Electricians" at bounding box center [97, 344] width 69 height 15
copy span "Rancho Palos Verdes Pro Electricians"
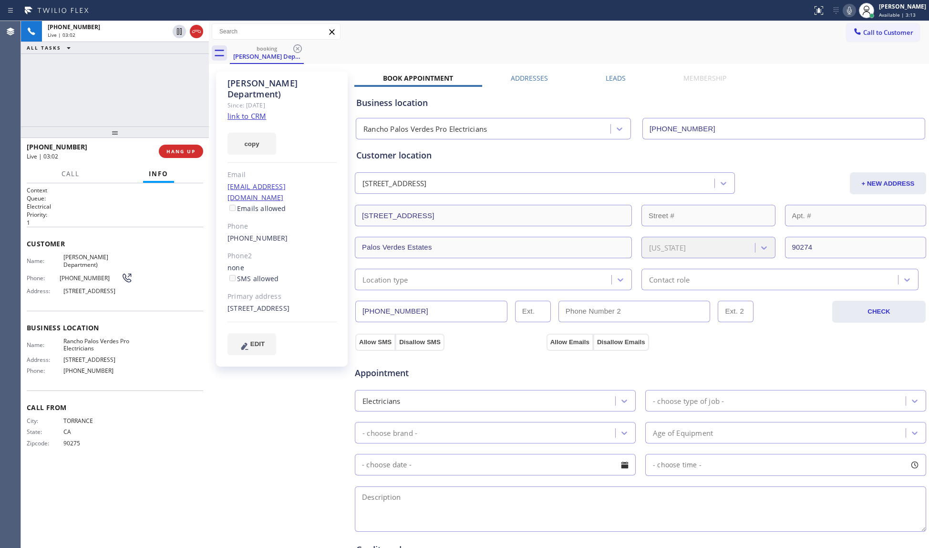
click at [79, 371] on span "[PHONE_NUMBER]" at bounding box center [97, 370] width 69 height 7
click at [84, 371] on span "[PHONE_NUMBER]" at bounding box center [97, 370] width 69 height 7
click at [86, 371] on span "[PHONE_NUMBER]" at bounding box center [97, 370] width 69 height 7
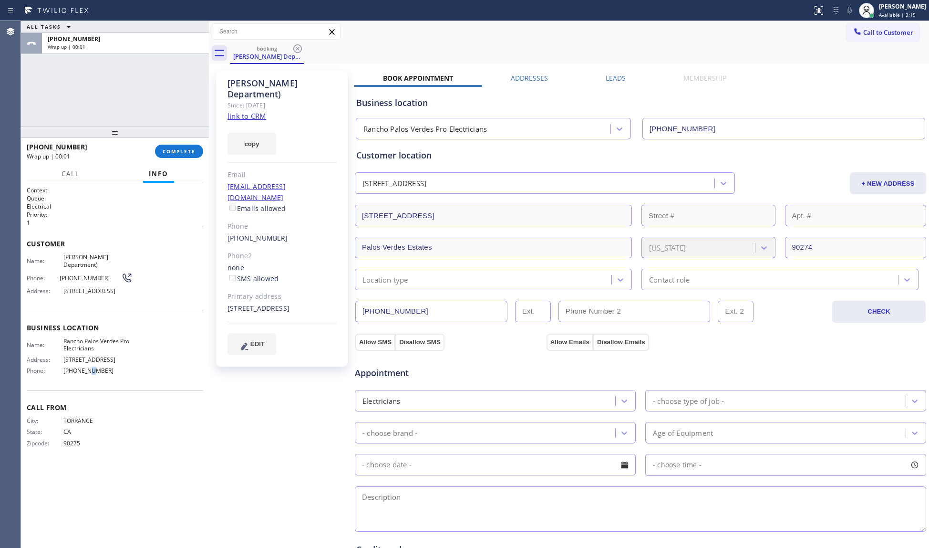
click at [87, 371] on span "[PHONE_NUMBER]" at bounding box center [97, 370] width 69 height 7
click at [94, 374] on span "[PHONE_NUMBER]" at bounding box center [97, 370] width 69 height 7
click at [94, 373] on span "[PHONE_NUMBER]" at bounding box center [97, 370] width 69 height 7
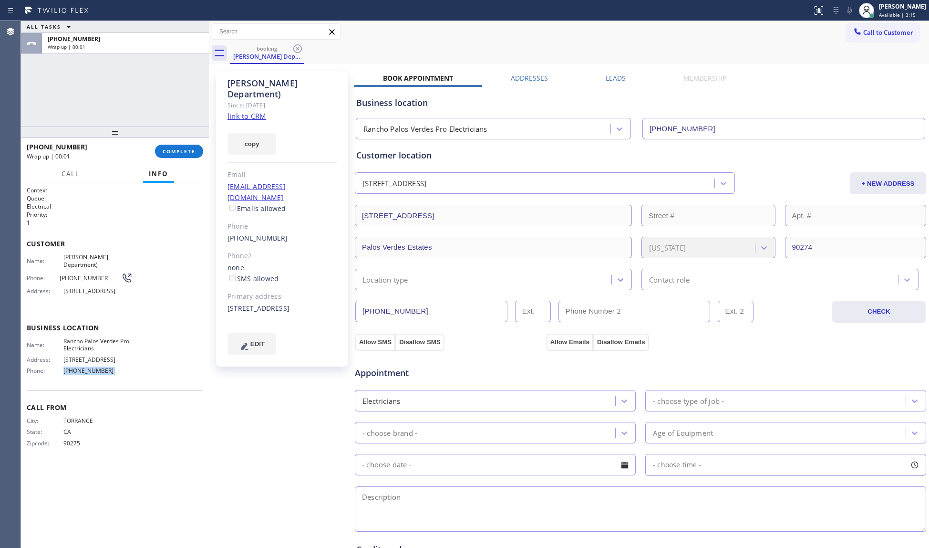
copy span "[PHONE_NUMBER]"
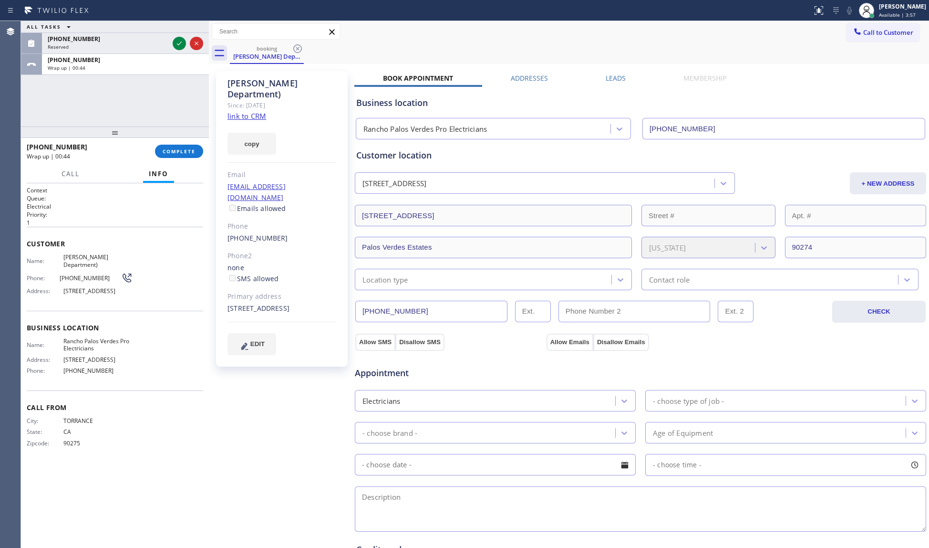
click at [171, 138] on div at bounding box center [115, 131] width 188 height 11
click at [179, 149] on span "COMPLETE" at bounding box center [179, 151] width 33 height 7
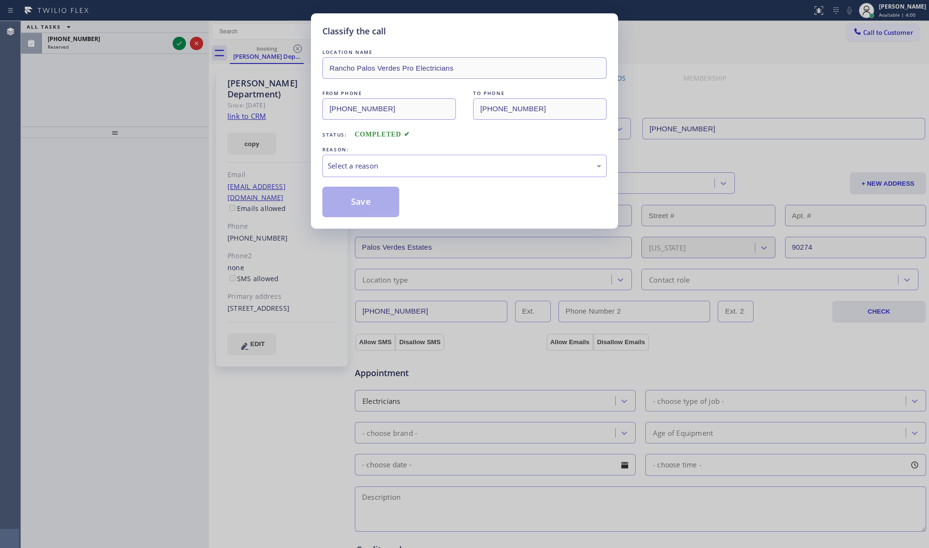
click at [177, 42] on div "Classify the call LOCATION NAME [GEOGRAPHIC_DATA] Pro Electricians FROM PHONE […" at bounding box center [464, 274] width 929 height 548
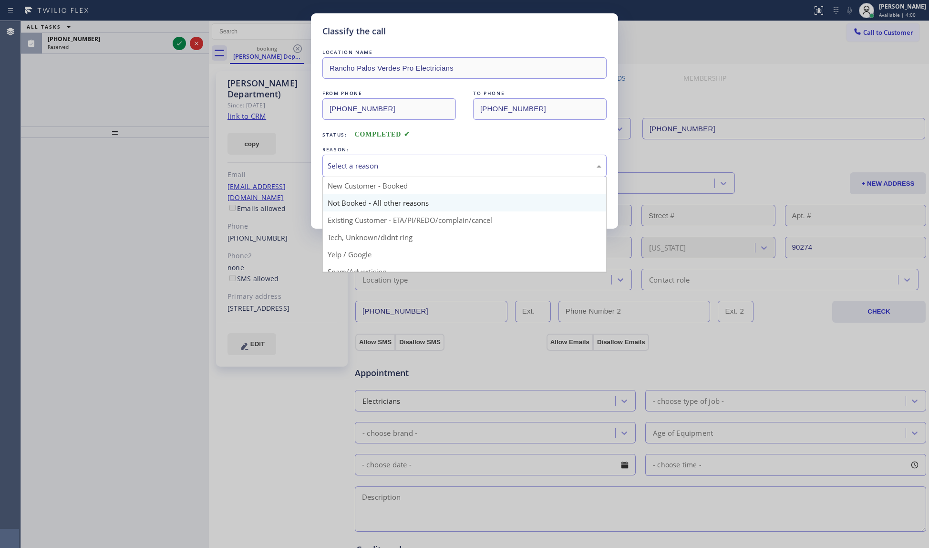
drag, startPoint x: 389, startPoint y: 167, endPoint x: 363, endPoint y: 204, distance: 45.5
click at [388, 170] on div "Select a reason" at bounding box center [465, 165] width 274 height 11
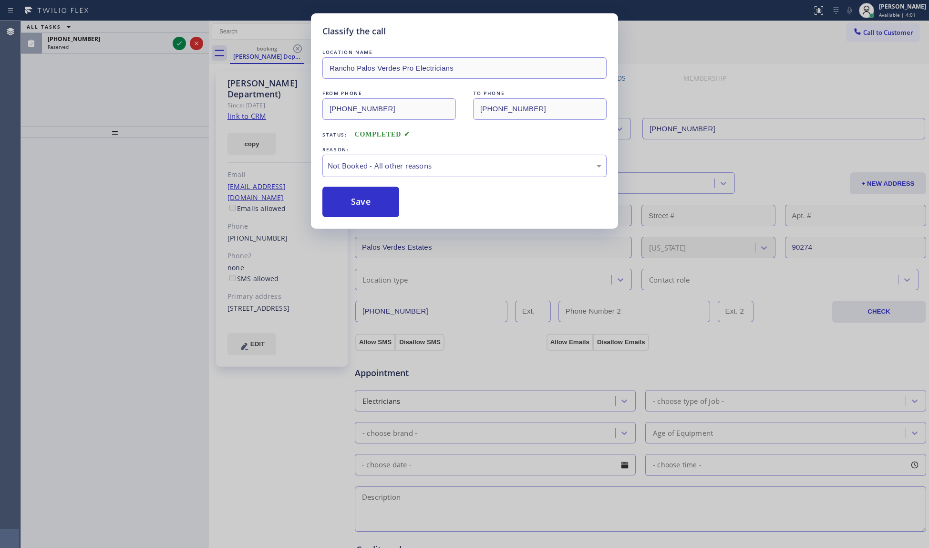
click at [353, 204] on button "Save" at bounding box center [360, 202] width 77 height 31
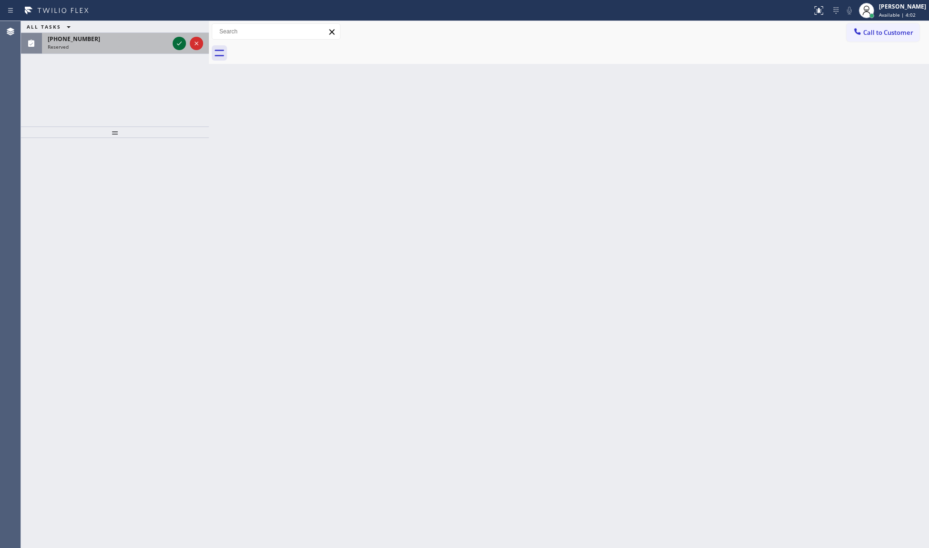
click at [178, 44] on icon at bounding box center [179, 44] width 5 height 4
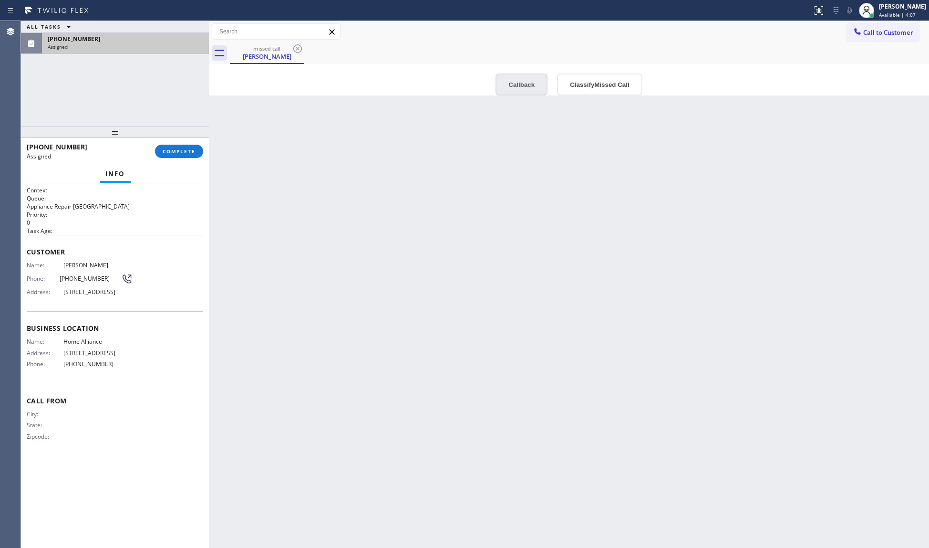
click at [520, 90] on button "Callback" at bounding box center [522, 84] width 52 height 22
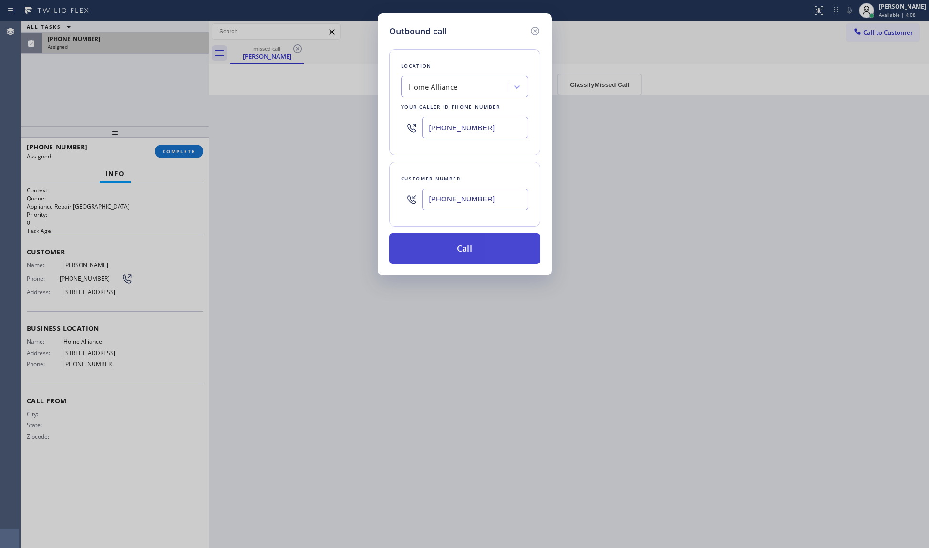
click at [466, 252] on button "Call" at bounding box center [464, 248] width 151 height 31
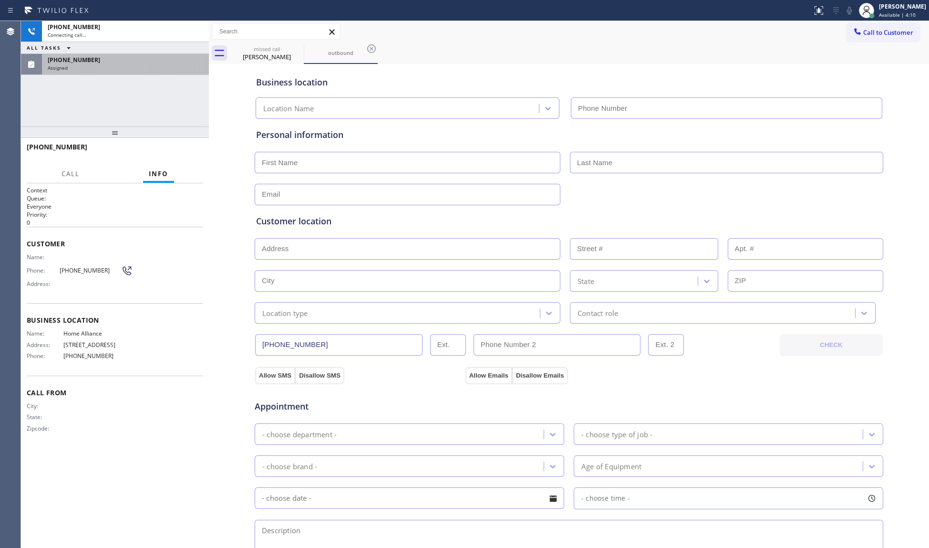
type input "[PHONE_NUMBER]"
click at [134, 60] on div "[PHONE_NUMBER]" at bounding box center [126, 60] width 156 height 8
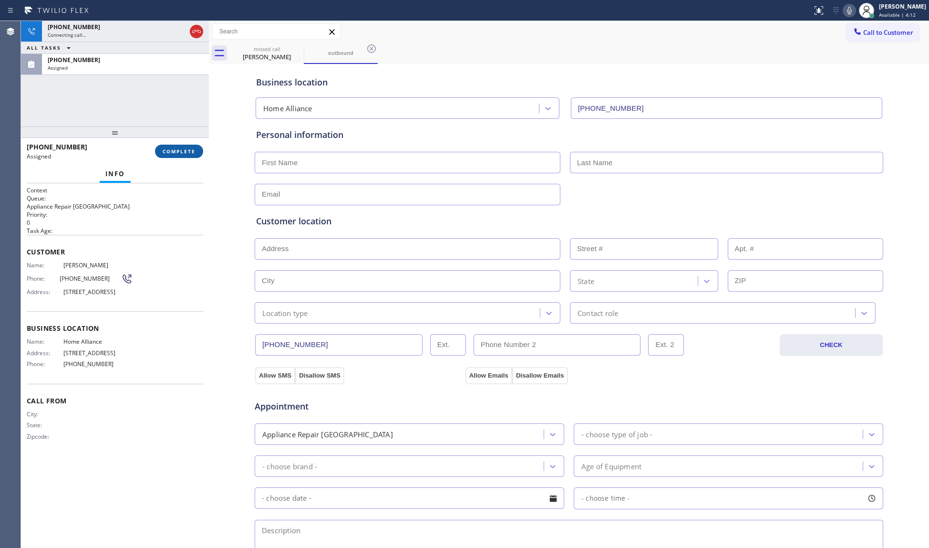
click at [181, 154] on button "COMPLETE" at bounding box center [179, 151] width 48 height 13
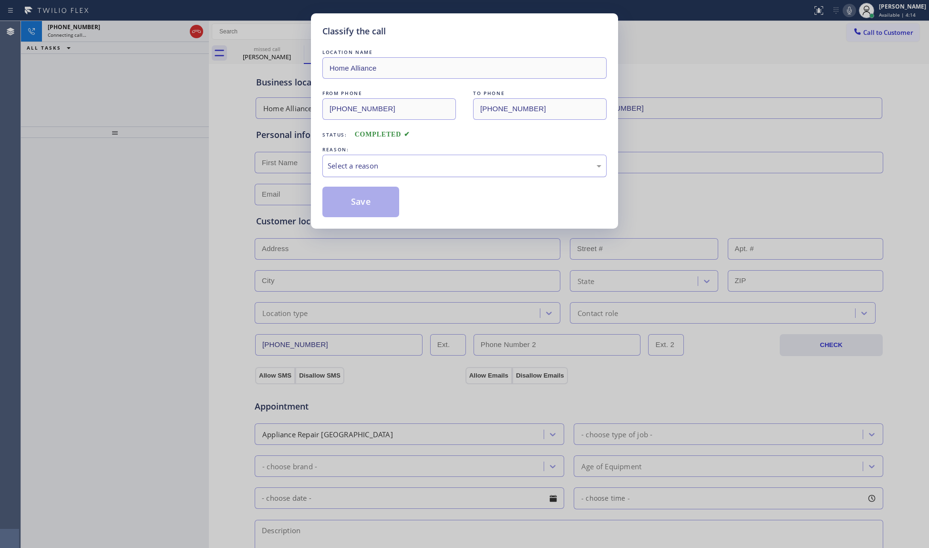
click at [378, 167] on div "Select a reason" at bounding box center [465, 165] width 274 height 11
drag, startPoint x: 365, startPoint y: 201, endPoint x: 354, endPoint y: 186, distance: 19.1
click at [366, 200] on button "Save" at bounding box center [360, 202] width 77 height 31
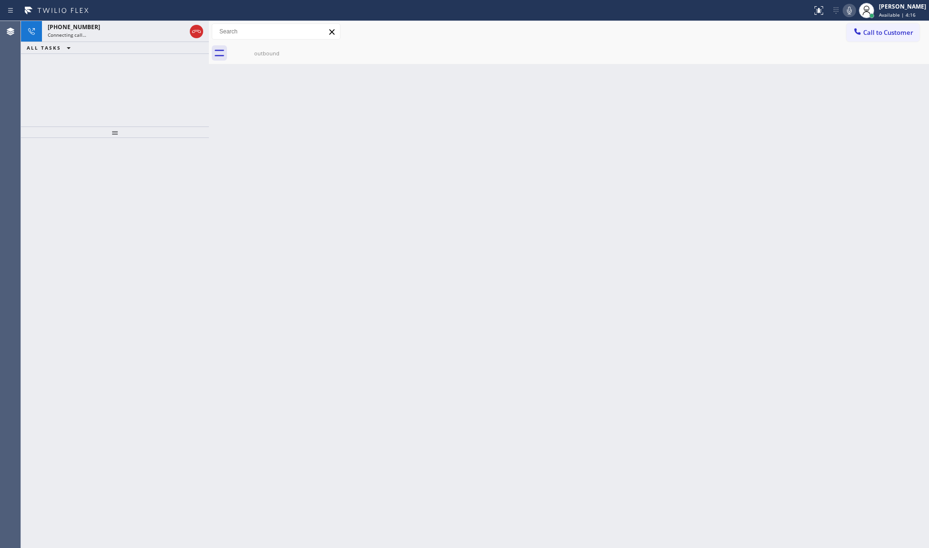
click at [200, 31] on icon at bounding box center [196, 31] width 9 height 3
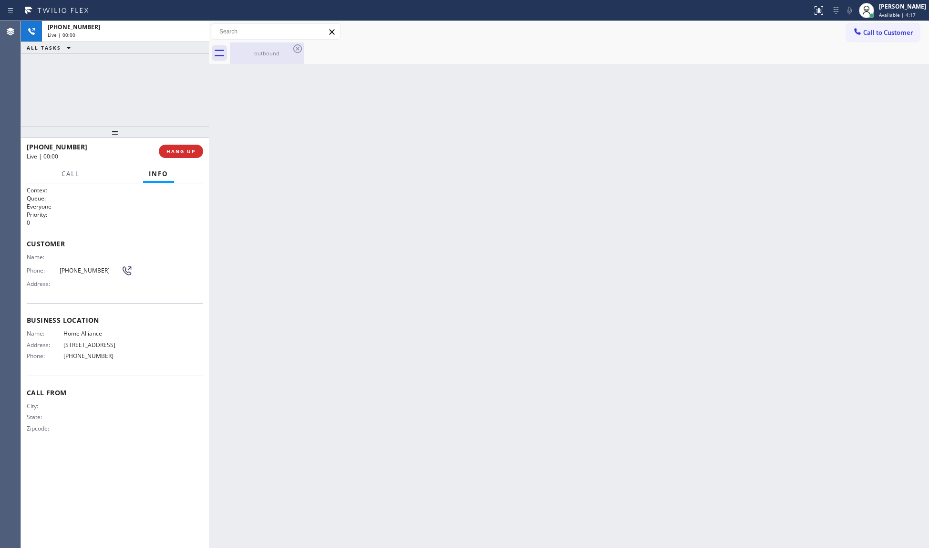
click at [258, 57] on div "outbound" at bounding box center [267, 52] width 72 height 21
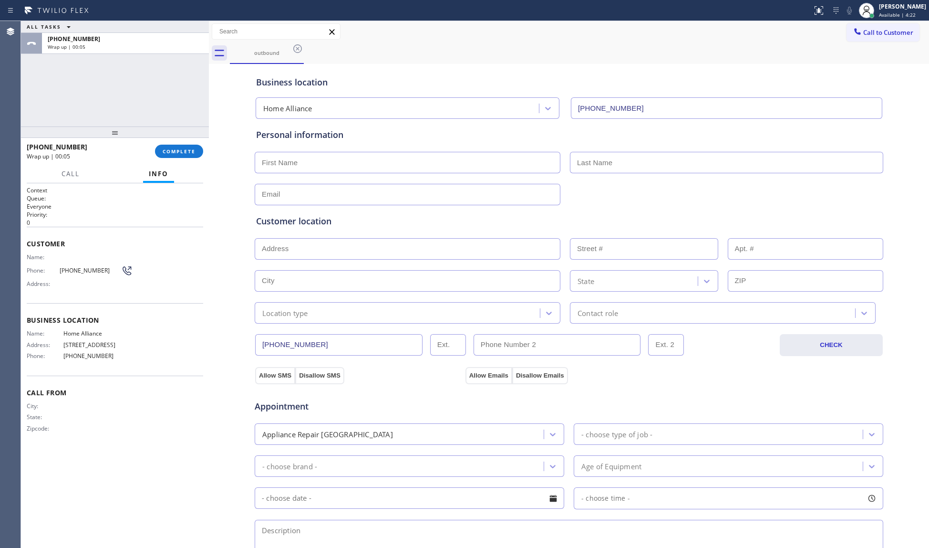
click at [292, 342] on input "[PHONE_NUMBER]" at bounding box center [338, 344] width 167 height 21
click at [295, 342] on input "[PHONE_NUMBER]" at bounding box center [338, 344] width 167 height 21
click at [301, 340] on input "[PHONE_NUMBER]" at bounding box center [338, 344] width 167 height 21
click at [345, 342] on input "[PHONE_NUMBER]" at bounding box center [338, 344] width 167 height 21
click at [344, 342] on input "[PHONE_NUMBER]" at bounding box center [338, 344] width 167 height 21
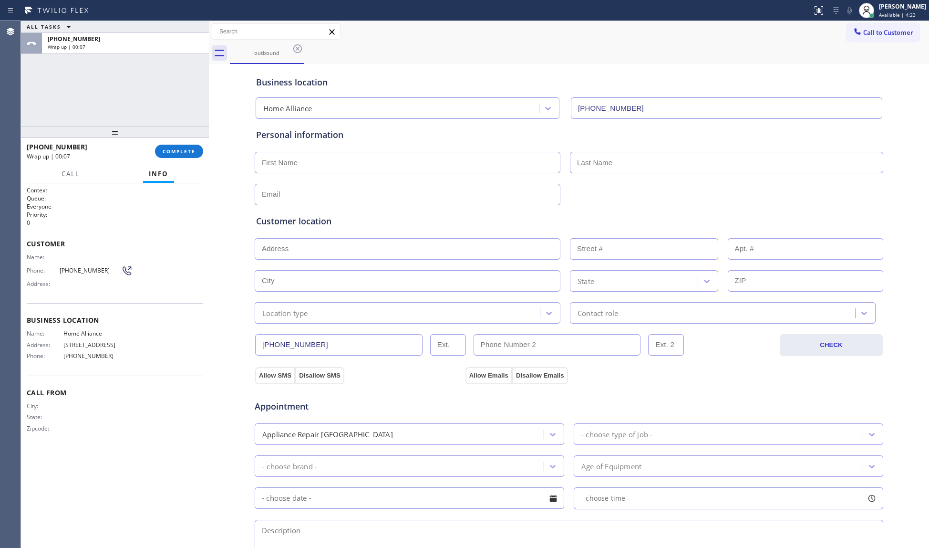
click at [344, 342] on input "[PHONE_NUMBER]" at bounding box center [338, 344] width 167 height 21
click at [96, 359] on span "[PHONE_NUMBER]" at bounding box center [97, 355] width 69 height 7
copy span "[PHONE_NUMBER]"
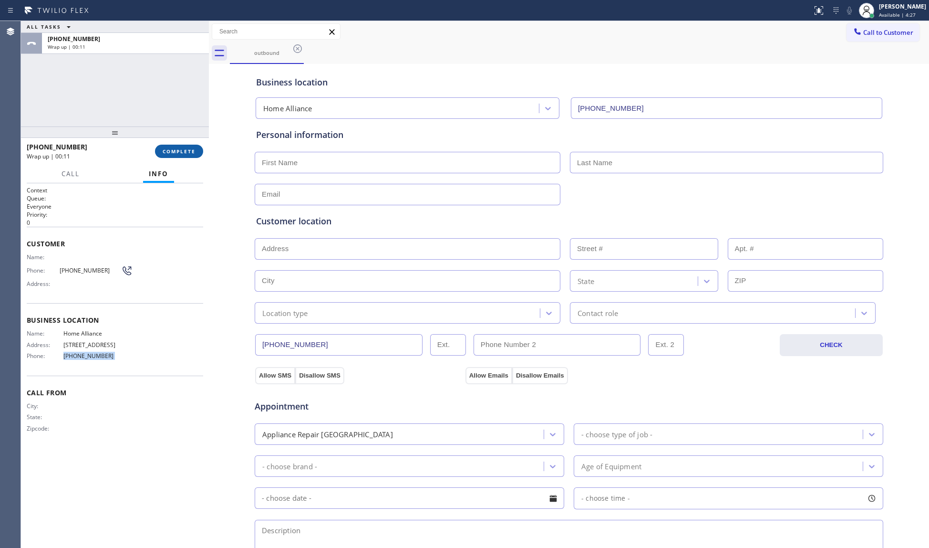
drag, startPoint x: 193, startPoint y: 148, endPoint x: 191, endPoint y: 154, distance: 6.0
click at [191, 150] on span "COMPLETE" at bounding box center [179, 151] width 33 height 7
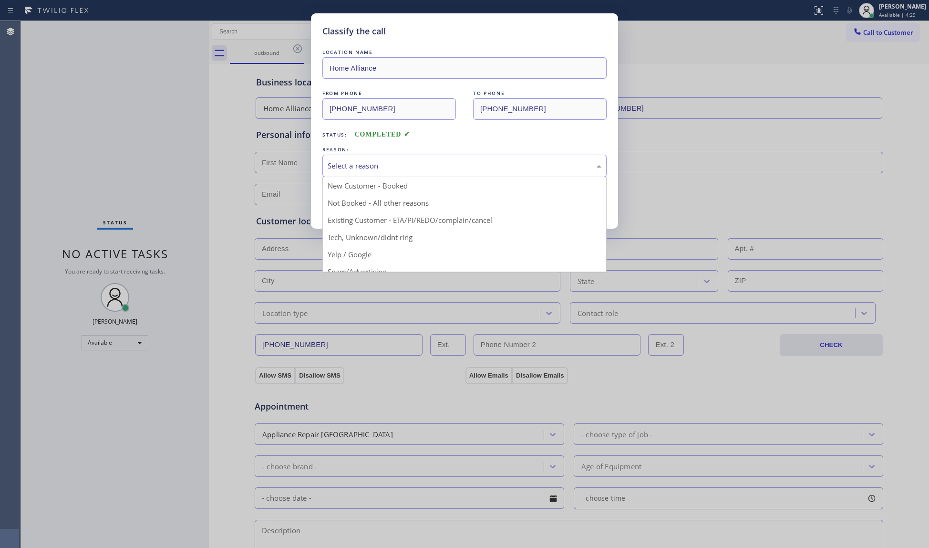
click at [364, 174] on div "Select a reason" at bounding box center [464, 166] width 284 height 22
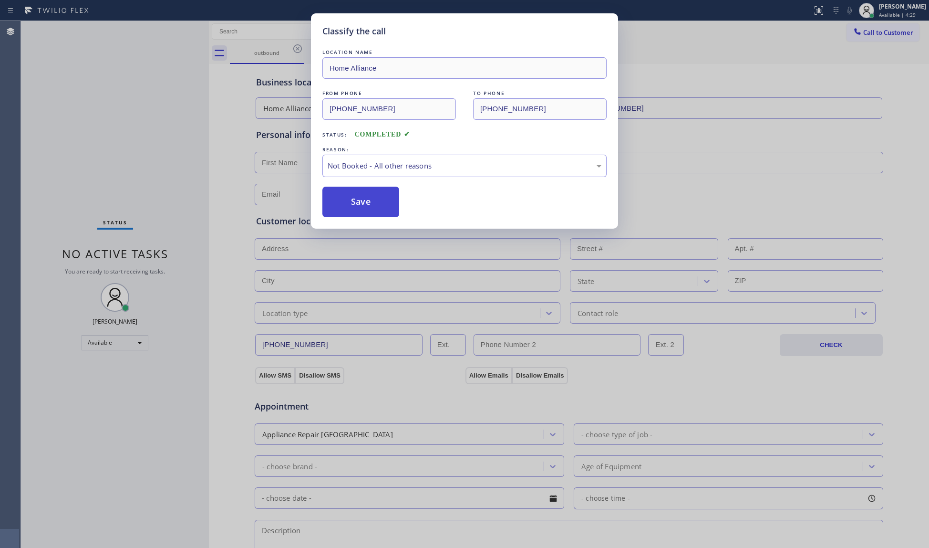
click at [357, 199] on button "Save" at bounding box center [360, 202] width 77 height 31
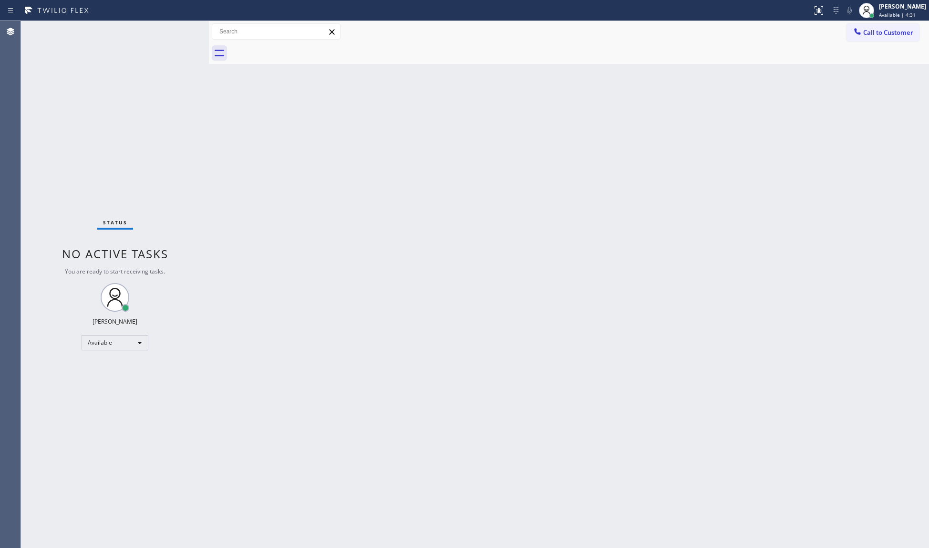
click at [869, 31] on span "Call to Customer" at bounding box center [888, 32] width 50 height 9
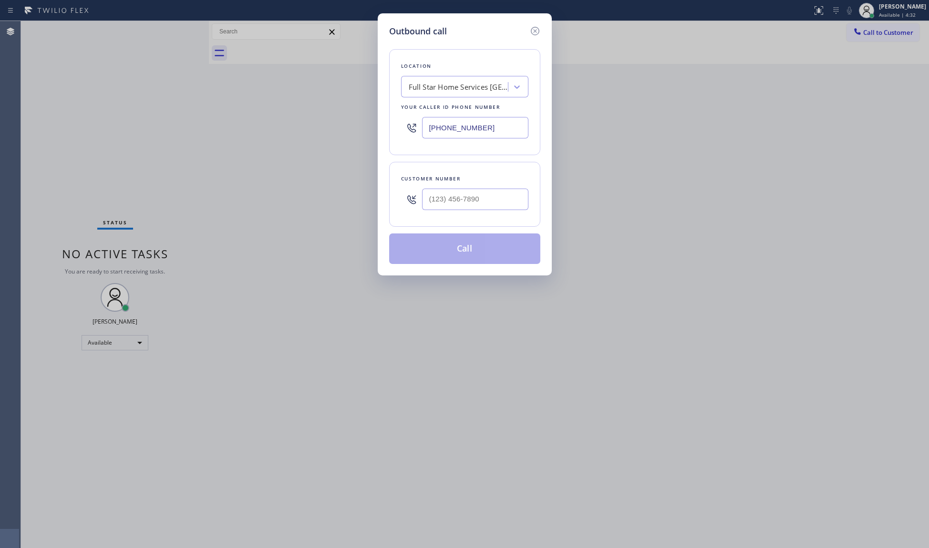
drag, startPoint x: 495, startPoint y: 125, endPoint x: 389, endPoint y: 105, distance: 107.2
click at [386, 107] on div "Outbound call Location Full Star Home Services [GEOGRAPHIC_DATA] Your caller id…" at bounding box center [465, 144] width 174 height 262
click at [495, 201] on input "(___) ___-____" at bounding box center [475, 198] width 106 height 21
paste input "877) 777-0796"
type input "[PHONE_NUMBER]"
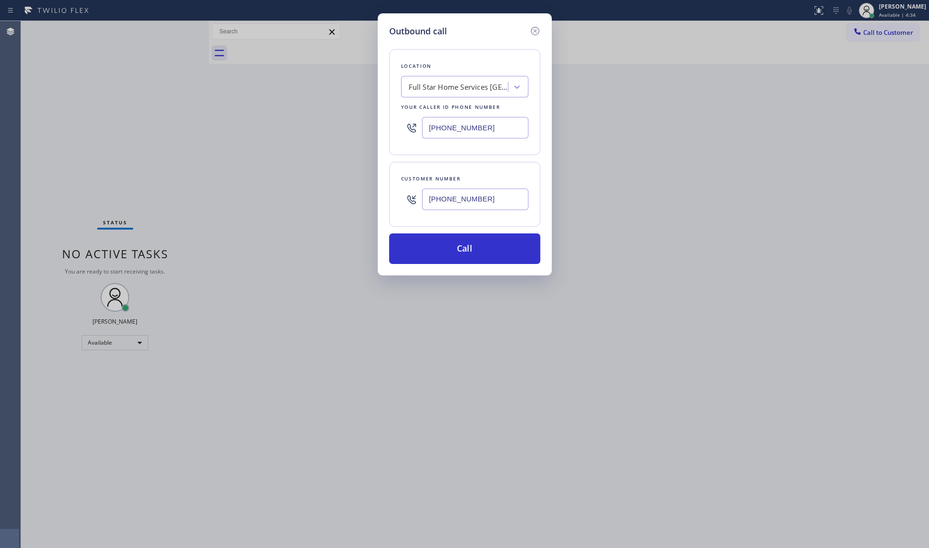
drag, startPoint x: 486, startPoint y: 128, endPoint x: 361, endPoint y: 114, distance: 125.9
click at [361, 114] on div "Outbound call Location Full Star Home Services [GEOGRAPHIC_DATA] Your caller id…" at bounding box center [464, 274] width 929 height 548
paste input "77) 777-0796"
type input "[PHONE_NUMBER]"
drag, startPoint x: 495, startPoint y: 197, endPoint x: 342, endPoint y: 164, distance: 156.3
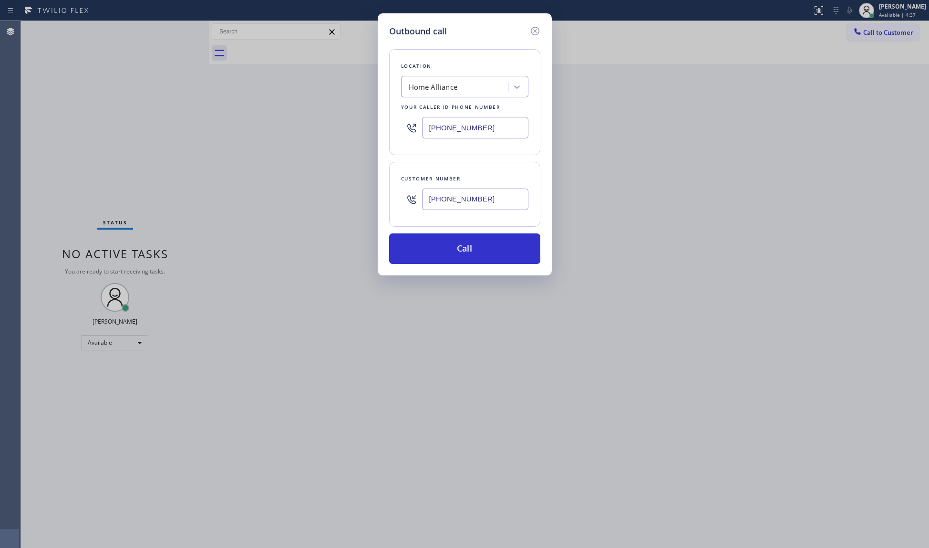
click at [342, 164] on div "Outbound call Location Home Alliance Your caller id phone number [PHONE_NUMBER]…" at bounding box center [464, 274] width 929 height 548
paste input "561) 317-6679"
type input "[PHONE_NUMBER]"
click at [474, 251] on button "Call" at bounding box center [464, 248] width 151 height 31
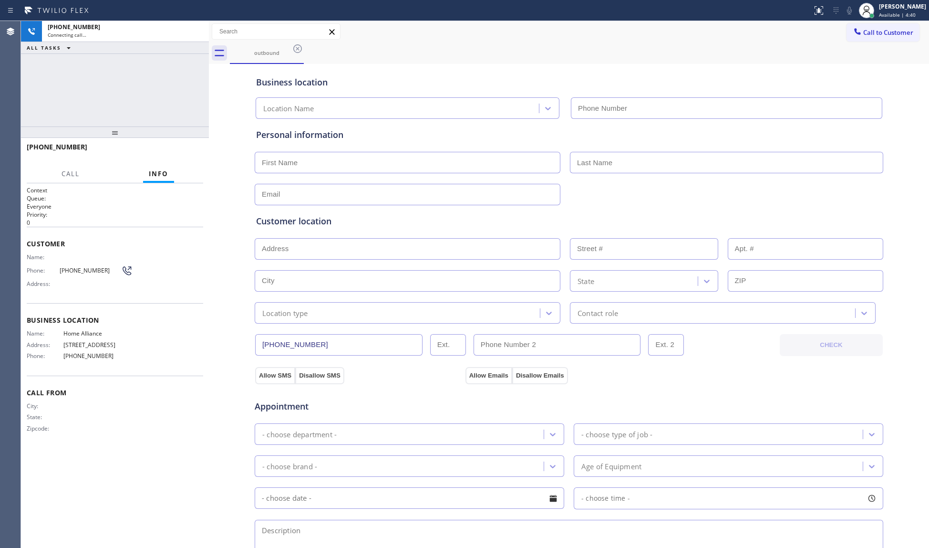
type input "[PHONE_NUMBER]"
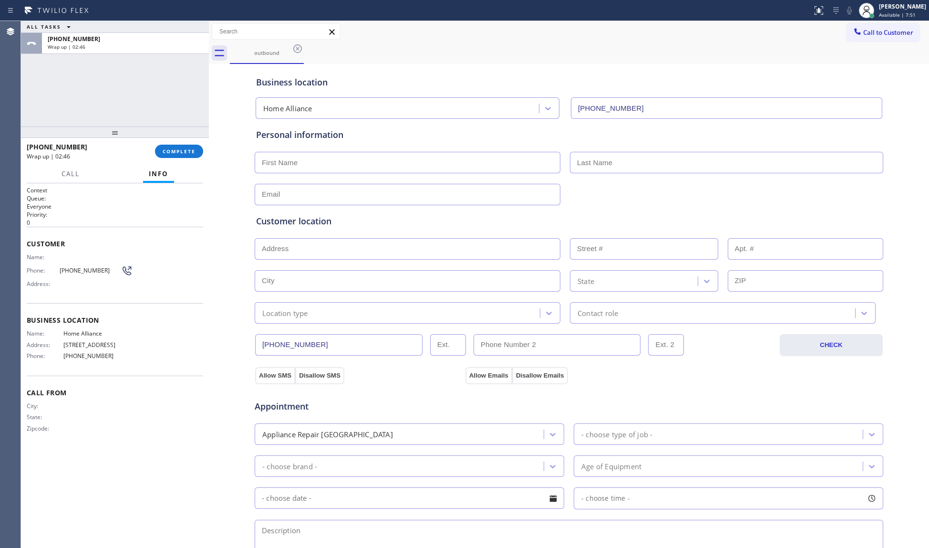
drag, startPoint x: 190, startPoint y: 150, endPoint x: 203, endPoint y: 144, distance: 14.5
click at [189, 150] on span "COMPLETE" at bounding box center [179, 151] width 33 height 7
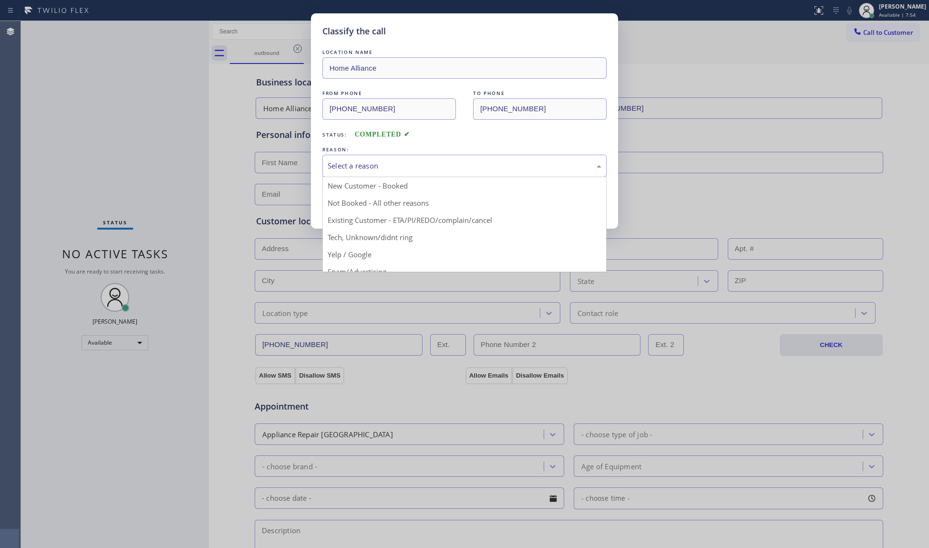
click at [359, 164] on div "Select a reason" at bounding box center [465, 165] width 274 height 11
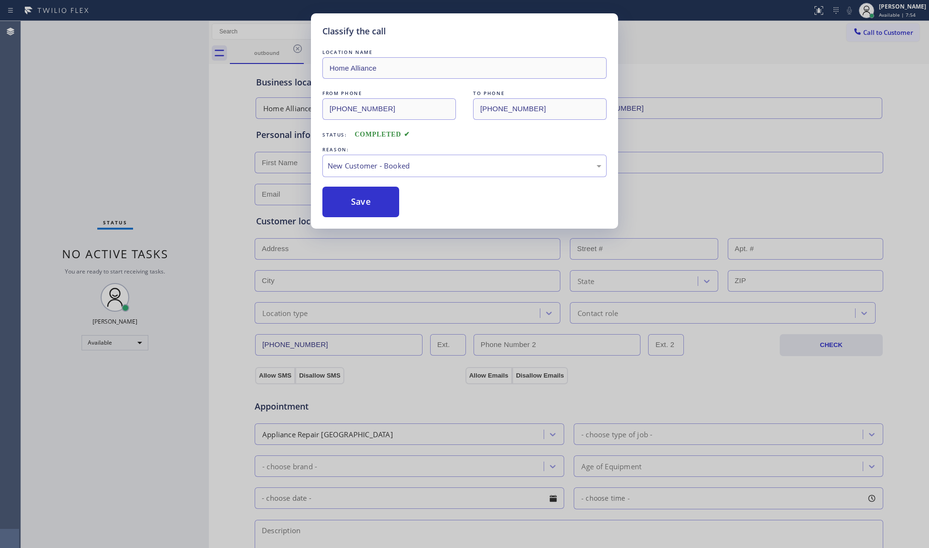
drag, startPoint x: 366, startPoint y: 199, endPoint x: 554, endPoint y: 110, distance: 208.3
click at [367, 199] on button "Save" at bounding box center [360, 202] width 77 height 31
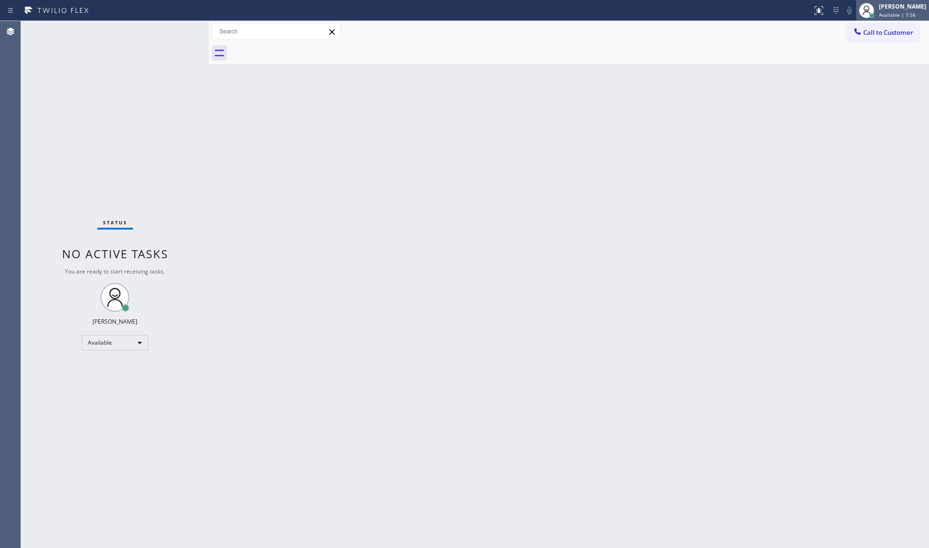
click at [874, 10] on div at bounding box center [866, 10] width 15 height 15
drag, startPoint x: 863, startPoint y: 62, endPoint x: 883, endPoint y: 46, distance: 25.1
click at [865, 62] on button "Unavailable" at bounding box center [881, 63] width 95 height 12
click at [891, 31] on span "Call to Customer" at bounding box center [888, 32] width 50 height 9
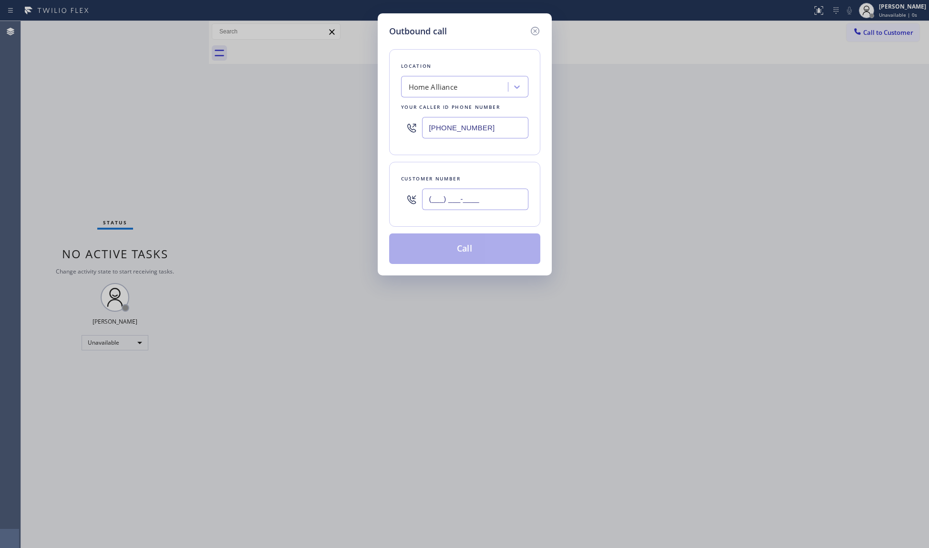
drag, startPoint x: 497, startPoint y: 209, endPoint x: 514, endPoint y: 189, distance: 26.7
click at [499, 209] on input "(___) ___-____" at bounding box center [475, 198] width 106 height 21
paste input "310) 378-4211"
type input "[PHONE_NUMBER]"
drag, startPoint x: 499, startPoint y: 128, endPoint x: 349, endPoint y: 121, distance: 150.0
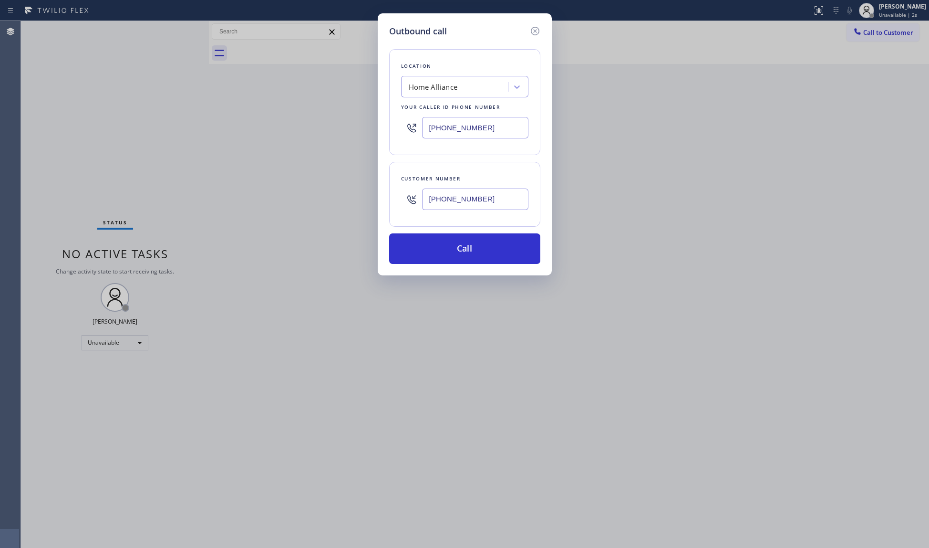
click at [349, 121] on div "Outbound call Location Home Alliance Your caller id phone number [PHONE_NUMBER]…" at bounding box center [464, 274] width 929 height 548
paste input "424) 352-7537"
type input "[PHONE_NUMBER]"
click at [453, 245] on button "Call" at bounding box center [464, 248] width 151 height 31
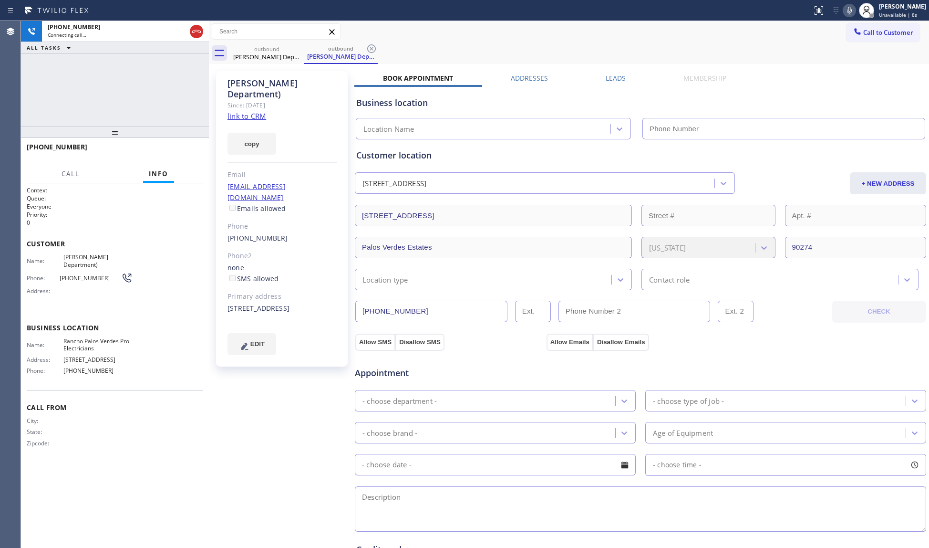
type input "[PHONE_NUMBER]"
click at [853, 8] on icon at bounding box center [849, 10] width 11 height 11
click at [854, 8] on icon at bounding box center [849, 10] width 11 height 11
click at [448, 44] on div "outbound [PERSON_NAME] Department) outbound [PERSON_NAME] Department)" at bounding box center [579, 52] width 699 height 21
click at [390, 35] on div "Call to Customer Outbound call Location [GEOGRAPHIC_DATA] Pro Electricians Your…" at bounding box center [569, 31] width 720 height 17
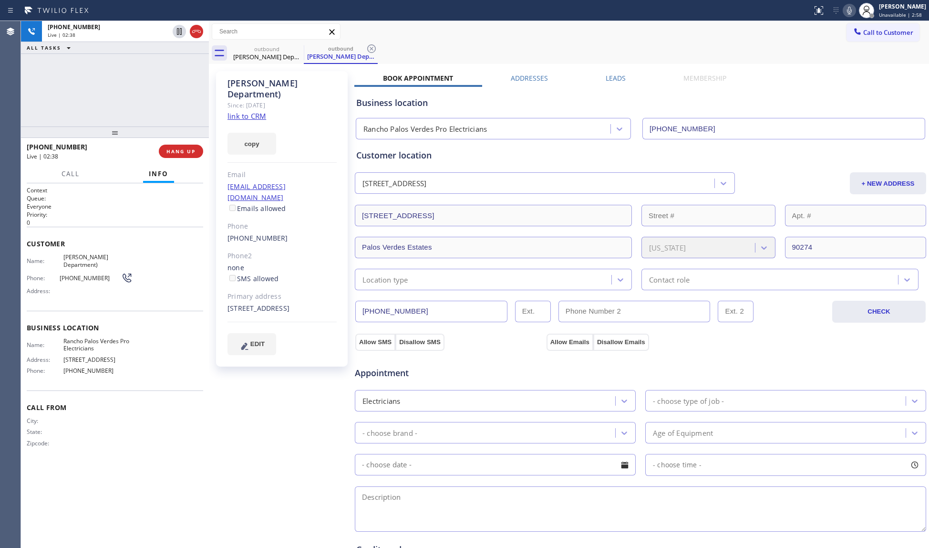
click at [395, 35] on div "Call to Customer Outbound call Location [GEOGRAPHIC_DATA] Pro Electricians Your…" at bounding box center [569, 31] width 720 height 17
click at [436, 41] on div "Call to Customer Outbound call Location [GEOGRAPHIC_DATA] Pro Electricians Your…" at bounding box center [569, 31] width 720 height 21
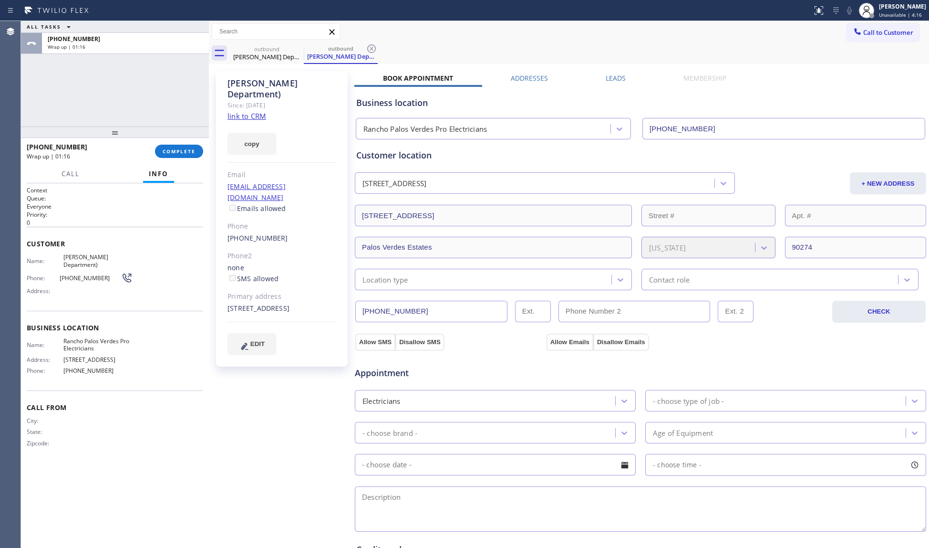
click at [187, 143] on div "[PHONE_NUMBER] Wrap up | 01:16 COMPLETE" at bounding box center [115, 151] width 177 height 25
click at [197, 154] on button "COMPLETE" at bounding box center [179, 151] width 48 height 13
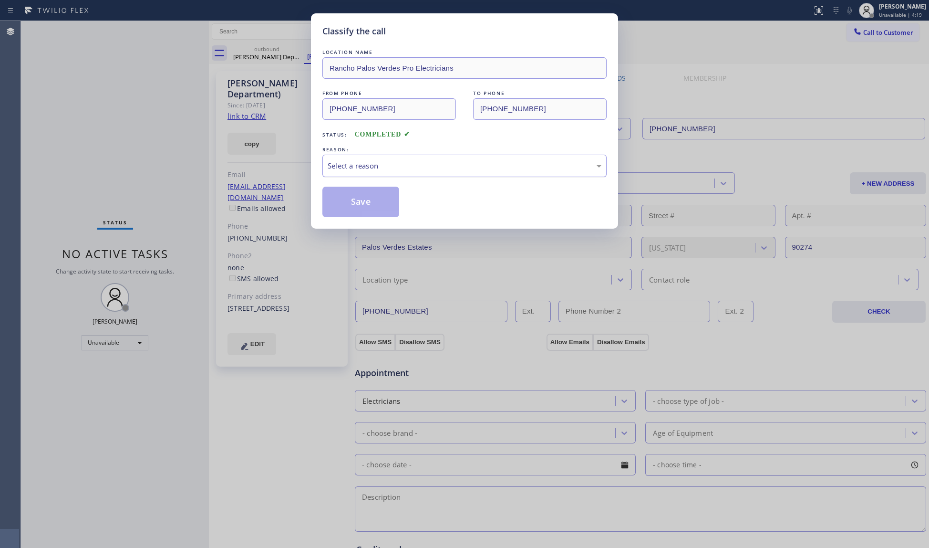
click at [386, 172] on div "Select a reason" at bounding box center [464, 166] width 284 height 22
click at [364, 188] on button "Save" at bounding box center [360, 202] width 77 height 31
drag, startPoint x: 372, startPoint y: 196, endPoint x: 554, endPoint y: 100, distance: 205.5
click at [374, 197] on button "Save" at bounding box center [360, 202] width 77 height 31
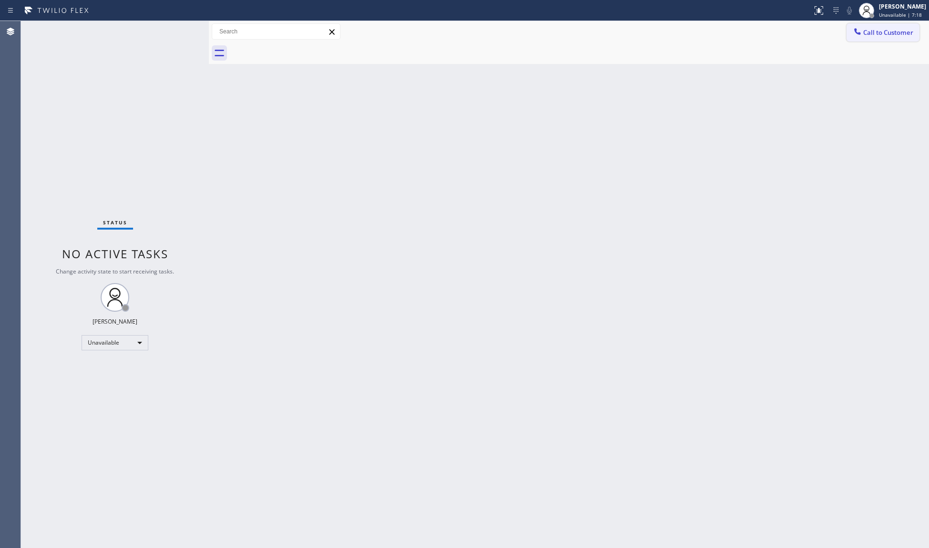
drag, startPoint x: 911, startPoint y: 20, endPoint x: 897, endPoint y: 25, distance: 15.1
click at [911, 20] on div "Status report No issues detected If you experience an issue, please download th…" at bounding box center [464, 10] width 929 height 21
drag, startPoint x: 873, startPoint y: 8, endPoint x: 874, endPoint y: 15, distance: 7.2
click at [873, 10] on icon at bounding box center [866, 10] width 11 height 11
click at [856, 39] on button "Offline" at bounding box center [881, 38] width 95 height 12
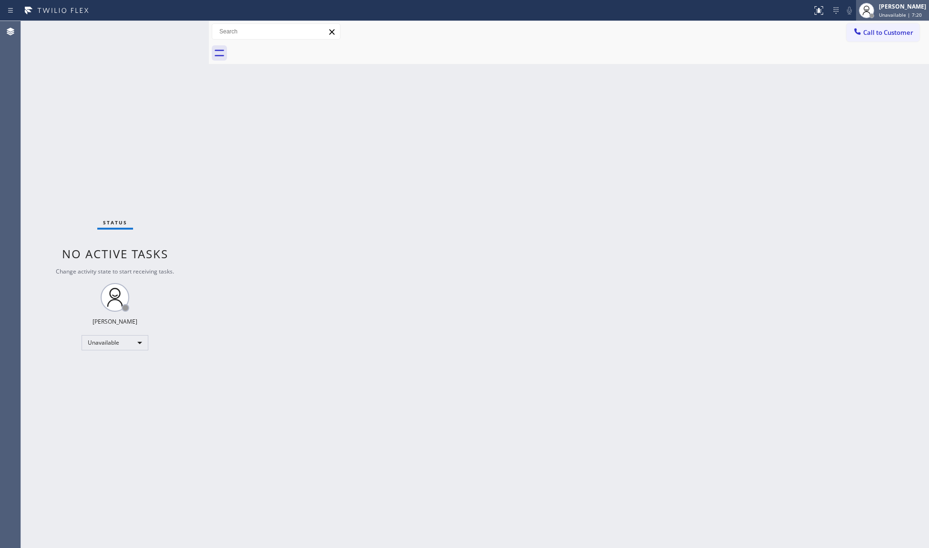
click at [900, 6] on div "[PERSON_NAME]" at bounding box center [902, 6] width 47 height 8
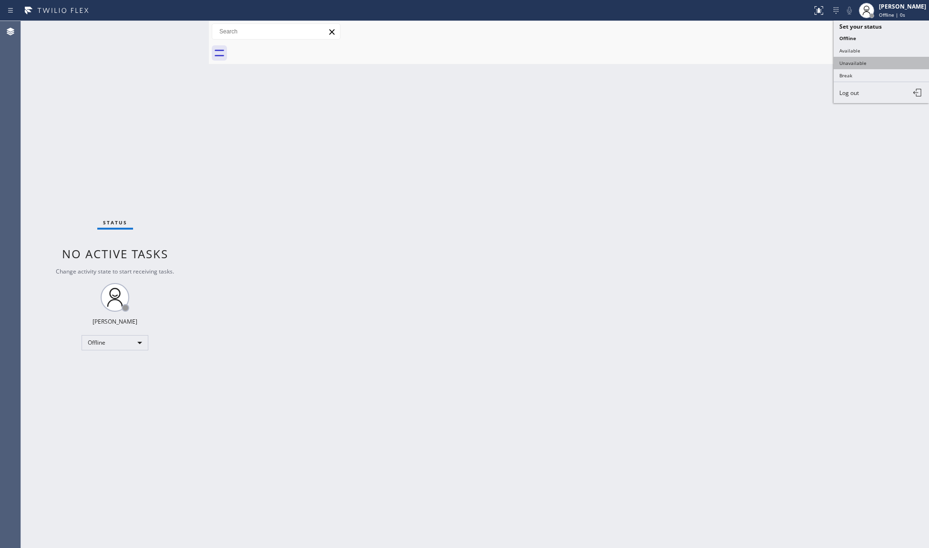
click at [863, 57] on button "Unavailable" at bounding box center [881, 63] width 95 height 12
click at [598, 222] on div "Back to Dashboard Change Sender ID Customers Technicians Select a contact Outbo…" at bounding box center [569, 284] width 720 height 527
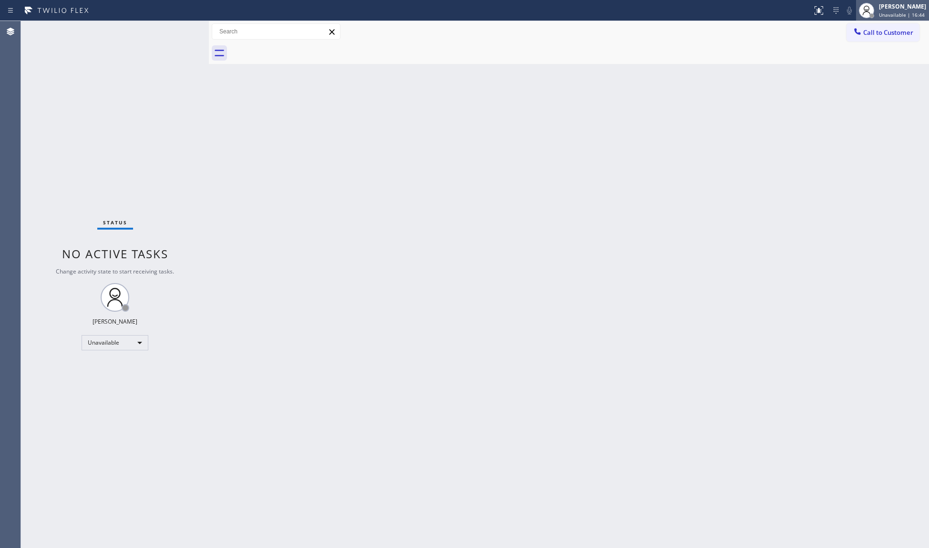
click at [864, 13] on icon at bounding box center [866, 10] width 11 height 11
click at [855, 53] on button "Available" at bounding box center [881, 50] width 95 height 12
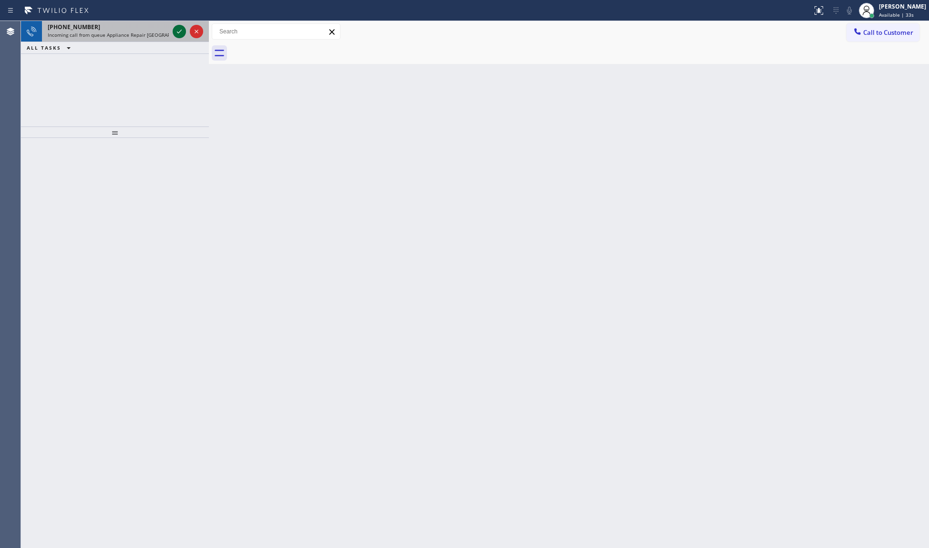
click at [176, 26] on icon at bounding box center [179, 31] width 11 height 11
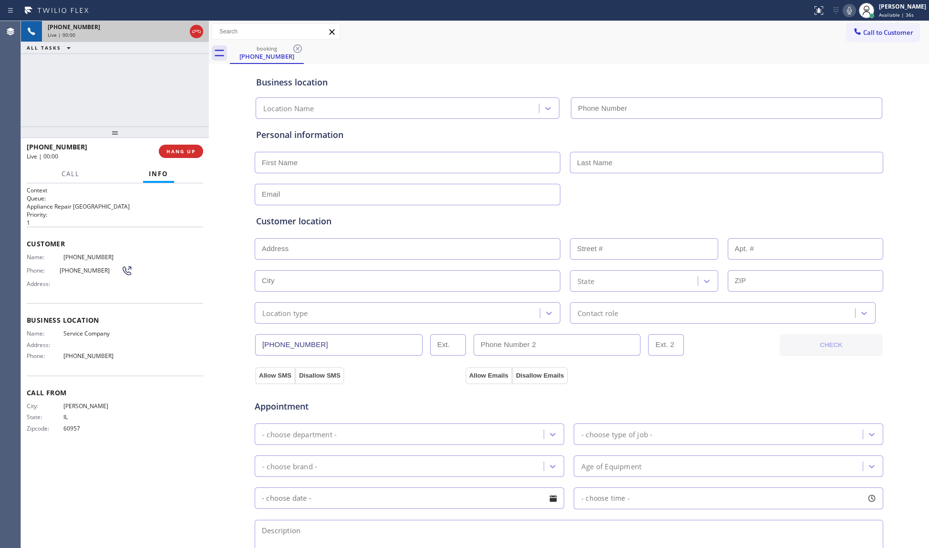
type input "[PHONE_NUMBER]"
click at [171, 138] on div at bounding box center [115, 131] width 188 height 11
click at [181, 148] on span "HANG UP" at bounding box center [180, 151] width 29 height 7
click at [163, 96] on div "[PHONE_NUMBER] Live | 00:02 ALL TASKS ALL TASKS ACTIVE TASKS TASKS IN WRAP UP" at bounding box center [115, 73] width 188 height 105
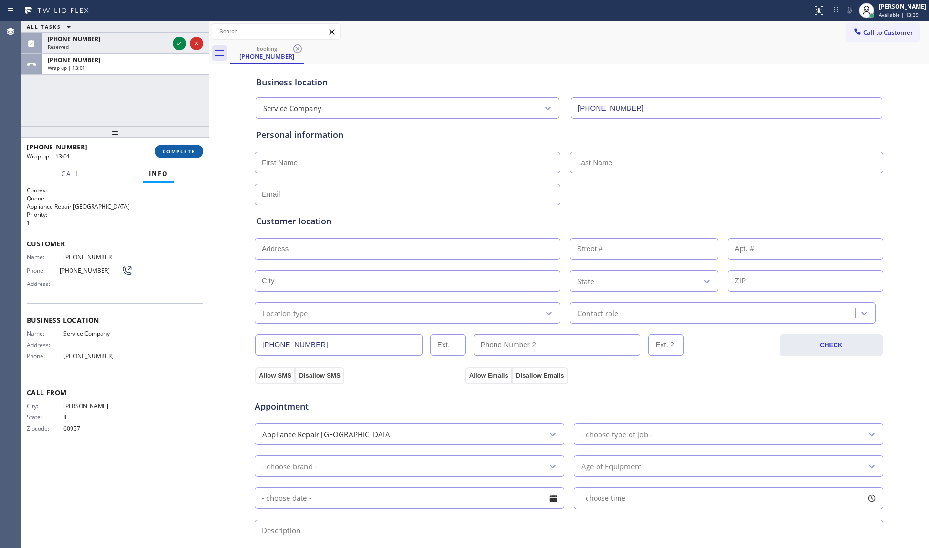
click at [194, 146] on button "COMPLETE" at bounding box center [179, 151] width 48 height 13
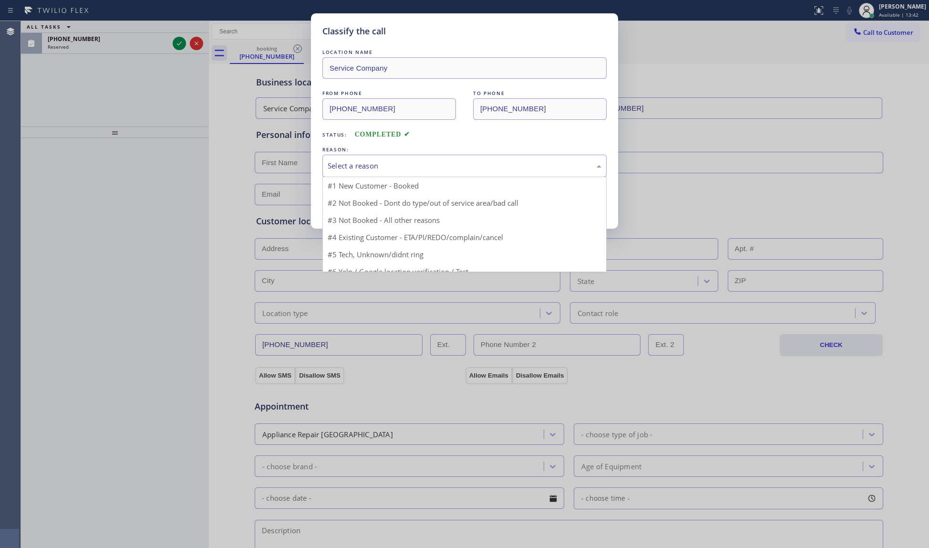
click at [357, 168] on div "Select a reason" at bounding box center [465, 165] width 274 height 11
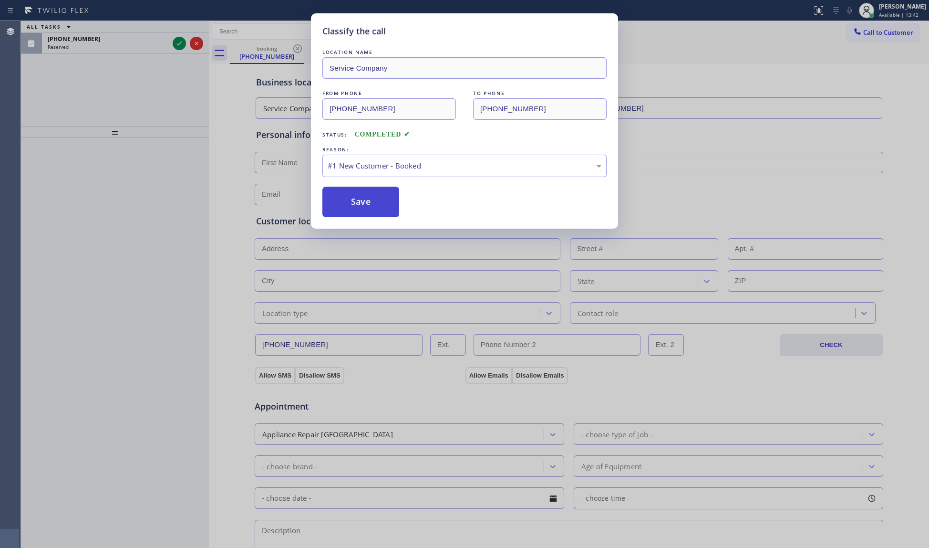
click at [357, 213] on button "Save" at bounding box center [360, 202] width 77 height 31
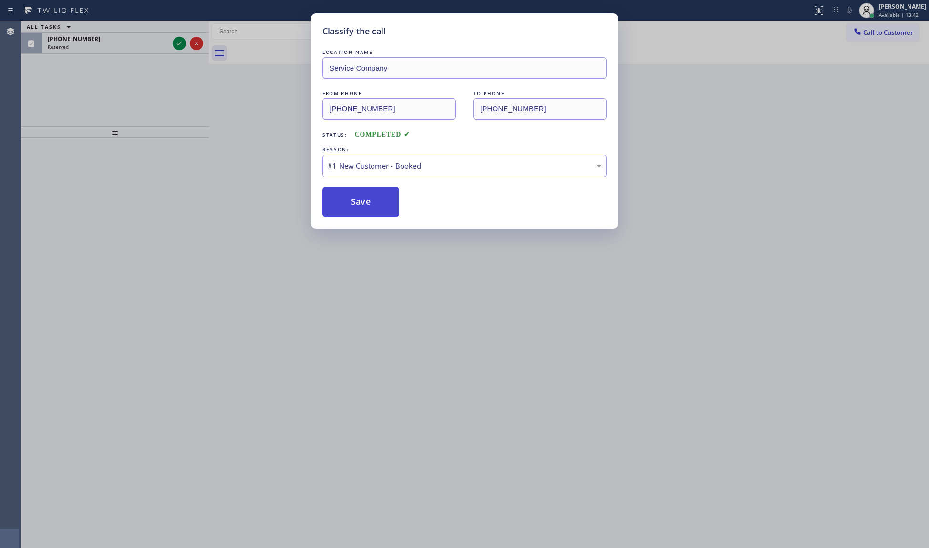
click at [354, 198] on button "Save" at bounding box center [360, 202] width 77 height 31
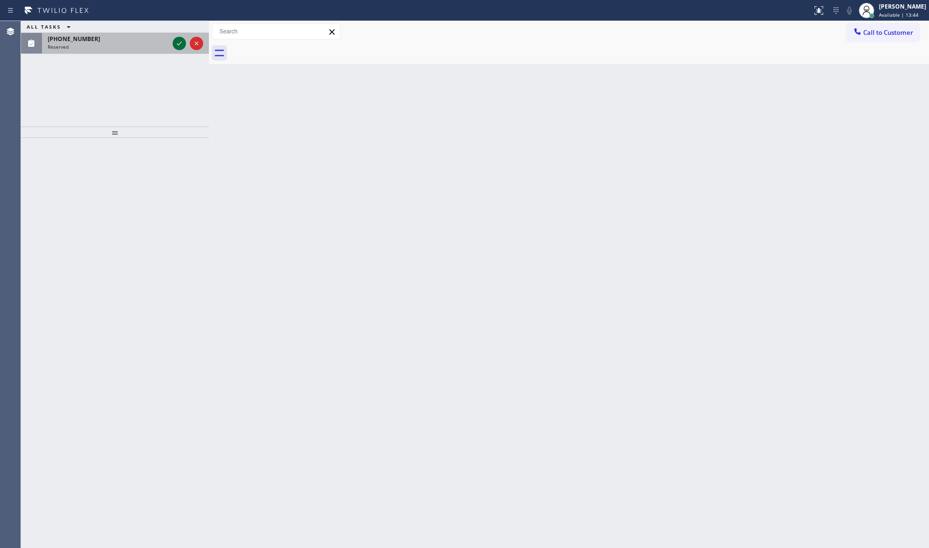
click at [180, 42] on icon at bounding box center [179, 43] width 11 height 11
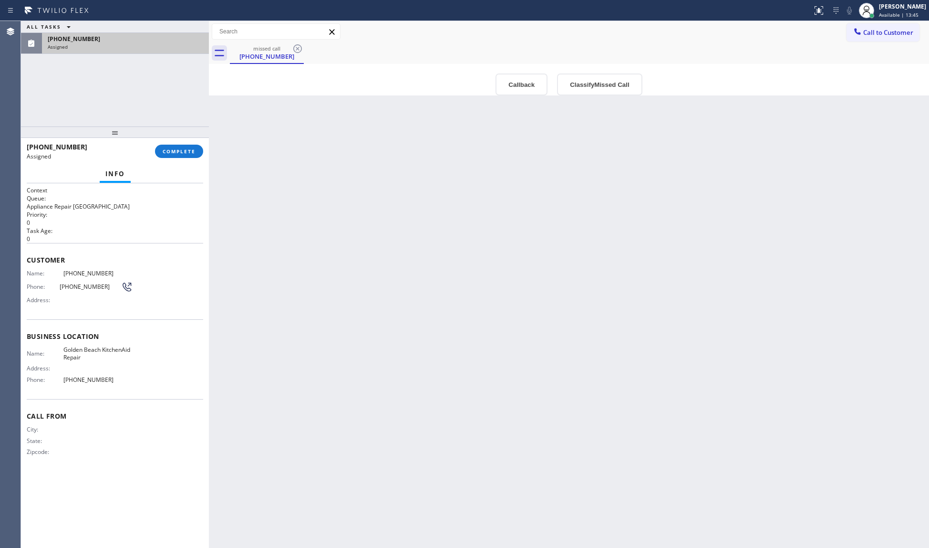
type input "[PHONE_NUMBER]"
click at [526, 88] on button "Callback" at bounding box center [522, 84] width 52 height 22
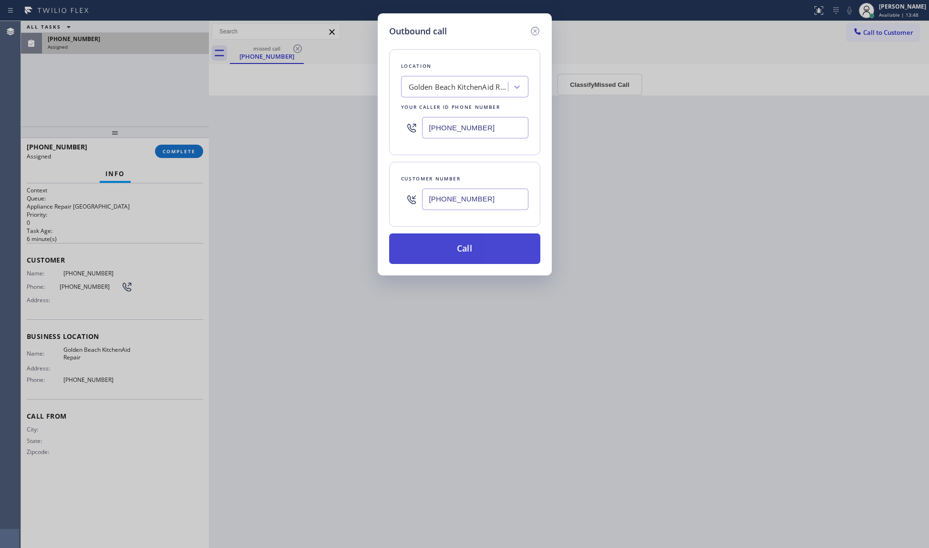
click at [464, 244] on button "Call" at bounding box center [464, 248] width 151 height 31
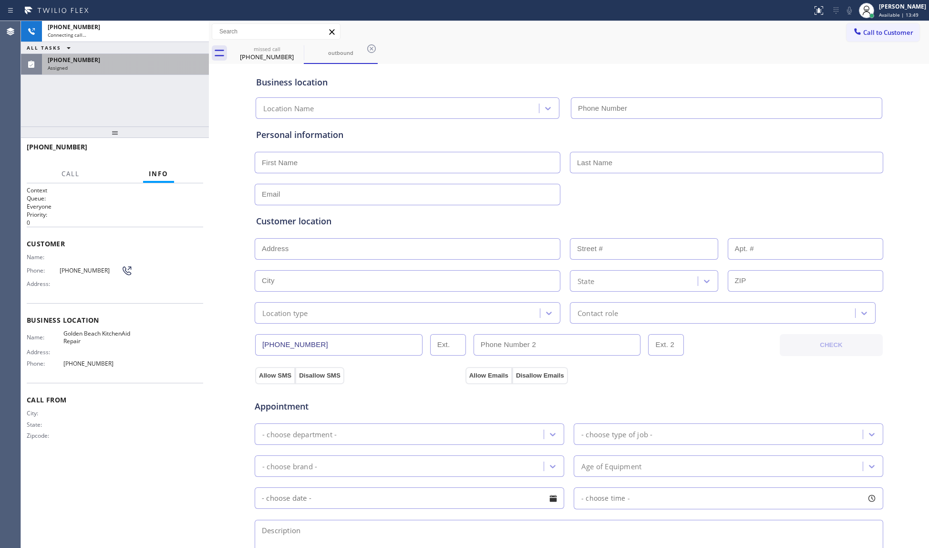
type input "[PHONE_NUMBER]"
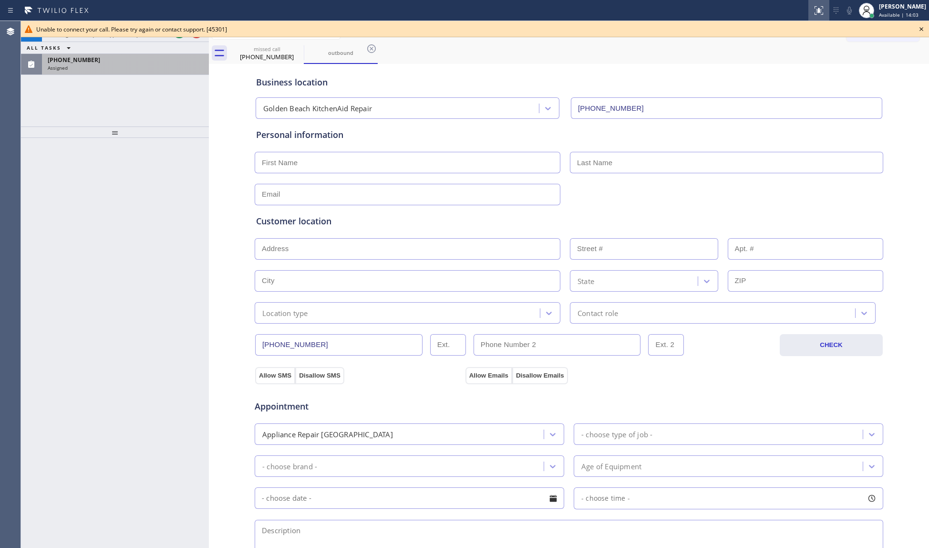
drag, startPoint x: 921, startPoint y: 28, endPoint x: 821, endPoint y: 17, distance: 100.7
click at [921, 28] on icon at bounding box center [921, 28] width 11 height 11
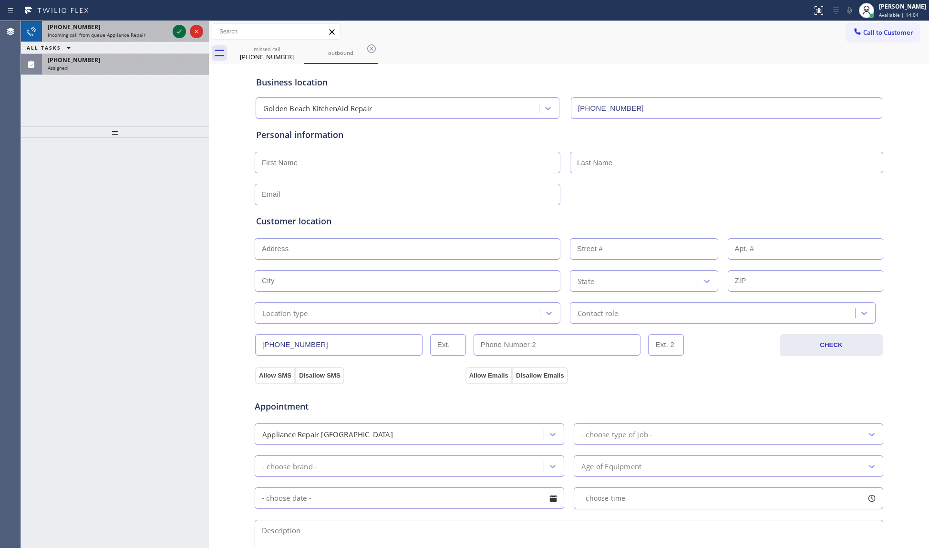
click at [180, 29] on icon at bounding box center [179, 31] width 11 height 11
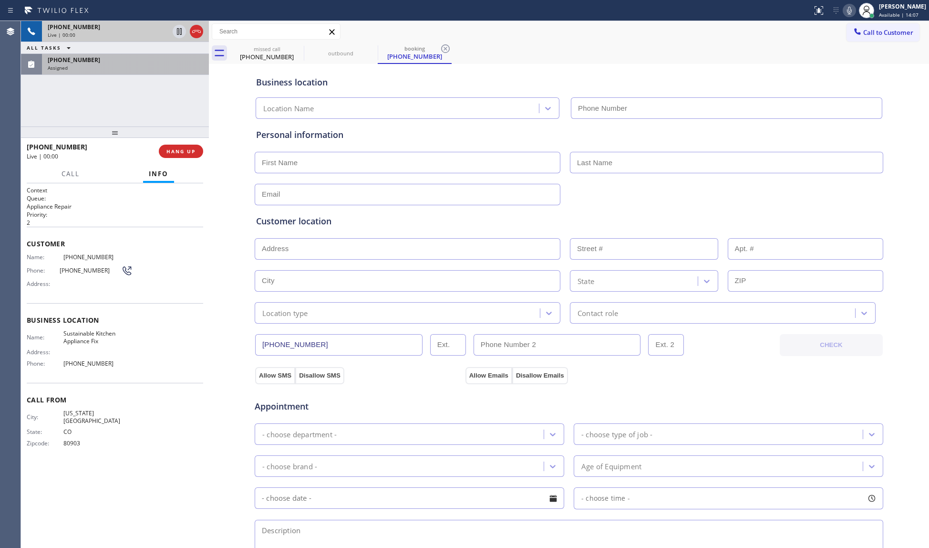
type input "[PHONE_NUMBER]"
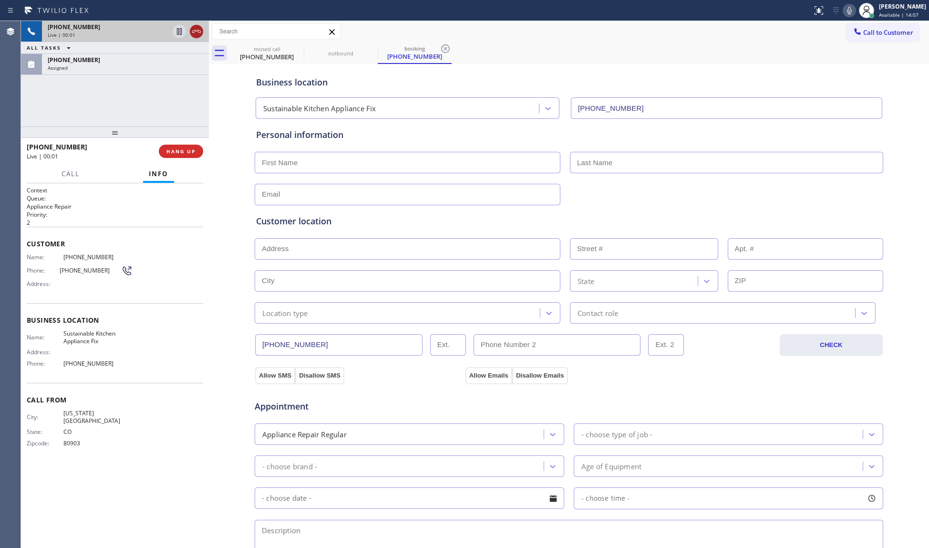
click at [191, 27] on icon at bounding box center [196, 31] width 11 height 11
click at [130, 62] on div "[PHONE_NUMBER]" at bounding box center [126, 60] width 156 height 8
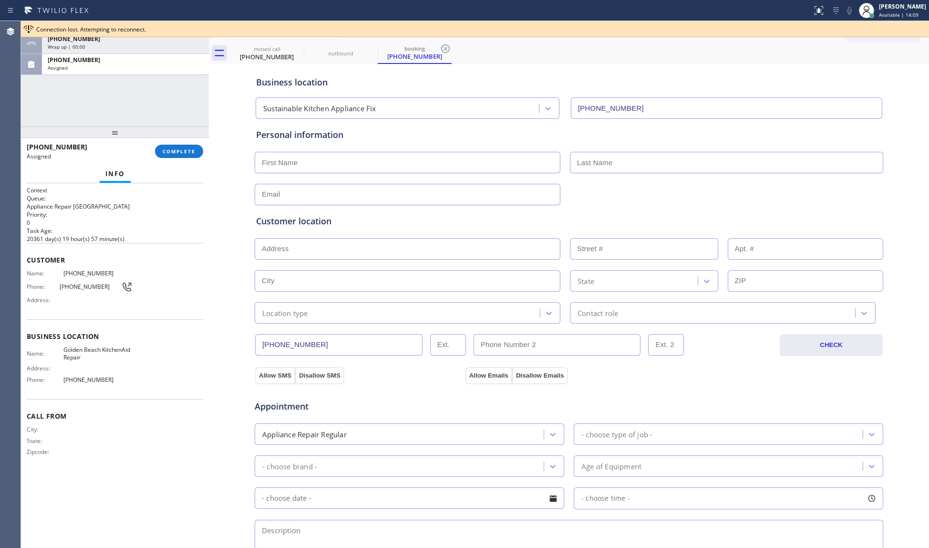
click at [204, 155] on div "[PHONE_NUMBER] Assigned COMPLETE" at bounding box center [115, 151] width 188 height 27
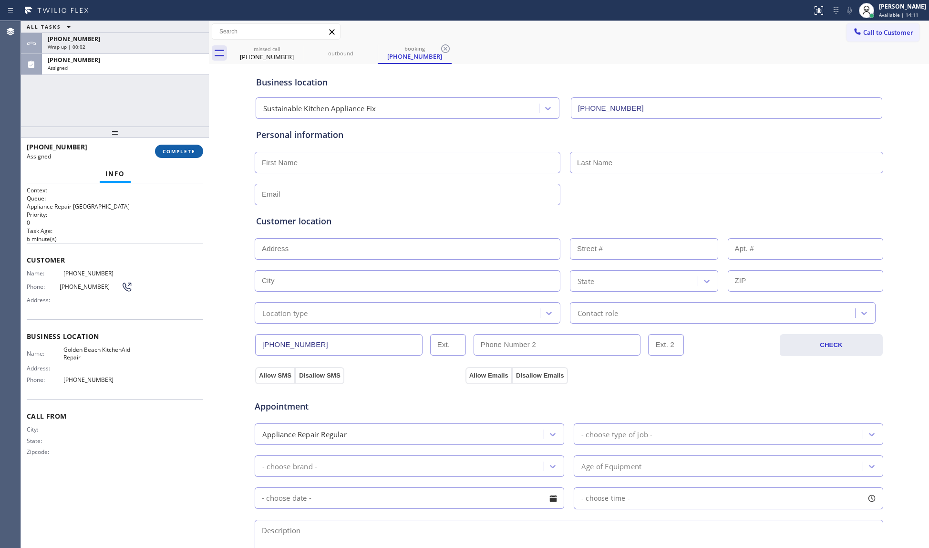
click at [183, 153] on span "COMPLETE" at bounding box center [179, 151] width 33 height 7
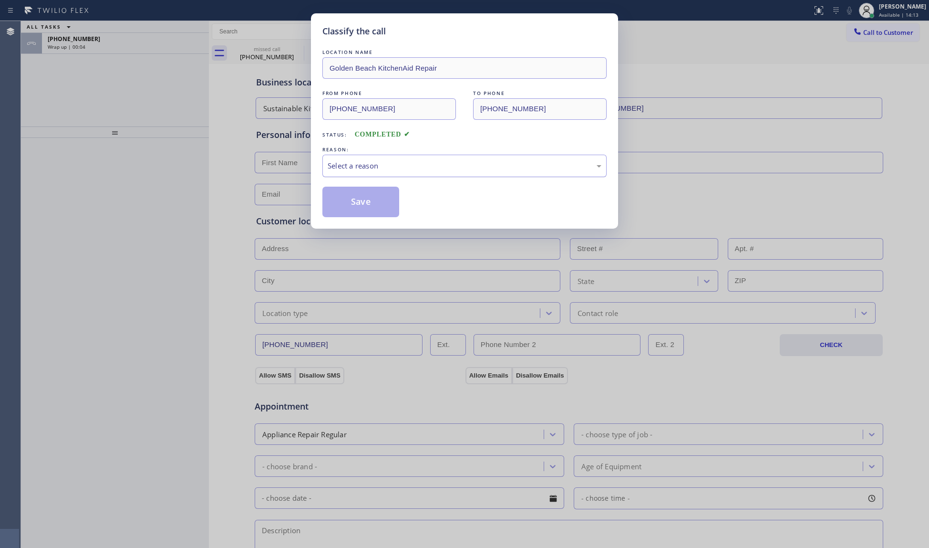
drag, startPoint x: 328, startPoint y: 161, endPoint x: 333, endPoint y: 172, distance: 12.4
click at [329, 162] on div "Select a reason" at bounding box center [465, 165] width 274 height 11
click at [339, 198] on button "Save" at bounding box center [360, 202] width 77 height 31
click at [336, 193] on button "Save" at bounding box center [360, 202] width 77 height 31
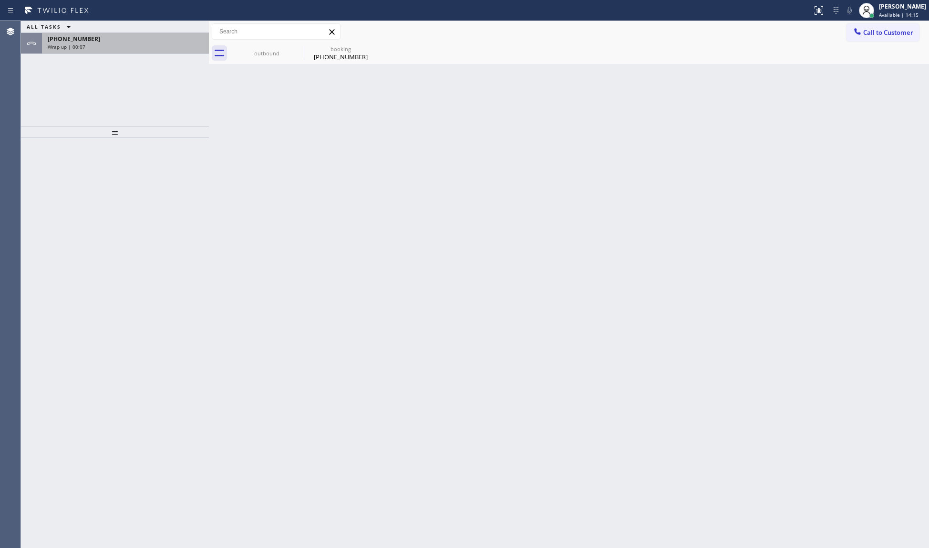
drag, startPoint x: 133, startPoint y: 44, endPoint x: 140, endPoint y: 46, distance: 7.5
click at [135, 44] on div "Wrap up | 00:07" at bounding box center [126, 46] width 156 height 7
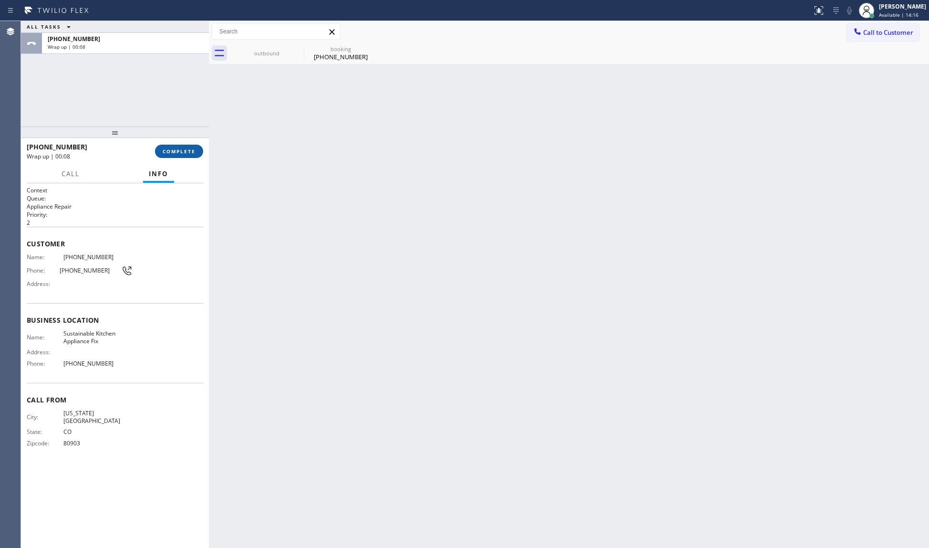
drag, startPoint x: 184, startPoint y: 151, endPoint x: 130, endPoint y: 117, distance: 63.3
click at [183, 151] on span "COMPLETE" at bounding box center [179, 151] width 33 height 7
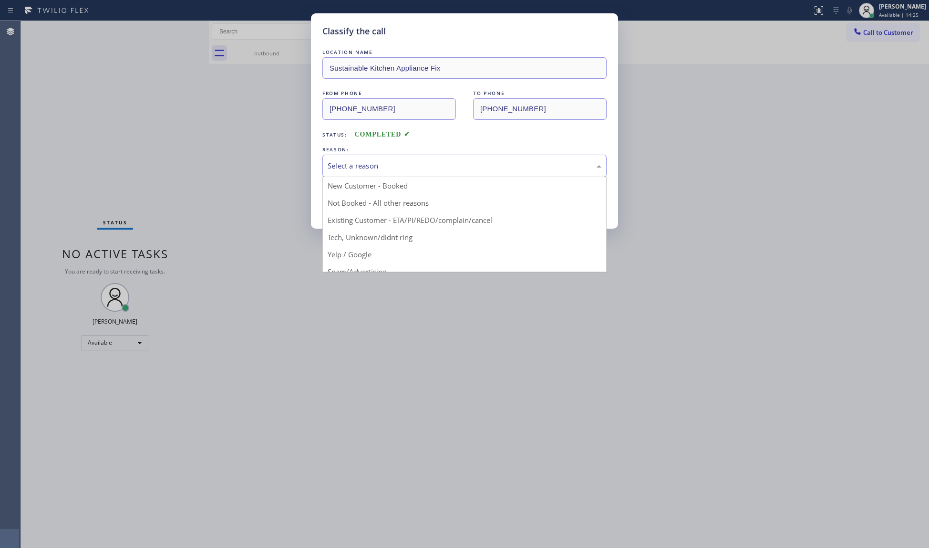
click at [379, 167] on div "Select a reason" at bounding box center [465, 165] width 274 height 11
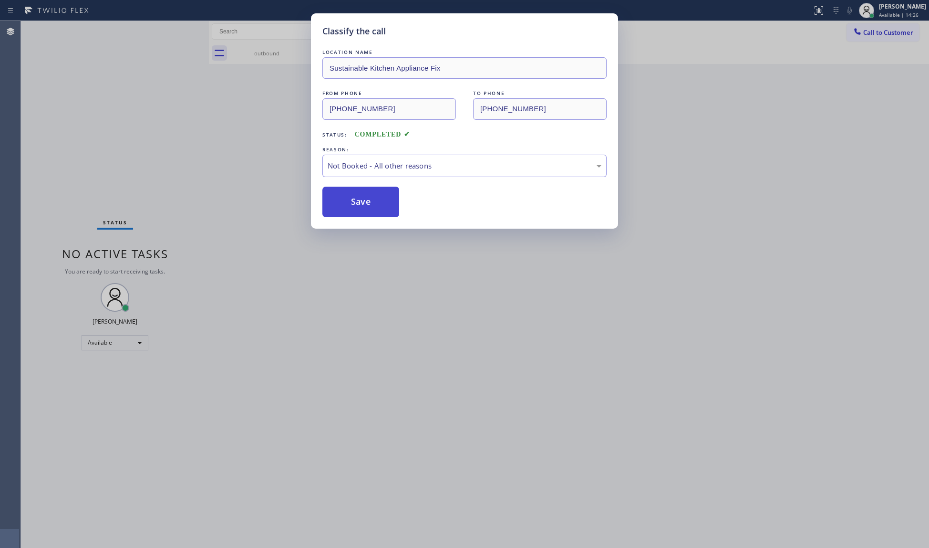
click at [341, 205] on button "Save" at bounding box center [360, 202] width 77 height 31
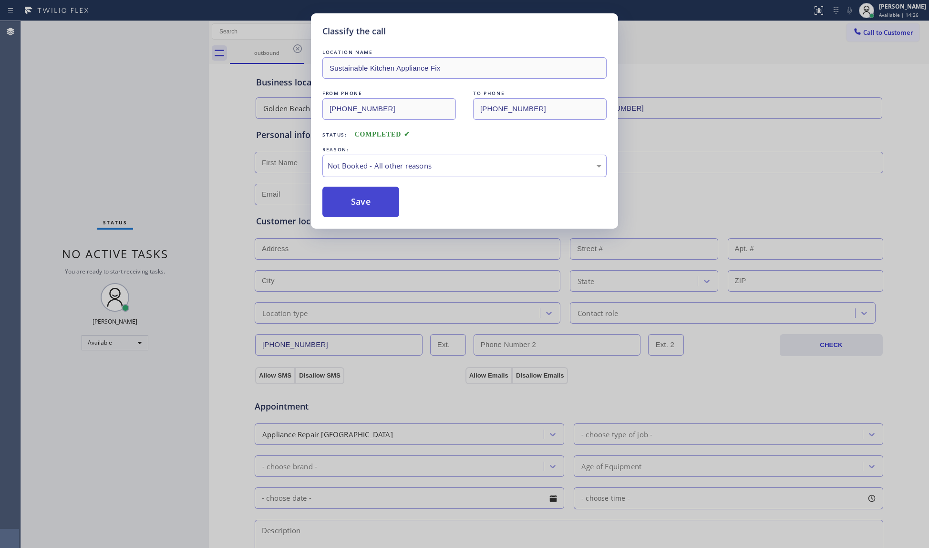
click at [341, 205] on button "Save" at bounding box center [360, 202] width 77 height 31
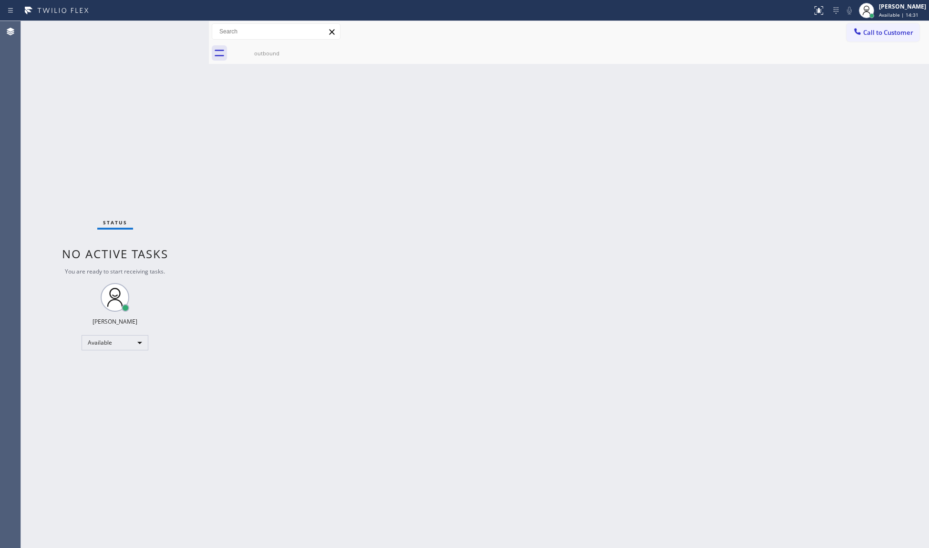
drag, startPoint x: 499, startPoint y: 283, endPoint x: 451, endPoint y: 281, distance: 47.7
click at [451, 281] on div "Back to Dashboard Change Sender ID Customers Technicians Select a contact Outbo…" at bounding box center [569, 284] width 720 height 527
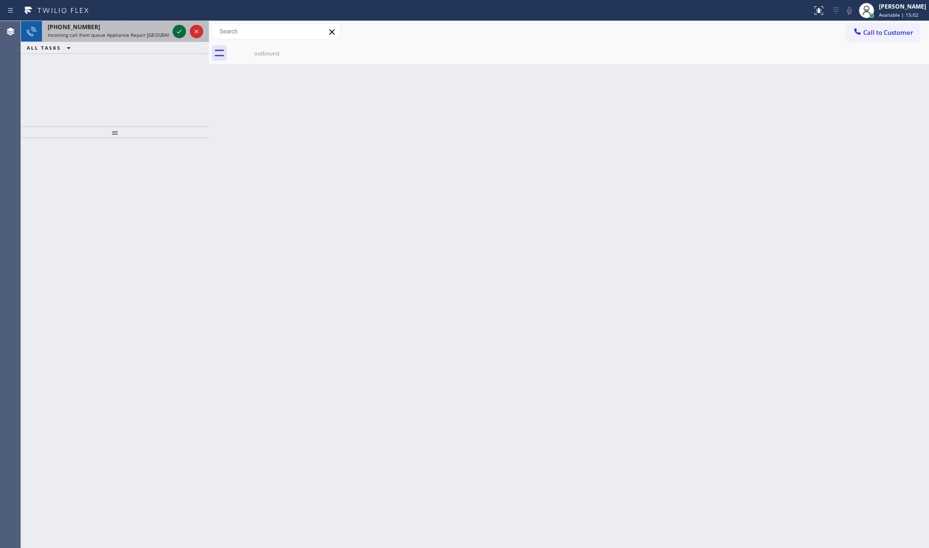
click at [181, 33] on icon at bounding box center [179, 31] width 11 height 11
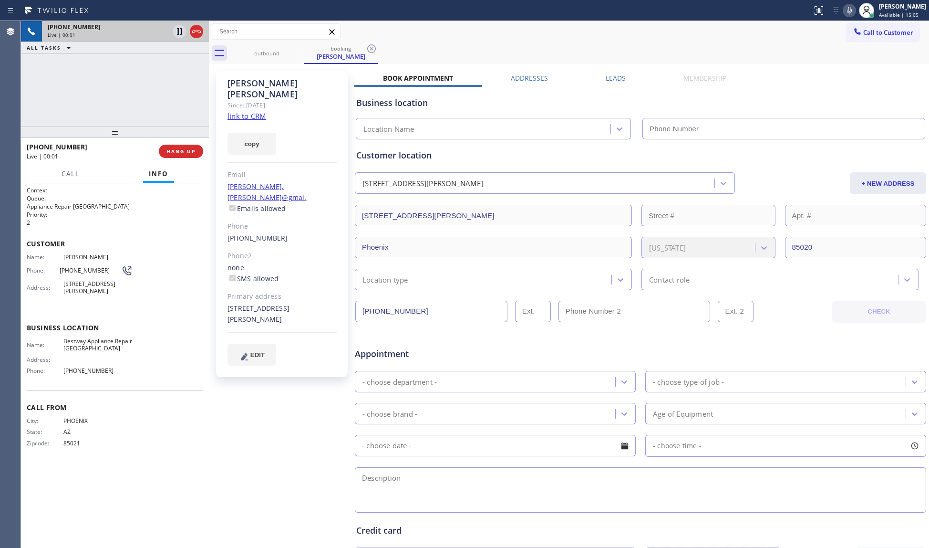
type input "[PHONE_NUMBER]"
click at [260, 111] on link "link to CRM" at bounding box center [247, 116] width 39 height 10
click at [250, 122] on div "copy" at bounding box center [282, 138] width 109 height 33
click at [252, 133] on button "copy" at bounding box center [252, 144] width 49 height 22
click at [149, 83] on div "[PHONE_NUMBER] Live | 00:29 ALL TASKS ALL TASKS ACTIVE TASKS TASKS IN WRAP UP" at bounding box center [115, 73] width 188 height 105
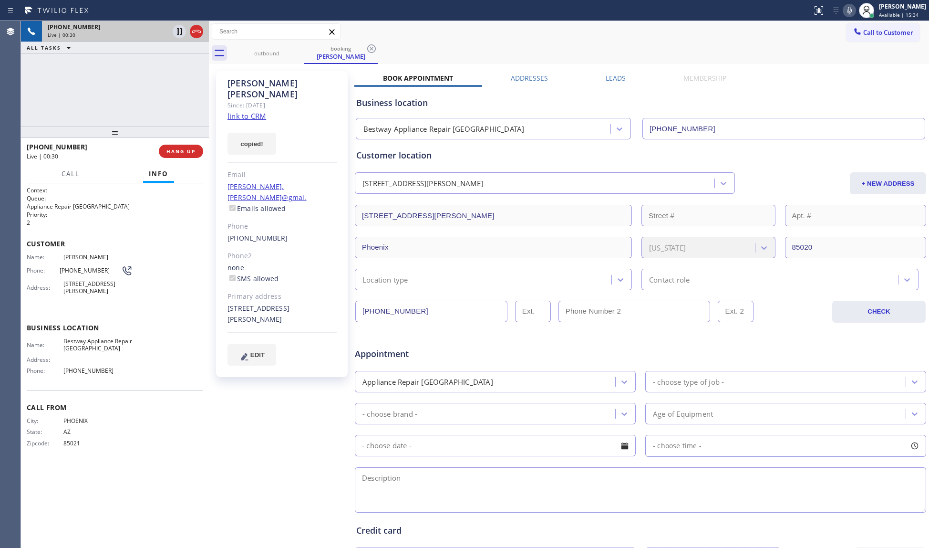
click at [850, 10] on icon at bounding box center [849, 10] width 11 height 11
click at [769, 44] on div "outbound booking [PERSON_NAME]" at bounding box center [579, 52] width 699 height 21
click at [853, 10] on icon at bounding box center [849, 10] width 11 height 11
click at [848, 8] on icon at bounding box center [849, 10] width 11 height 11
drag, startPoint x: 638, startPoint y: 63, endPoint x: 621, endPoint y: 56, distance: 18.9
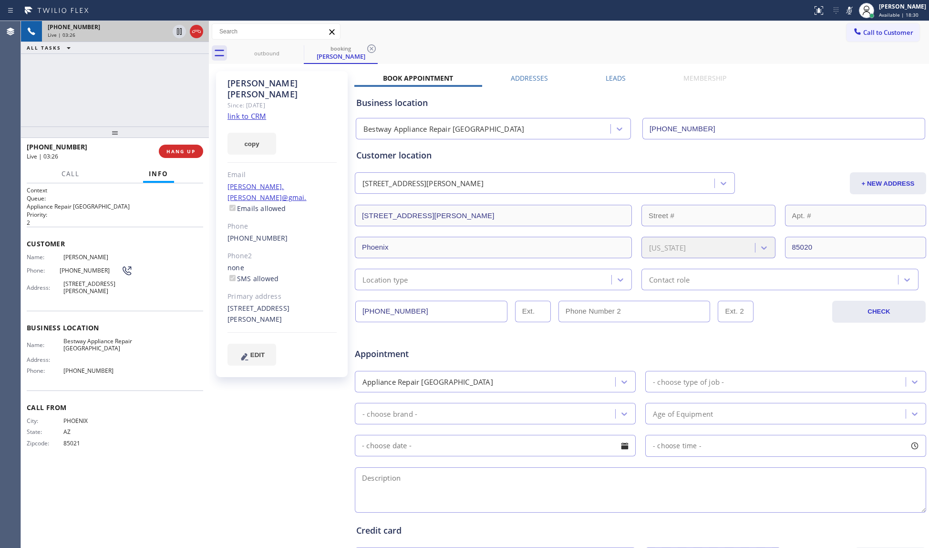
click at [638, 62] on div "outbound booking [PERSON_NAME]" at bounding box center [579, 52] width 699 height 21
click at [847, 14] on icon at bounding box center [849, 10] width 11 height 11
click at [189, 146] on button "HANG UP" at bounding box center [181, 151] width 44 height 13
click at [187, 147] on button "HANG UP" at bounding box center [181, 151] width 44 height 13
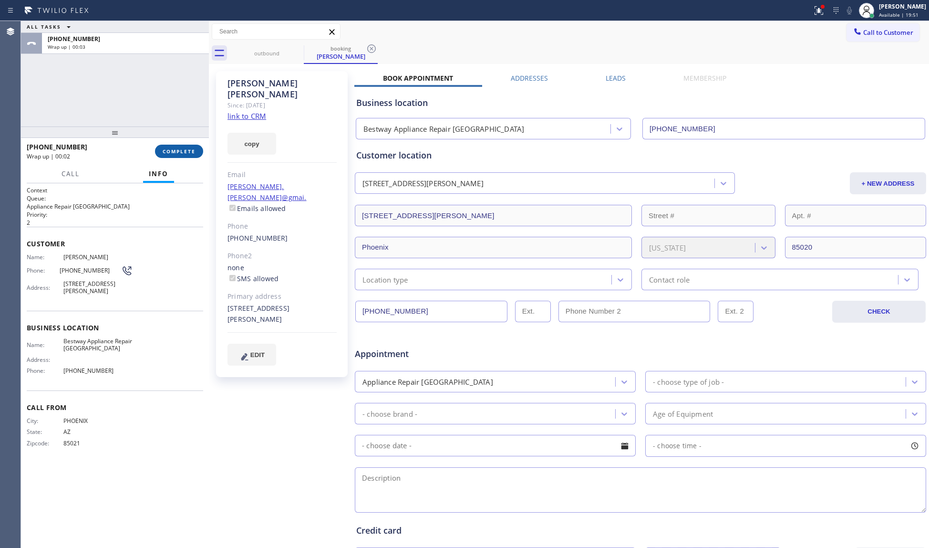
drag, startPoint x: 175, startPoint y: 149, endPoint x: 182, endPoint y: 152, distance: 8.2
click at [175, 148] on span "COMPLETE" at bounding box center [179, 151] width 33 height 7
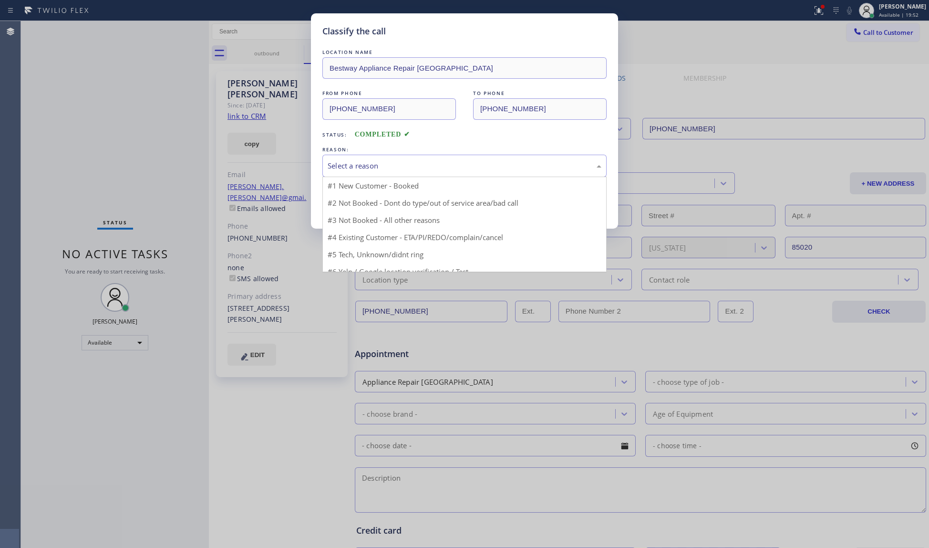
click at [355, 156] on div "Select a reason" at bounding box center [464, 166] width 284 height 22
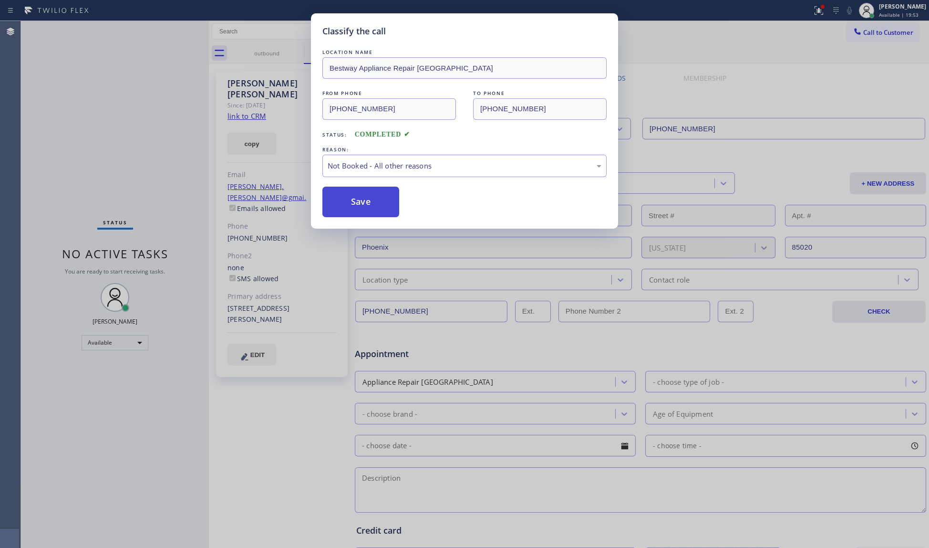
click at [355, 203] on button "Save" at bounding box center [360, 202] width 77 height 31
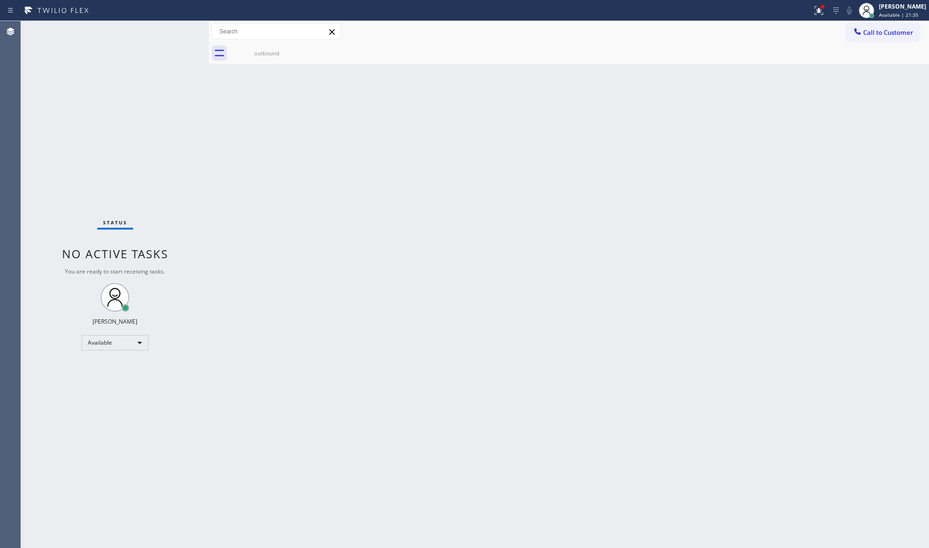
click at [808, 10] on div at bounding box center [406, 10] width 805 height 15
click at [824, 10] on icon at bounding box center [818, 10] width 11 height 11
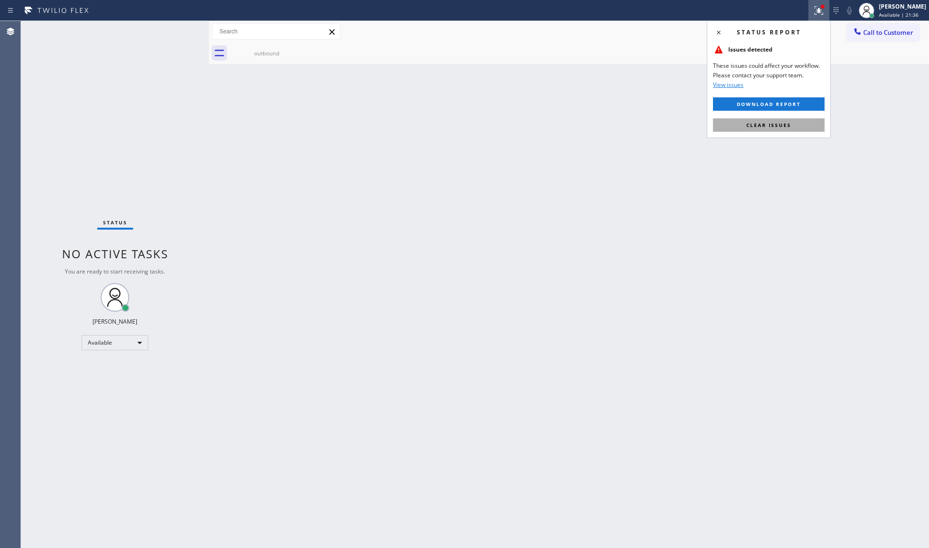
click at [772, 125] on span "Clear issues" at bounding box center [769, 125] width 45 height 7
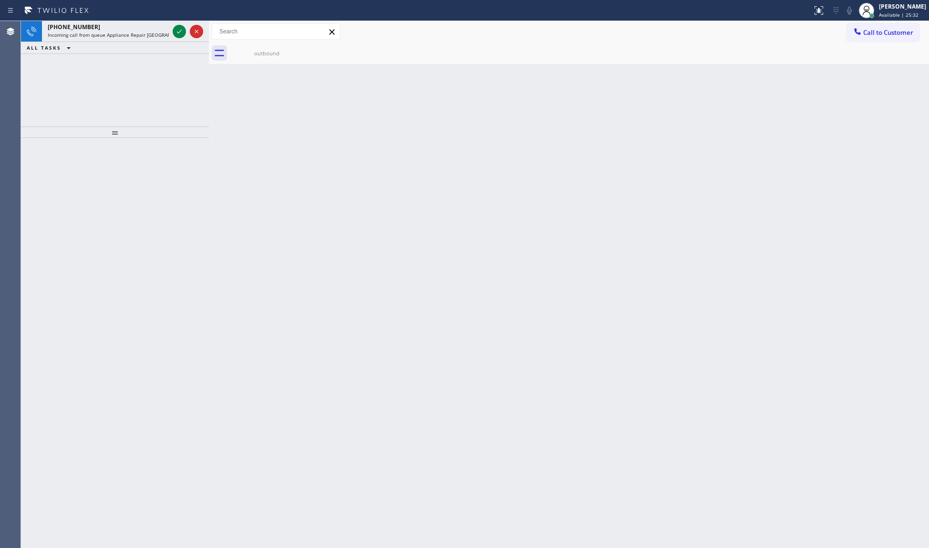
drag, startPoint x: 179, startPoint y: 28, endPoint x: 180, endPoint y: 16, distance: 11.5
click at [179, 27] on icon at bounding box center [179, 31] width 11 height 11
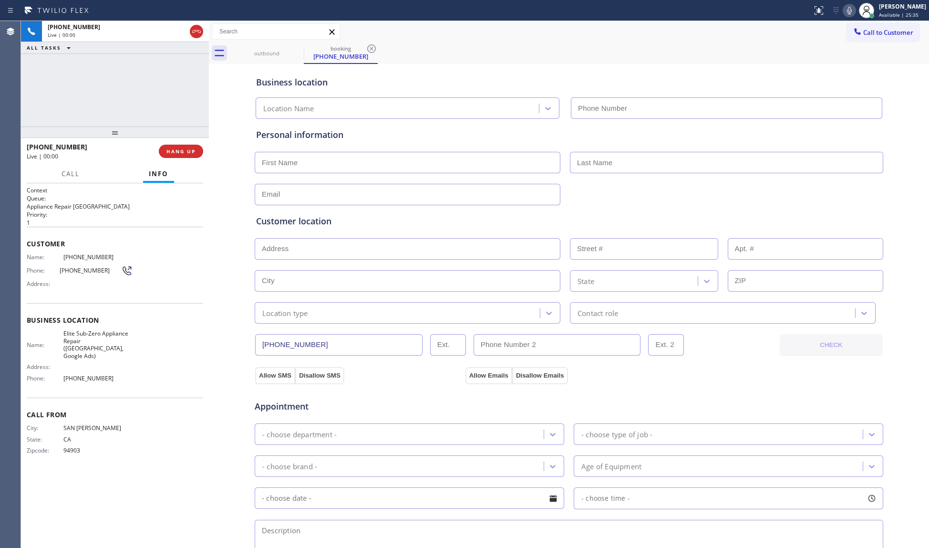
type input "[PHONE_NUMBER]"
click at [851, 8] on icon at bounding box center [849, 10] width 11 height 11
click at [852, 7] on icon at bounding box center [849, 10] width 11 height 11
click at [301, 348] on input "[PHONE_NUMBER]" at bounding box center [338, 344] width 167 height 21
click at [301, 347] on input "[PHONE_NUMBER]" at bounding box center [338, 344] width 167 height 21
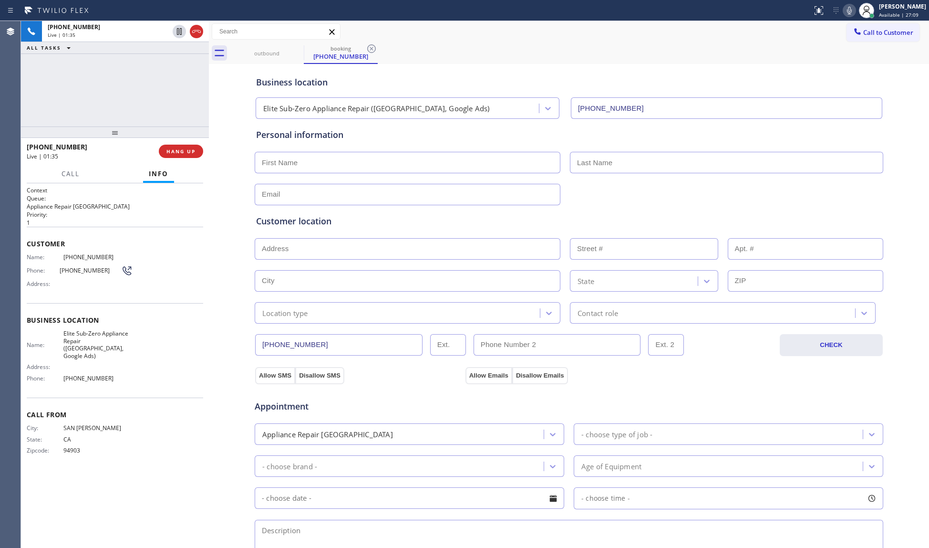
click at [301, 346] on input "[PHONE_NUMBER]" at bounding box center [338, 344] width 167 height 21
click at [303, 344] on input "[PHONE_NUMBER]" at bounding box center [338, 344] width 167 height 21
click at [110, 333] on span "Elite Sub-Zero Appliance Repair ([GEOGRAPHIC_DATA], Google Ads)" at bounding box center [97, 345] width 69 height 30
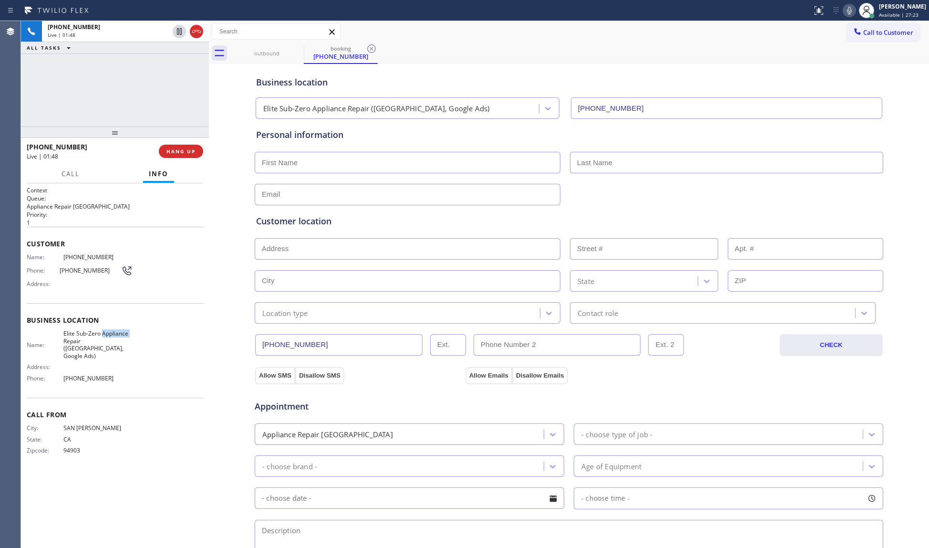
click at [110, 333] on span "Elite Sub-Zero Appliance Repair ([GEOGRAPHIC_DATA], Google Ads)" at bounding box center [97, 345] width 69 height 30
copy span "Elite Sub-Zero Appliance Repair ([GEOGRAPHIC_DATA], Google Ads)"
click at [88, 374] on span "[PHONE_NUMBER]" at bounding box center [97, 377] width 69 height 7
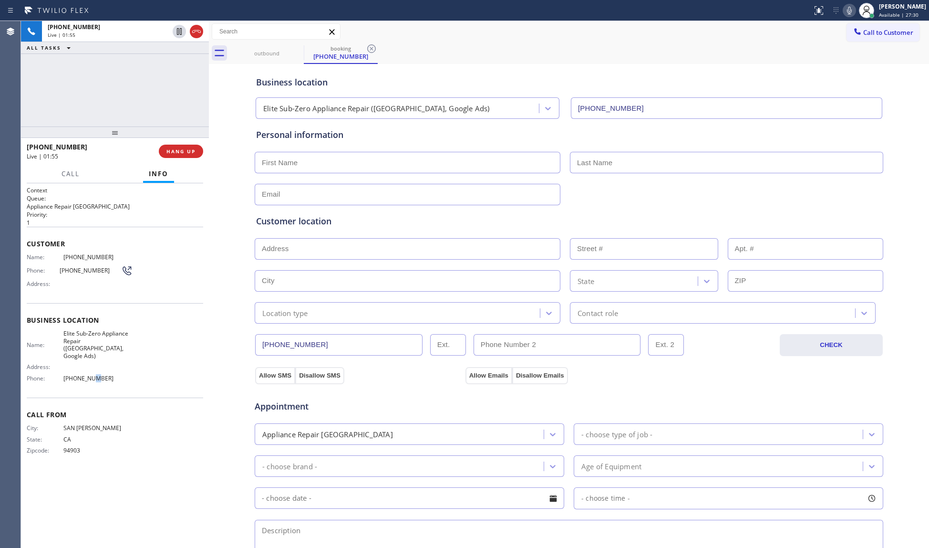
click at [88, 374] on span "[PHONE_NUMBER]" at bounding box center [97, 377] width 69 height 7
click at [90, 374] on span "[PHONE_NUMBER]" at bounding box center [97, 377] width 69 height 7
click at [91, 374] on span "[PHONE_NUMBER]" at bounding box center [97, 377] width 69 height 7
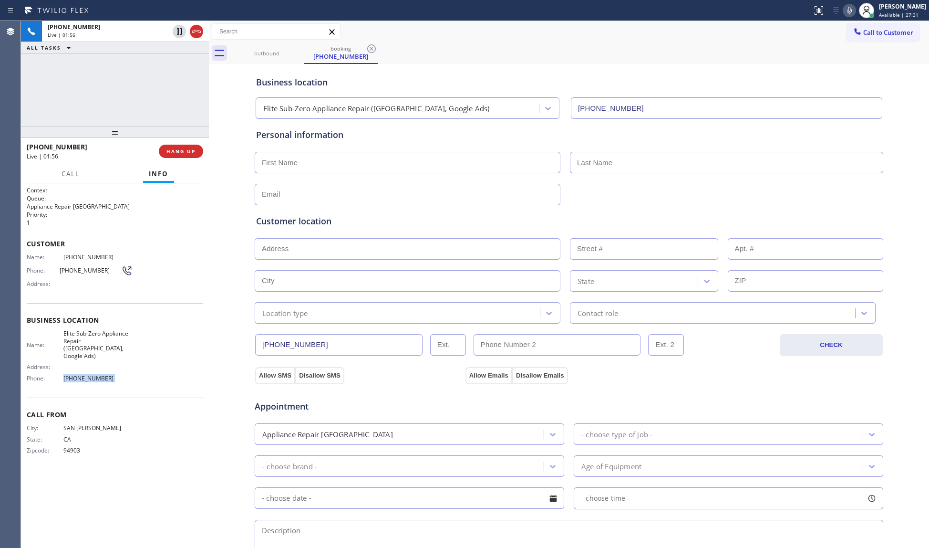
click at [91, 374] on span "[PHONE_NUMBER]" at bounding box center [97, 377] width 69 height 7
drag, startPoint x: 850, startPoint y: 3, endPoint x: 867, endPoint y: 23, distance: 26.7
click at [850, 3] on div "Status report No issues detected If you experience an issue, please download th…" at bounding box center [869, 10] width 121 height 21
click at [847, 8] on icon at bounding box center [849, 10] width 11 height 11
click at [852, 7] on icon at bounding box center [849, 11] width 5 height 8
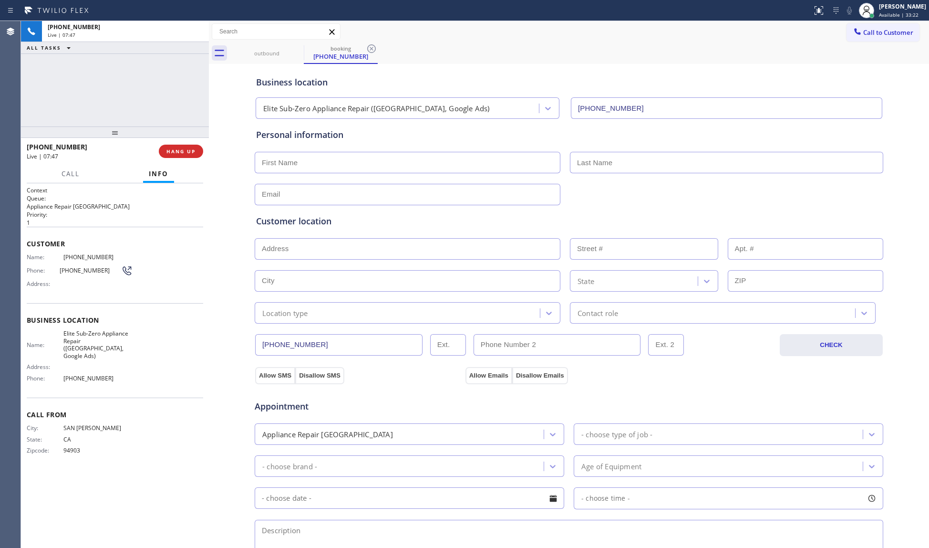
click at [411, 144] on div "Personal information" at bounding box center [569, 166] width 626 height 77
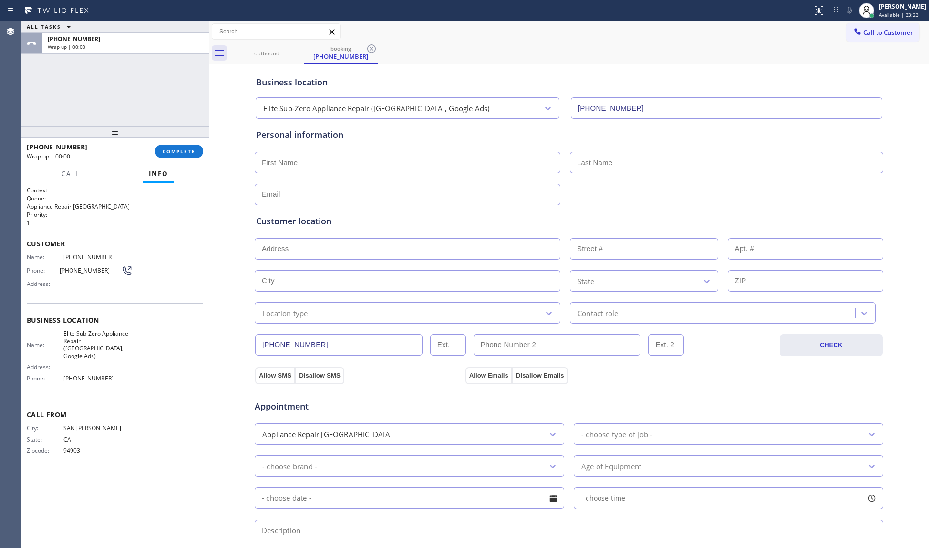
paste input "[PERSON_NAME]"
click at [418, 155] on input "[PERSON_NAME]" at bounding box center [408, 162] width 306 height 21
type input "[PERSON_NAME]"
click at [602, 170] on input "text" at bounding box center [726, 162] width 313 height 21
paste input "[PERSON_NAME]"
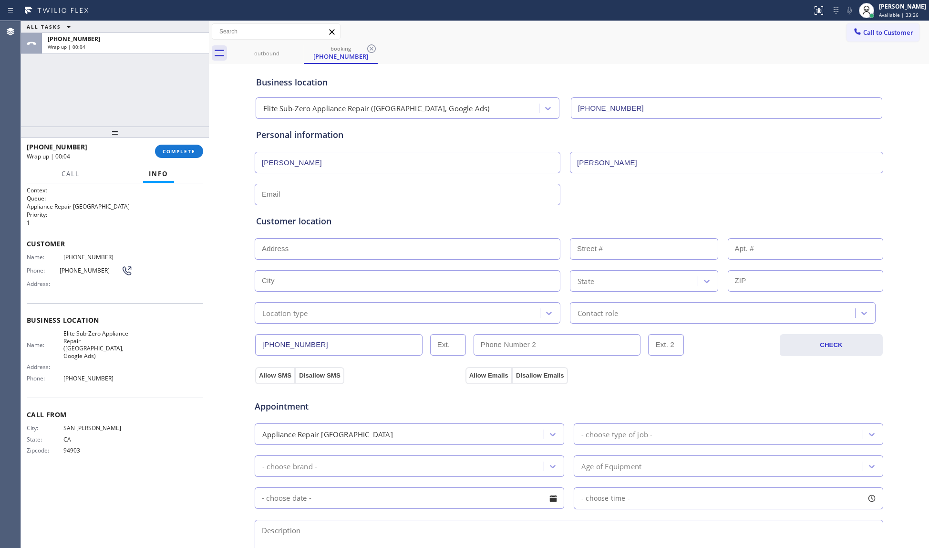
type input "[PERSON_NAME]"
drag, startPoint x: 603, startPoint y: 200, endPoint x: 836, endPoint y: 205, distance: 232.9
click at [611, 202] on div "Business location Elite Sub-Zero Appliance Repair ([GEOGRAPHIC_DATA], Google Ad…" at bounding box center [569, 392] width 716 height 652
click at [343, 197] on input "text" at bounding box center [408, 194] width 306 height 21
paste input "[EMAIL_ADDRESS][DOMAIN_NAME]"
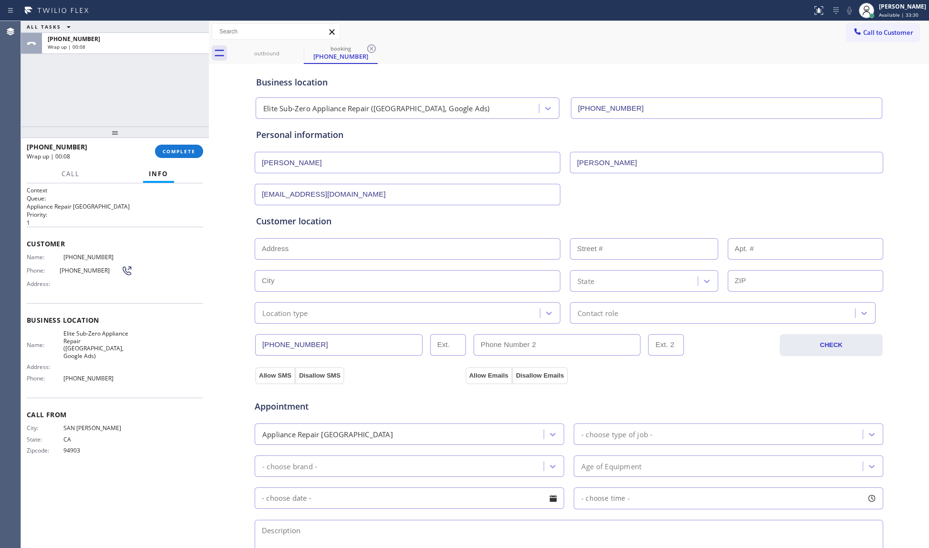
type input "[EMAIL_ADDRESS][DOMAIN_NAME]"
click at [540, 214] on div "Customer location >> ADD NEW ADDRESS << + NEW ADDRESS State Location type Conta…" at bounding box center [569, 264] width 630 height 118
click at [361, 253] on input "text" at bounding box center [408, 248] width 306 height 21
paste input "[STREET_ADDRESS][PERSON_NAME][PERSON_NAME]"
type input "[STREET_ADDRESS][PERSON_NAME]"
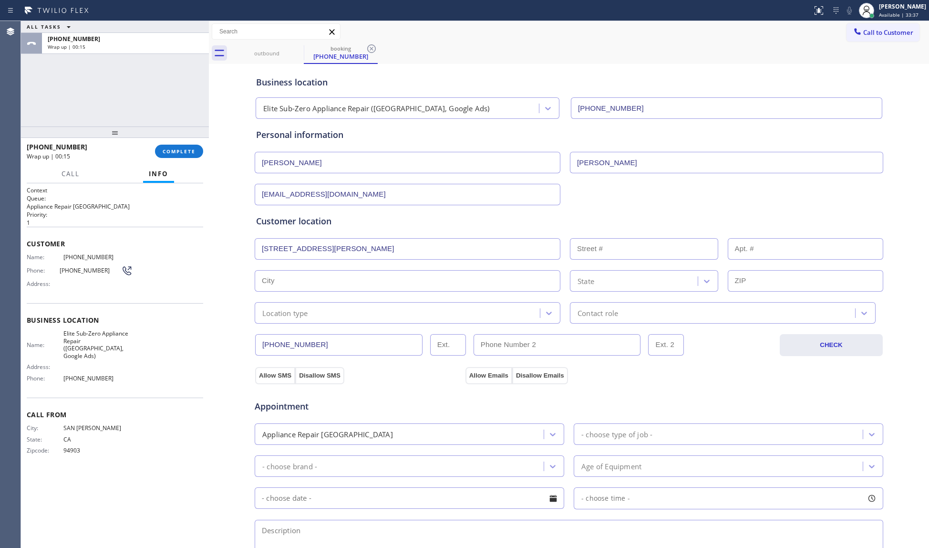
type input "6"
type input "[PERSON_NAME]"
type input "94957"
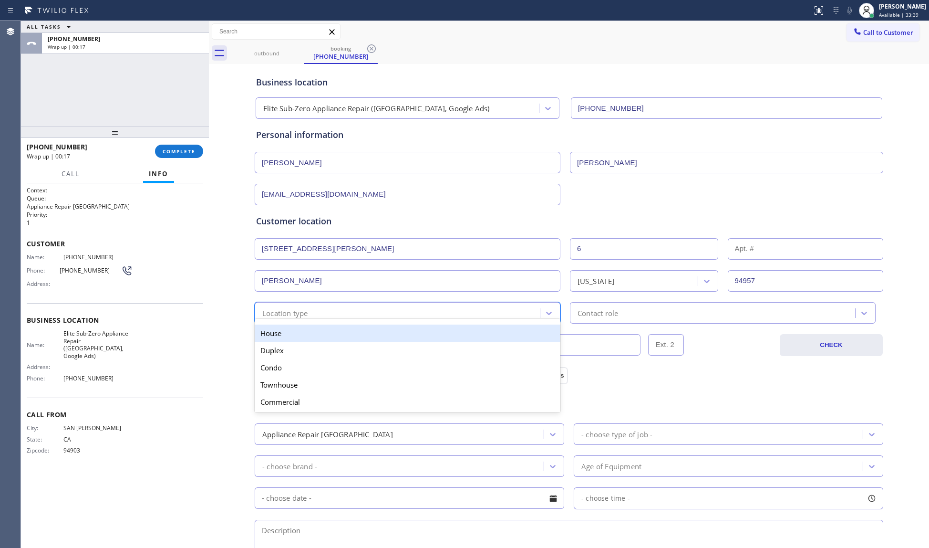
click at [442, 321] on div "option House focused, 1 of 5. 5 results available. Use Up and Down to choose op…" at bounding box center [408, 312] width 306 height 21
click at [340, 337] on div "House" at bounding box center [408, 332] width 306 height 17
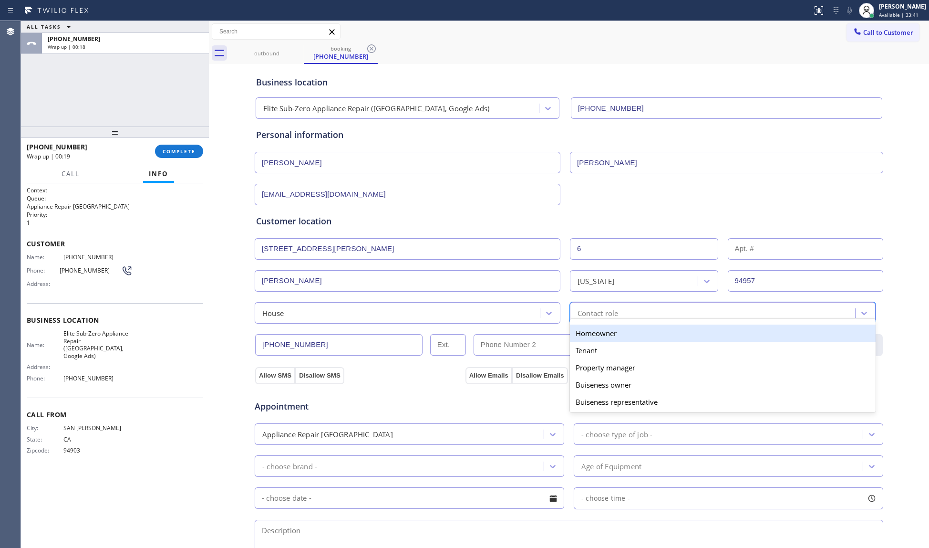
click at [602, 312] on div "Contact role" at bounding box center [598, 312] width 41 height 11
click at [573, 336] on div "Homeowner" at bounding box center [723, 332] width 306 height 17
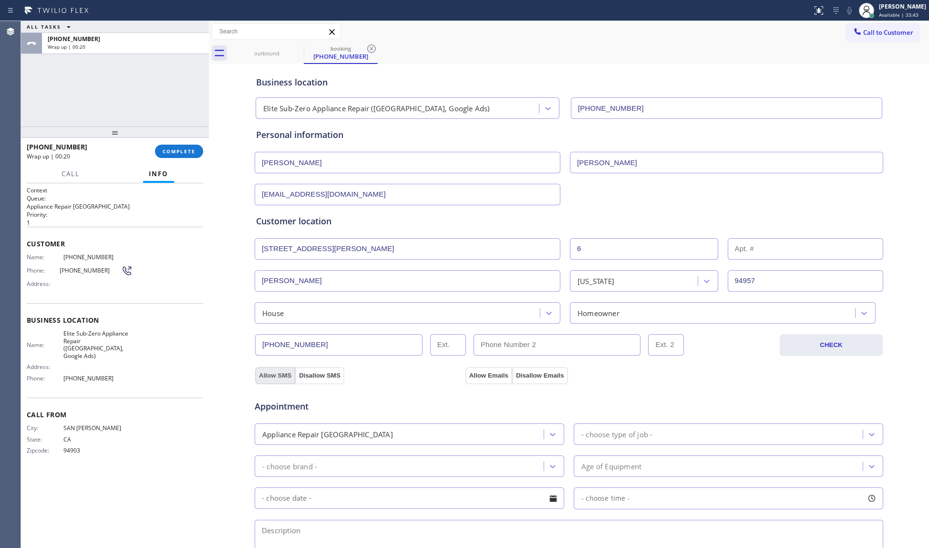
click at [268, 373] on button "Allow SMS" at bounding box center [275, 375] width 40 height 17
click at [488, 374] on button "Allow Emails" at bounding box center [489, 375] width 47 height 17
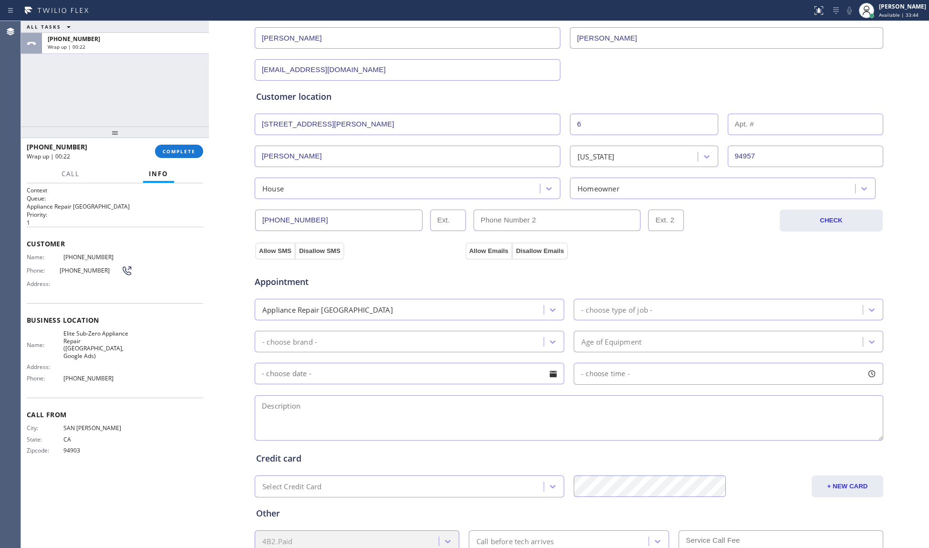
scroll to position [127, 0]
click at [643, 308] on div "- choose type of job -" at bounding box center [617, 306] width 71 height 11
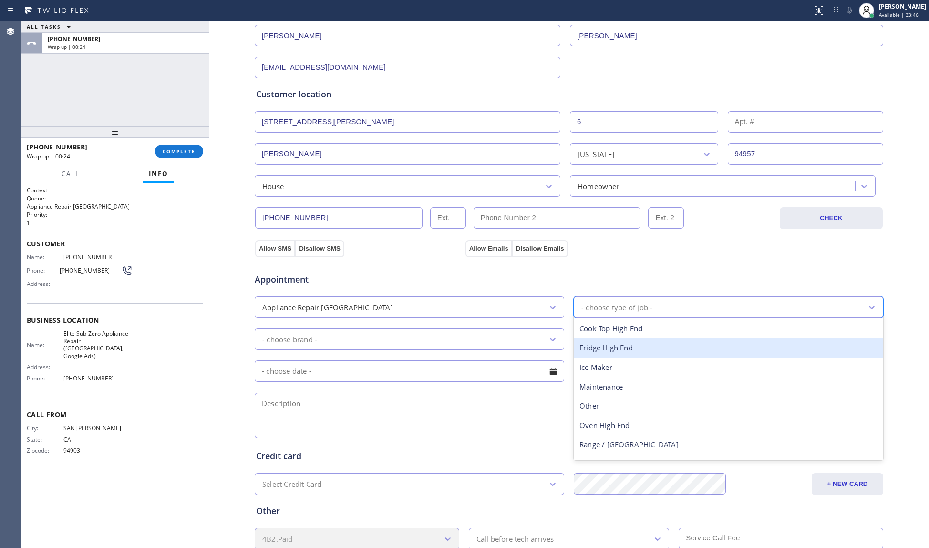
click at [611, 348] on div "Fridge High End" at bounding box center [729, 348] width 310 height 20
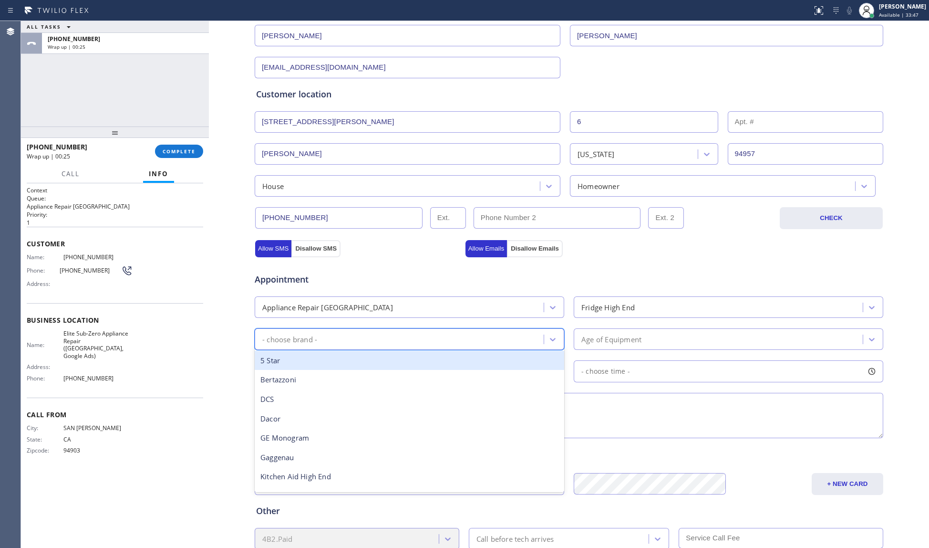
click at [455, 343] on div "- choose brand -" at bounding box center [401, 339] width 286 height 17
type input "s"
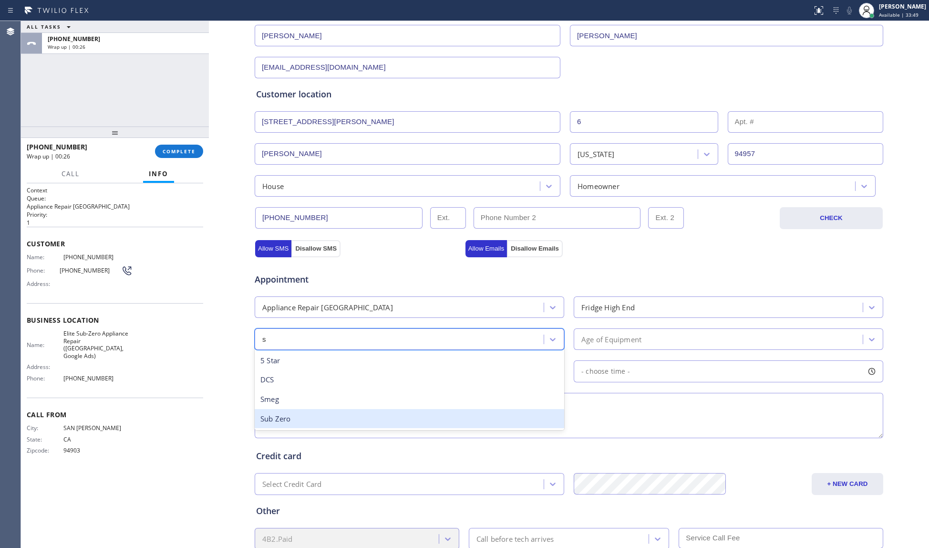
click at [330, 422] on div "Sub Zero" at bounding box center [410, 419] width 310 height 20
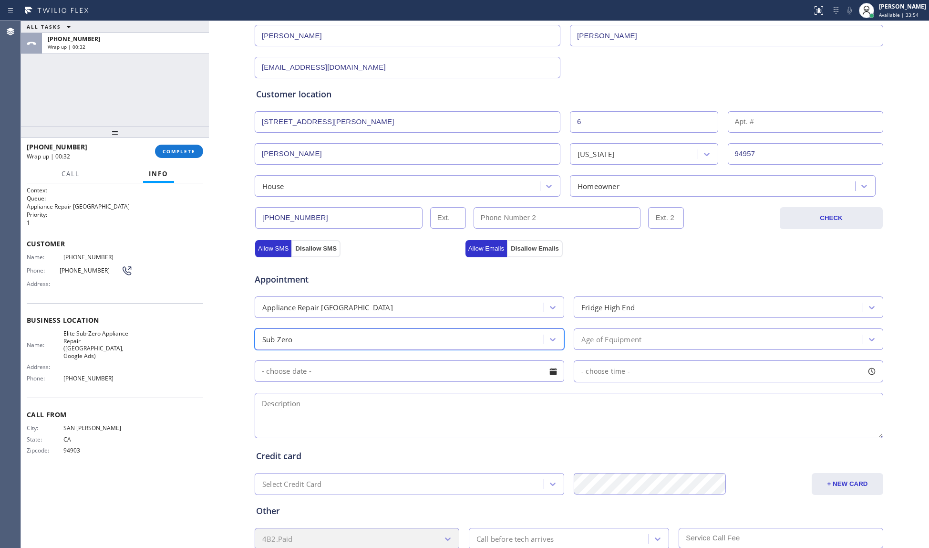
click at [604, 343] on div "Age of Equipment" at bounding box center [612, 338] width 60 height 11
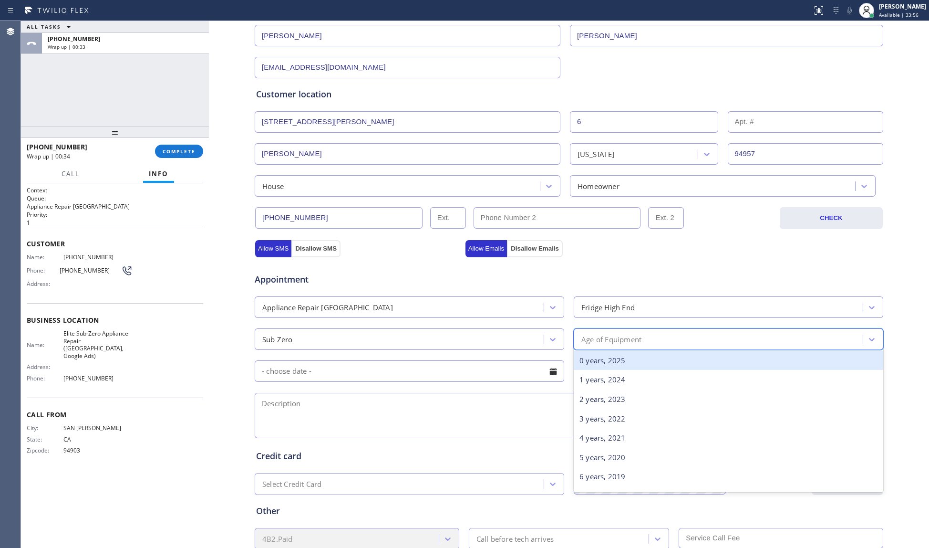
click at [612, 340] on div "Age of Equipment" at bounding box center [612, 338] width 60 height 11
drag, startPoint x: 612, startPoint y: 340, endPoint x: 609, endPoint y: 353, distance: 13.2
click at [612, 341] on div "Age of Equipment" at bounding box center [612, 338] width 60 height 11
click at [604, 363] on div "0 years, 2025" at bounding box center [729, 361] width 310 height 20
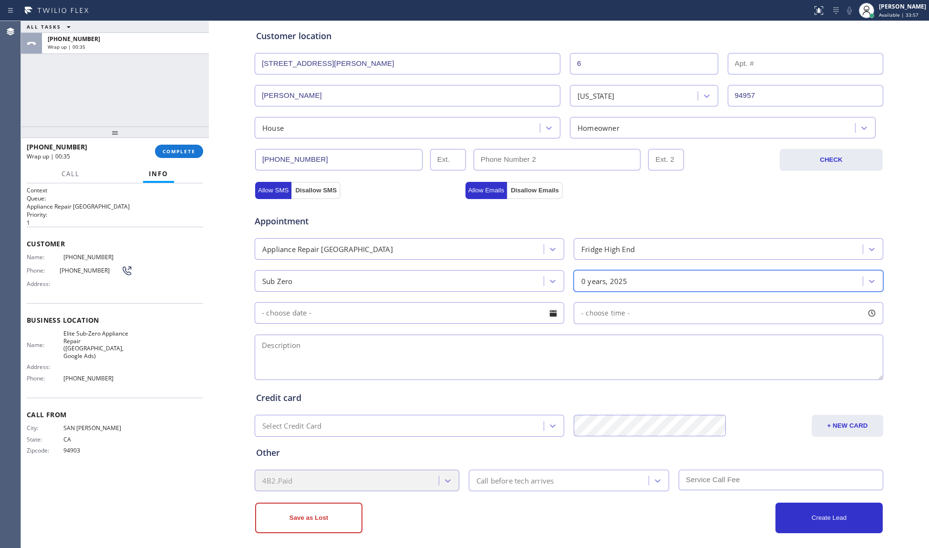
scroll to position [195, 0]
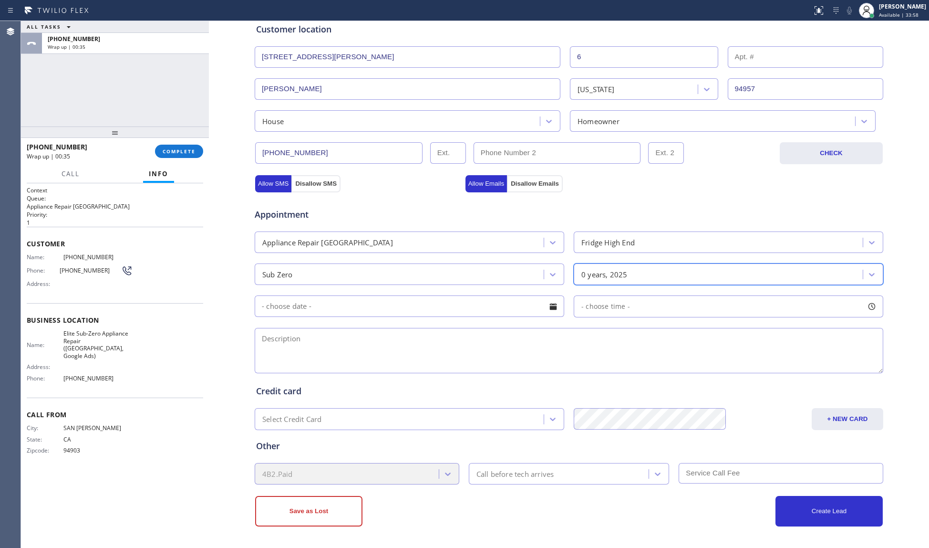
click at [361, 313] on input "text" at bounding box center [410, 305] width 310 height 21
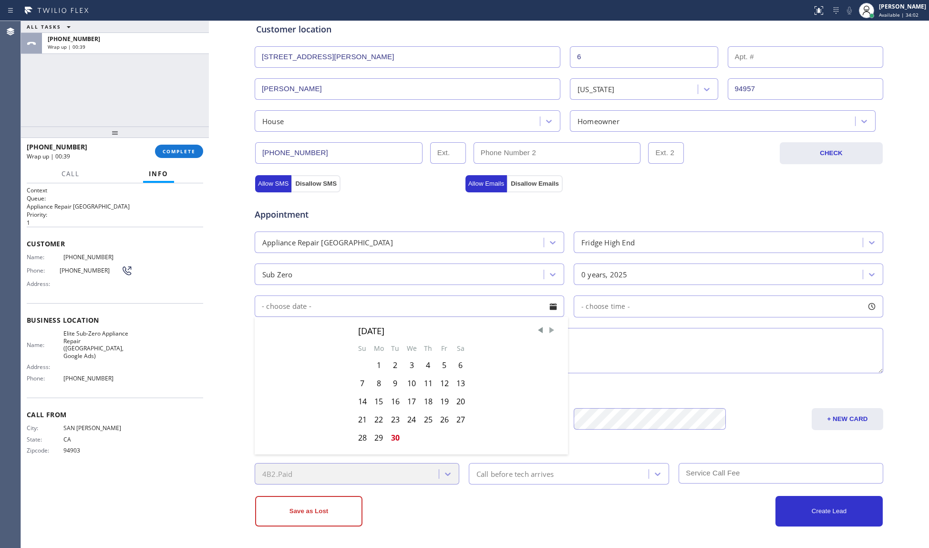
click at [547, 330] on span "Next Month" at bounding box center [552, 330] width 10 height 10
click at [405, 362] on div "1" at bounding box center [412, 365] width 17 height 18
type input "[DATE]"
click at [588, 304] on span "- choose time -" at bounding box center [606, 305] width 49 height 9
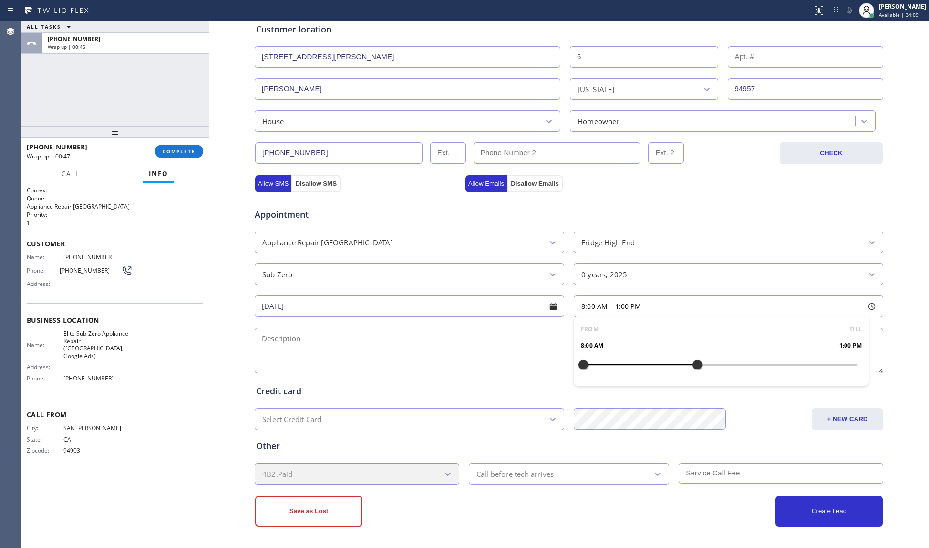
drag, startPoint x: 572, startPoint y: 362, endPoint x: 681, endPoint y: 356, distance: 108.9
click at [692, 357] on div at bounding box center [697, 364] width 11 height 20
drag, startPoint x: 577, startPoint y: 359, endPoint x: 601, endPoint y: 357, distance: 24.4
click at [624, 358] on div at bounding box center [629, 364] width 11 height 20
click at [516, 346] on textarea at bounding box center [569, 350] width 629 height 45
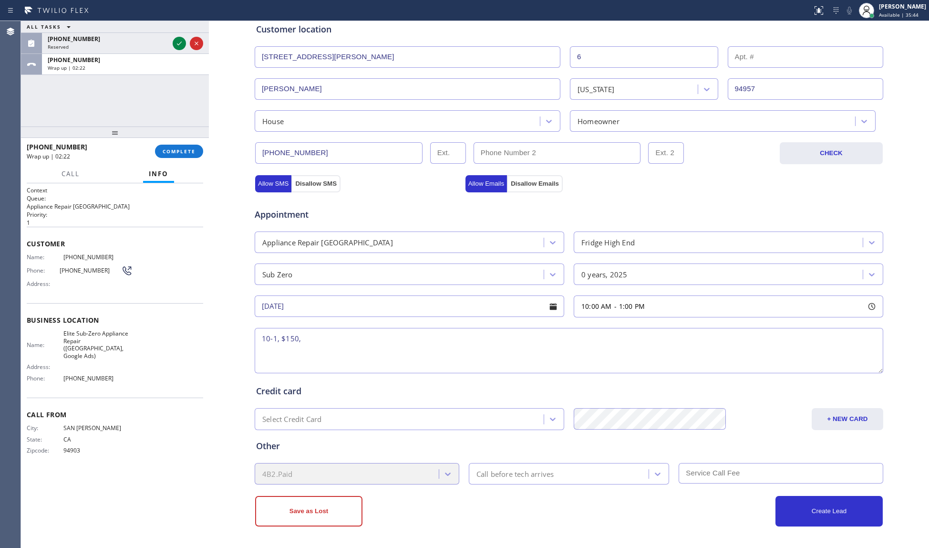
drag, startPoint x: 229, startPoint y: 328, endPoint x: 149, endPoint y: 324, distance: 80.2
click at [149, 324] on div "ALL TASKS ALL TASKS ACTIVE TASKS TASKS IN WRAP UP [PHONE_NUMBER] Reserved [PHON…" at bounding box center [475, 284] width 908 height 527
paste textarea "Subzero Fridge, freezer - icemaker is Overfreezing, not sure how old, [PERSON_N…"
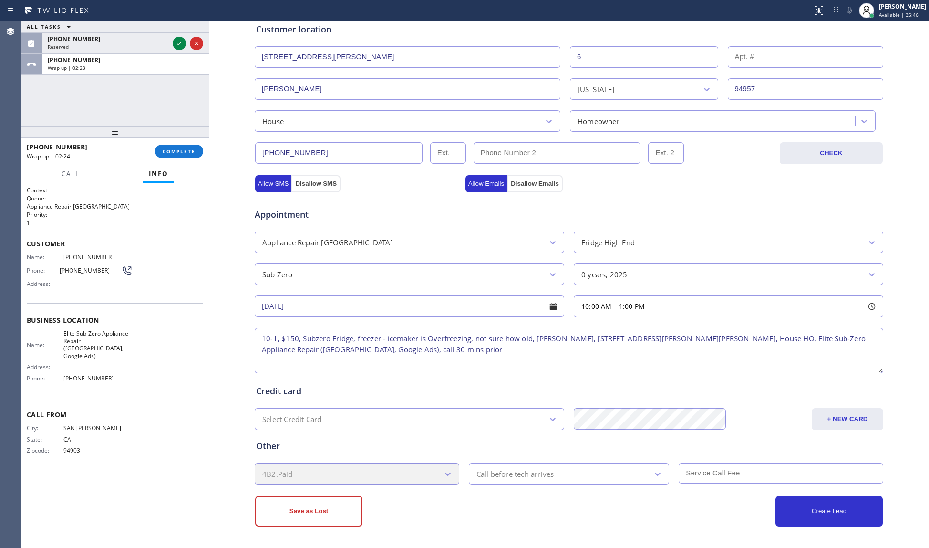
type textarea "10-1, $150, Subzero Fridge, freezer - icemaker is Overfreezing, not sure how ol…"
click at [520, 467] on div "Call before tech arrives" at bounding box center [560, 473] width 177 height 17
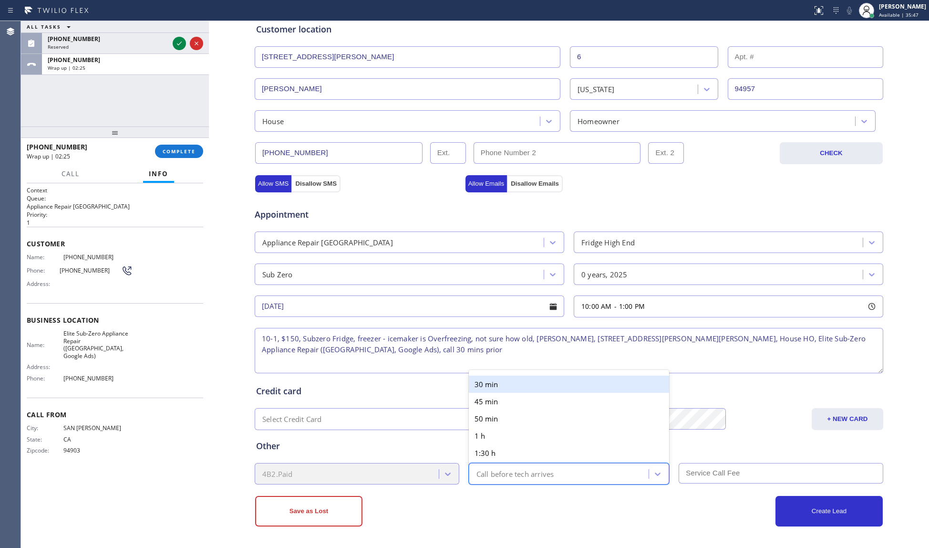
drag, startPoint x: 494, startPoint y: 387, endPoint x: 628, endPoint y: 441, distance: 144.3
click at [496, 387] on div "30 min" at bounding box center [569, 383] width 201 height 17
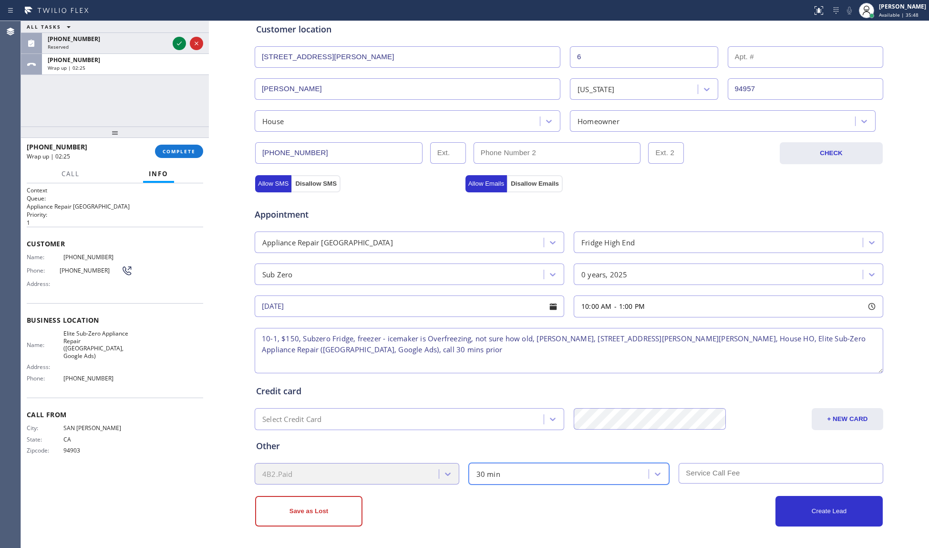
click at [687, 464] on input "text" at bounding box center [781, 473] width 205 height 21
type input "4"
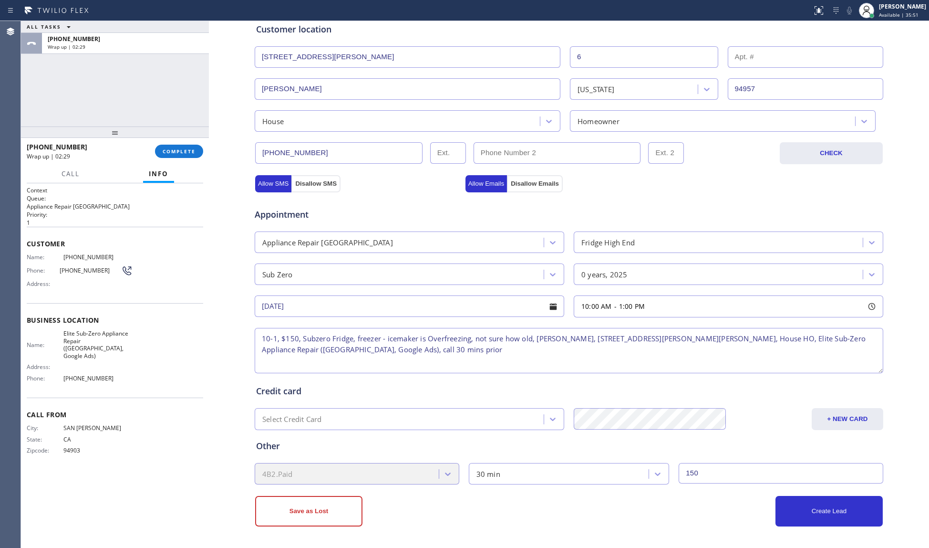
type input "150"
click at [831, 531] on div "Business location Elite Sub-Zero Appliance Repair ([GEOGRAPHIC_DATA], Google Ad…" at bounding box center [569, 210] width 720 height 676
click at [832, 518] on button "Create Lead" at bounding box center [829, 511] width 107 height 31
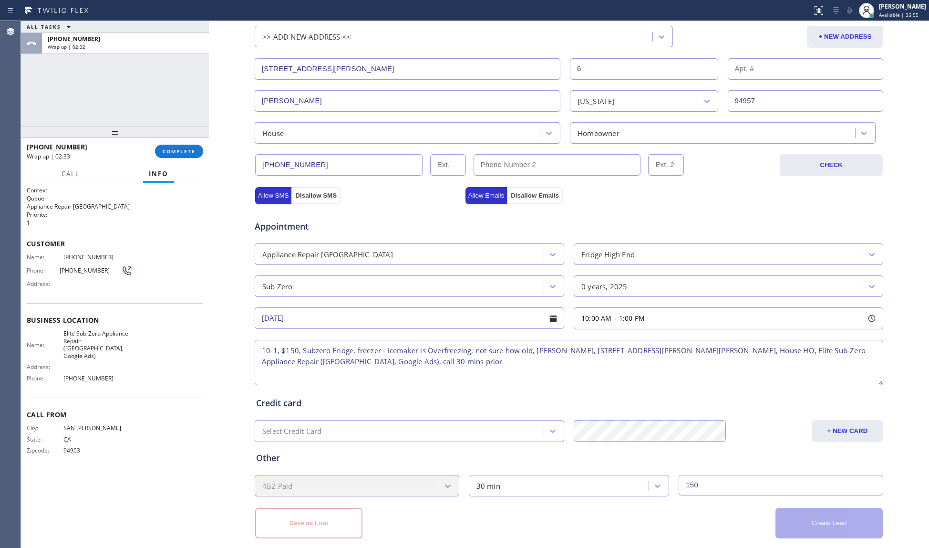
scroll to position [227, 0]
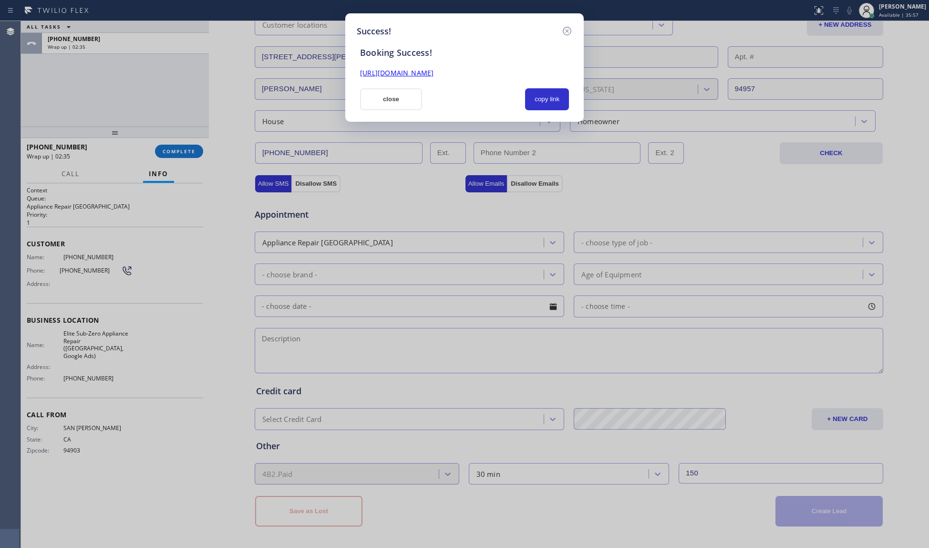
drag, startPoint x: 538, startPoint y: 96, endPoint x: 508, endPoint y: 99, distance: 30.7
click at [527, 98] on button "copy link" at bounding box center [547, 99] width 44 height 22
click at [405, 100] on button "close" at bounding box center [391, 99] width 62 height 22
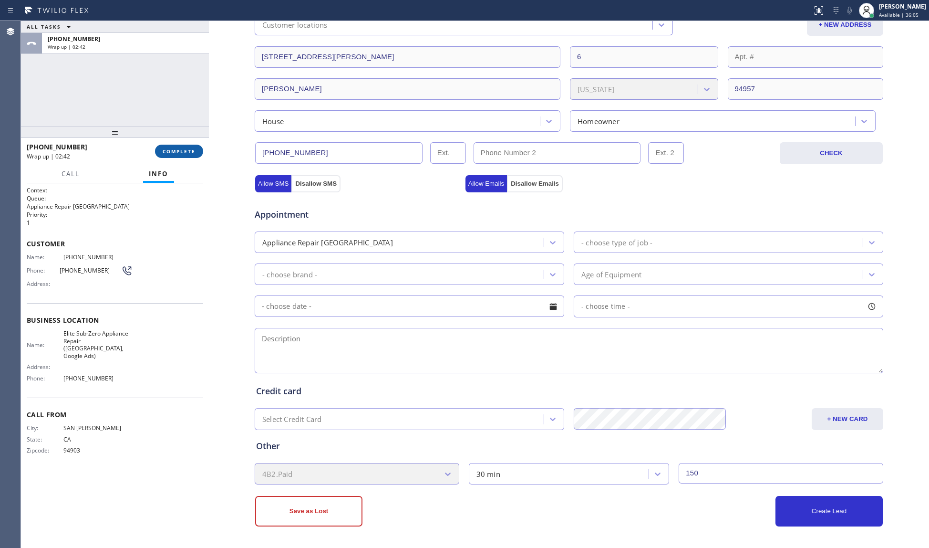
click at [189, 151] on span "COMPLETE" at bounding box center [179, 151] width 33 height 7
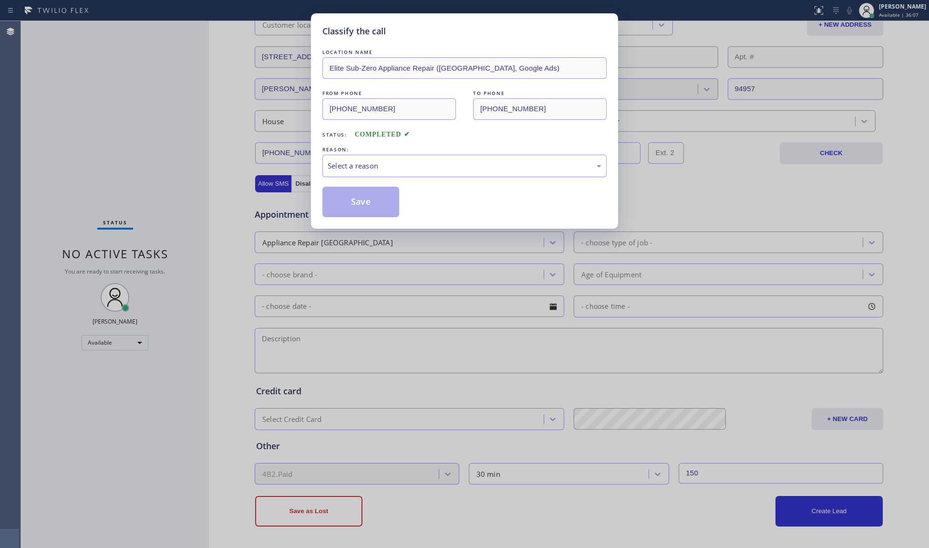
drag, startPoint x: 509, startPoint y: 162, endPoint x: 467, endPoint y: 175, distance: 44.7
click at [500, 166] on div "Select a reason" at bounding box center [465, 165] width 274 height 11
drag, startPoint x: 393, startPoint y: 185, endPoint x: 384, endPoint y: 188, distance: 9.5
click at [360, 197] on button "Save" at bounding box center [360, 202] width 77 height 31
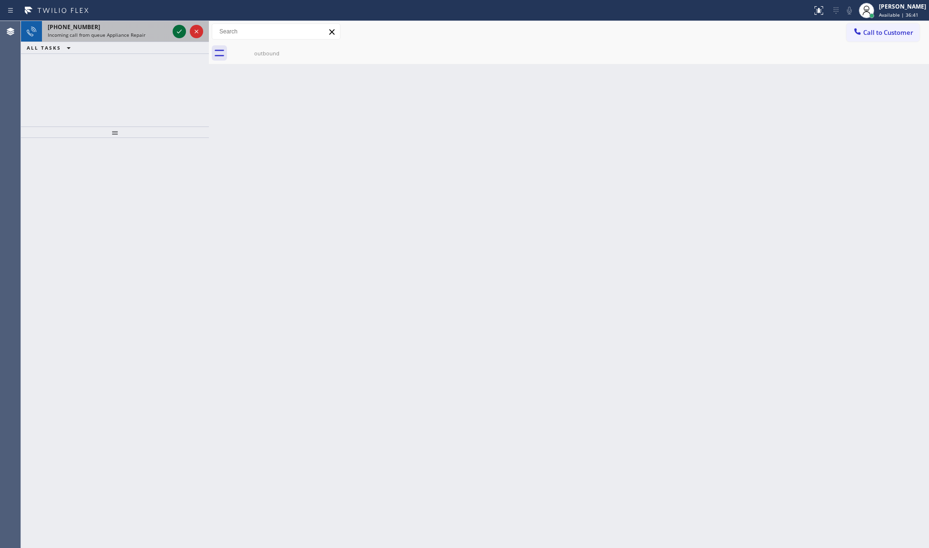
click at [180, 31] on icon at bounding box center [179, 32] width 5 height 4
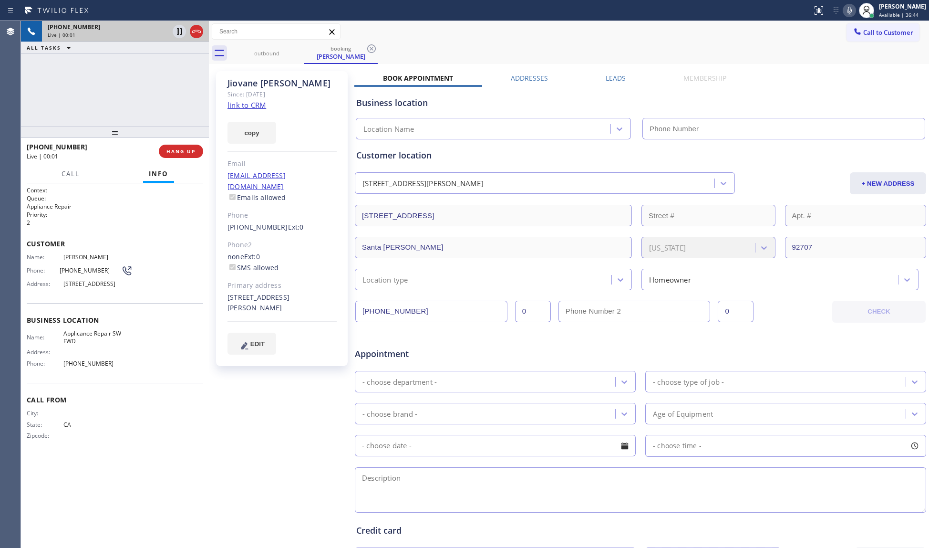
type input "[PHONE_NUMBER]"
click at [261, 105] on link "link to CRM" at bounding box center [247, 105] width 39 height 10
click at [844, 12] on div "Status report No issues detected If you experience an issue, please download th…" at bounding box center [869, 10] width 121 height 21
click at [710, 45] on div "outbound booking [PERSON_NAME]" at bounding box center [579, 52] width 699 height 21
click at [860, 11] on div at bounding box center [866, 10] width 21 height 21
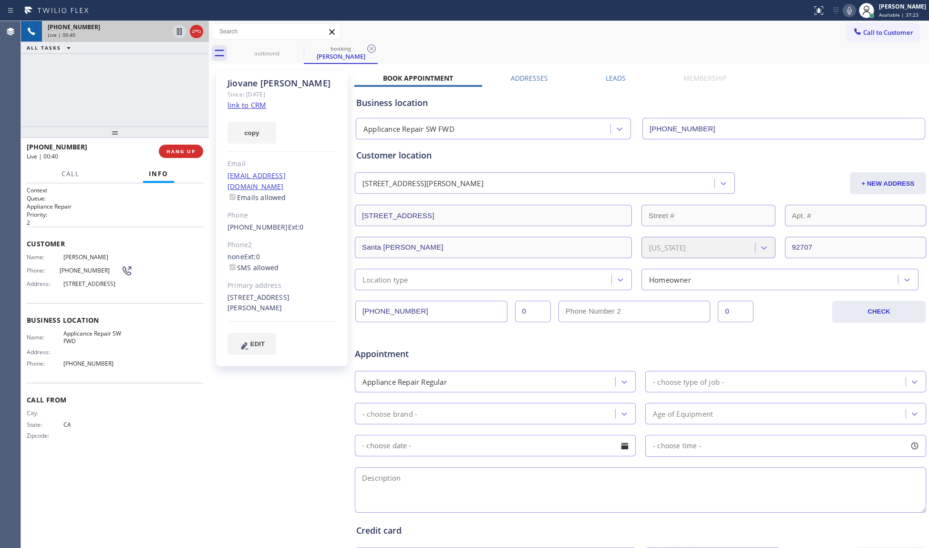
click at [850, 12] on icon at bounding box center [849, 10] width 11 height 11
drag, startPoint x: 184, startPoint y: 151, endPoint x: 102, endPoint y: 78, distance: 109.9
click at [102, 79] on div "[PHONE_NUMBER] Live | 03:07 ALL TASKS ALL TASKS ACTIVE TASKS TASKS IN WRAP UP […" at bounding box center [115, 284] width 188 height 527
click at [100, 76] on div "[PHONE_NUMBER] Live | 03:07 ALL TASKS ALL TASKS ACTIVE TASKS TASKS IN WRAP UP" at bounding box center [115, 73] width 188 height 105
drag, startPoint x: 849, startPoint y: 10, endPoint x: 805, endPoint y: 0, distance: 45.0
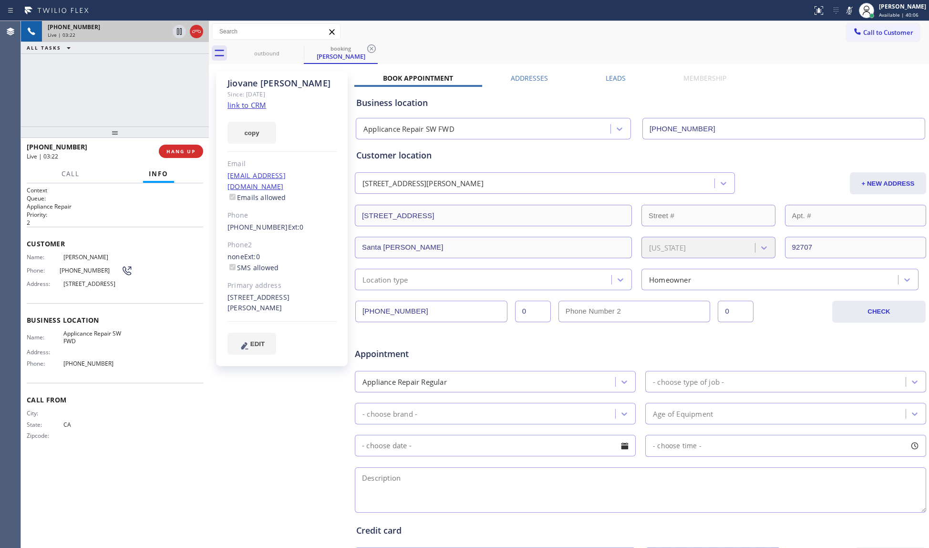
click at [847, 10] on icon at bounding box center [849, 10] width 11 height 11
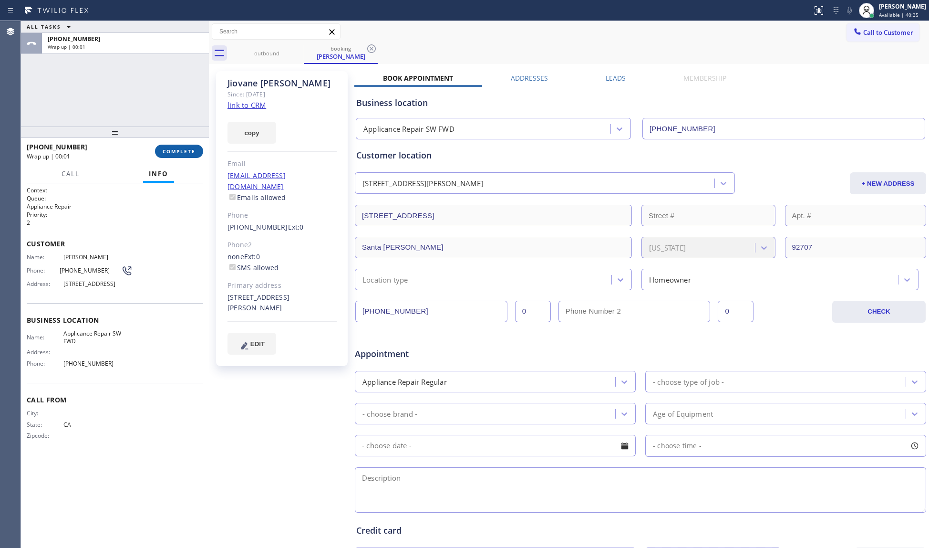
click at [169, 148] on span "COMPLETE" at bounding box center [179, 151] width 33 height 7
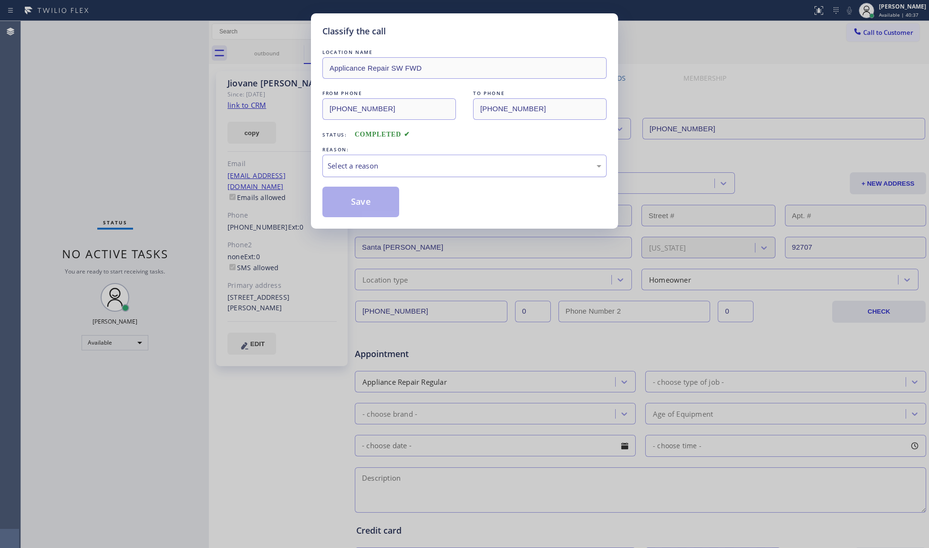
click at [409, 161] on div "Select a reason" at bounding box center [465, 165] width 274 height 11
click at [361, 205] on button "Save" at bounding box center [360, 202] width 77 height 31
click at [361, 203] on button "Save" at bounding box center [360, 202] width 77 height 31
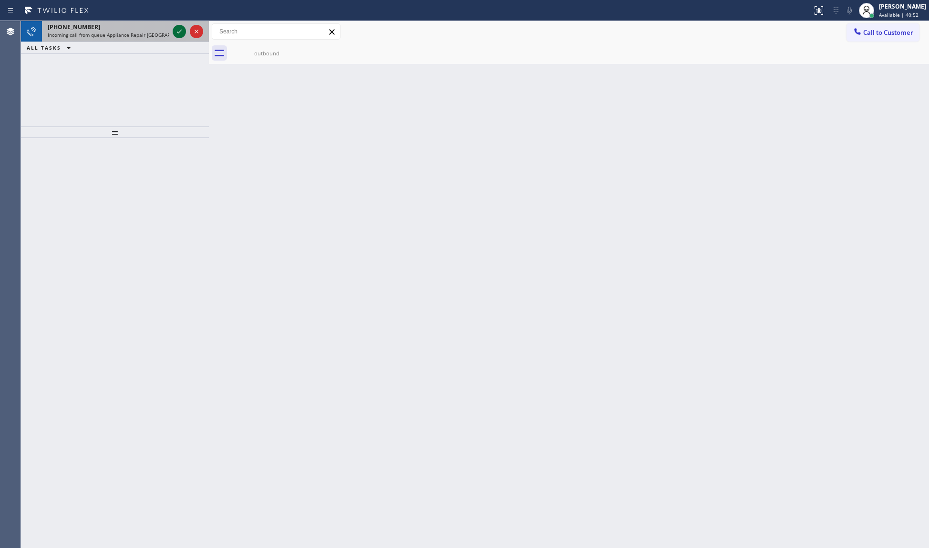
click at [182, 27] on icon at bounding box center [179, 31] width 11 height 11
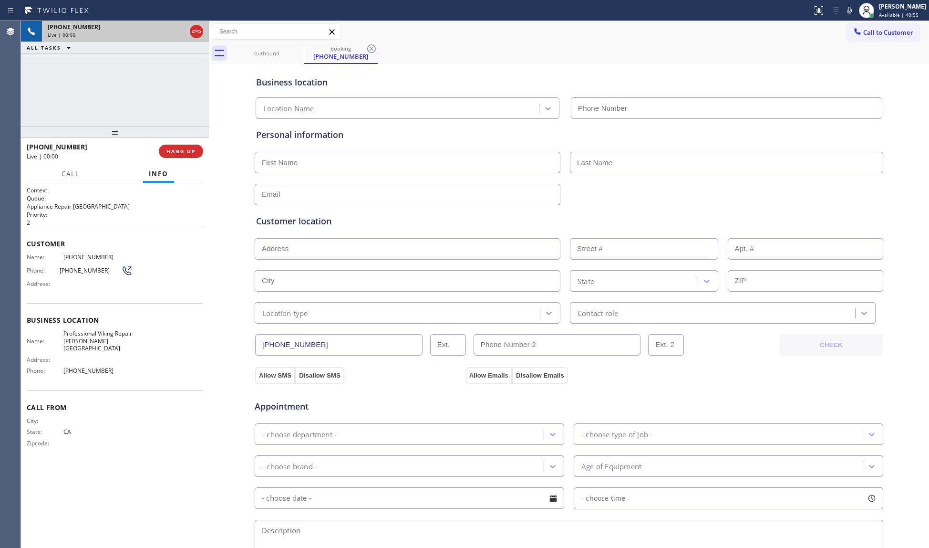
type input "[PHONE_NUMBER]"
click at [196, 28] on icon at bounding box center [196, 31] width 11 height 11
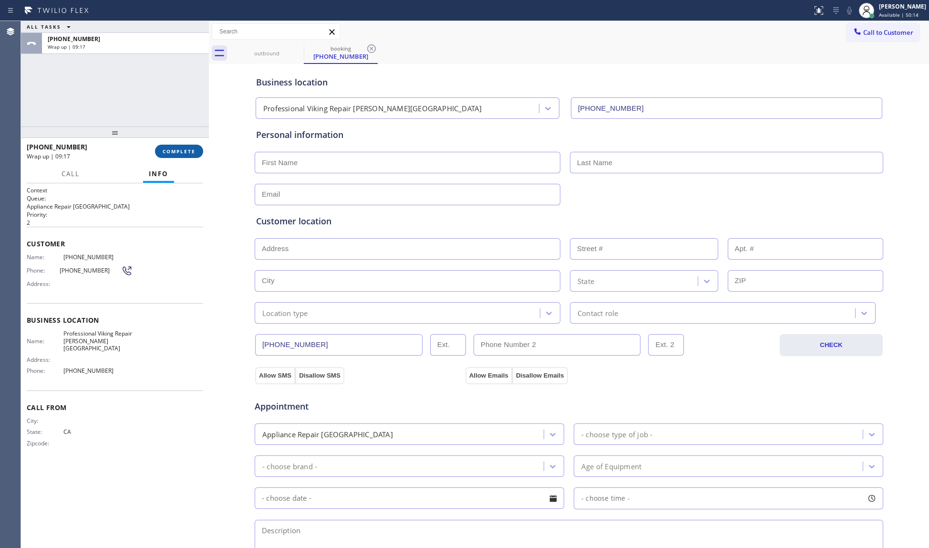
click at [193, 145] on button "COMPLETE" at bounding box center [179, 151] width 48 height 13
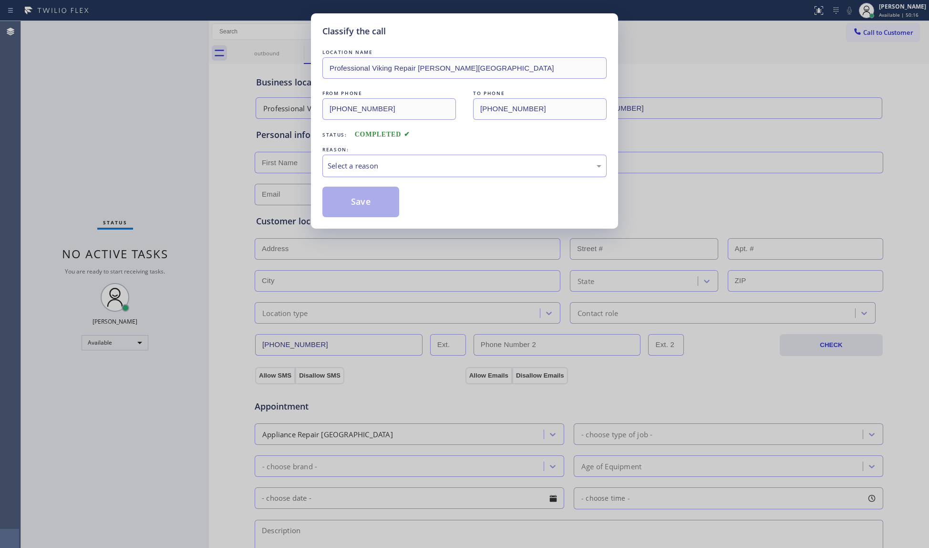
click at [387, 170] on div "Select a reason" at bounding box center [465, 165] width 274 height 11
drag, startPoint x: 354, startPoint y: 203, endPoint x: 374, endPoint y: 198, distance: 20.5
click at [358, 201] on button "Save" at bounding box center [360, 202] width 77 height 31
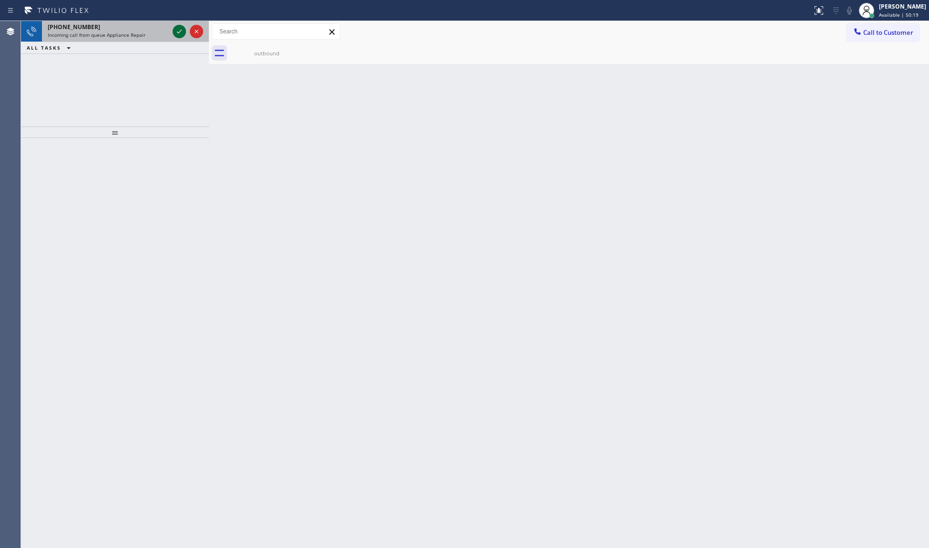
click at [180, 31] on icon at bounding box center [179, 31] width 11 height 11
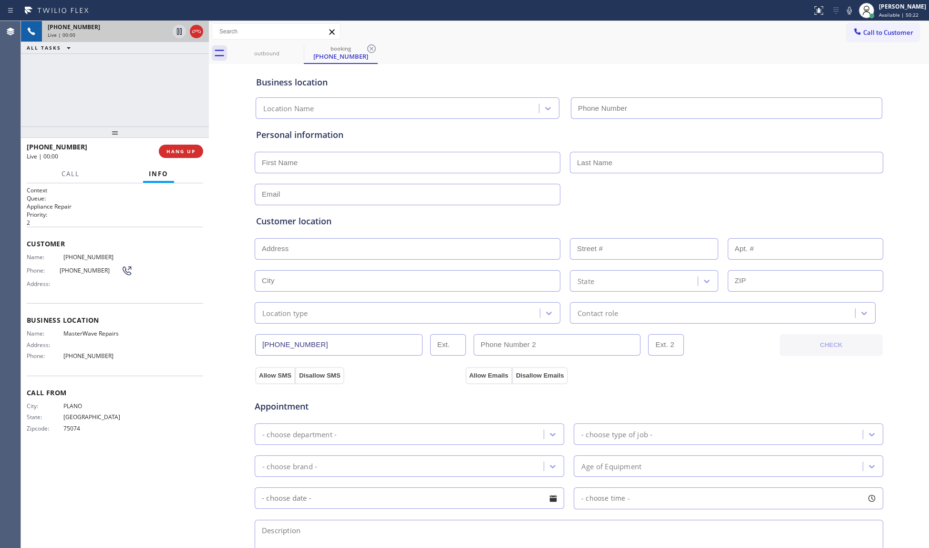
type input "[PHONE_NUMBER]"
click at [150, 113] on div "[PHONE_NUMBER] Live | 00:06 ALL TASKS ALL TASKS ACTIVE TASKS TASKS IN WRAP UP" at bounding box center [115, 73] width 188 height 105
click at [176, 148] on span "HANG UP" at bounding box center [180, 151] width 29 height 7
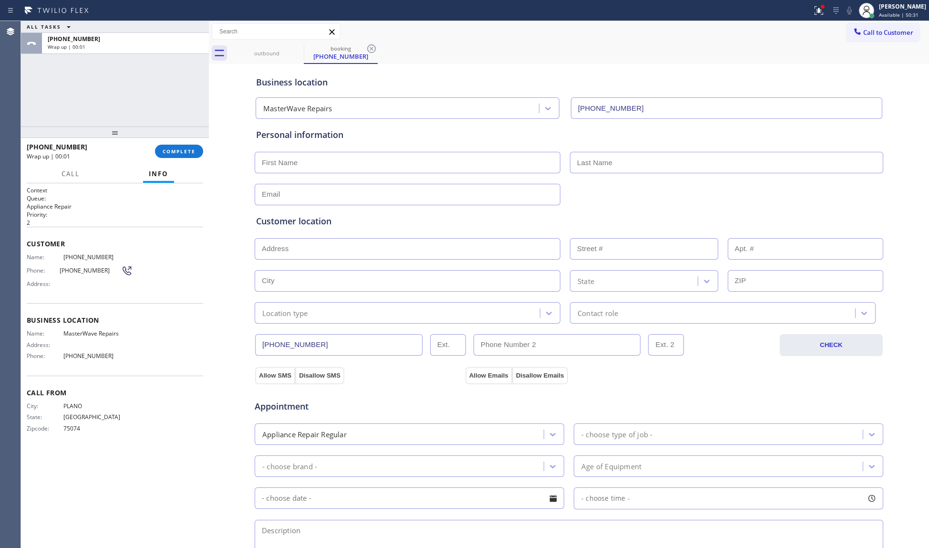
click at [184, 145] on button "COMPLETE" at bounding box center [179, 151] width 48 height 13
click at [137, 140] on div "[PHONE_NUMBER] Wrap up | 00:01" at bounding box center [91, 151] width 128 height 25
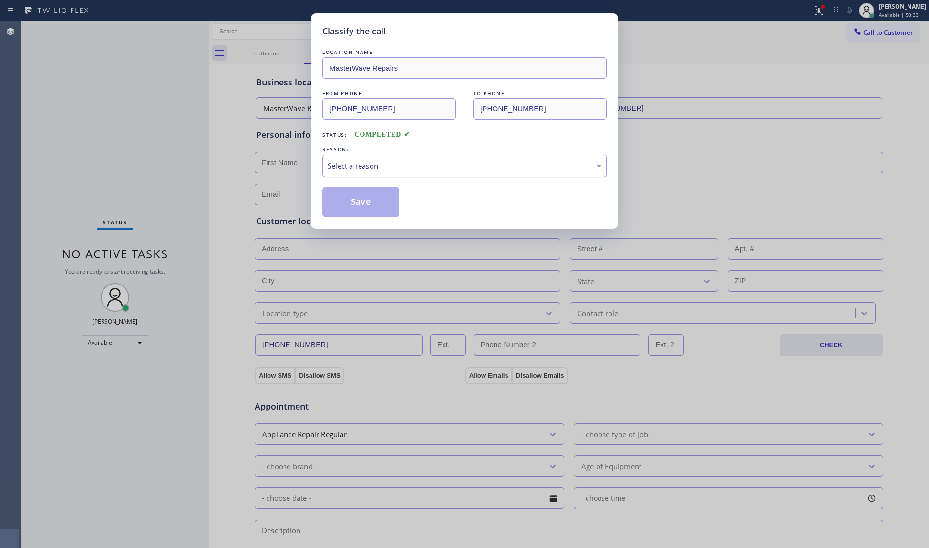
drag, startPoint x: 380, startPoint y: 165, endPoint x: 371, endPoint y: 176, distance: 14.2
click at [373, 172] on div "Select a reason" at bounding box center [464, 166] width 284 height 22
drag, startPoint x: 350, startPoint y: 201, endPoint x: 361, endPoint y: 196, distance: 12.4
click at [353, 201] on button "Save" at bounding box center [360, 202] width 77 height 31
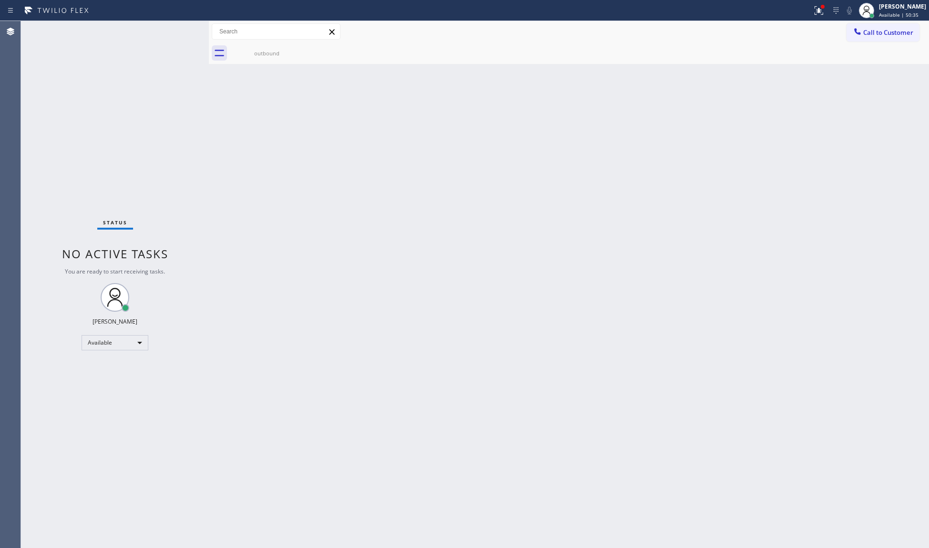
click at [827, 4] on button at bounding box center [819, 10] width 21 height 21
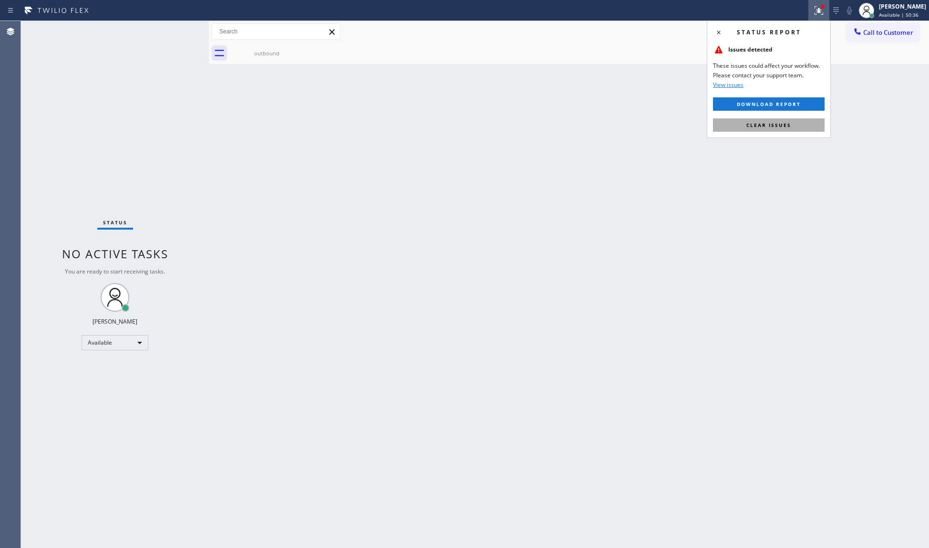
click at [784, 123] on span "Clear issues" at bounding box center [769, 125] width 45 height 7
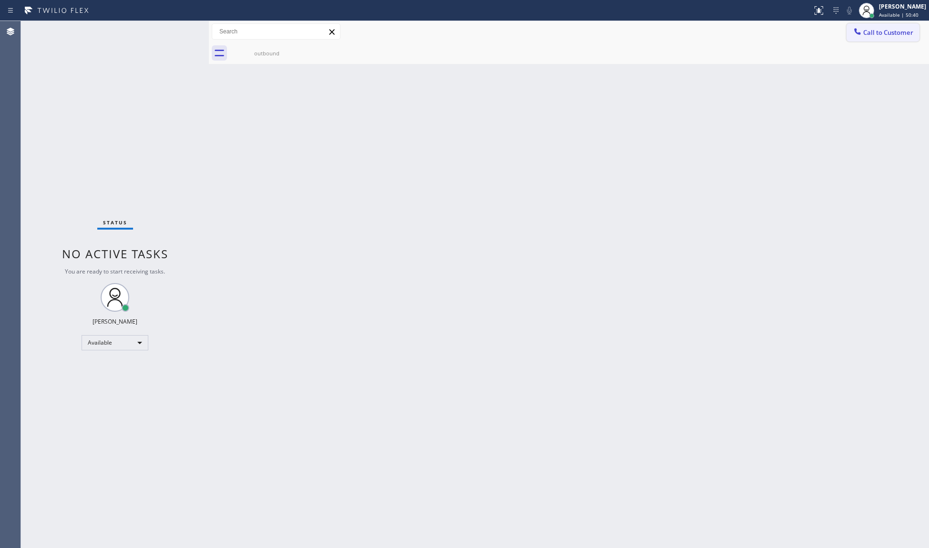
click at [876, 28] on span "Call to Customer" at bounding box center [888, 32] width 50 height 9
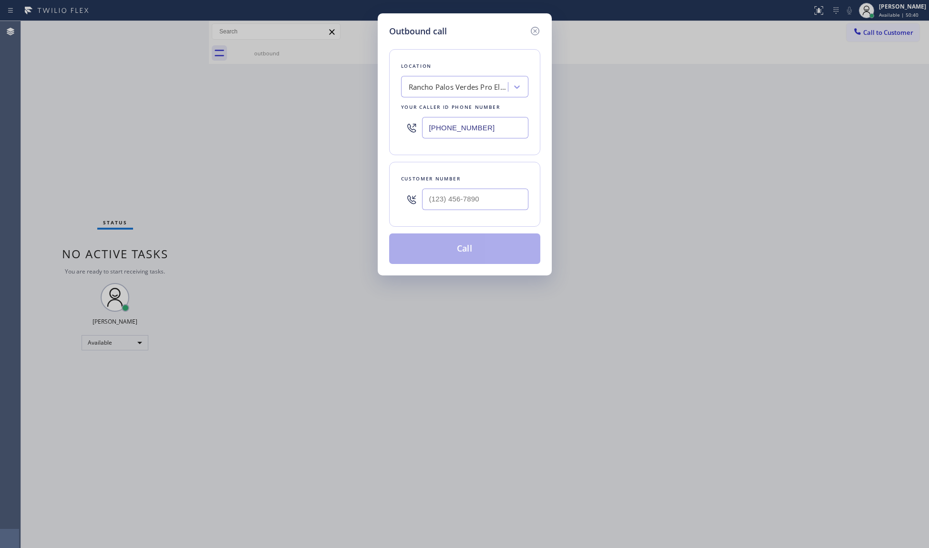
click at [884, 10] on div "Outbound call Location [GEOGRAPHIC_DATA] Pro Electricians Your caller id phone …" at bounding box center [464, 274] width 929 height 548
drag, startPoint x: 533, startPoint y: 33, endPoint x: 582, endPoint y: 23, distance: 50.1
click at [535, 33] on icon at bounding box center [535, 30] width 11 height 11
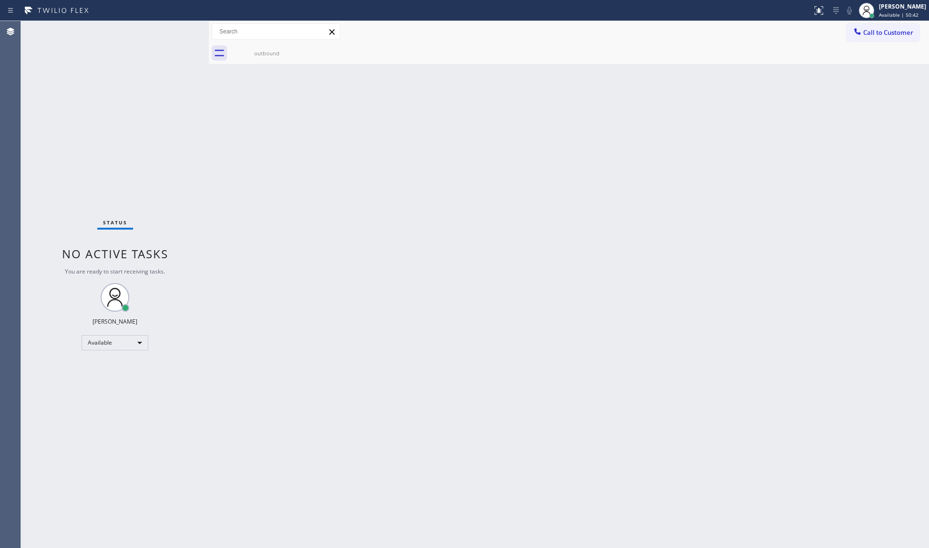
drag, startPoint x: 905, startPoint y: 7, endPoint x: 865, endPoint y: 38, distance: 51.0
click at [901, 10] on div "[PERSON_NAME]" at bounding box center [902, 6] width 47 height 8
click at [855, 60] on button "Unavailable" at bounding box center [881, 63] width 95 height 12
drag, startPoint x: 777, startPoint y: 165, endPoint x: 802, endPoint y: 151, distance: 29.2
click at [789, 161] on div "Back to Dashboard Change Sender ID Customers Technicians Select a contact Outbo…" at bounding box center [569, 284] width 720 height 527
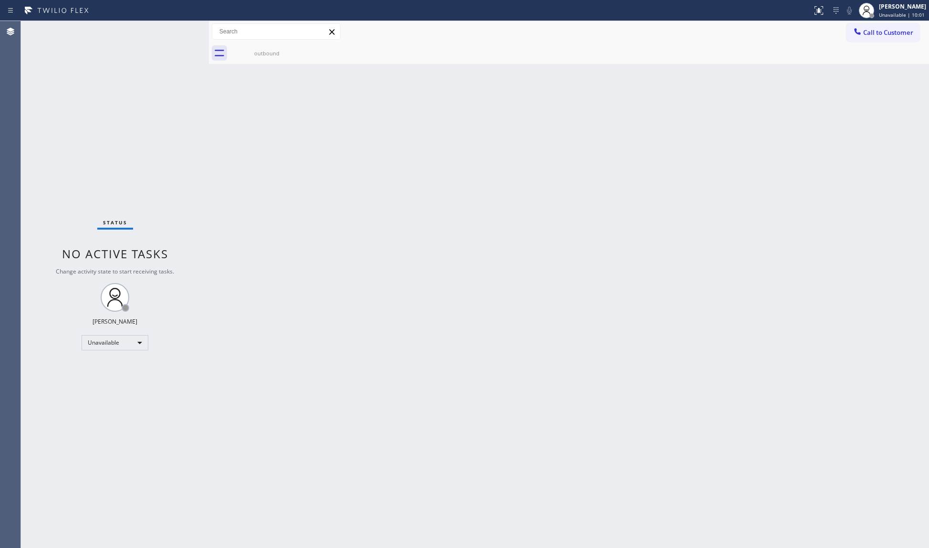
click at [647, 128] on div "Back to Dashboard Change Sender ID Customers Technicians Select a contact Outbo…" at bounding box center [569, 284] width 720 height 527
click at [267, 58] on div "outbound" at bounding box center [267, 52] width 72 height 21
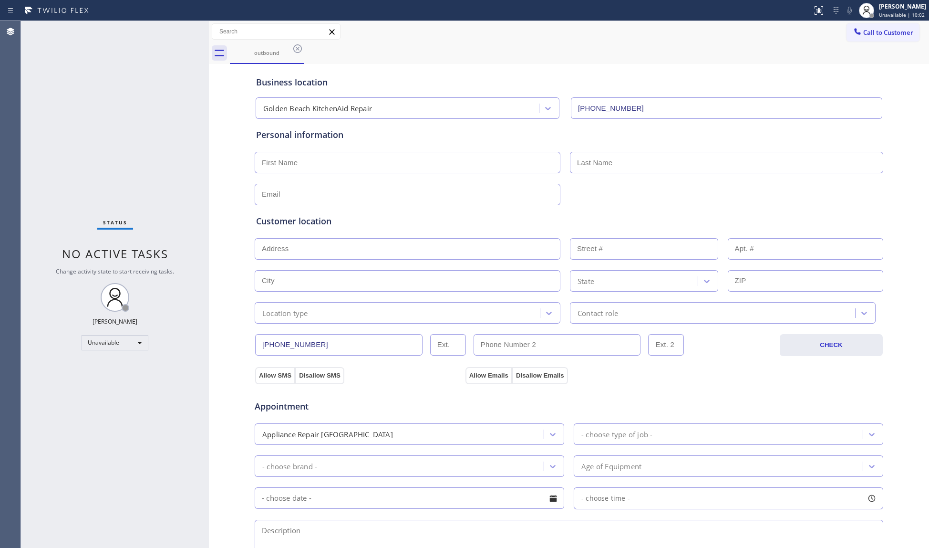
click at [306, 50] on div "outbound" at bounding box center [579, 52] width 699 height 21
click at [301, 50] on icon at bounding box center [297, 48] width 11 height 11
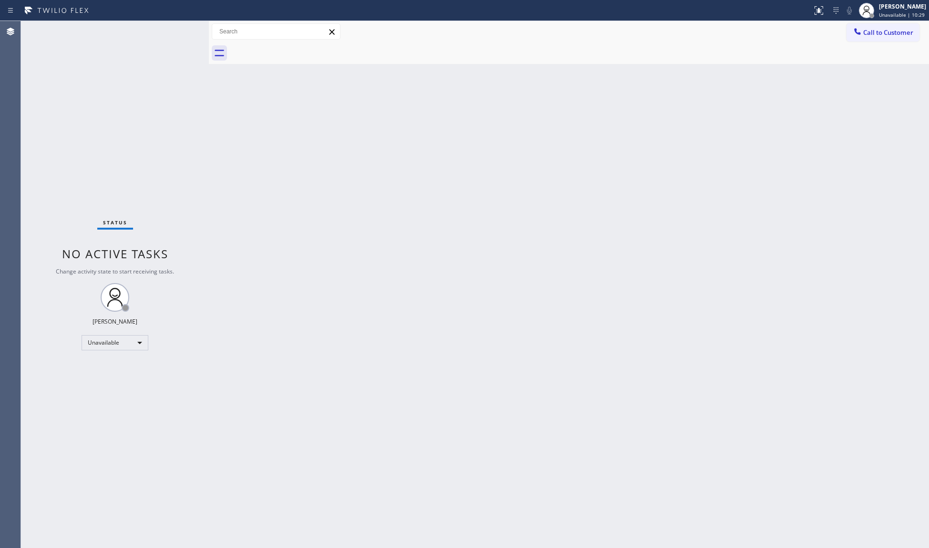
drag, startPoint x: 871, startPoint y: 31, endPoint x: 874, endPoint y: 15, distance: 16.7
click at [871, 31] on span "Call to Customer" at bounding box center [888, 32] width 50 height 9
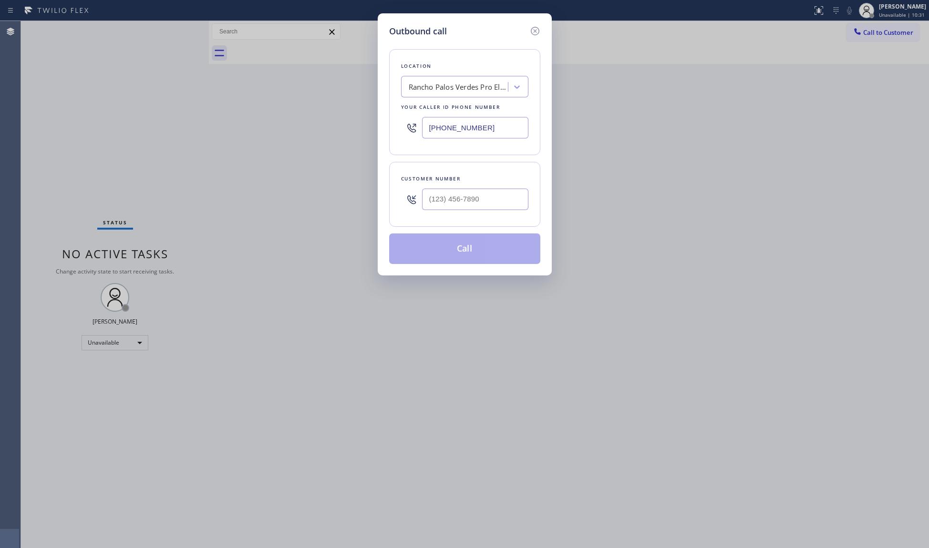
drag, startPoint x: 481, startPoint y: 130, endPoint x: 378, endPoint y: 128, distance: 103.1
click at [378, 130] on div "Outbound call Location [GEOGRAPHIC_DATA] Pro Electricians Your caller id phone …" at bounding box center [465, 144] width 174 height 262
paste input "650) 600-0168"
type input "[PHONE_NUMBER]"
click at [508, 199] on input "(___) ___-____" at bounding box center [475, 198] width 106 height 21
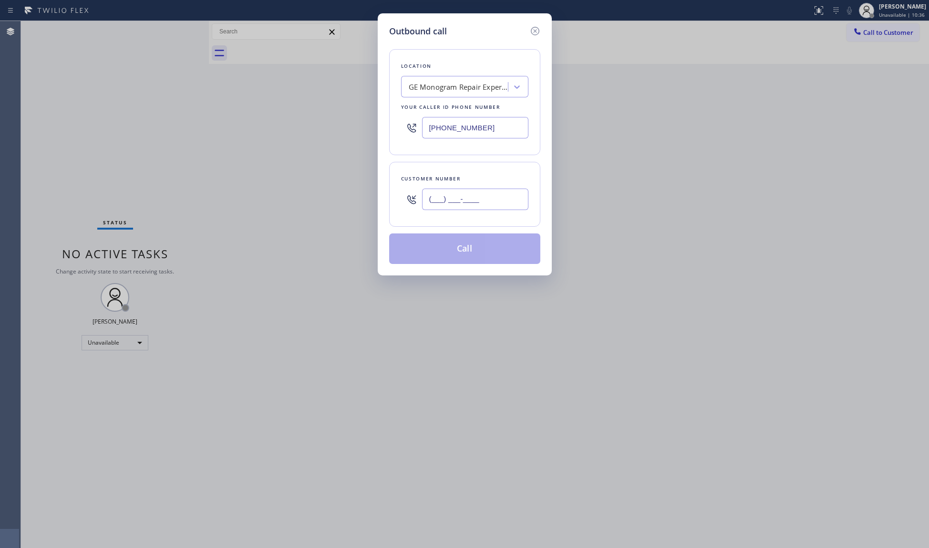
paste input "408) 215-8599"
type input "[PHONE_NUMBER]"
click at [513, 244] on button "Call" at bounding box center [464, 248] width 151 height 31
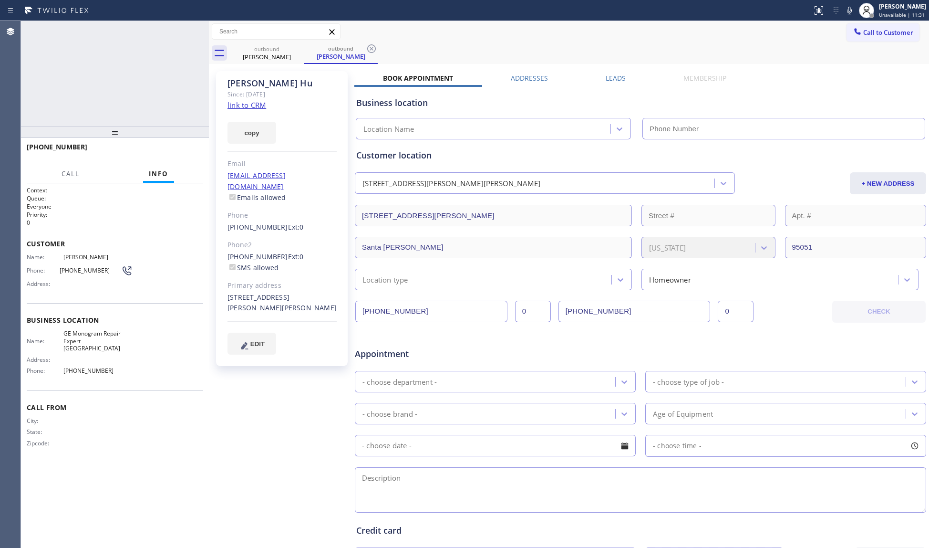
type input "[PHONE_NUMBER]"
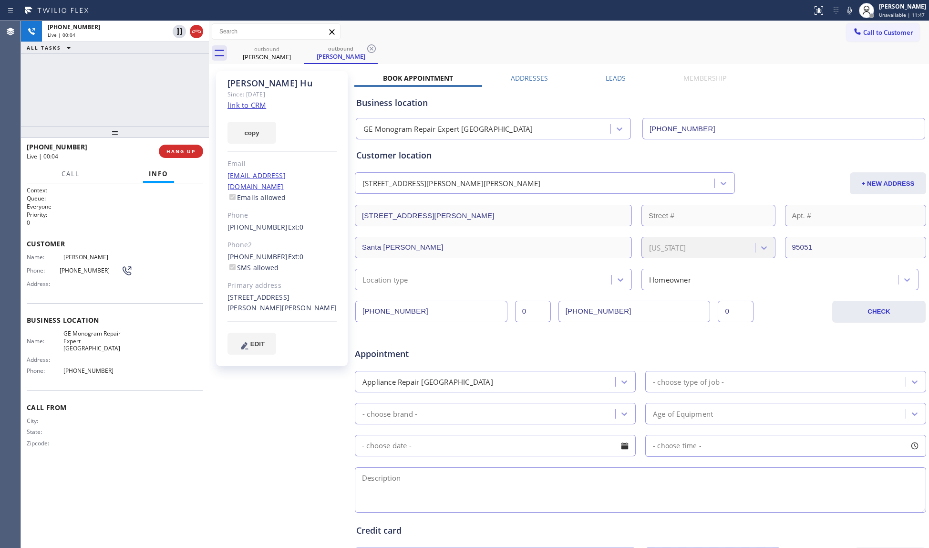
click at [186, 142] on div "[PHONE_NUMBER] Live | 00:04 HANG UP" at bounding box center [115, 151] width 177 height 25
click at [186, 141] on div "[PHONE_NUMBER] Live | 00:04 HANG UP" at bounding box center [115, 151] width 177 height 25
click at [187, 141] on div "[PHONE_NUMBER] Live | 00:04 HANG UP" at bounding box center [115, 151] width 177 height 25
click at [188, 140] on div "[PHONE_NUMBER] Live | 00:04 HANG UP" at bounding box center [115, 151] width 177 height 25
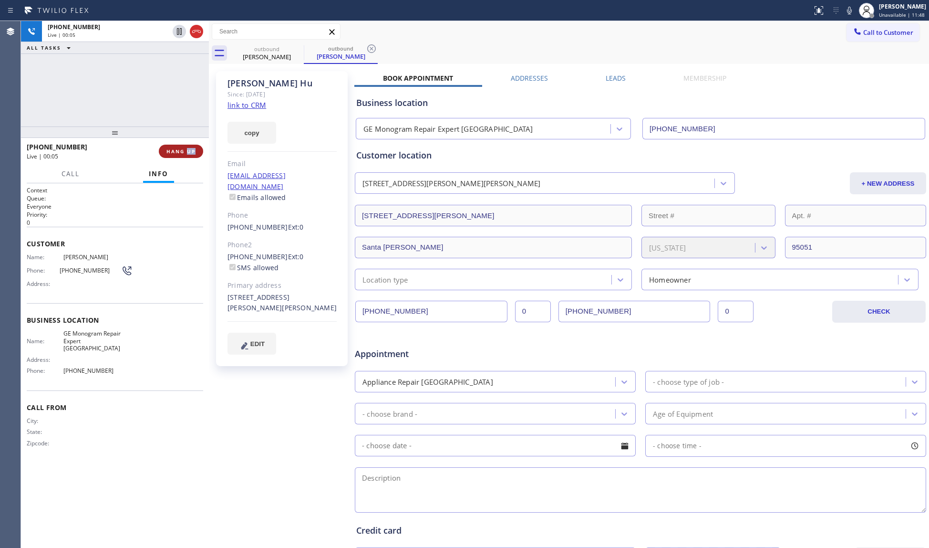
click at [183, 146] on button "HANG UP" at bounding box center [181, 151] width 44 height 13
click at [182, 146] on button "HANG UP" at bounding box center [181, 151] width 44 height 13
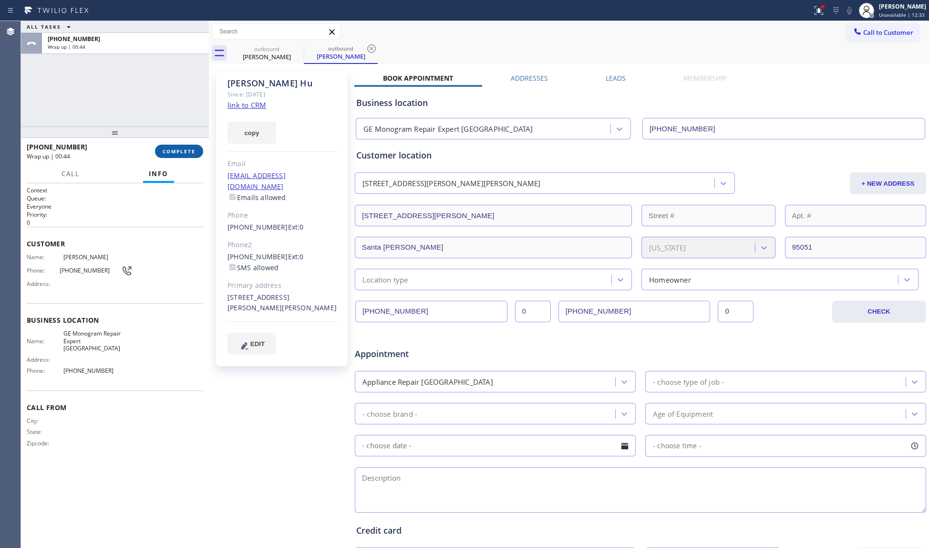
click at [177, 148] on span "COMPLETE" at bounding box center [179, 151] width 33 height 7
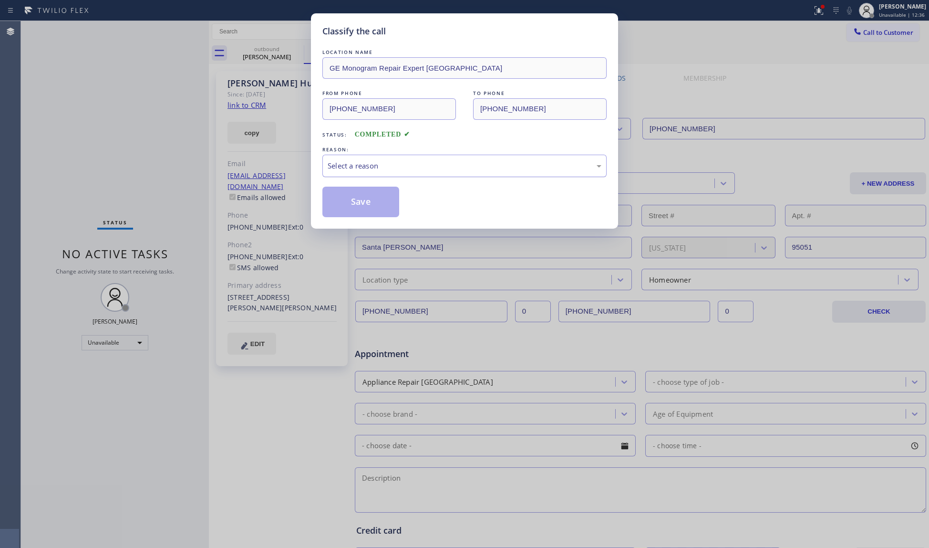
drag, startPoint x: 373, startPoint y: 161, endPoint x: 378, endPoint y: 169, distance: 9.4
click at [378, 169] on div "Select a reason" at bounding box center [465, 165] width 274 height 11
click at [369, 197] on button "Save" at bounding box center [360, 202] width 77 height 31
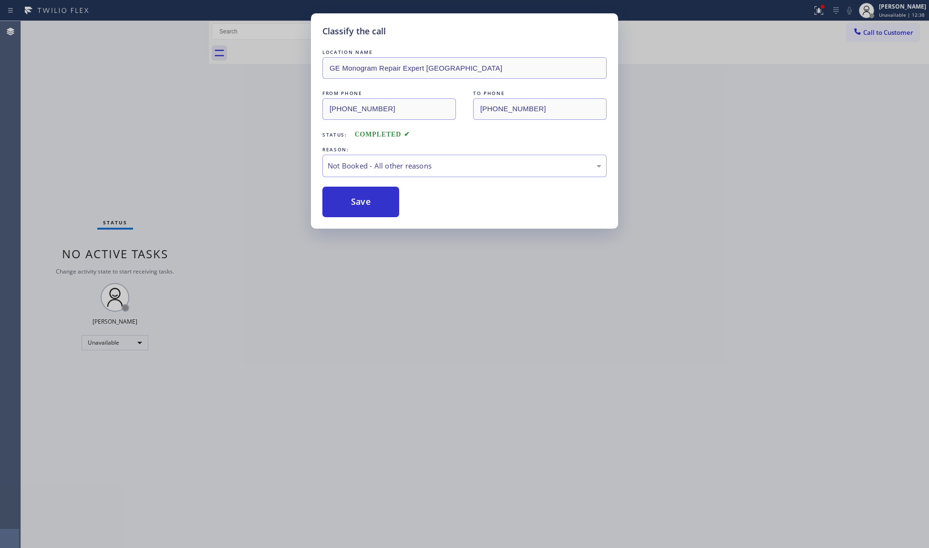
click at [765, 101] on div "Back to Dashboard Change Sender ID Customers Technicians Select a contact Outbo…" at bounding box center [569, 284] width 720 height 527
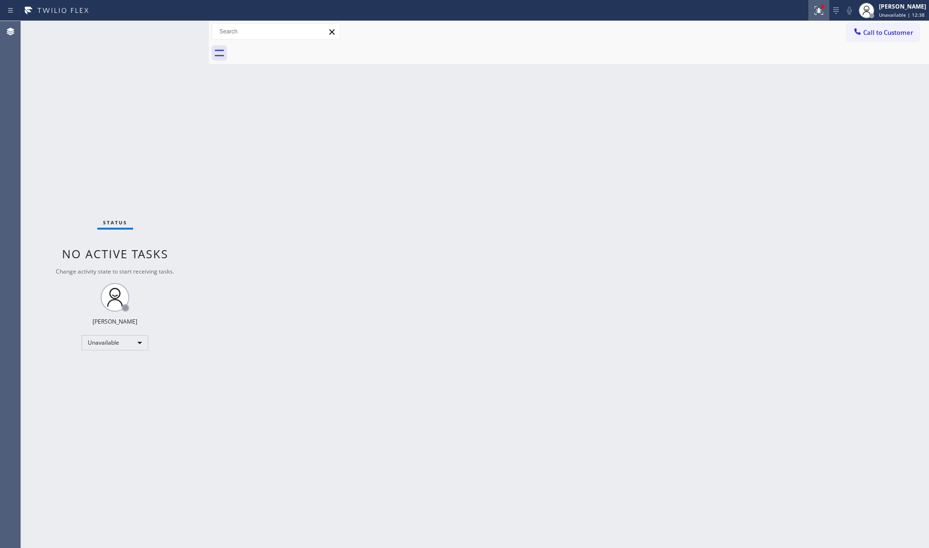
click at [830, 3] on button at bounding box center [819, 10] width 21 height 21
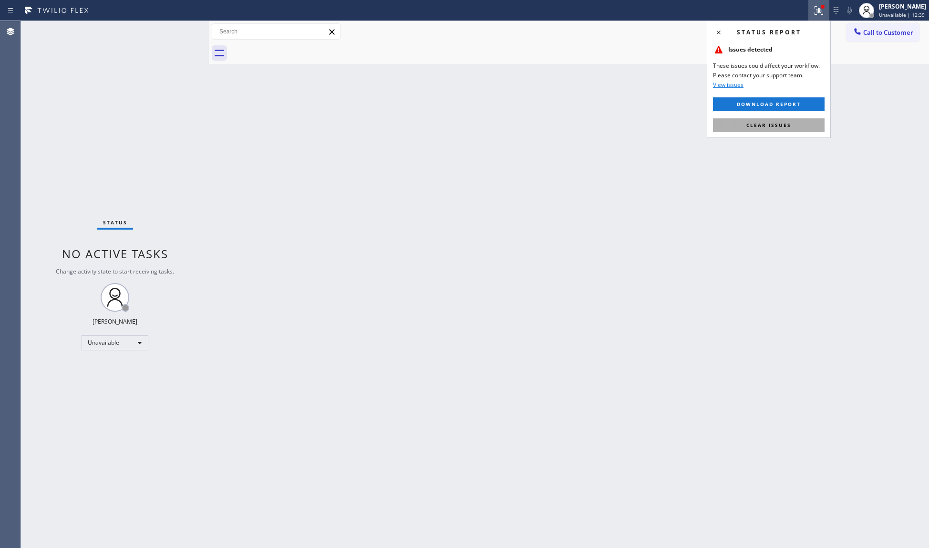
click at [780, 128] on button "Clear issues" at bounding box center [769, 124] width 112 height 13
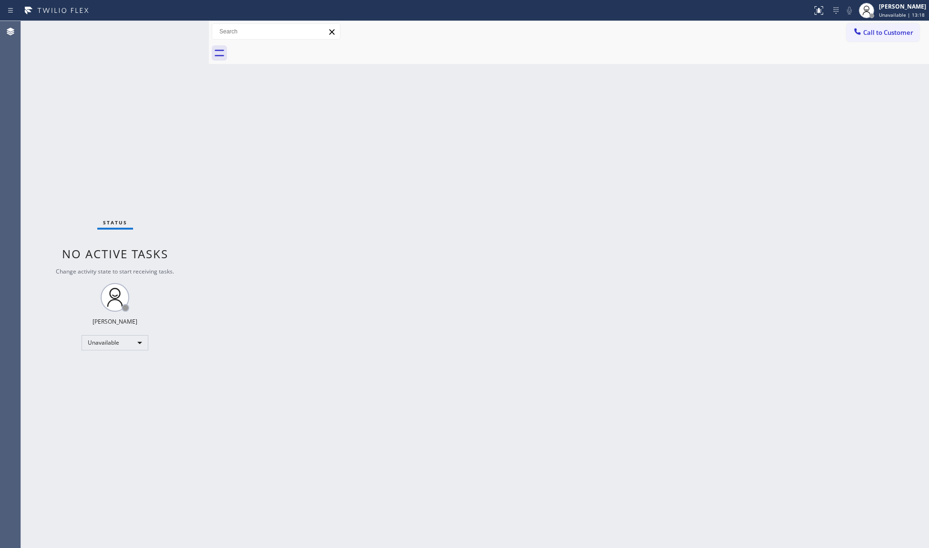
drag, startPoint x: 868, startPoint y: 33, endPoint x: 719, endPoint y: 29, distance: 148.9
click at [859, 30] on button "Call to Customer" at bounding box center [883, 32] width 73 height 18
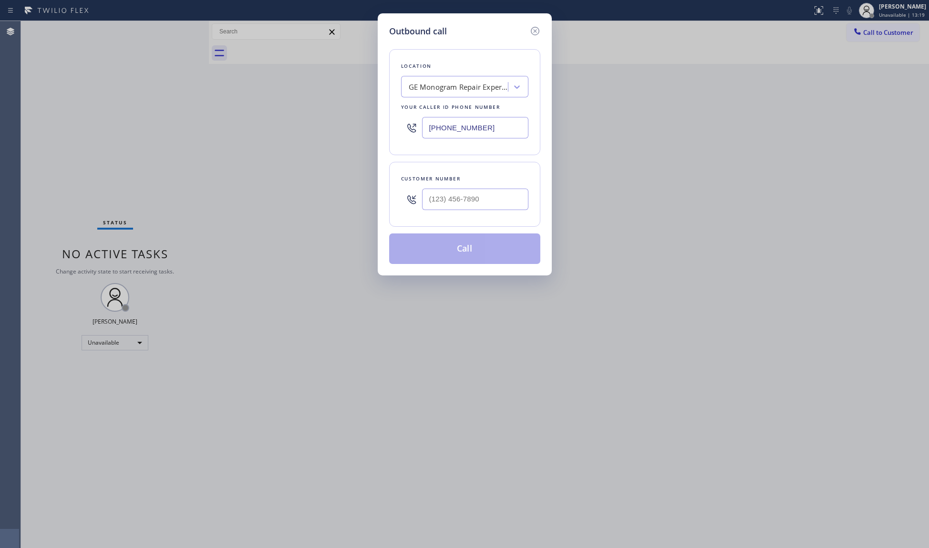
drag, startPoint x: 489, startPoint y: 128, endPoint x: 353, endPoint y: 131, distance: 136.0
click at [355, 131] on div "Outbound call Location GE Monogram Repair Expert [GEOGRAPHIC_DATA] Your caller …" at bounding box center [464, 274] width 929 height 548
paste input "818) 436-6963"
type input "[PHONE_NUMBER]"
click at [474, 188] on div at bounding box center [475, 199] width 106 height 31
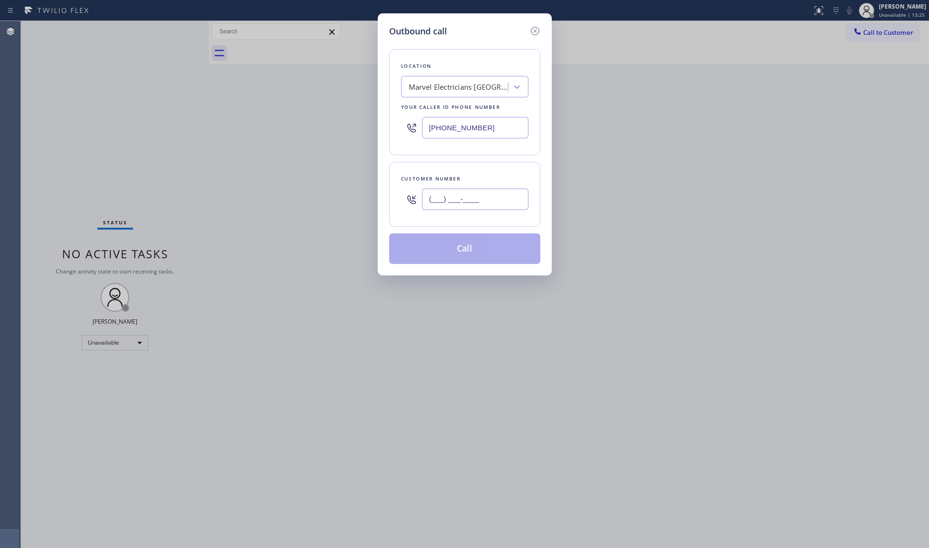
paste input "323) 496-8029"
drag, startPoint x: 489, startPoint y: 193, endPoint x: 495, endPoint y: 193, distance: 5.7
click at [491, 193] on input "[PHONE_NUMBER]" at bounding box center [475, 198] width 106 height 21
type input "[PHONE_NUMBER]"
click at [464, 252] on button "Call" at bounding box center [464, 248] width 151 height 31
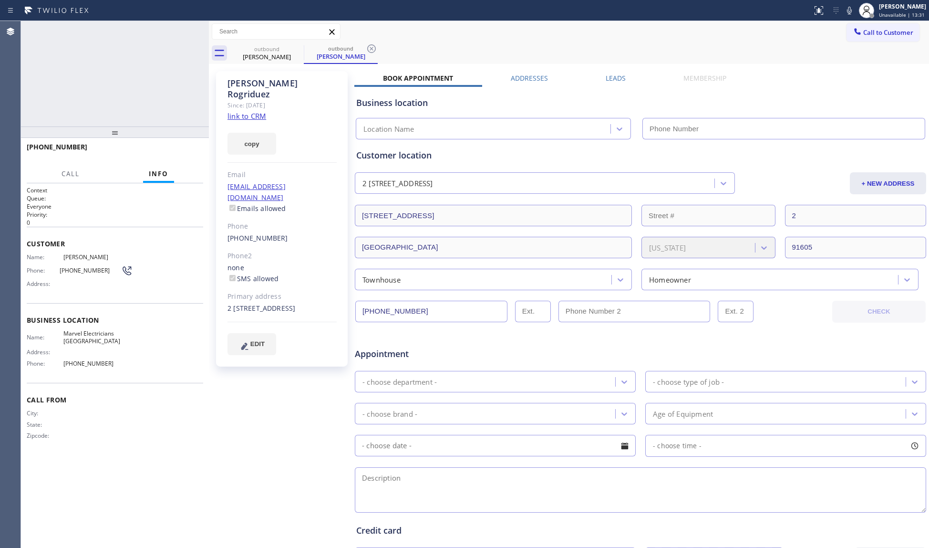
type input "[PHONE_NUMBER]"
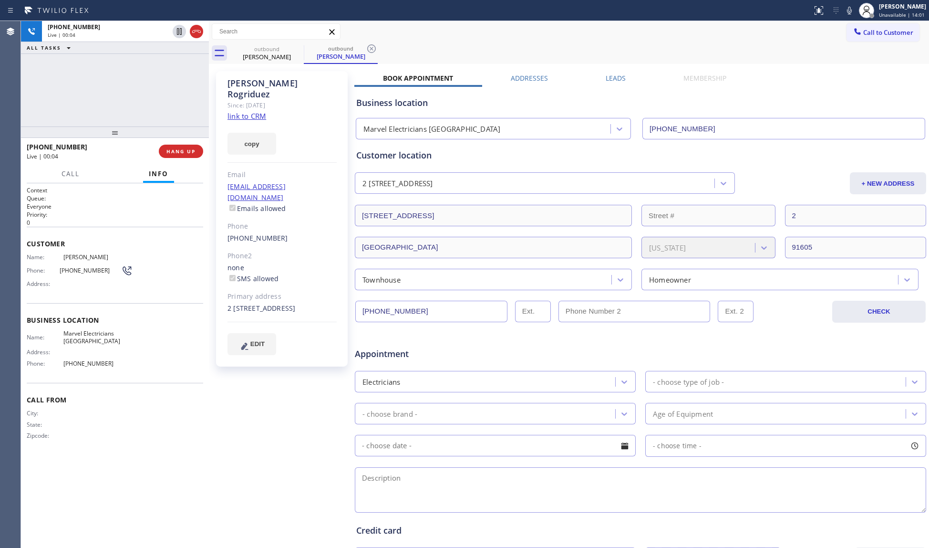
click at [190, 159] on div "[PHONE_NUMBER] Live | 00:04 HANG UP" at bounding box center [115, 151] width 177 height 25
click at [191, 158] on div "[PHONE_NUMBER] Live | 00:04 HANG UP" at bounding box center [115, 151] width 177 height 25
click at [191, 157] on button "HANG UP" at bounding box center [181, 151] width 44 height 13
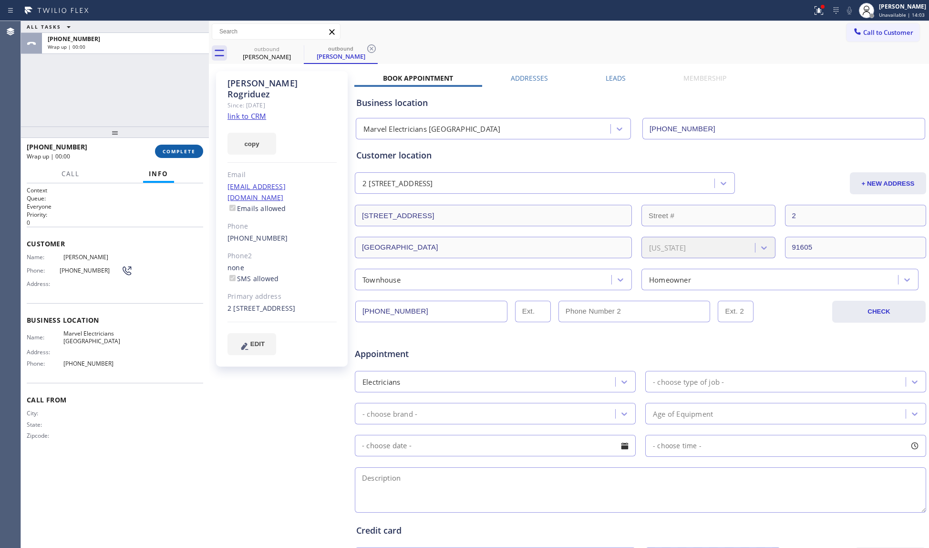
click at [191, 155] on button "COMPLETE" at bounding box center [179, 151] width 48 height 13
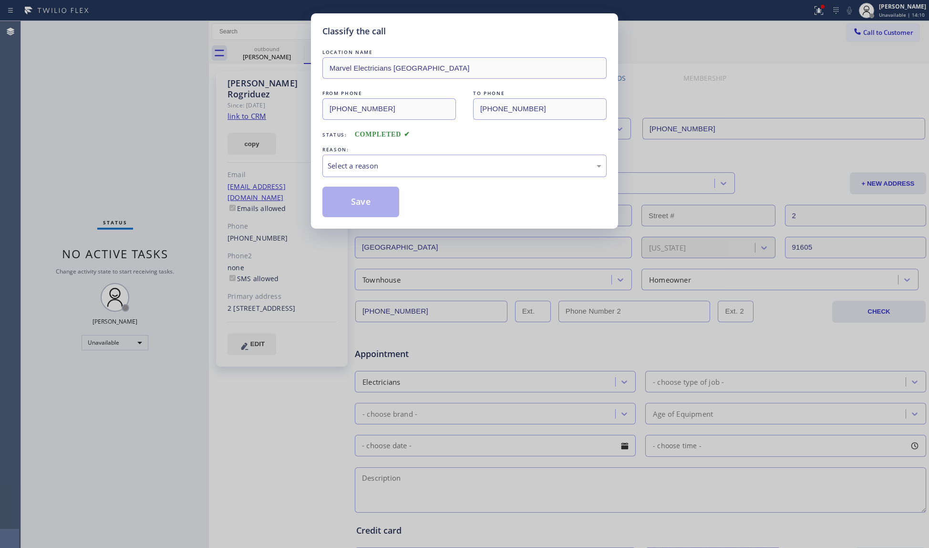
drag, startPoint x: 357, startPoint y: 153, endPoint x: 352, endPoint y: 193, distance: 40.4
click at [355, 158] on div "REASON: Select a reason" at bounding box center [464, 161] width 284 height 32
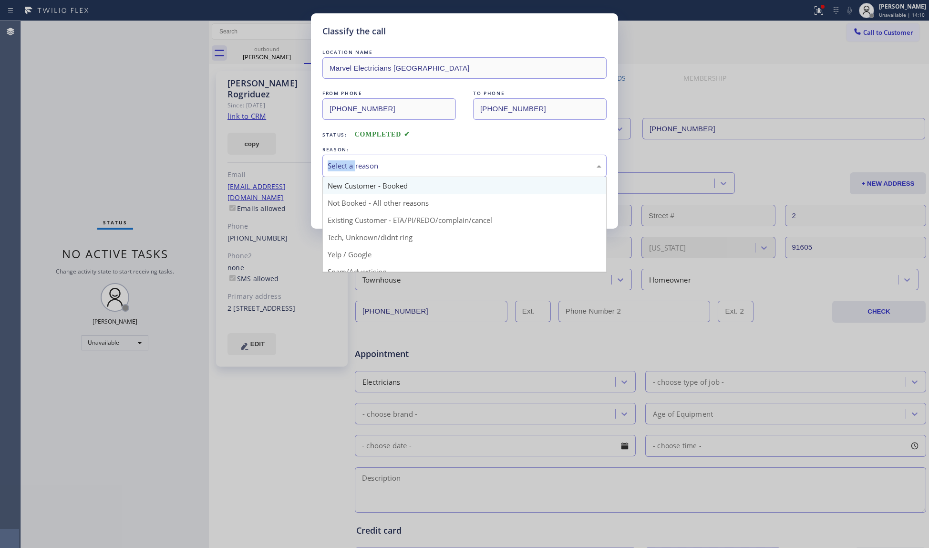
drag, startPoint x: 353, startPoint y: 166, endPoint x: 360, endPoint y: 187, distance: 21.9
click at [355, 169] on div "Select a reason" at bounding box center [465, 165] width 274 height 11
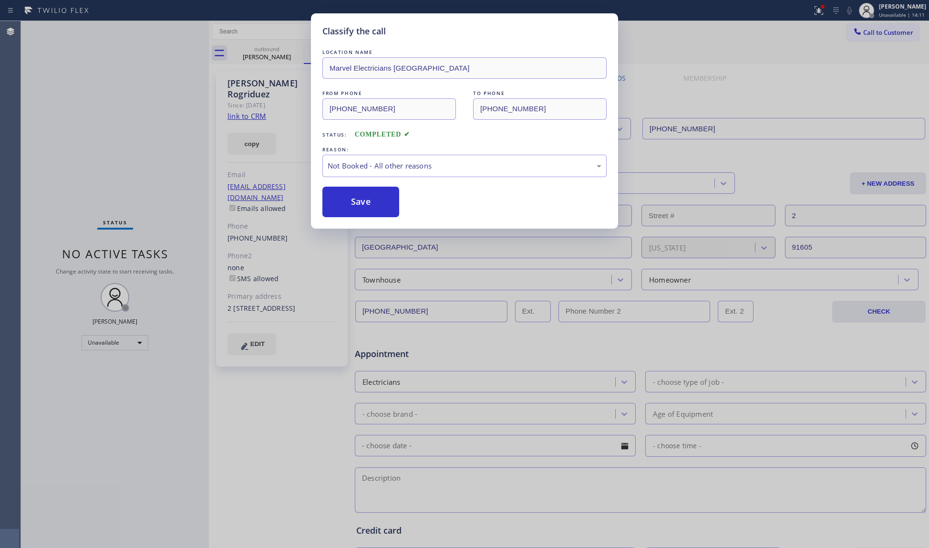
click at [363, 205] on button "Save" at bounding box center [360, 202] width 77 height 31
click at [364, 205] on button "Save" at bounding box center [360, 202] width 77 height 31
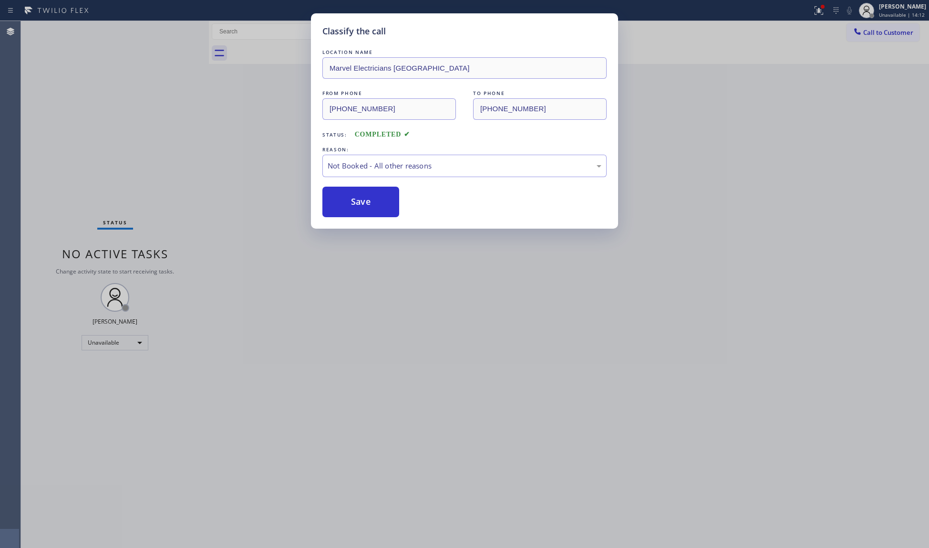
click at [840, 10] on div "Classify the call LOCATION NAME Marvel Electricians [GEOGRAPHIC_DATA] FROM PHON…" at bounding box center [464, 274] width 929 height 548
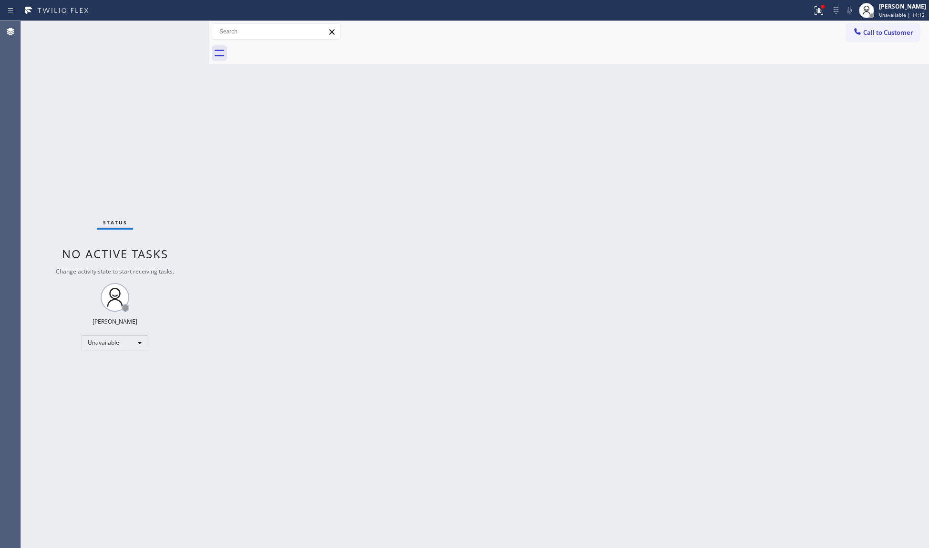
drag, startPoint x: 820, startPoint y: 12, endPoint x: 821, endPoint y: 31, distance: 18.2
click at [819, 16] on button at bounding box center [819, 10] width 21 height 21
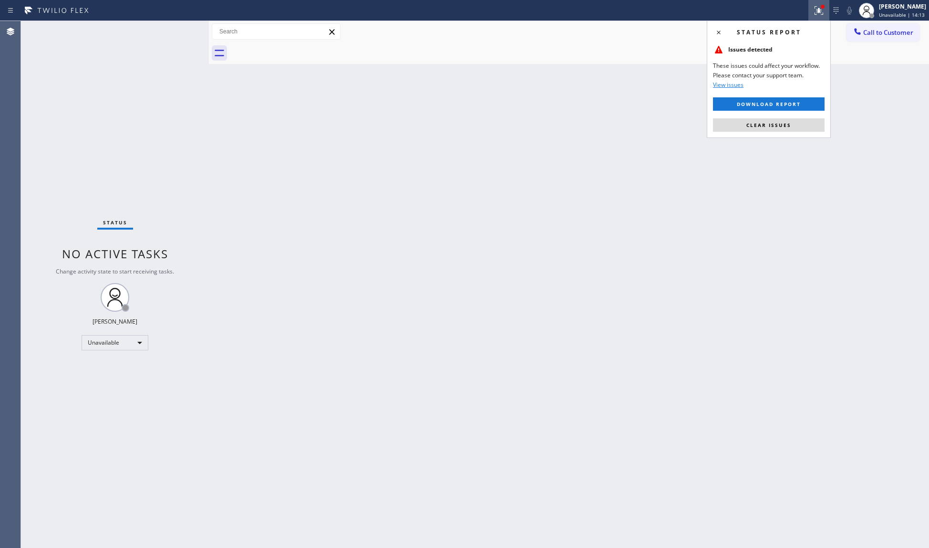
click at [777, 128] on button "Clear issues" at bounding box center [769, 124] width 112 height 13
